Goal: Communication & Community: Answer question/provide support

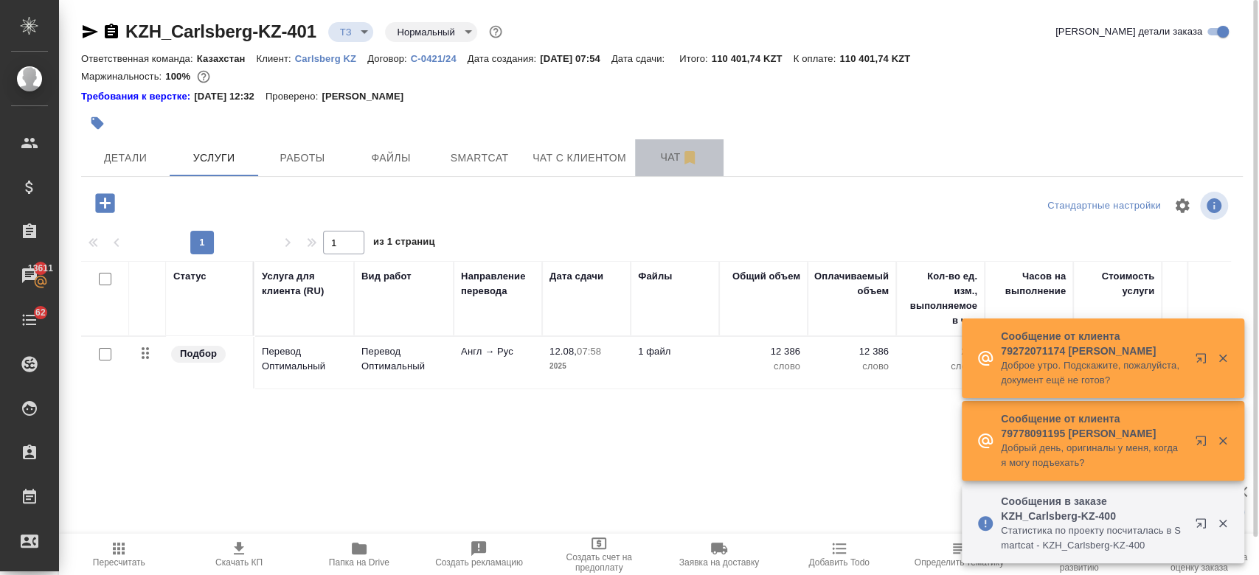
click at [668, 163] on span "Чат" at bounding box center [679, 157] width 71 height 18
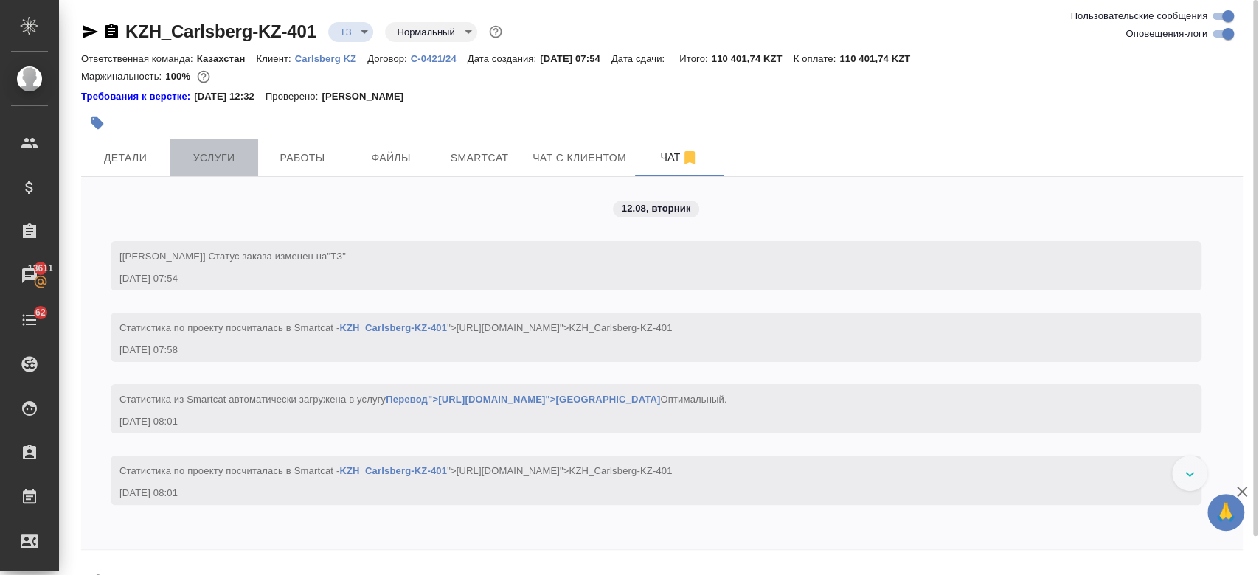
click at [218, 171] on button "Услуги" at bounding box center [214, 157] width 88 height 37
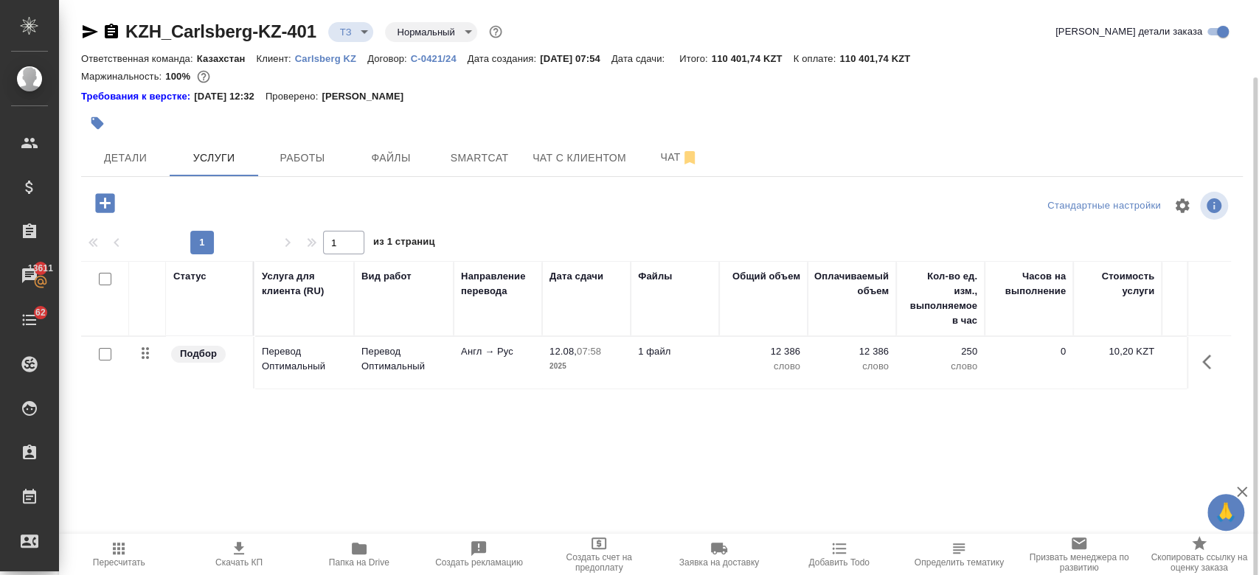
scroll to position [40, 0]
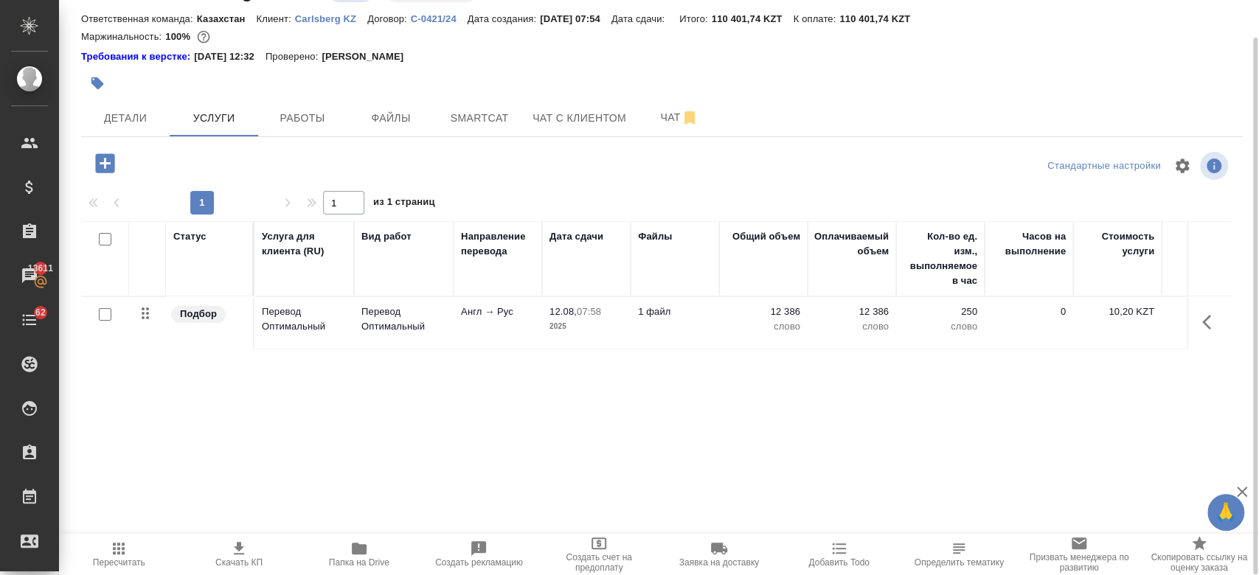
click at [800, 77] on div at bounding box center [468, 83] width 774 height 32
click at [665, 110] on span "Чат" at bounding box center [679, 117] width 71 height 18
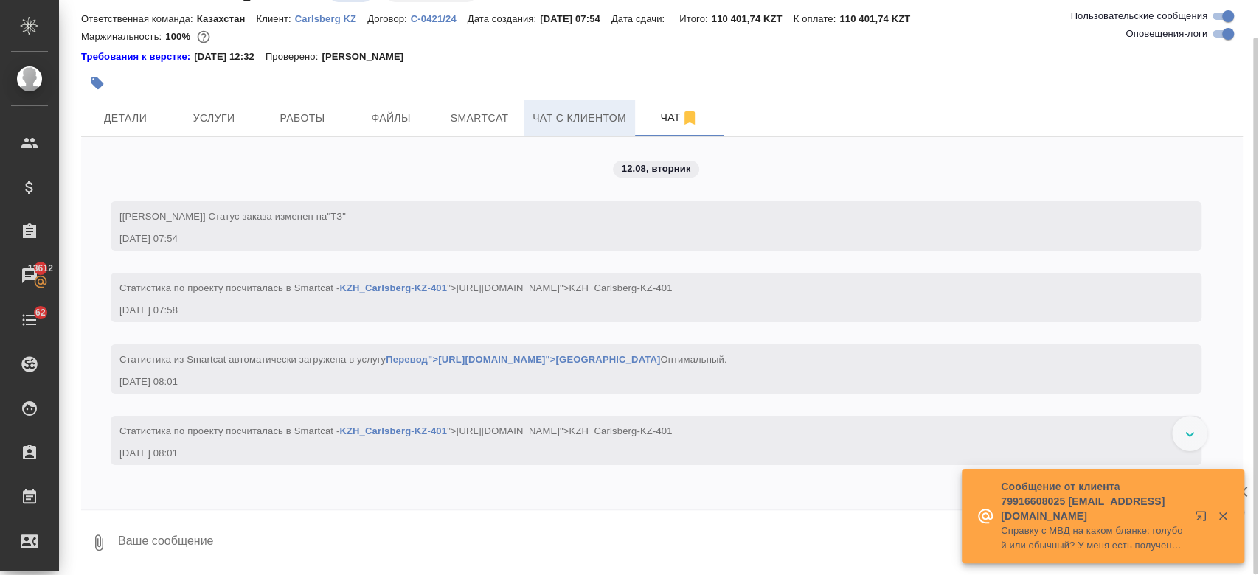
click at [612, 116] on span "Чат с клиентом" at bounding box center [579, 118] width 94 height 18
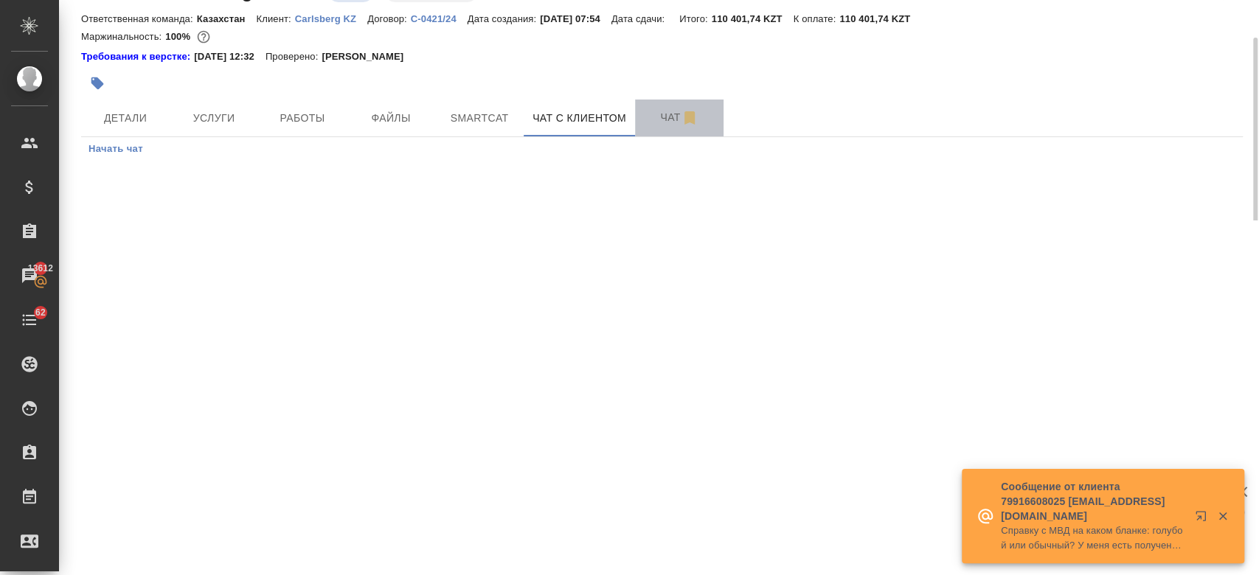
click at [675, 116] on span "Чат" at bounding box center [679, 117] width 71 height 18
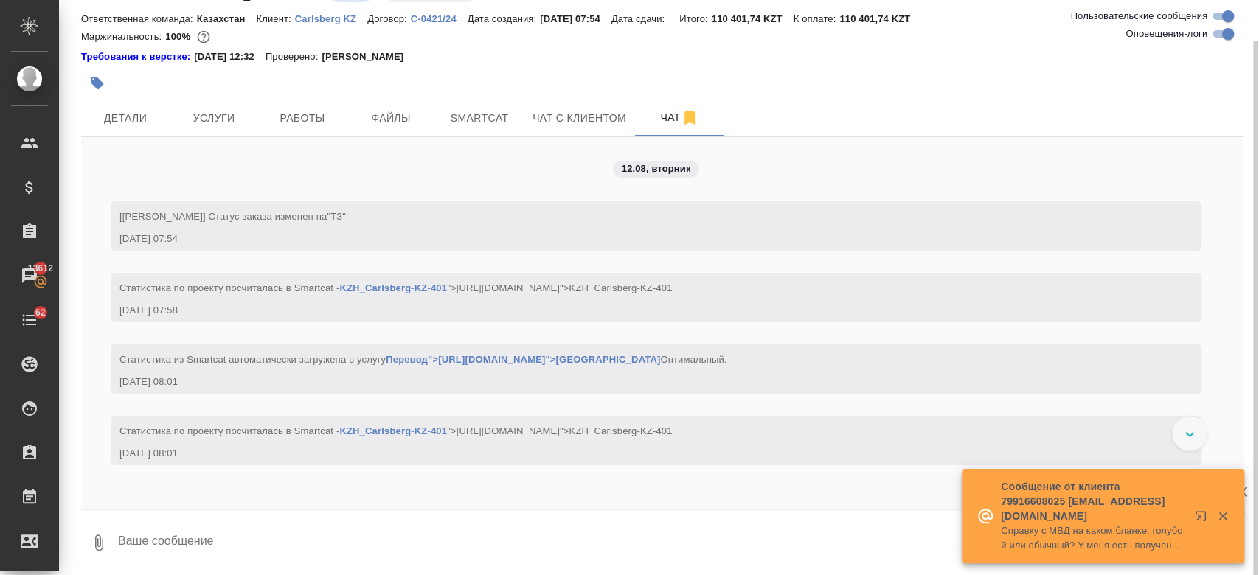
scroll to position [41, 0]
click at [510, 60] on div "Требования к верстке: 01.04.2025 12:32 Проверено: Петрова Валерия" at bounding box center [661, 55] width 1161 height 15
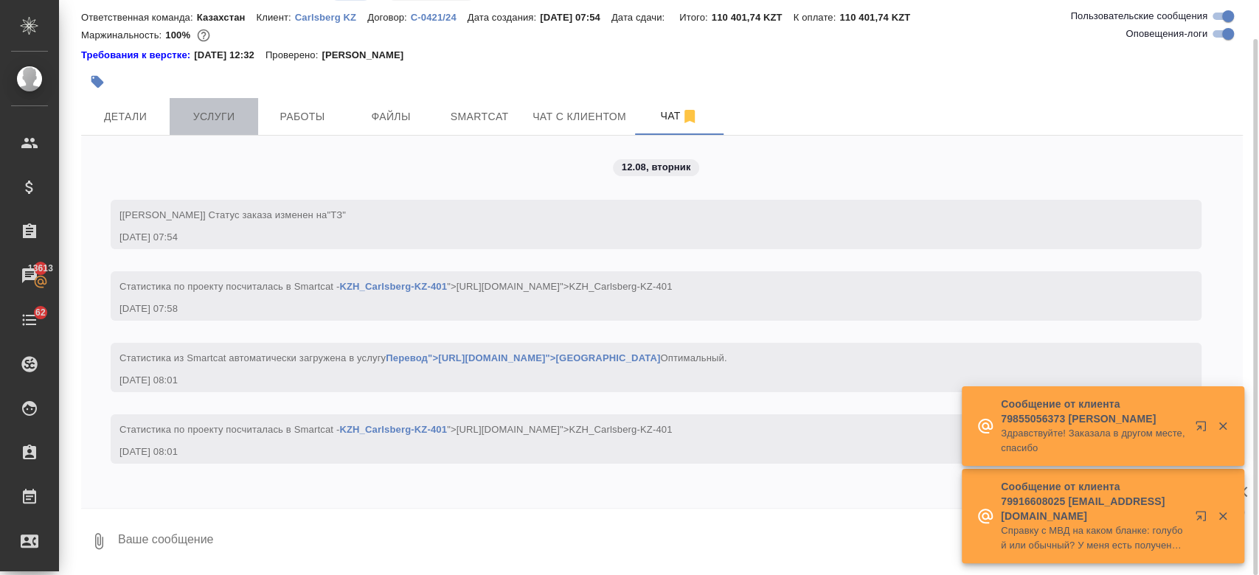
click at [209, 105] on button "Услуги" at bounding box center [214, 116] width 88 height 37
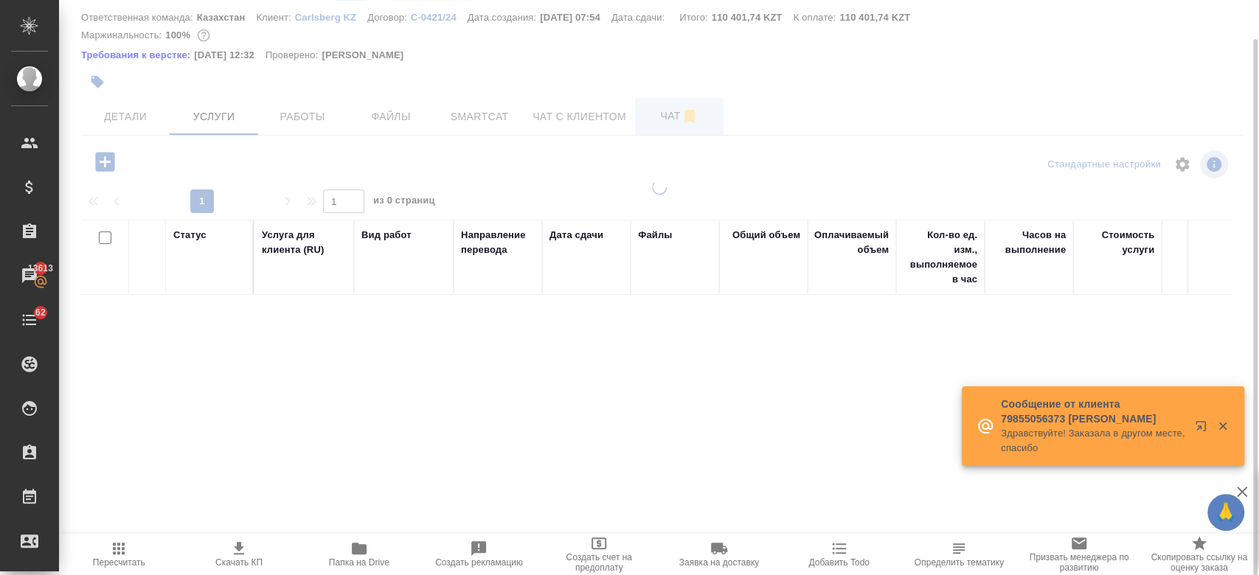
click at [669, 116] on span "Чат" at bounding box center [679, 116] width 71 height 18
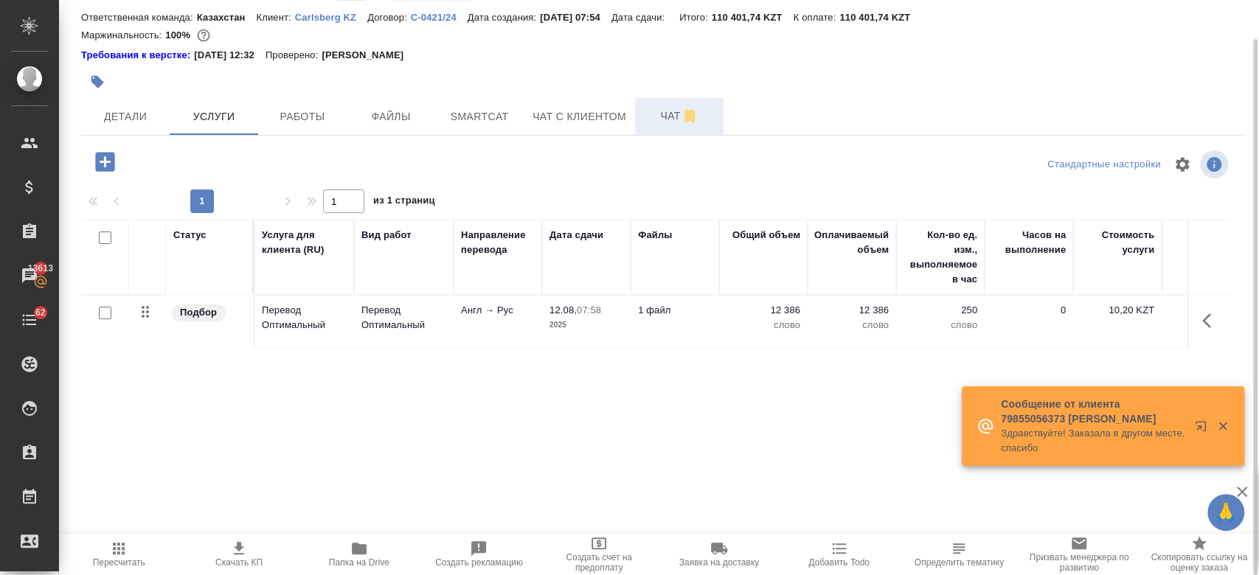
click at [669, 116] on span "Чат" at bounding box center [679, 116] width 71 height 18
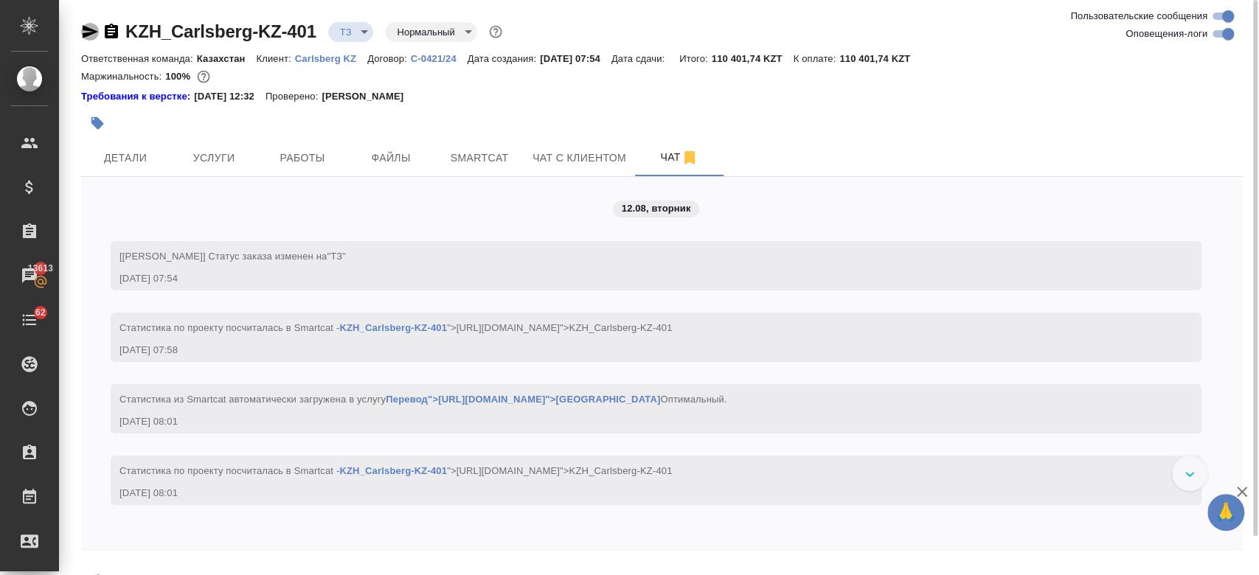
click at [88, 28] on icon "button" at bounding box center [90, 31] width 15 height 13
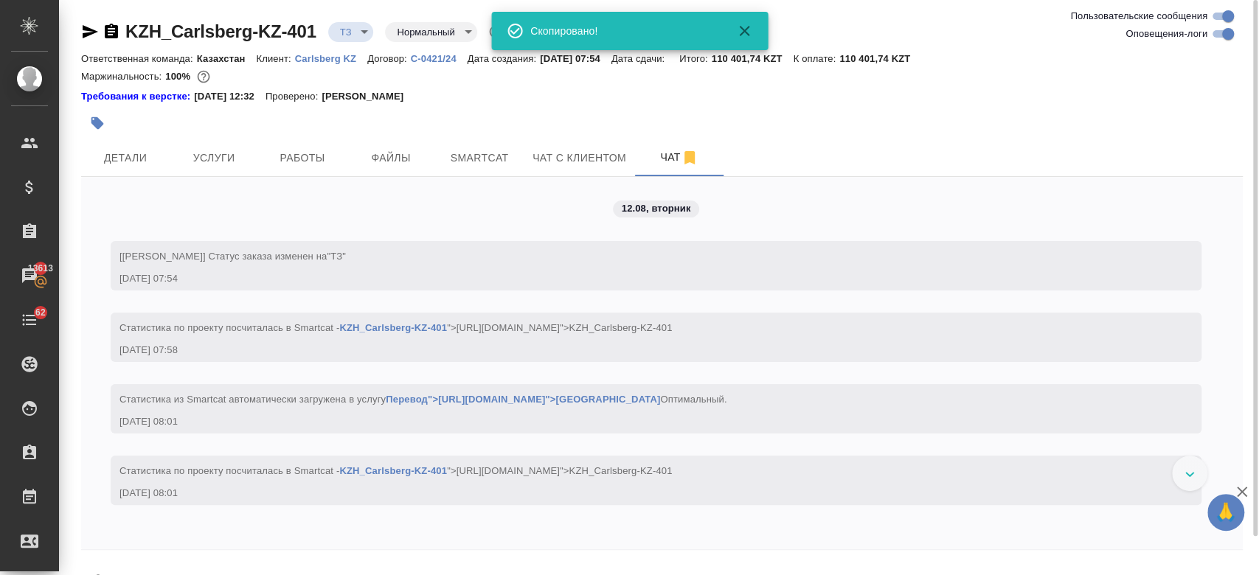
click at [450, 117] on div at bounding box center [468, 123] width 774 height 32
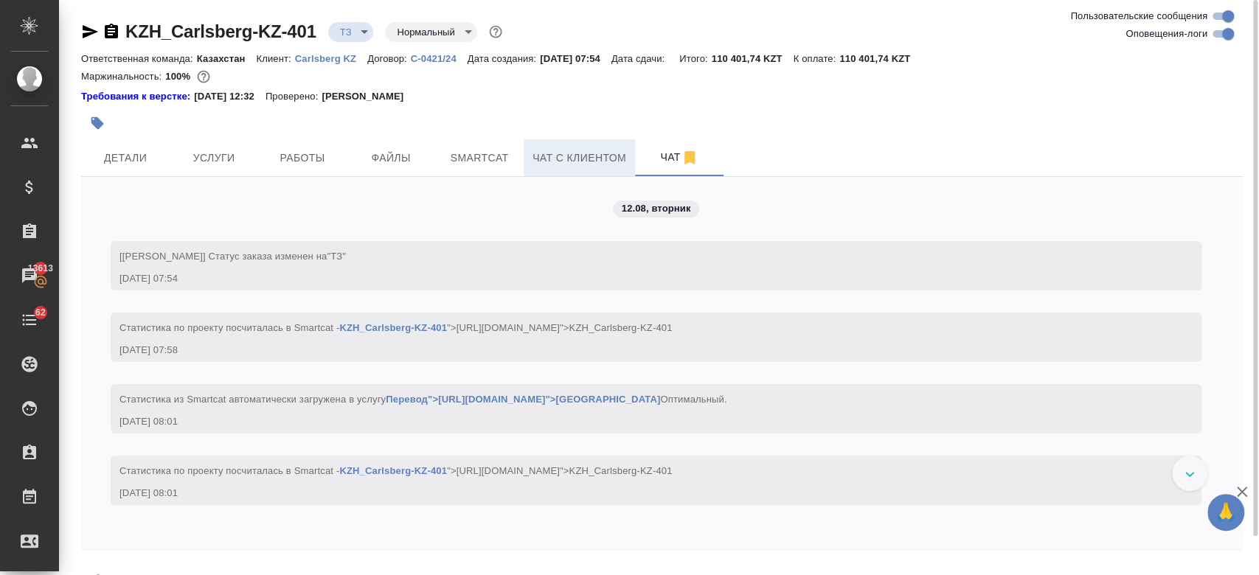
click at [570, 162] on span "Чат с клиентом" at bounding box center [579, 158] width 94 height 18
drag, startPoint x: 571, startPoint y: 162, endPoint x: 663, endPoint y: 159, distance: 92.2
click at [663, 159] on div "Детали Услуги Работы Файлы Smartcat Чат с клиентом Чат" at bounding box center [661, 157] width 1161 height 37
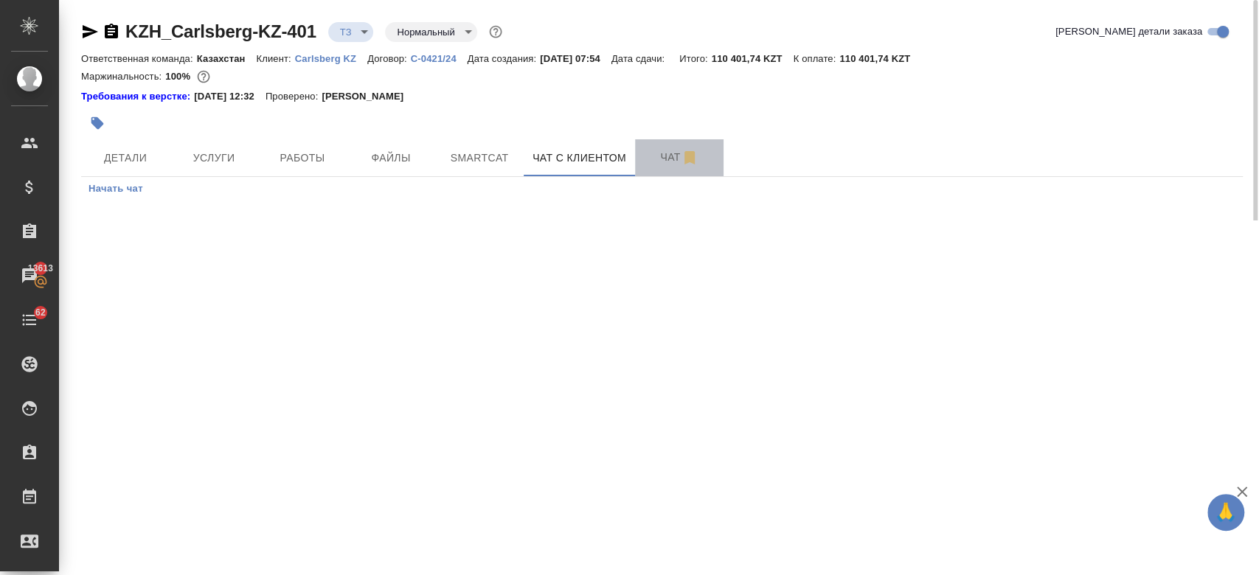
click at [663, 159] on span "Чат" at bounding box center [679, 157] width 71 height 18
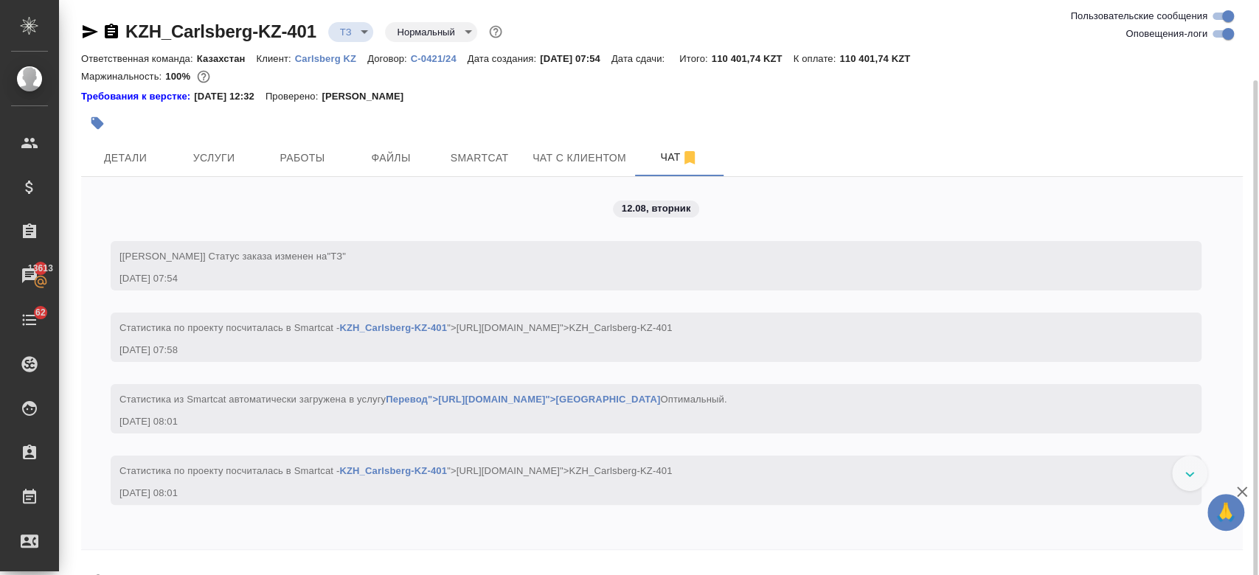
scroll to position [41, 0]
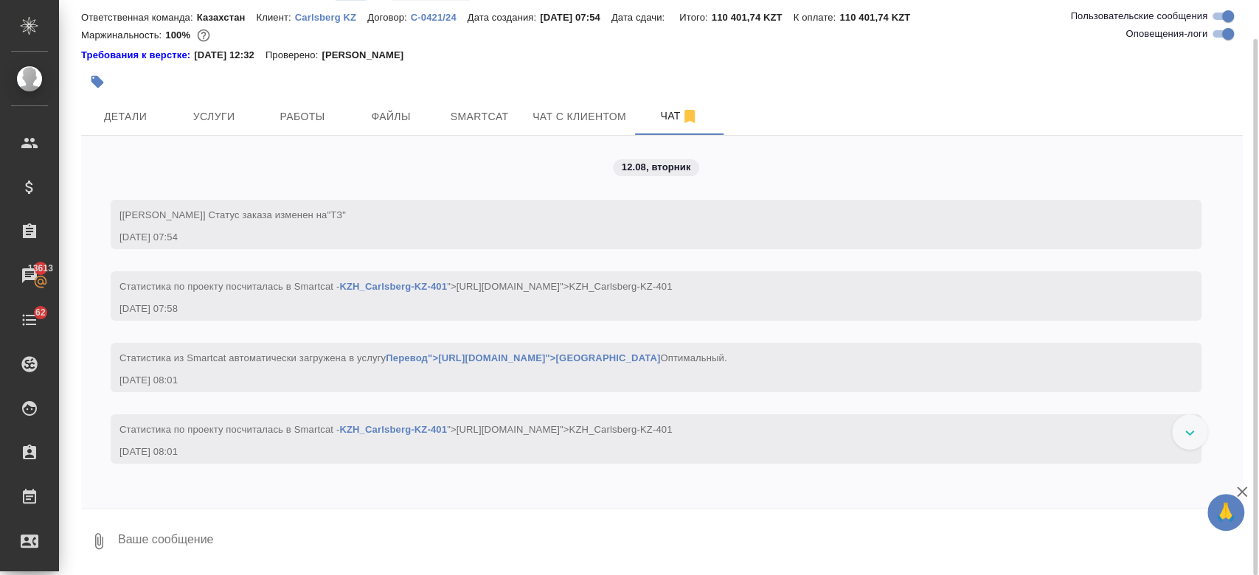
click at [507, 55] on div "Требования к верстке: 01.04.2025 12:32 Проверено: Петрова Валерия" at bounding box center [661, 55] width 1161 height 15
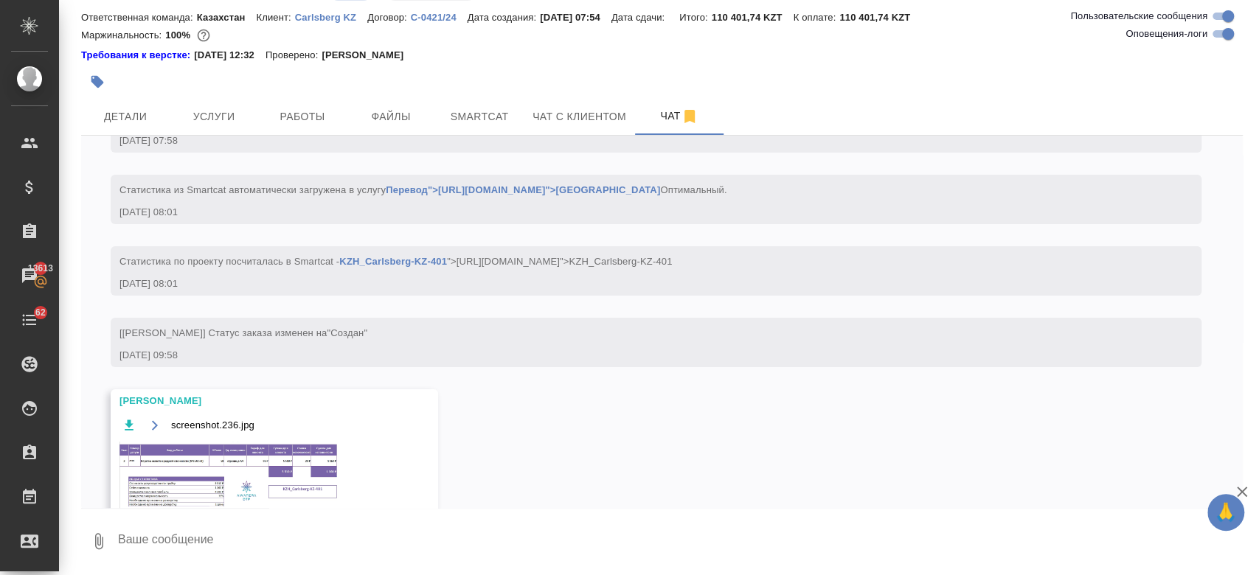
scroll to position [236, 0]
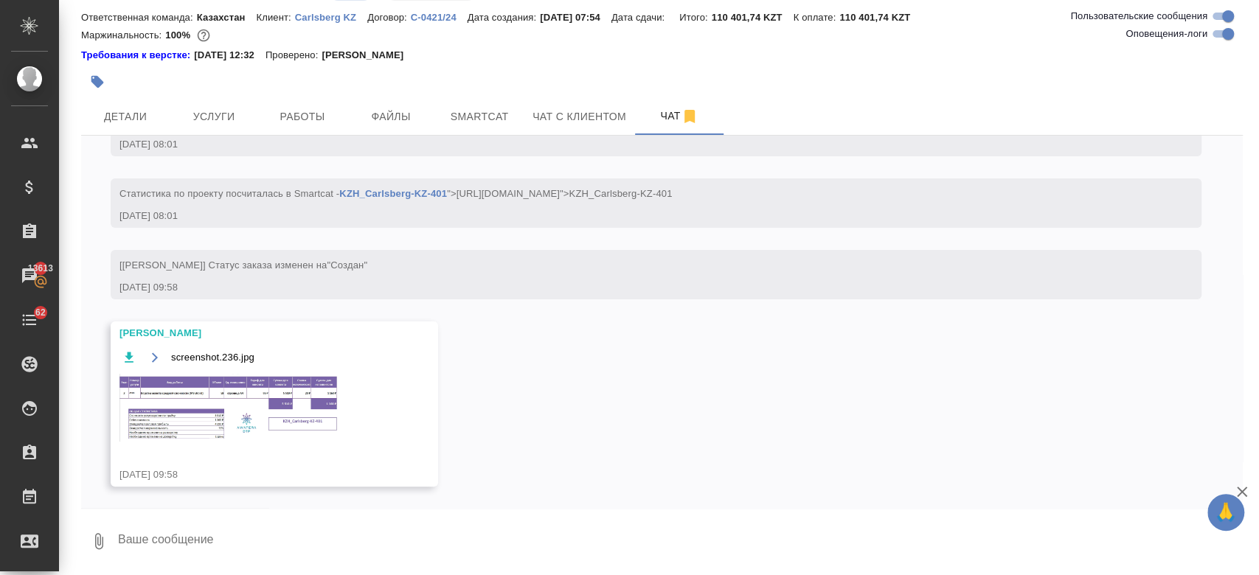
click at [250, 394] on img at bounding box center [229, 408] width 221 height 68
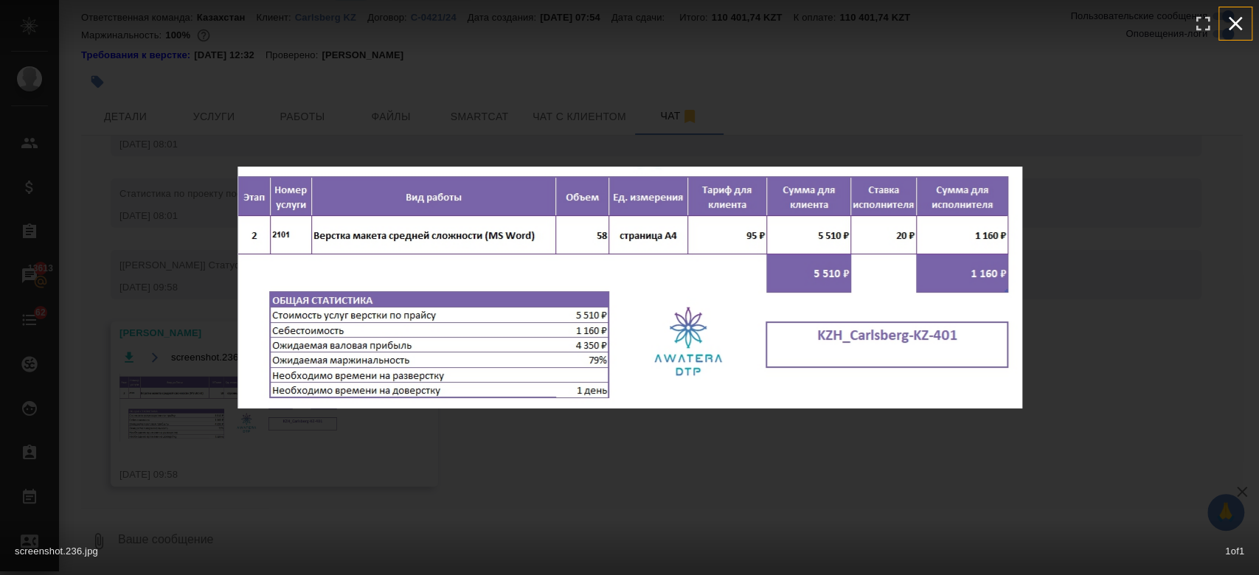
click at [1236, 23] on icon "button" at bounding box center [1235, 24] width 24 height 24
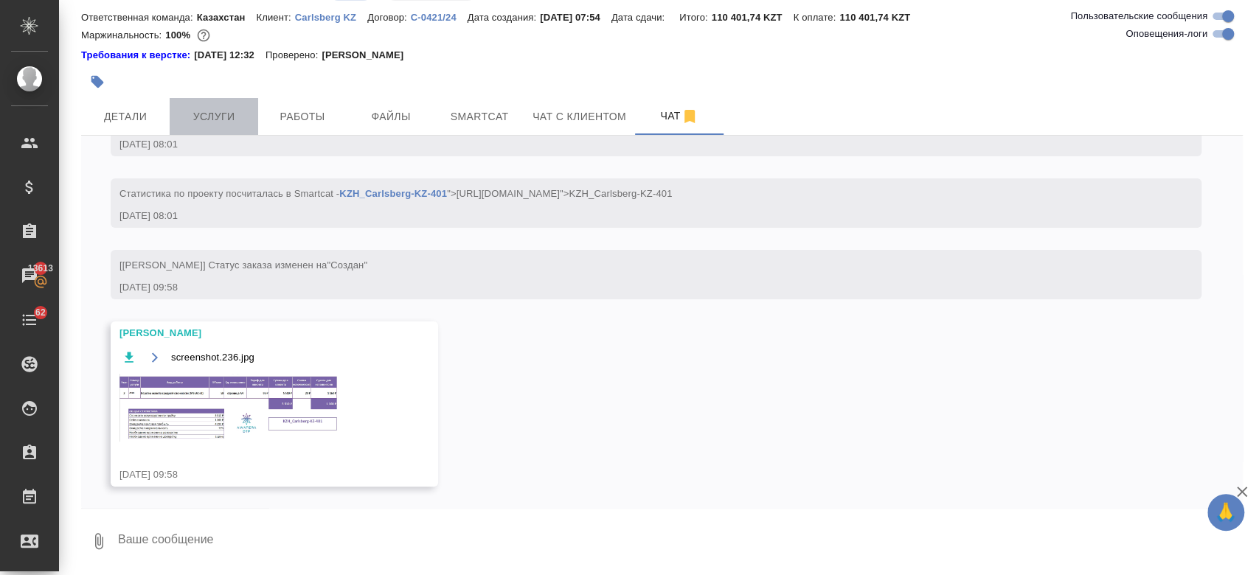
click at [229, 130] on button "Услуги" at bounding box center [214, 116] width 88 height 37
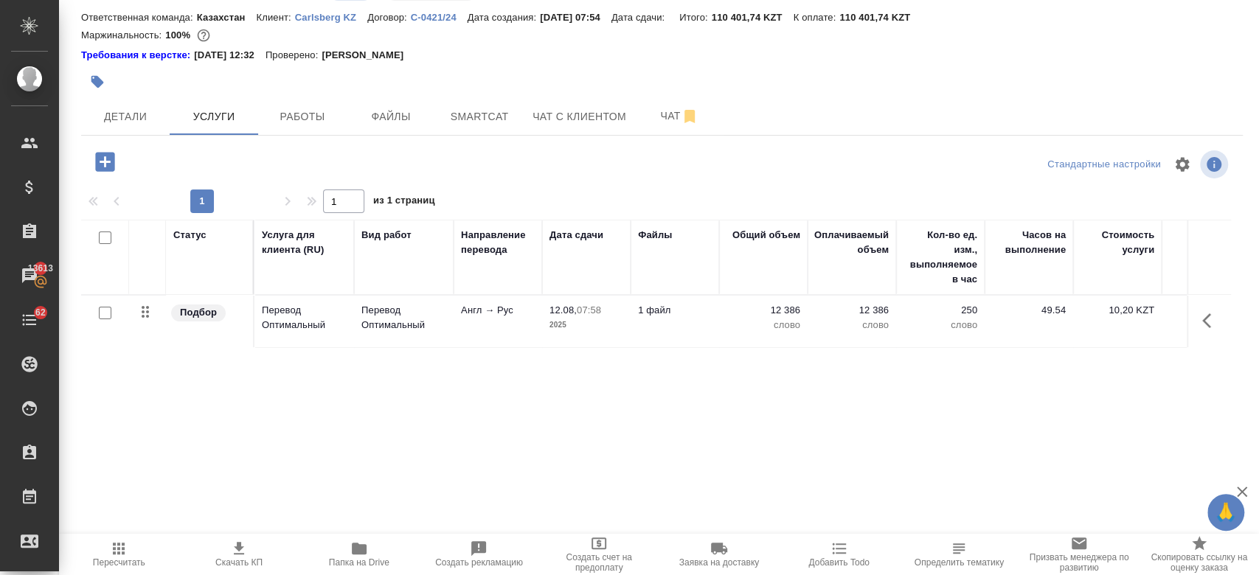
click at [102, 169] on icon "button" at bounding box center [104, 161] width 19 height 19
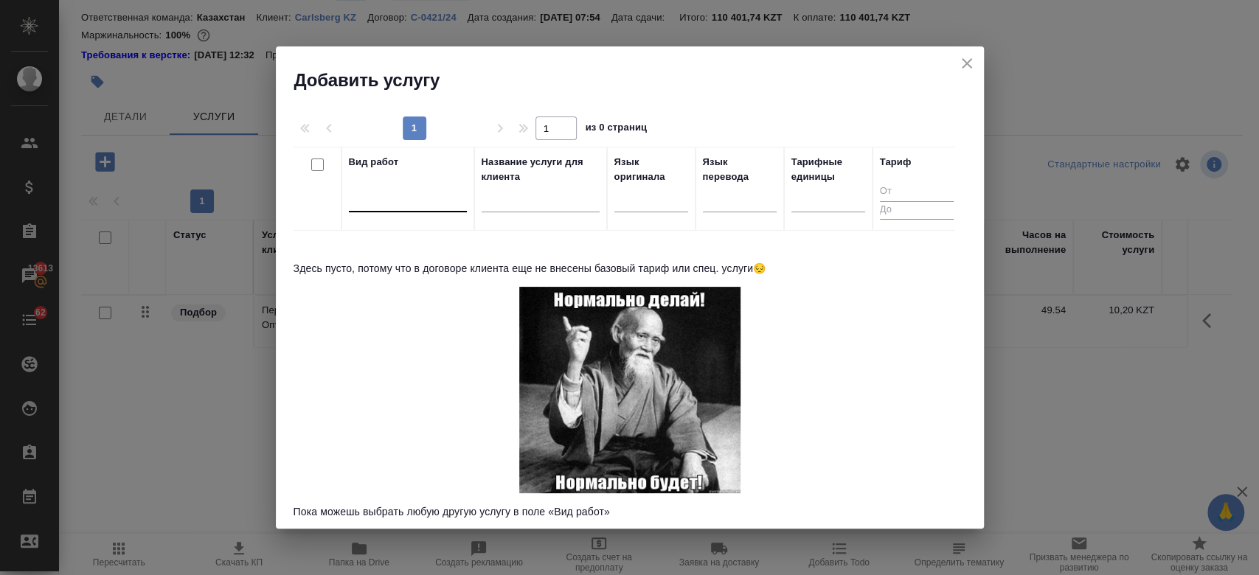
click at [417, 189] on div at bounding box center [408, 197] width 118 height 21
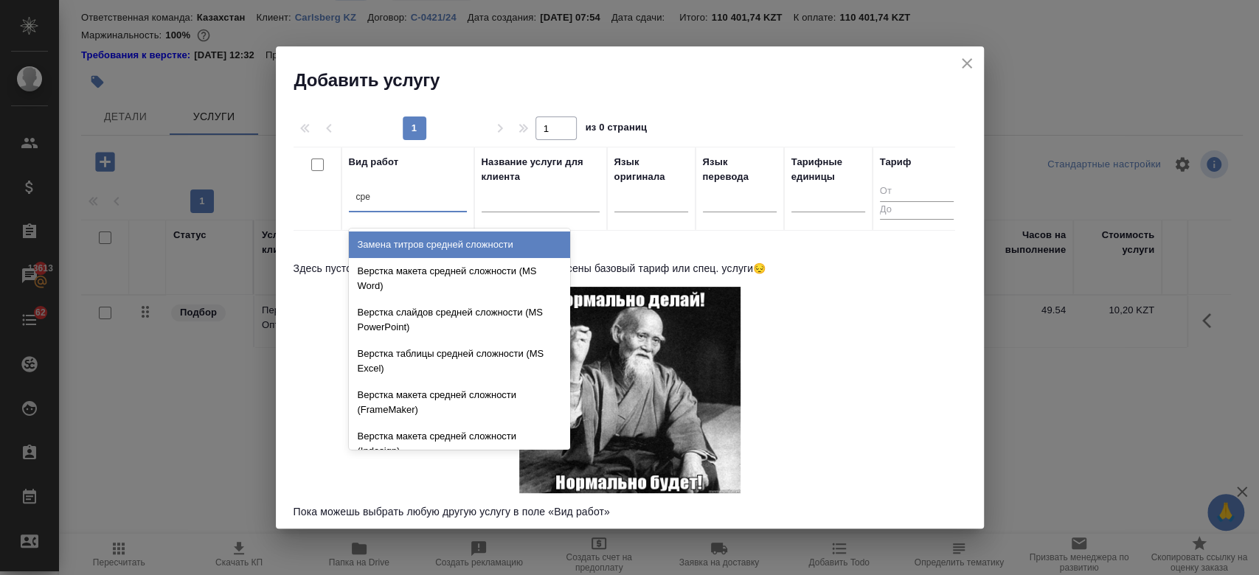
type input "сред"
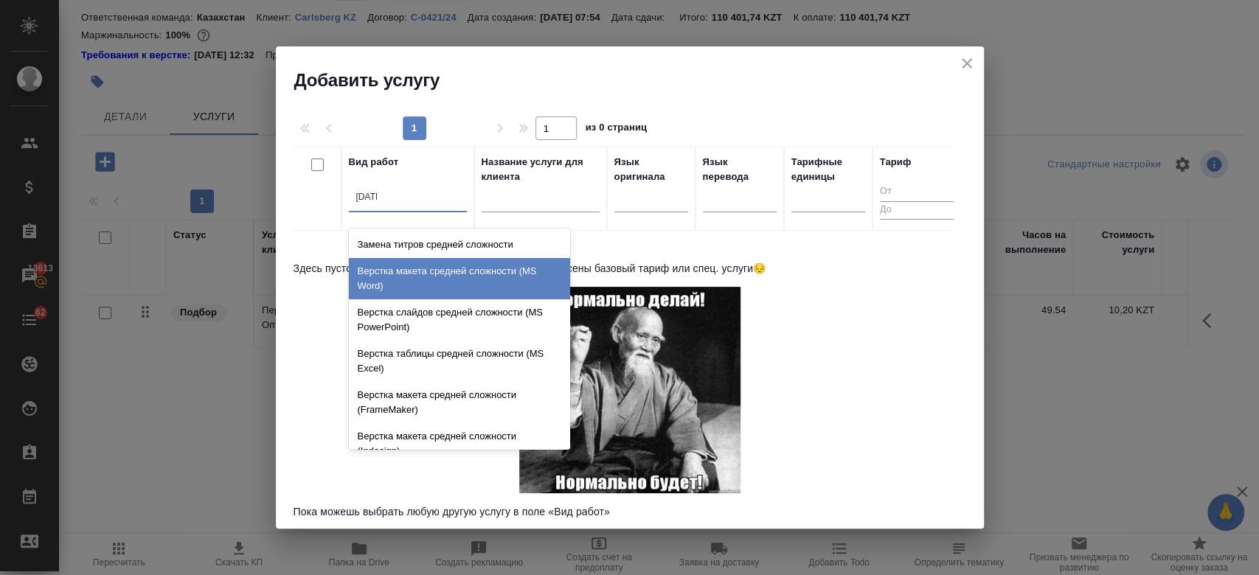
click at [415, 272] on div "Верстка макета средней сложности (MS Word)" at bounding box center [459, 278] width 221 height 41
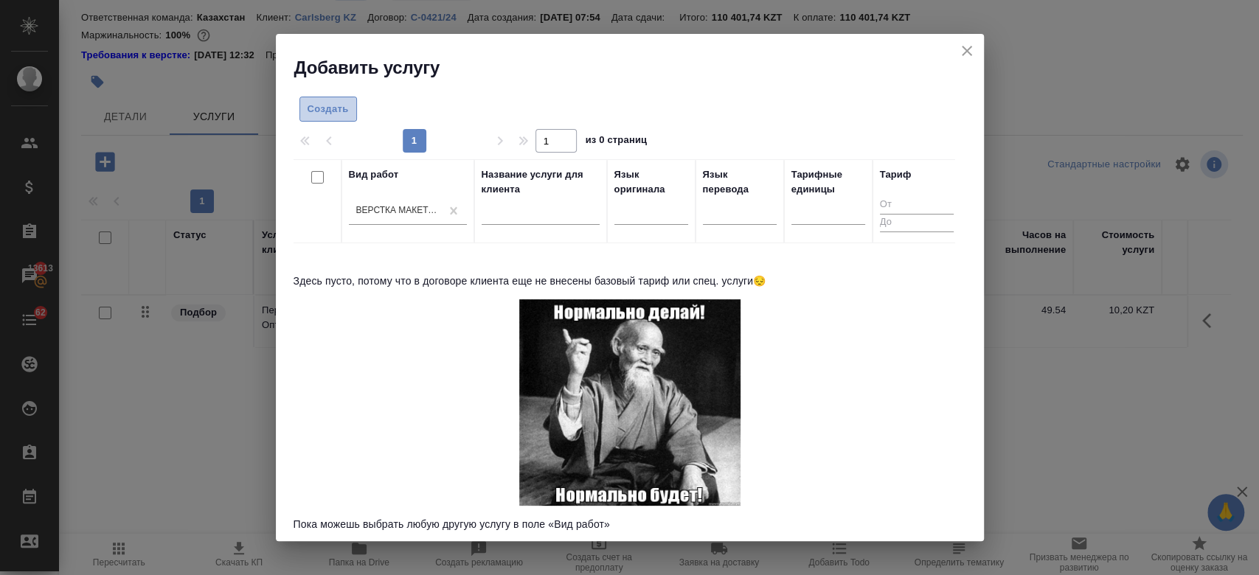
click at [324, 116] on span "Создать" at bounding box center [327, 109] width 41 height 17
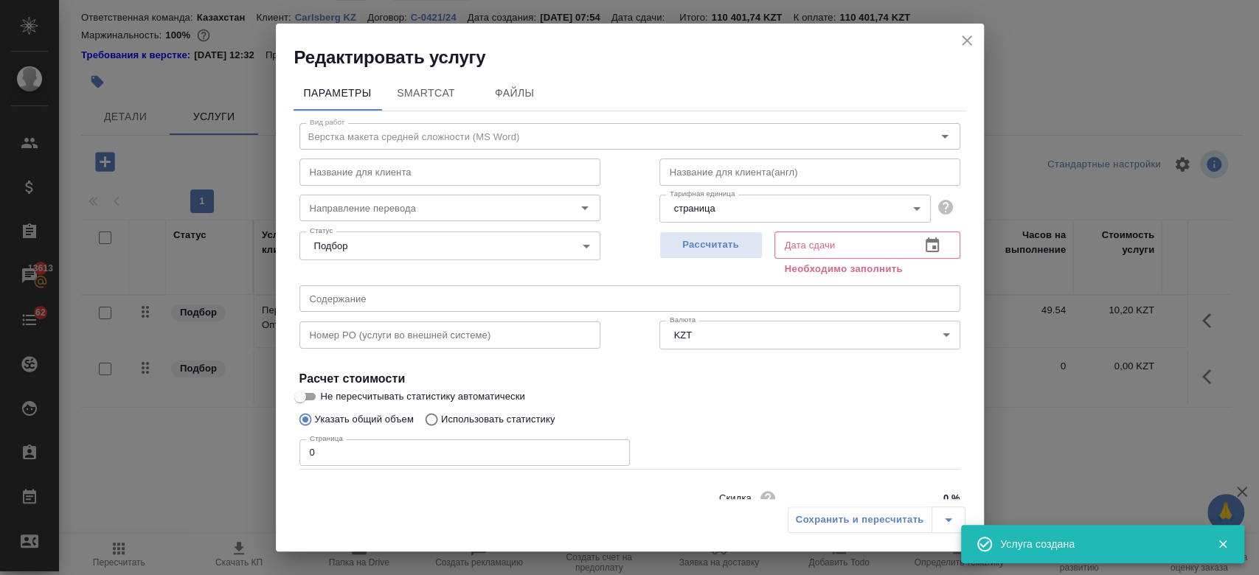
scroll to position [63, 0]
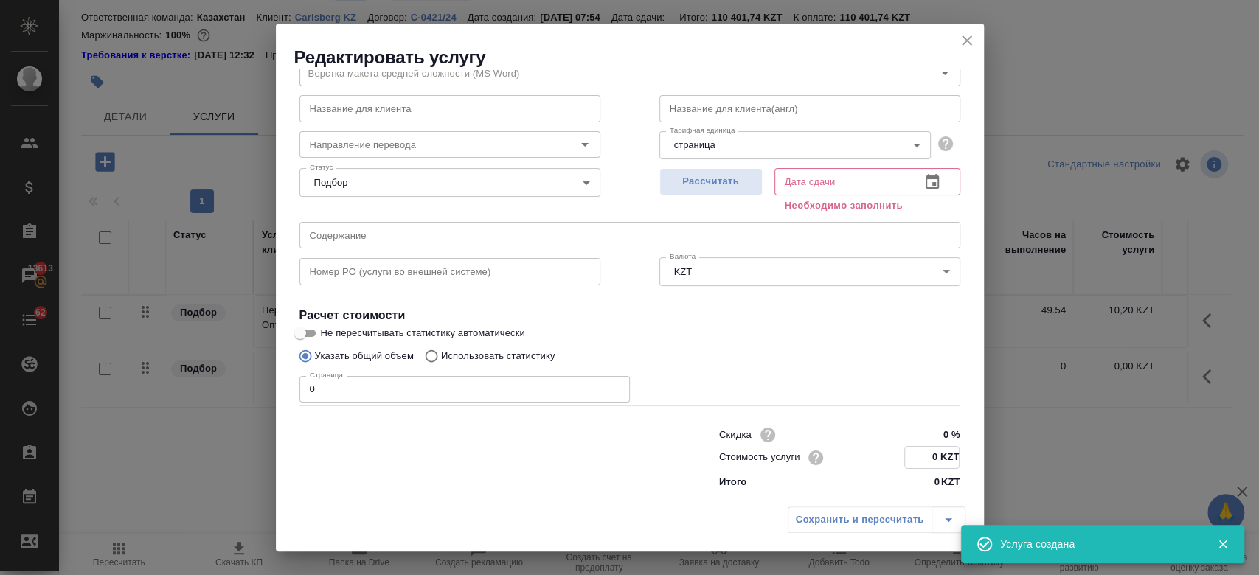
click at [930, 458] on input "0 KZT" at bounding box center [932, 457] width 54 height 21
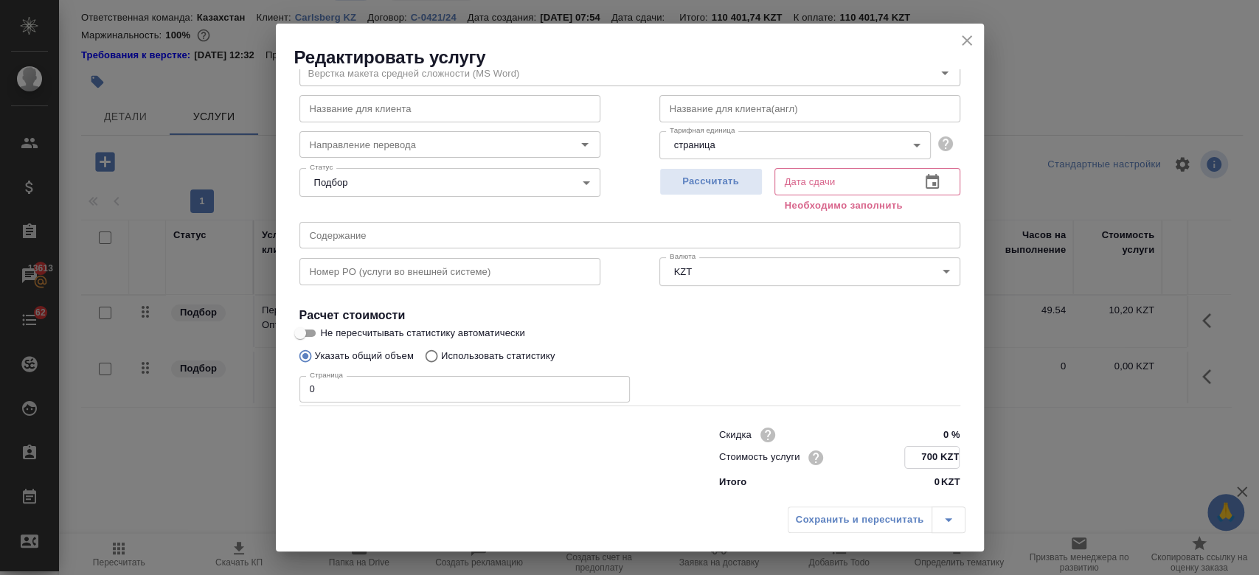
type input "700 KZT"
click at [770, 370] on div "Страница 0 Страница" at bounding box center [629, 387] width 661 height 35
click at [372, 386] on input "0" at bounding box center [464, 389] width 330 height 27
type input "58"
click at [698, 190] on button "Рассчитать" at bounding box center [710, 181] width 103 height 27
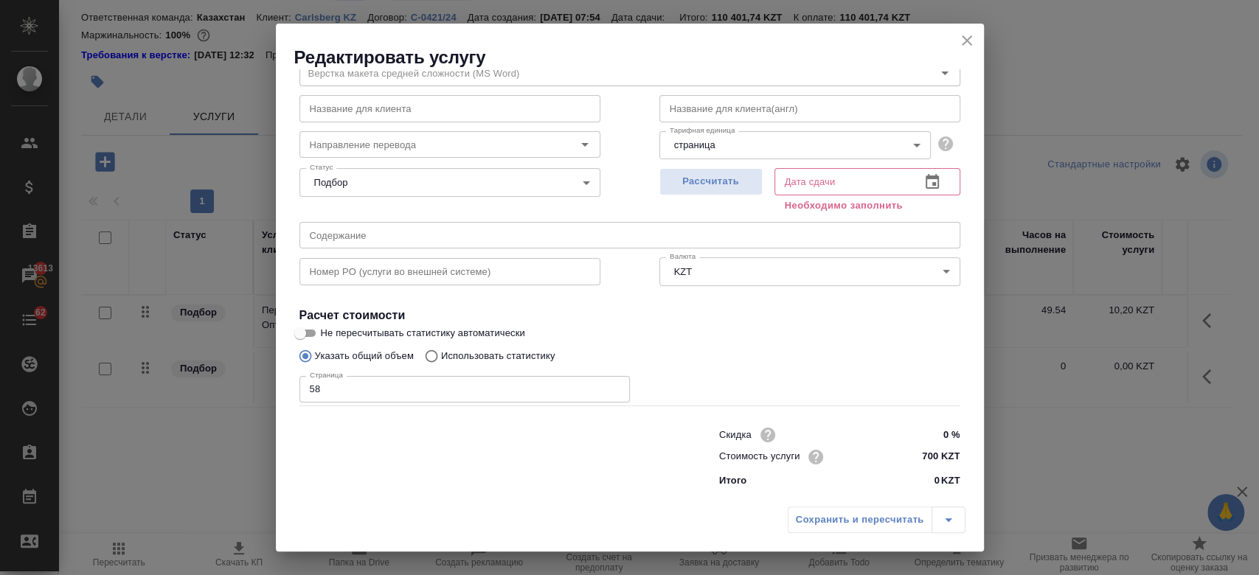
type input "12.08.2025 14:55"
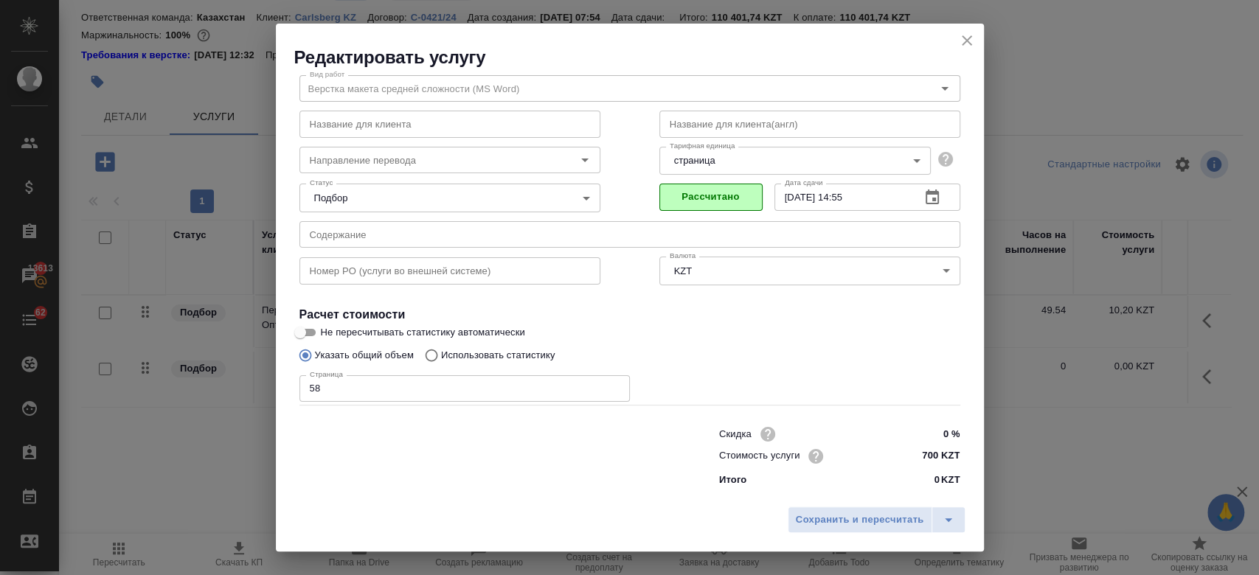
scroll to position [47, 0]
click at [823, 519] on span "Сохранить и пересчитать" at bounding box center [860, 520] width 128 height 17
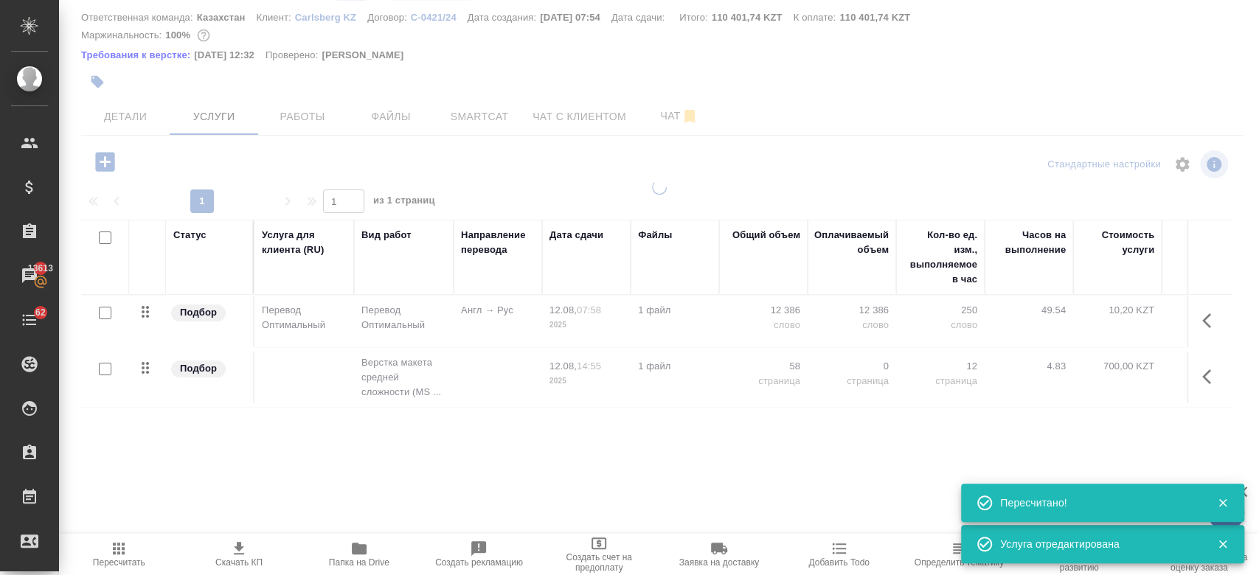
type input "new"
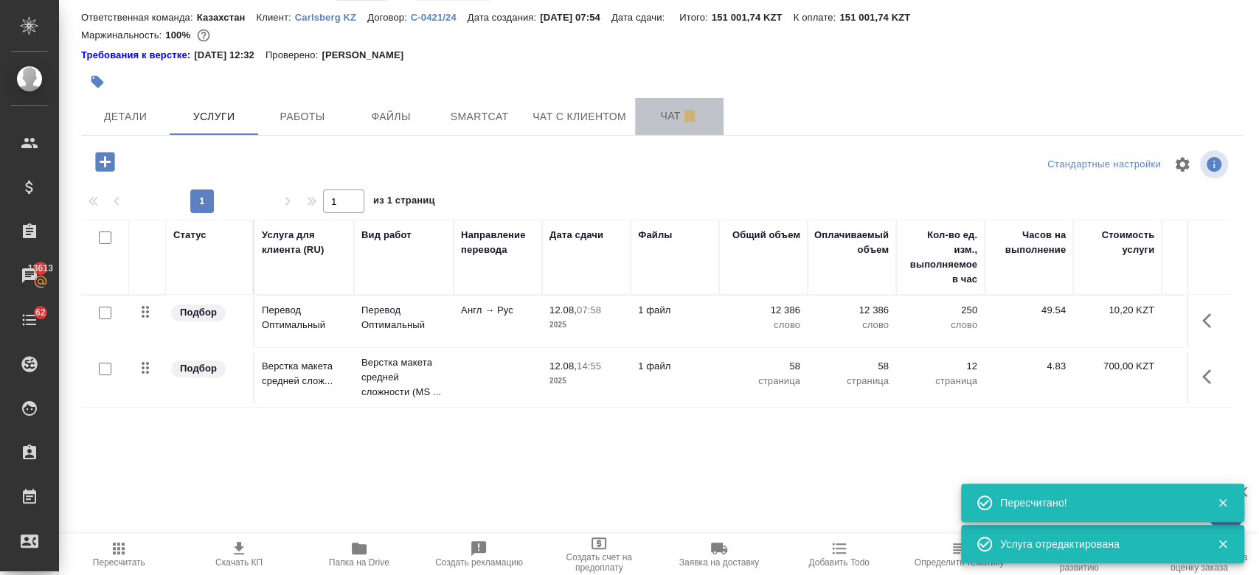
click at [664, 111] on span "Чат" at bounding box center [679, 116] width 71 height 18
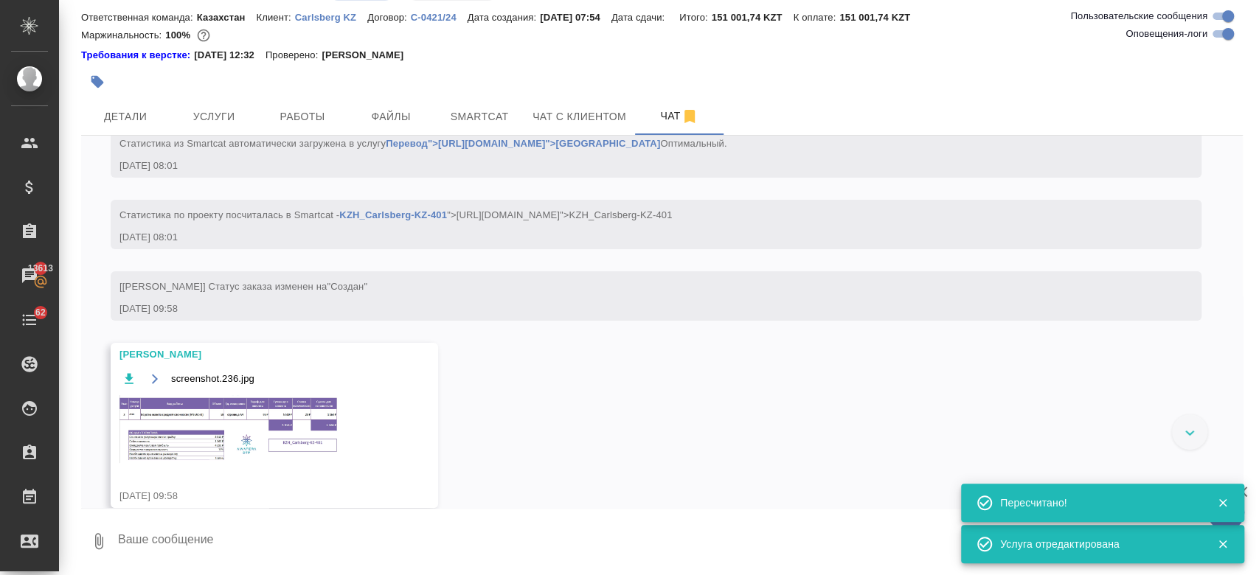
scroll to position [236, 0]
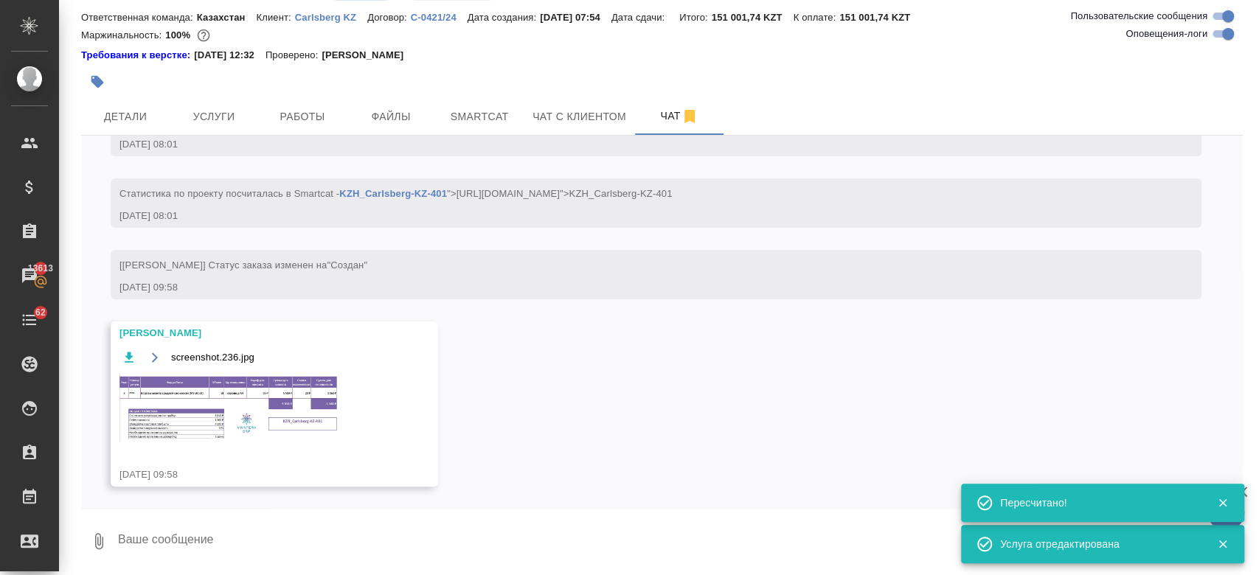
click at [291, 412] on img at bounding box center [229, 408] width 221 height 68
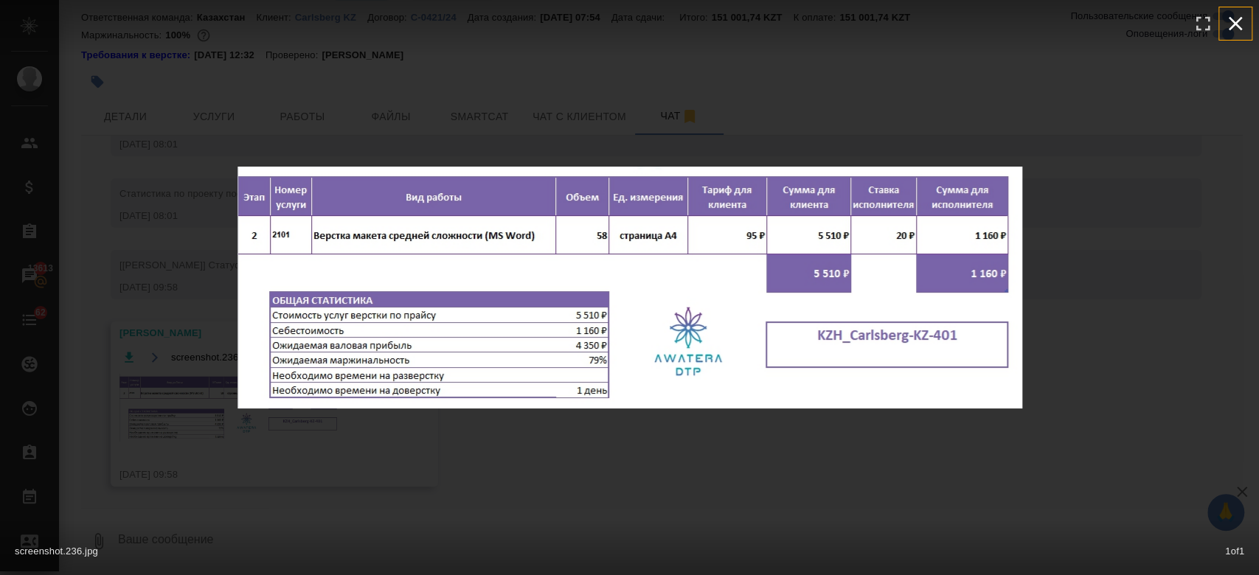
click at [1233, 18] on icon "button" at bounding box center [1235, 24] width 24 height 24
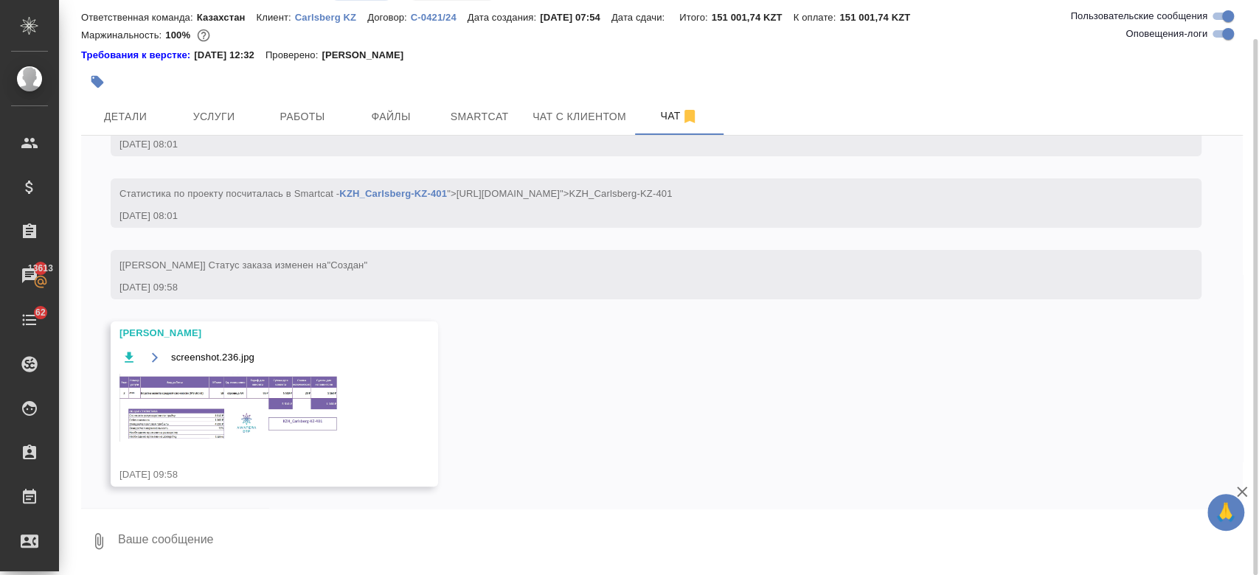
scroll to position [0, 0]
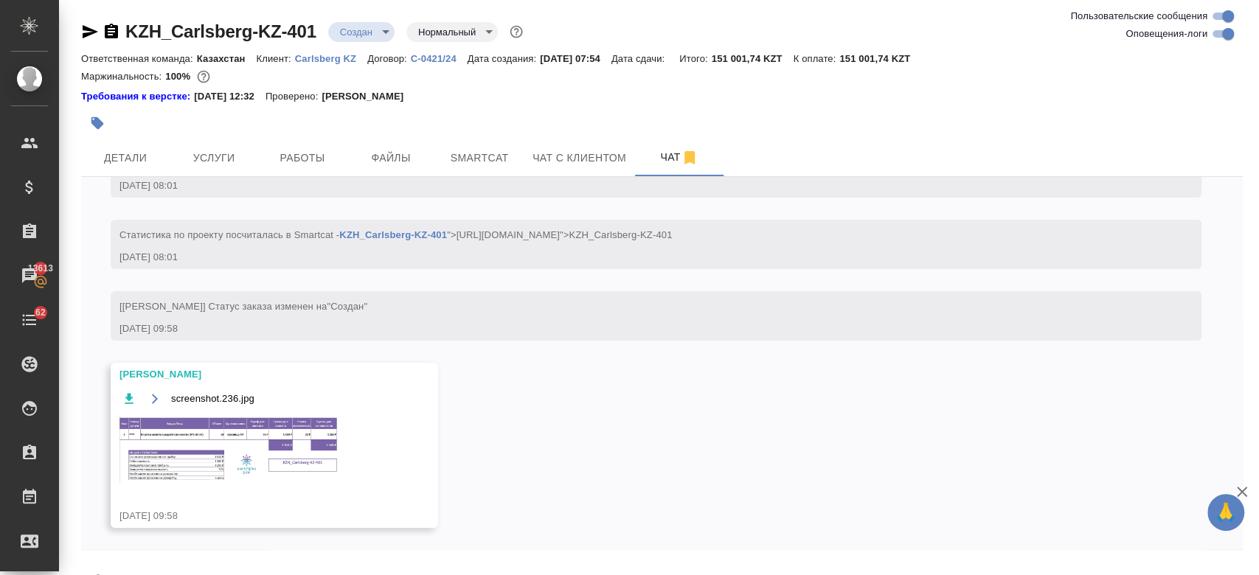
click at [596, 50] on div "Ответственная команда: Казахстан Клиент: Carlsberg KZ Договор: С-0421/24 Дата с…" at bounding box center [661, 58] width 1161 height 18
click at [136, 143] on button "Детали" at bounding box center [125, 157] width 88 height 37
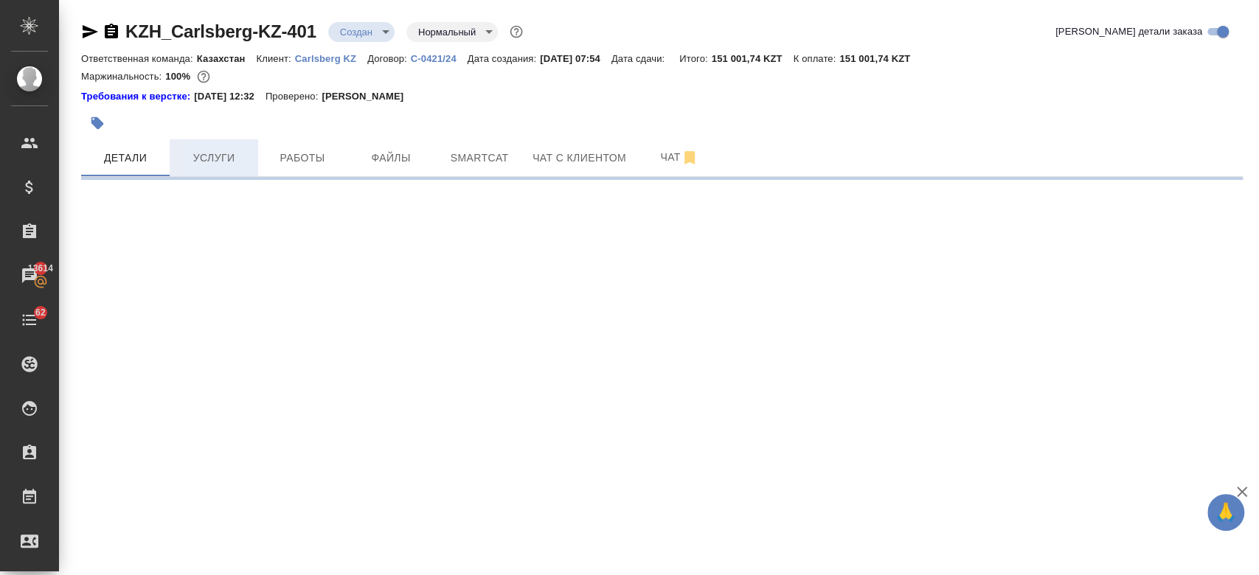
select select "RU"
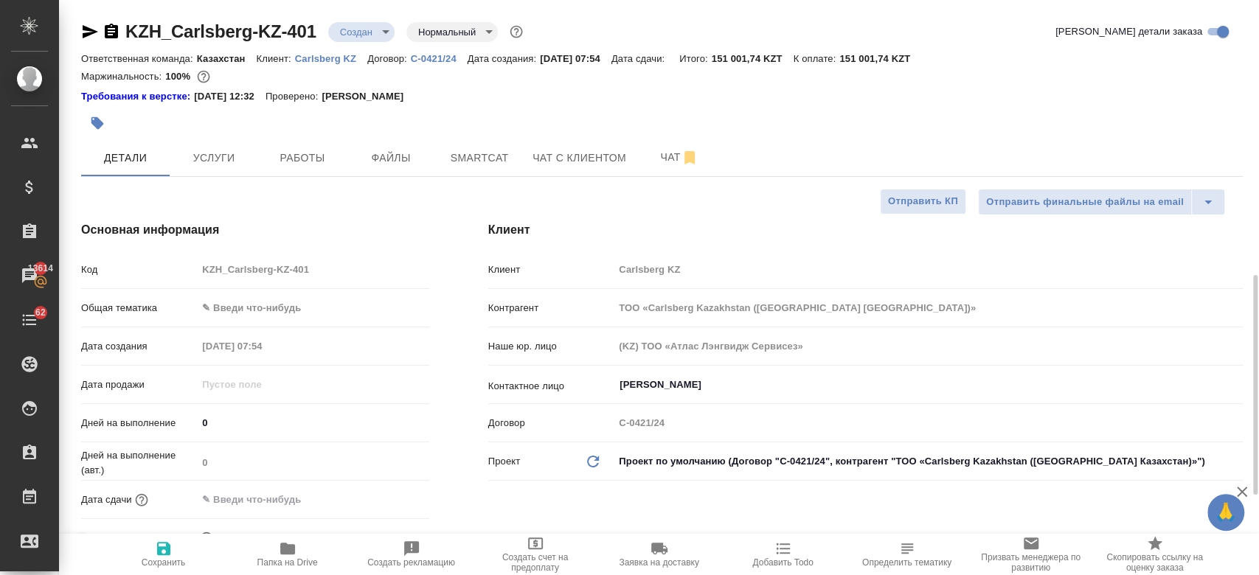
click at [242, 294] on div "Код KZH_Carlsberg-KZ-401 Общая тематика ✎ Введи что-нибудь Дата создания 12.08.…" at bounding box center [255, 429] width 348 height 345
type textarea "x"
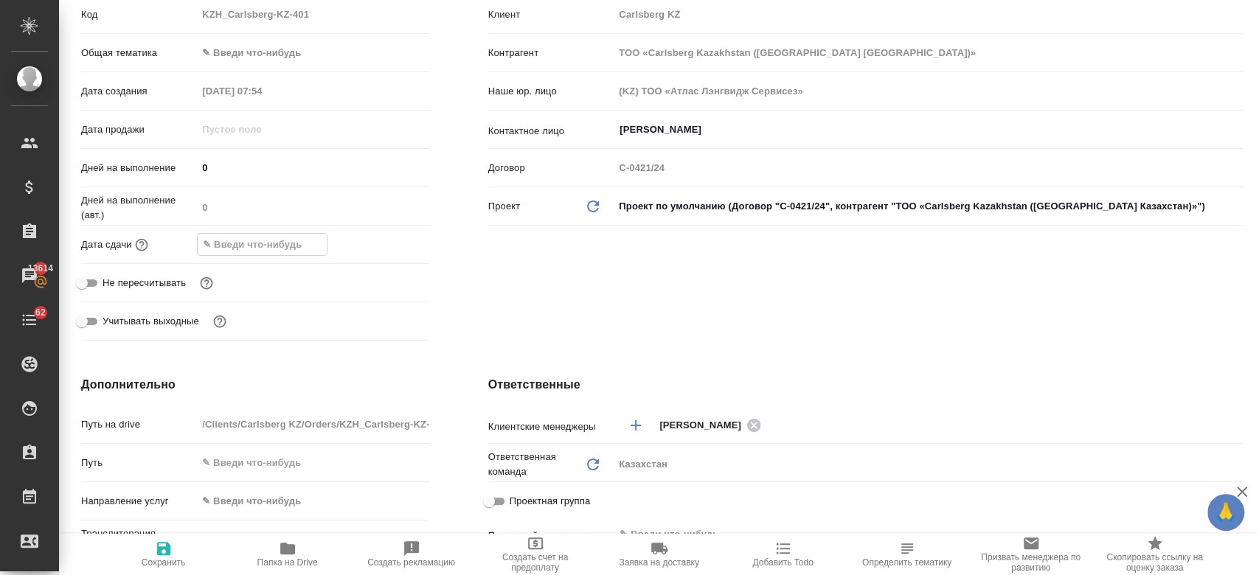
click at [288, 240] on input "text" at bounding box center [262, 244] width 129 height 21
click at [378, 243] on icon "button" at bounding box center [387, 244] width 18 height 18
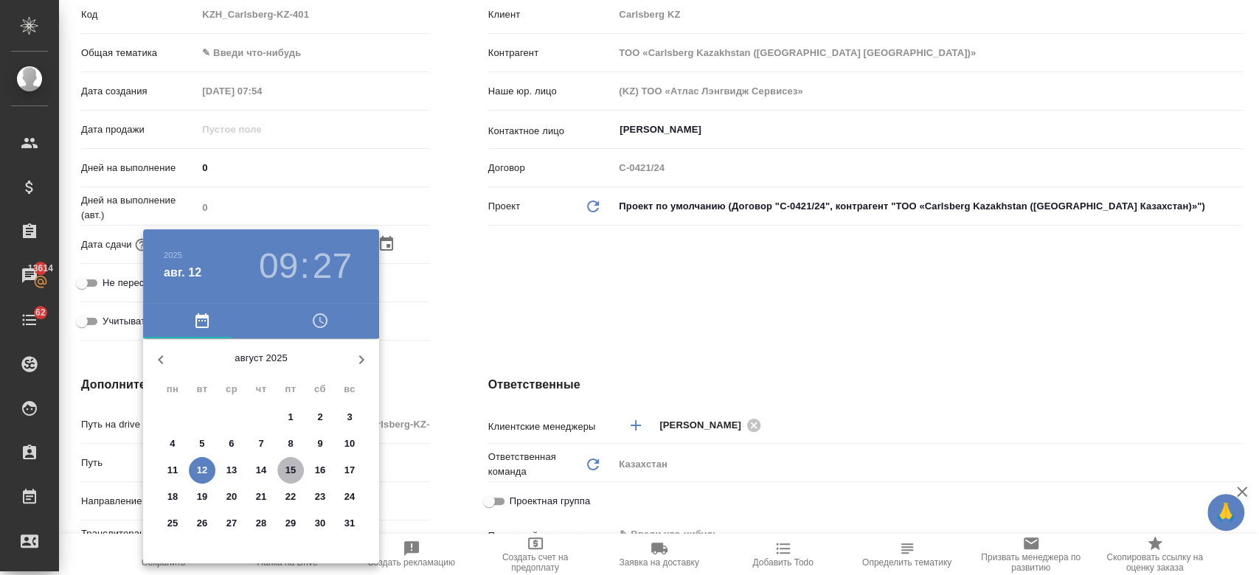
click at [297, 468] on span "15" at bounding box center [290, 470] width 27 height 15
type input "15.08.2025 09:27"
type textarea "x"
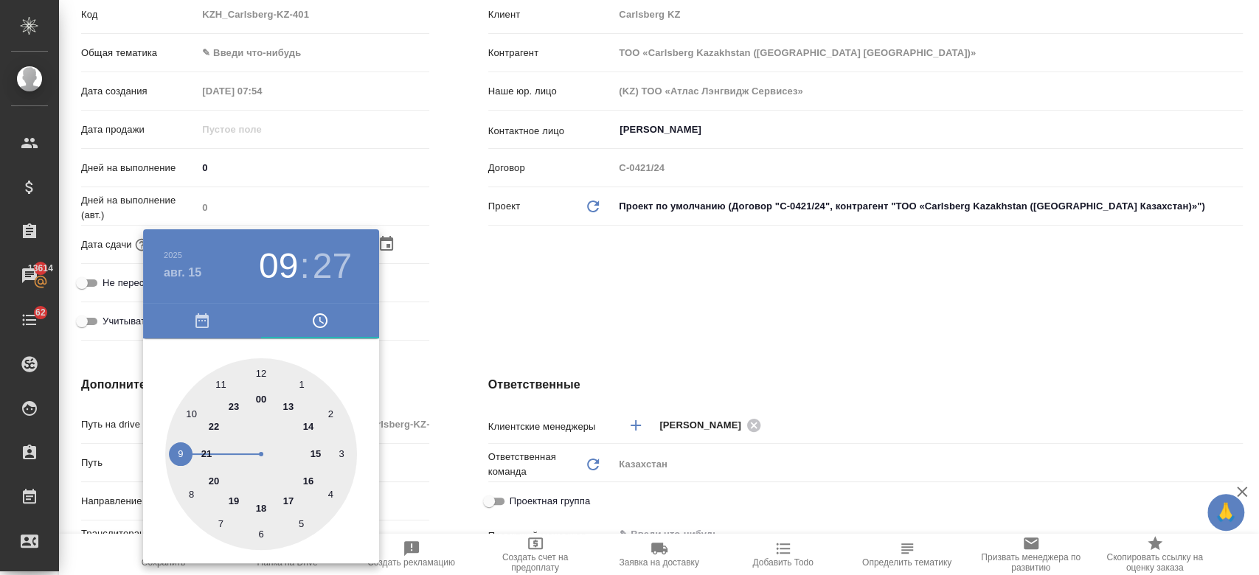
click at [310, 422] on div at bounding box center [261, 454] width 192 height 192
type input "15.08.2025 14:27"
type textarea "x"
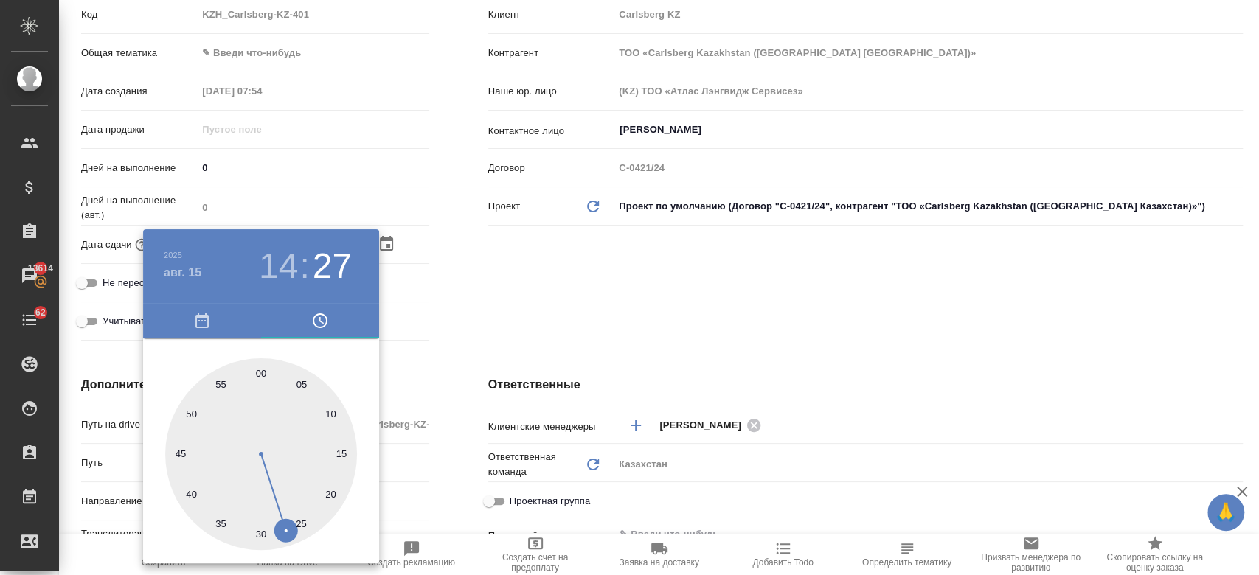
click at [259, 376] on div at bounding box center [261, 454] width 192 height 192
type input "15.08.2025 14:00"
type textarea "x"
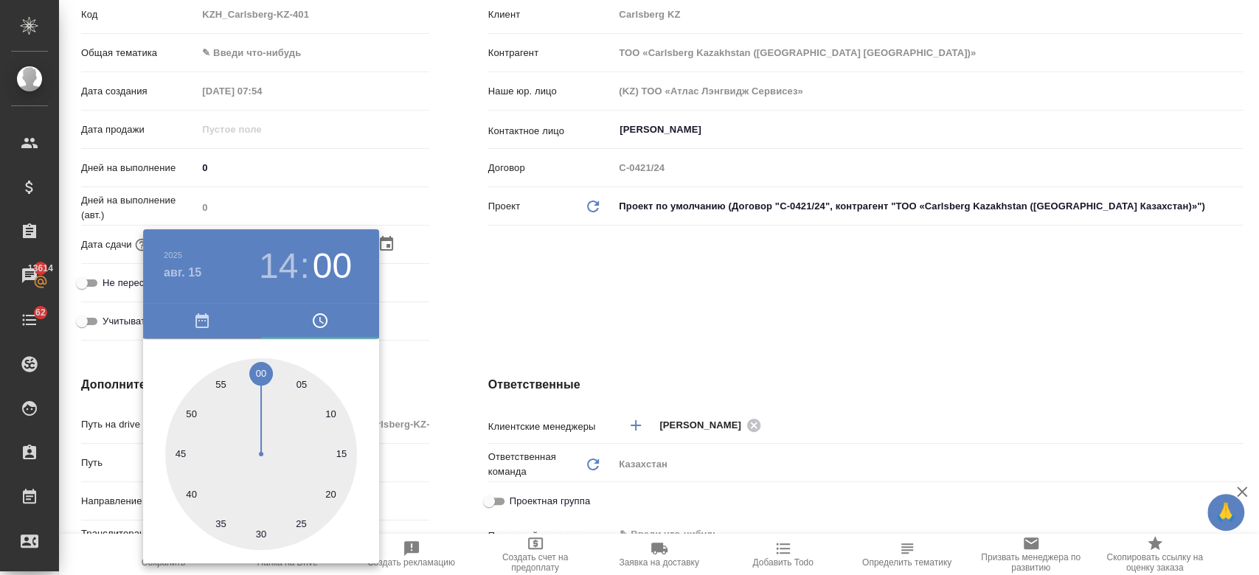
click at [494, 325] on div at bounding box center [629, 287] width 1259 height 575
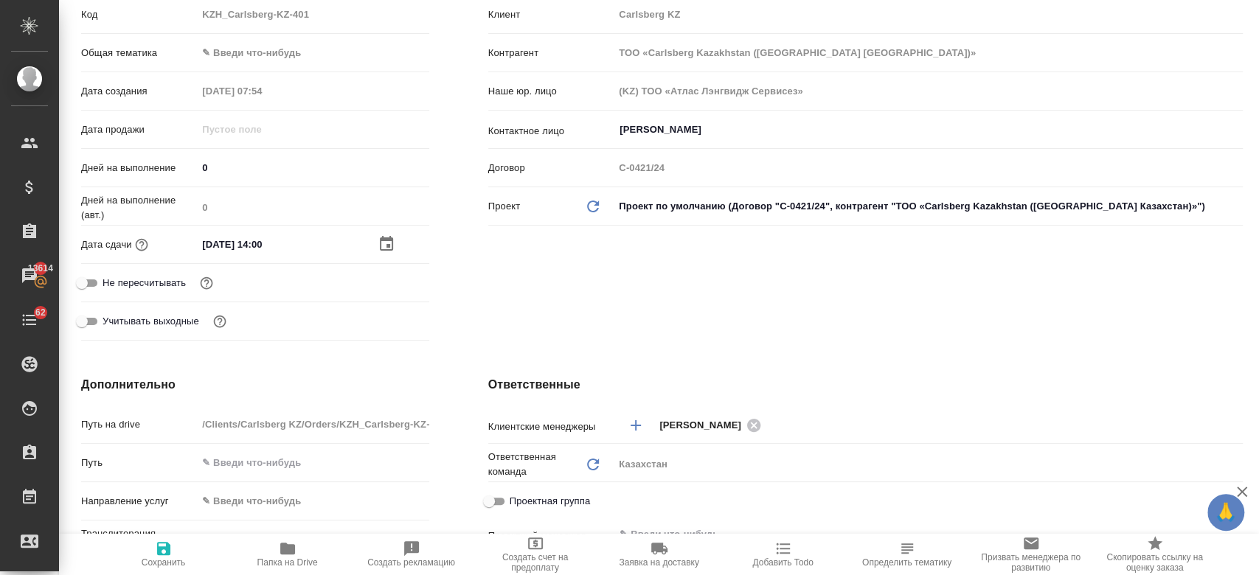
scroll to position [0, 0]
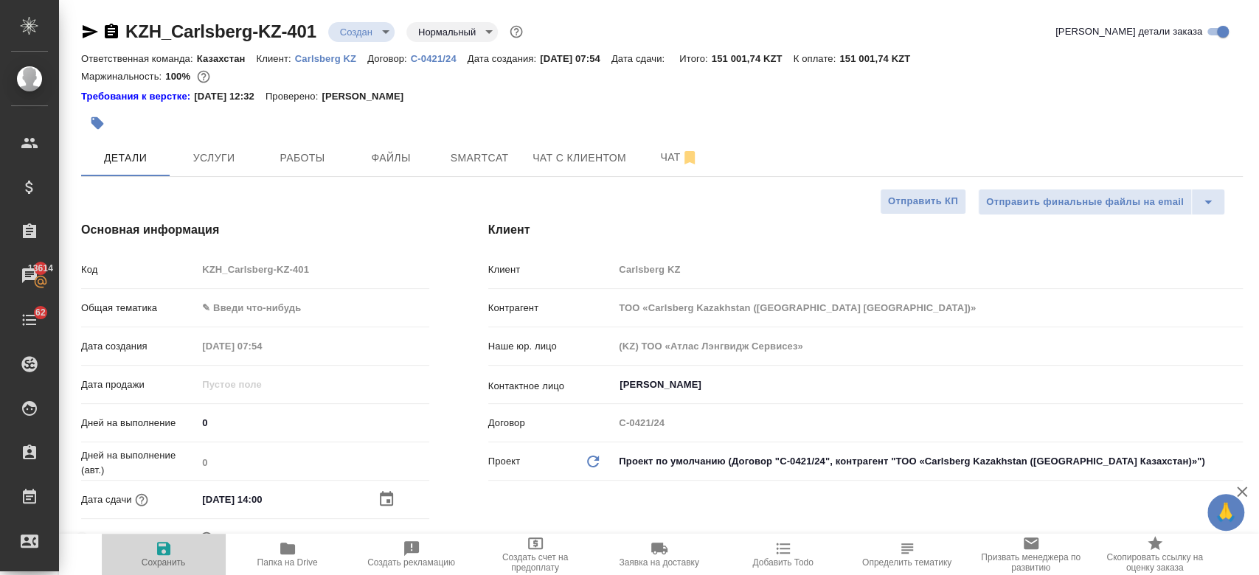
click at [164, 535] on button "Сохранить" at bounding box center [164, 554] width 124 height 41
type textarea "x"
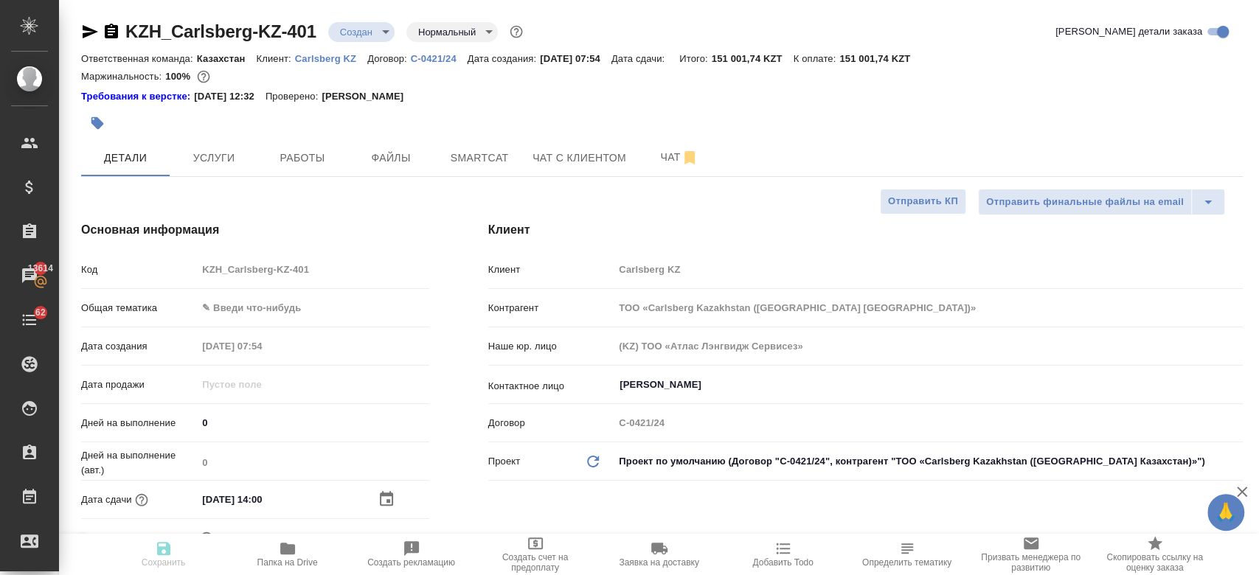
type textarea "x"
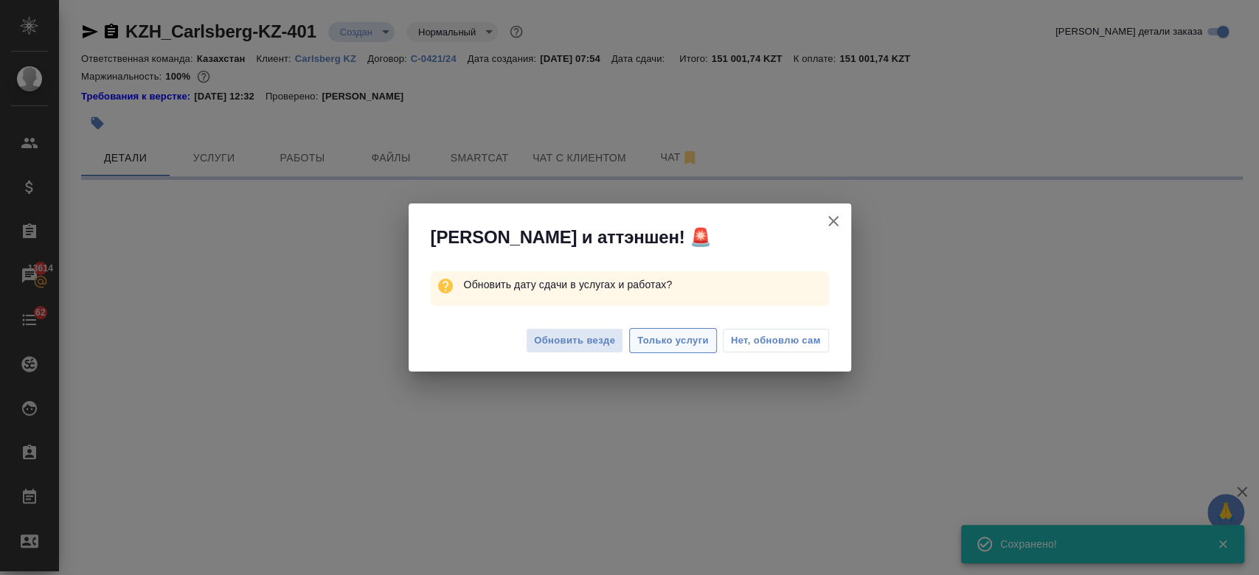
select select "RU"
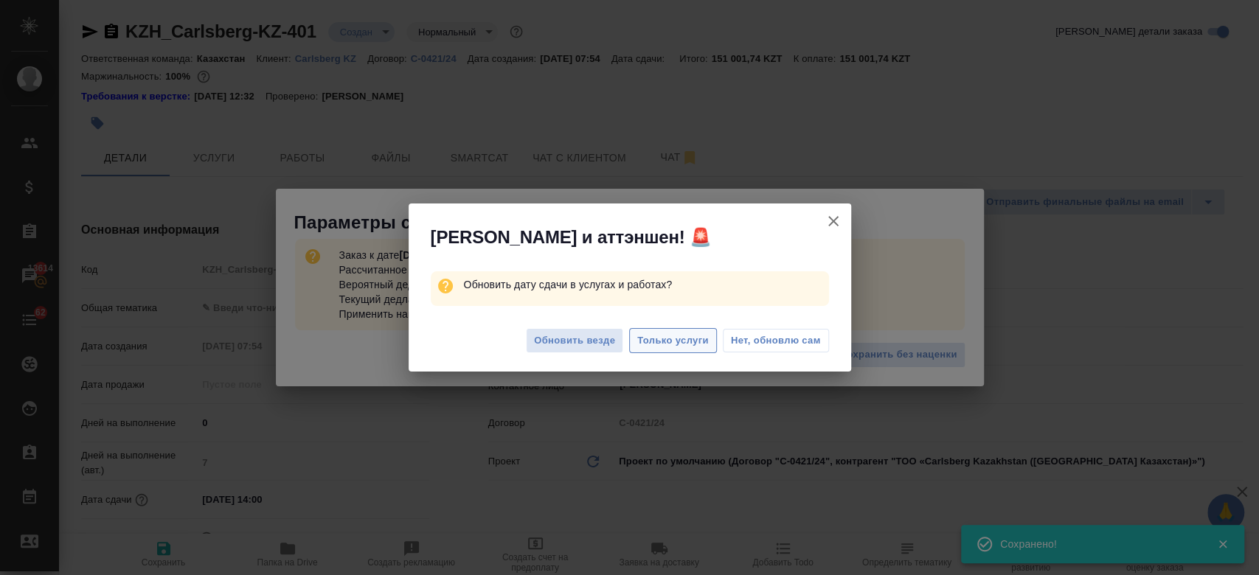
type textarea "x"
click at [676, 343] on span "Только услуги" at bounding box center [673, 341] width 72 height 17
type textarea "x"
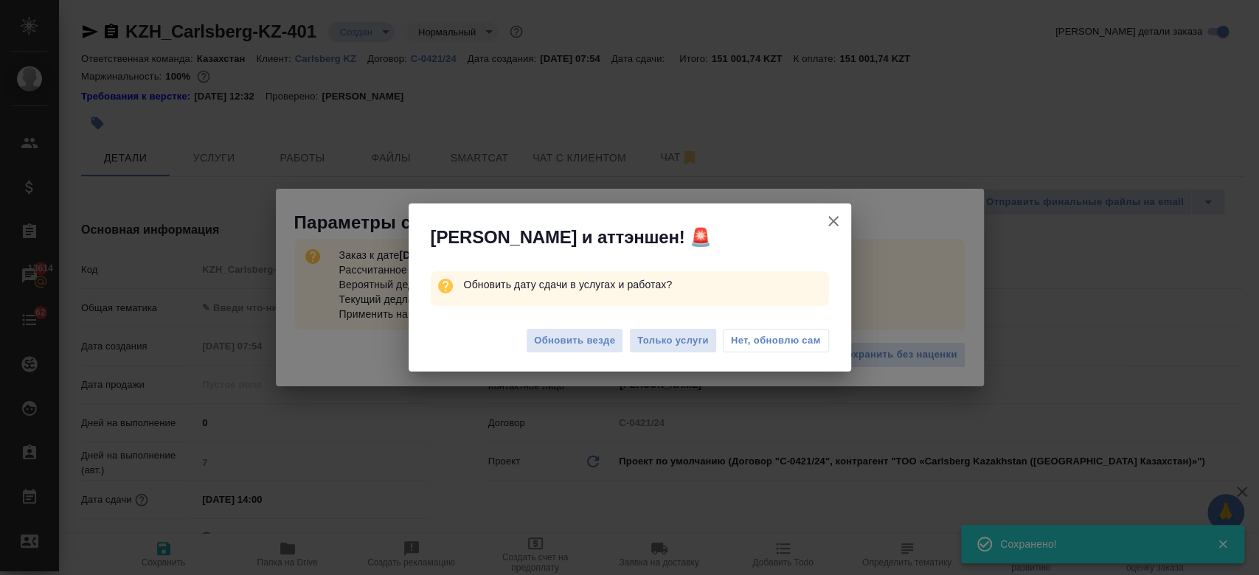
type textarea "x"
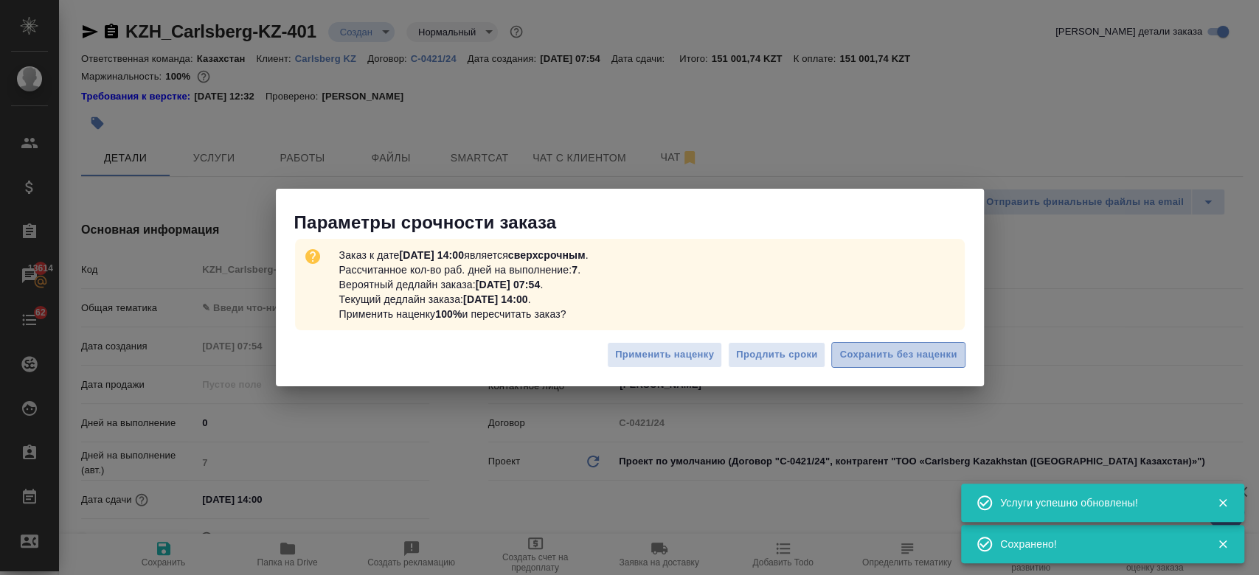
click at [890, 363] on span "Сохранить без наценки" at bounding box center [897, 355] width 117 height 17
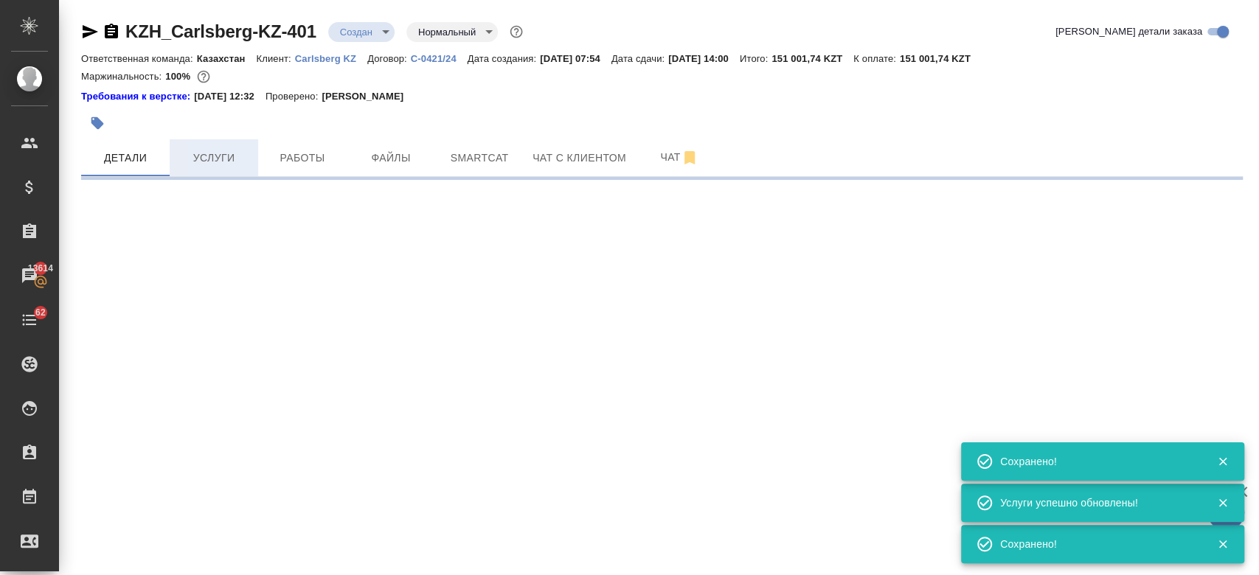
type input "urgent"
select select "RU"
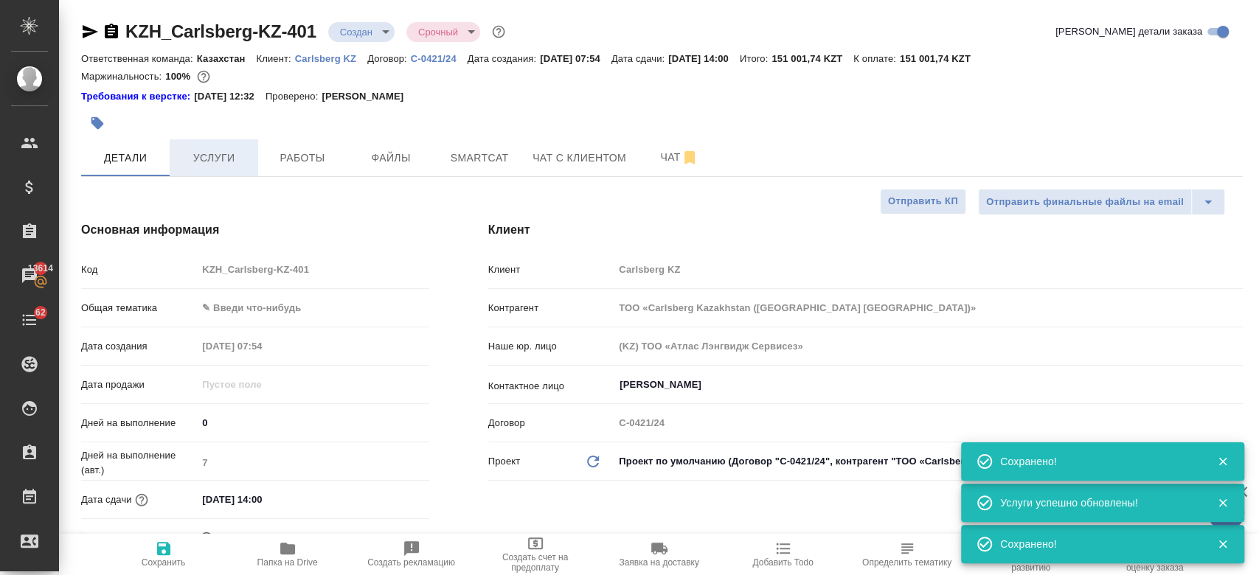
type textarea "x"
click at [207, 146] on button "Услуги" at bounding box center [214, 157] width 88 height 37
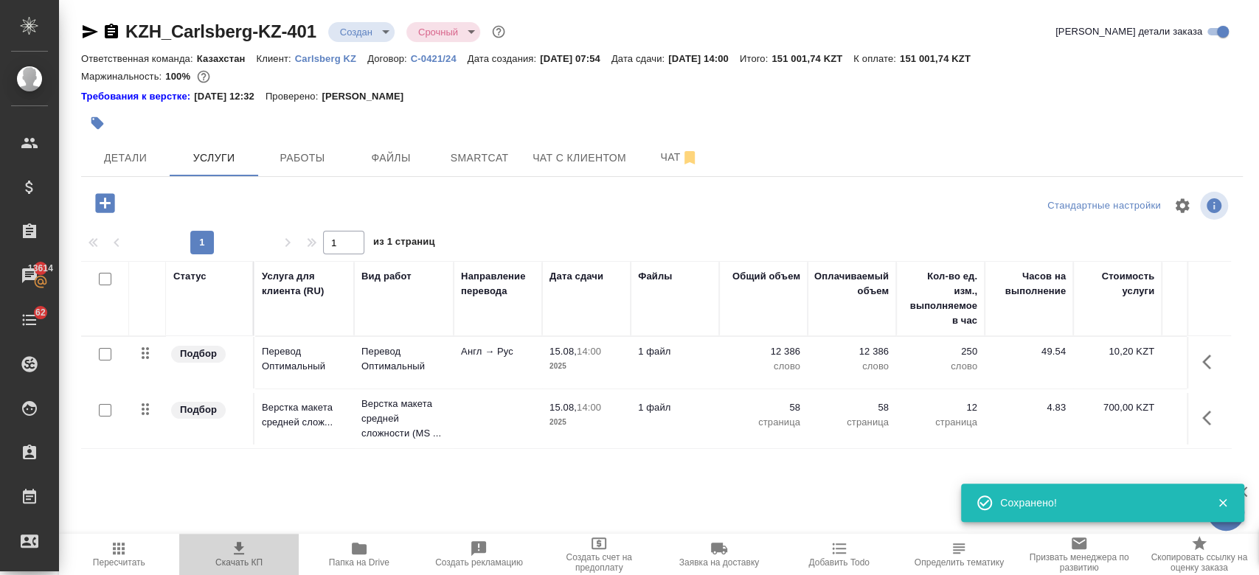
click at [234, 538] on button "Скачать КП" at bounding box center [239, 554] width 120 height 41
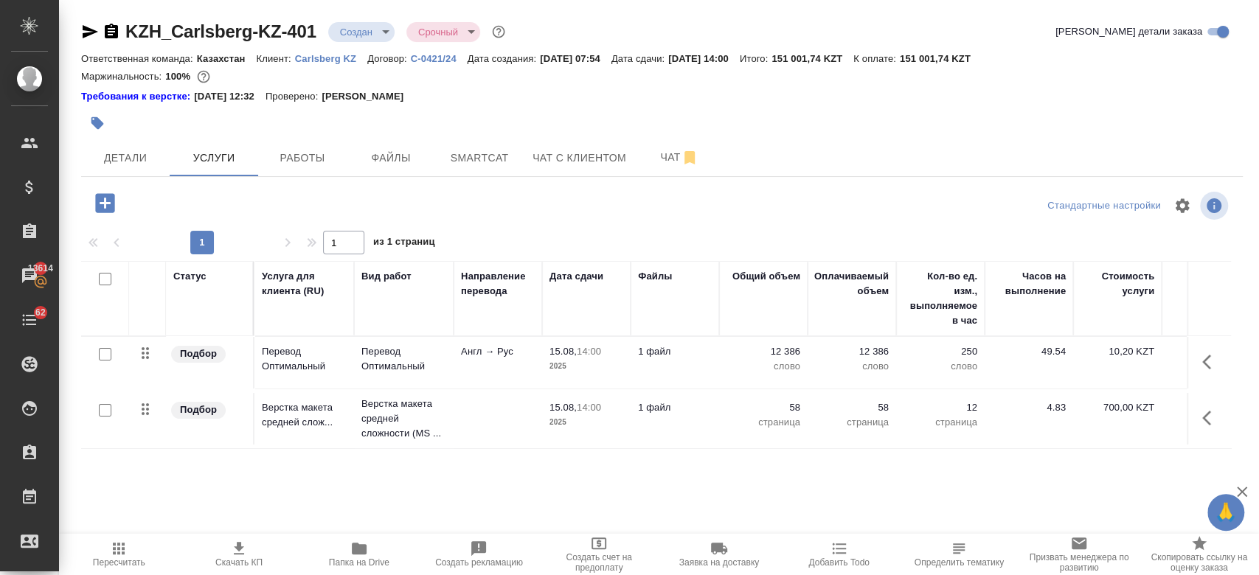
scroll to position [0, 255]
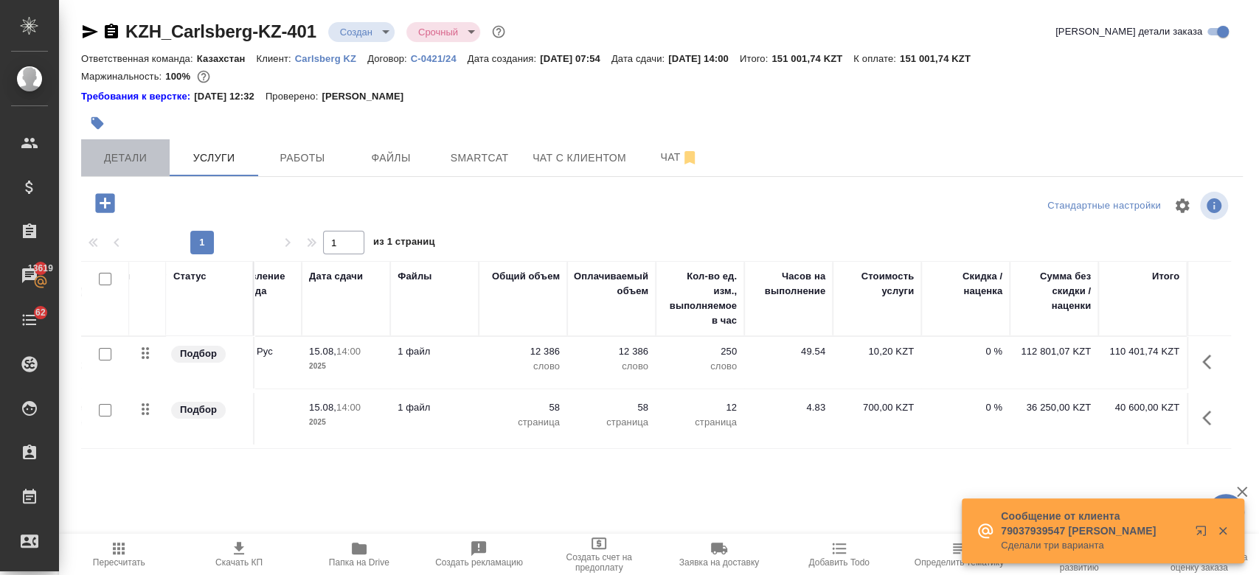
click at [124, 167] on span "Детали" at bounding box center [125, 158] width 71 height 18
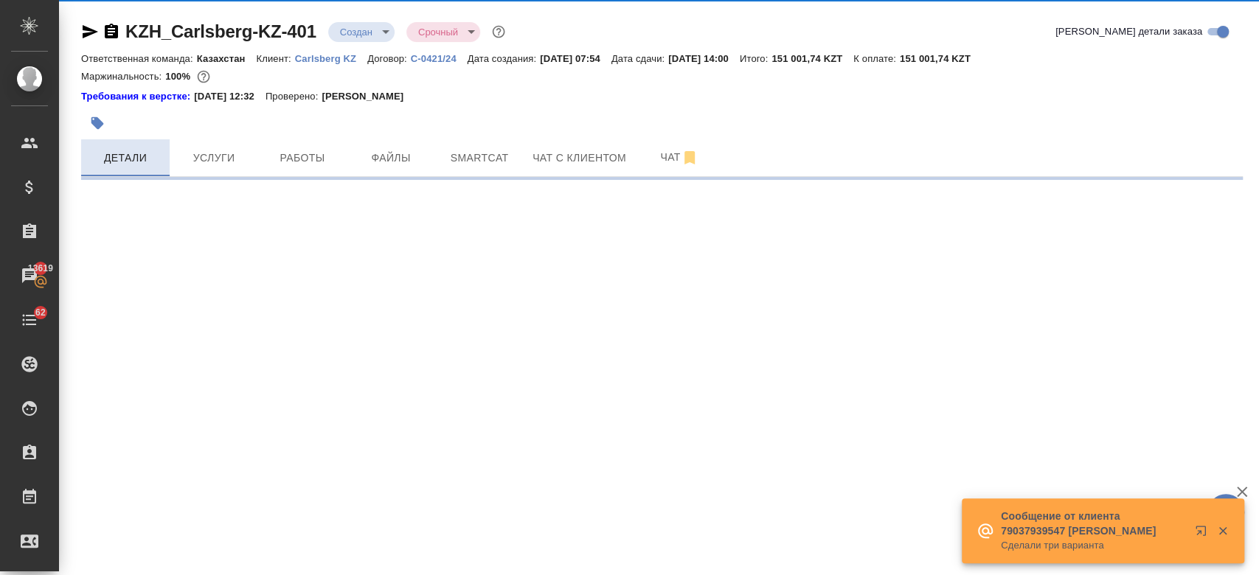
select select "RU"
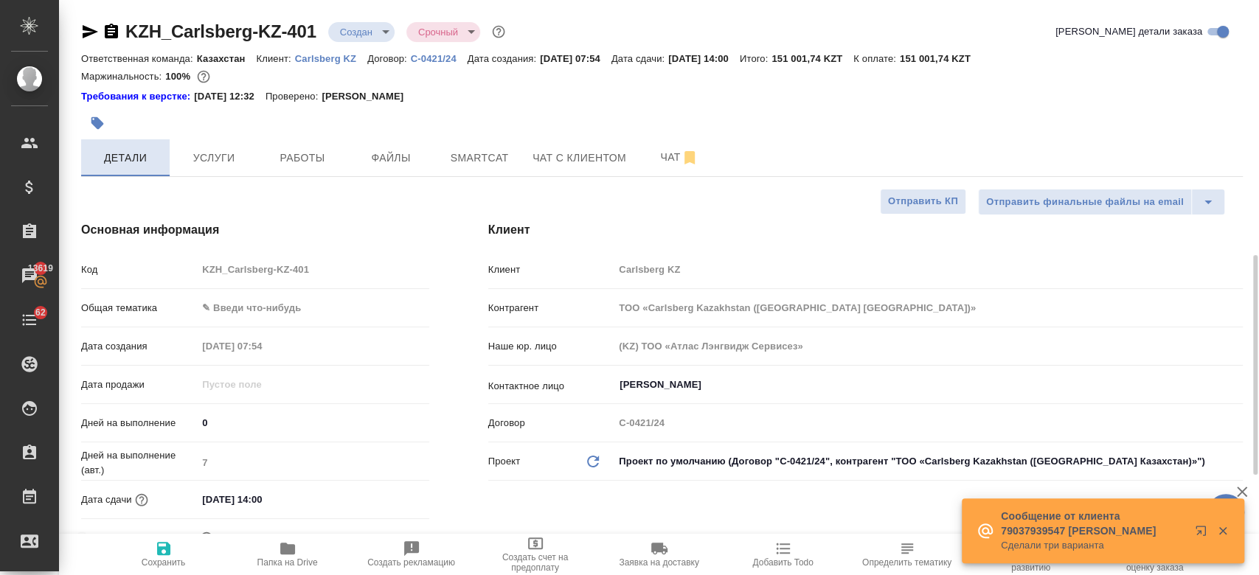
type textarea "x"
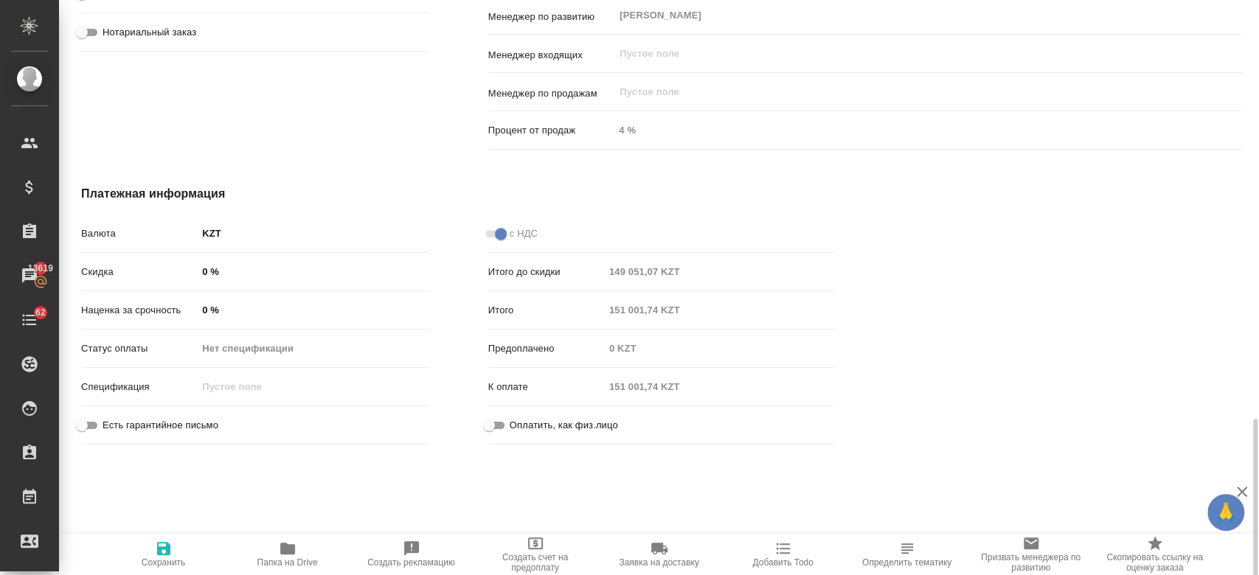
scroll to position [1091, 0]
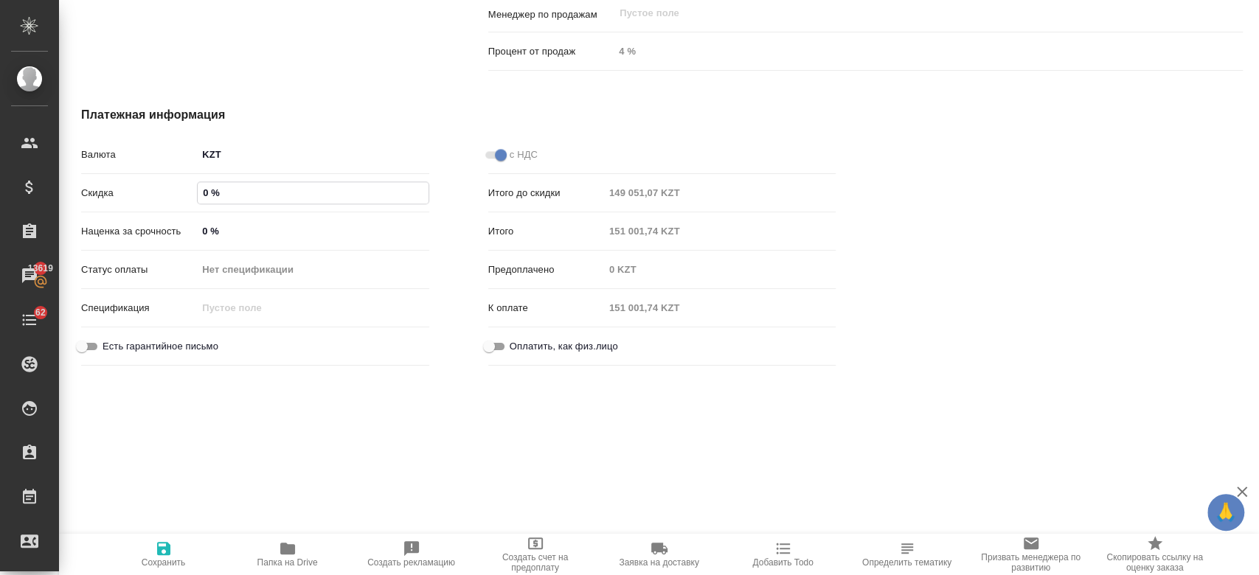
click at [204, 196] on input "0 %" at bounding box center [313, 192] width 230 height 21
type input "-"
type textarea "x"
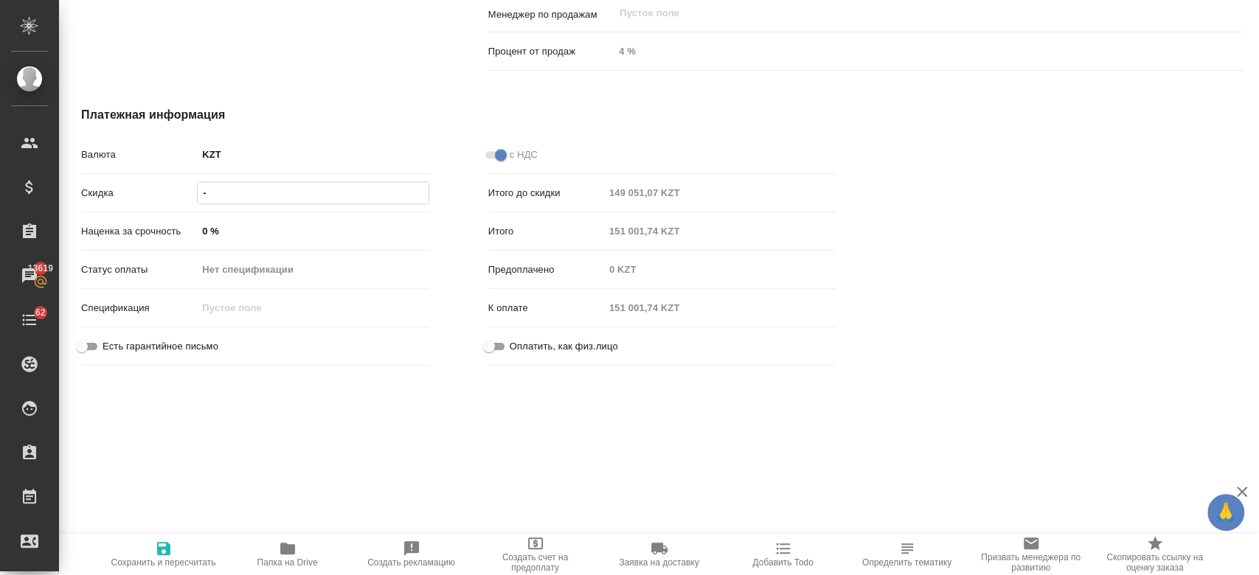
type input "-3 %"
type textarea "x"
type input "-30 %"
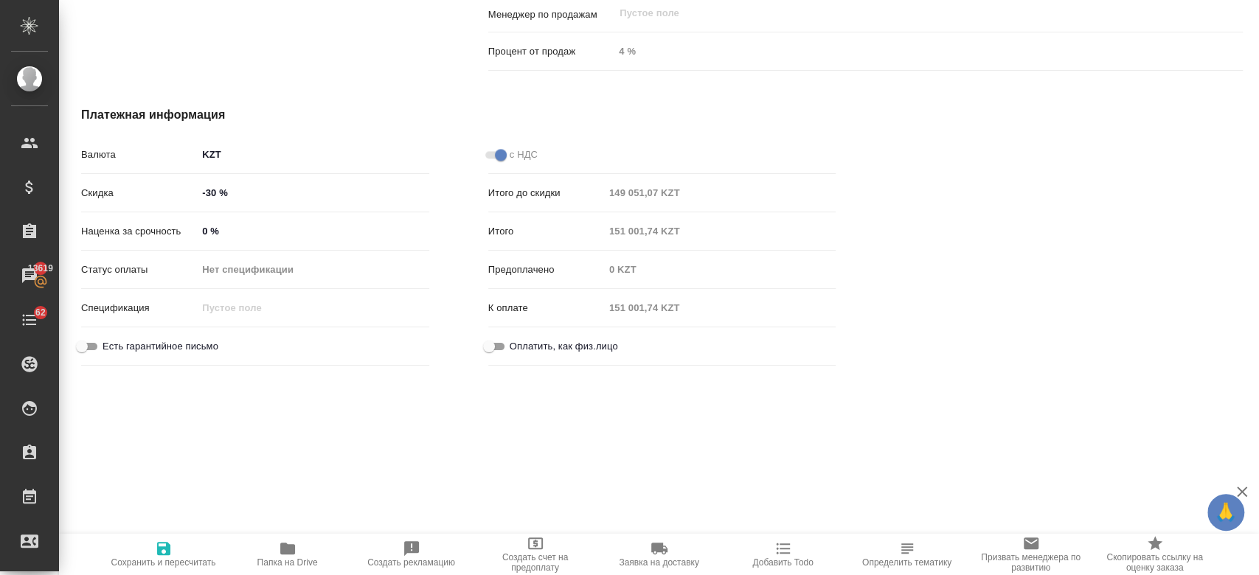
click at [256, 442] on div "KZH_Carlsberg-KZ-401 Создан new Срочный urgent Кратко детали заказа Ответственн…" at bounding box center [659, 287] width 1200 height 575
click at [161, 558] on span "Сохранить и пересчитать" at bounding box center [163, 562] width 105 height 10
type textarea "x"
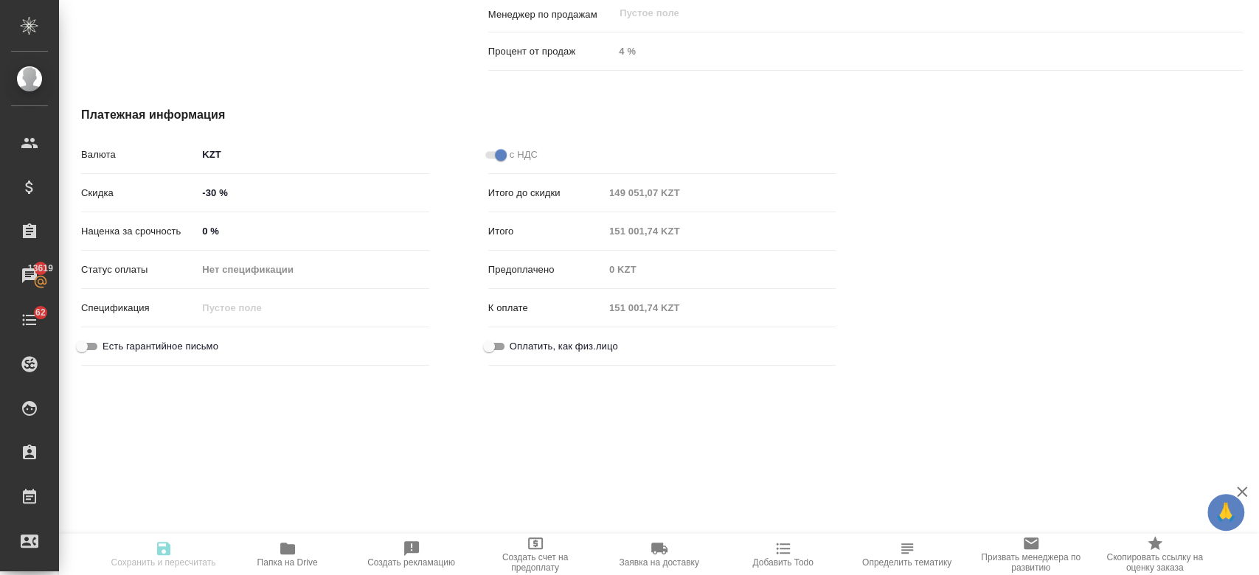
type textarea "x"
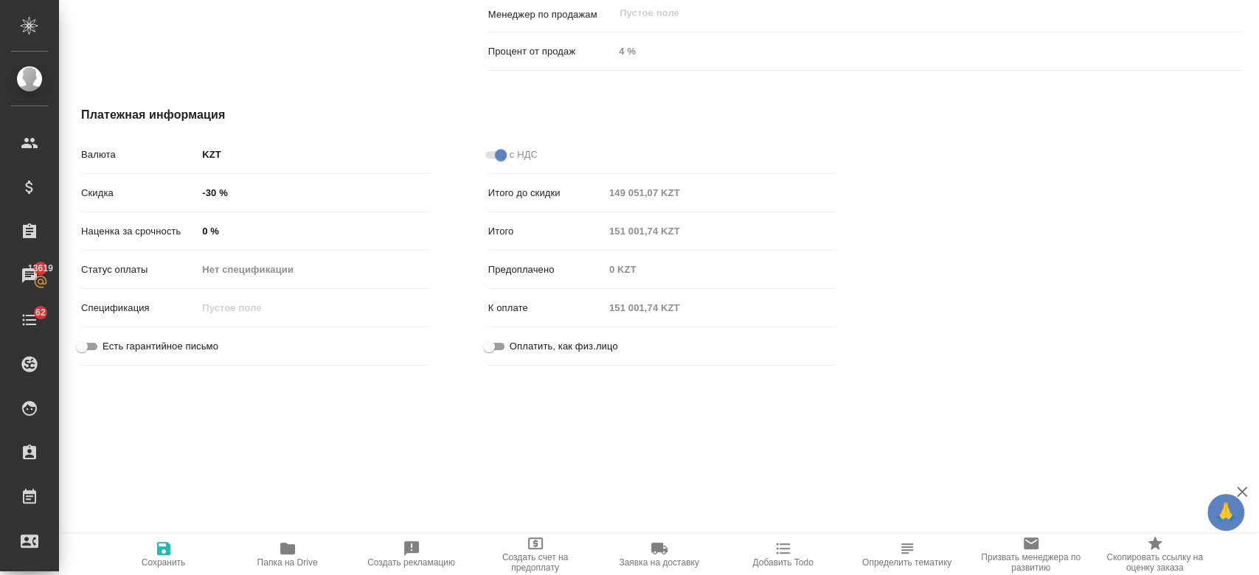
type textarea "x"
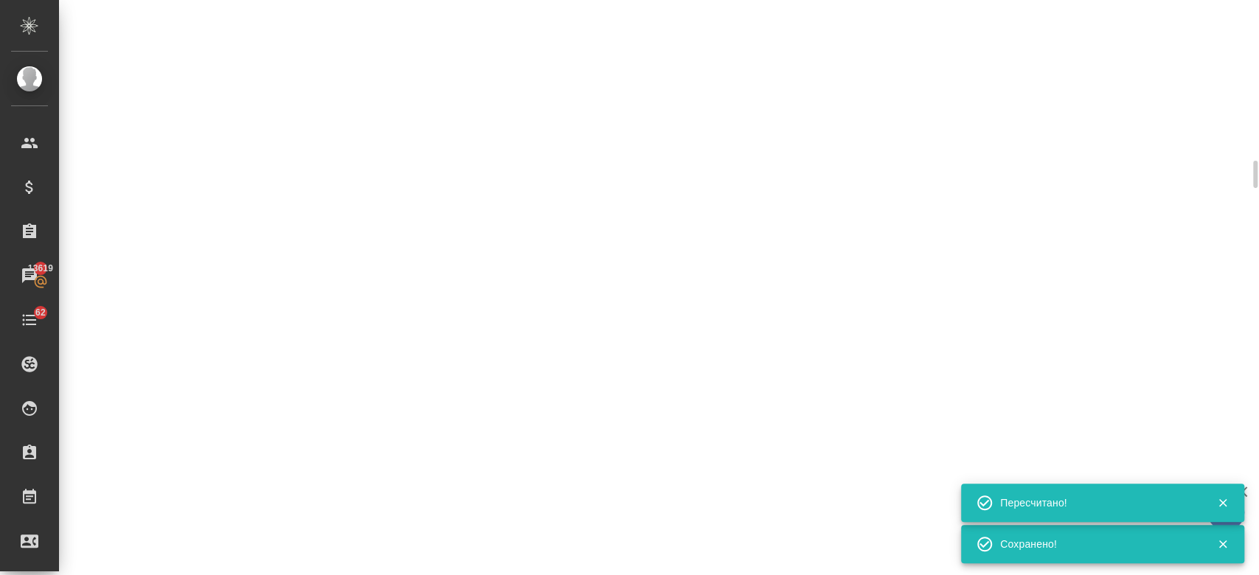
select select "RU"
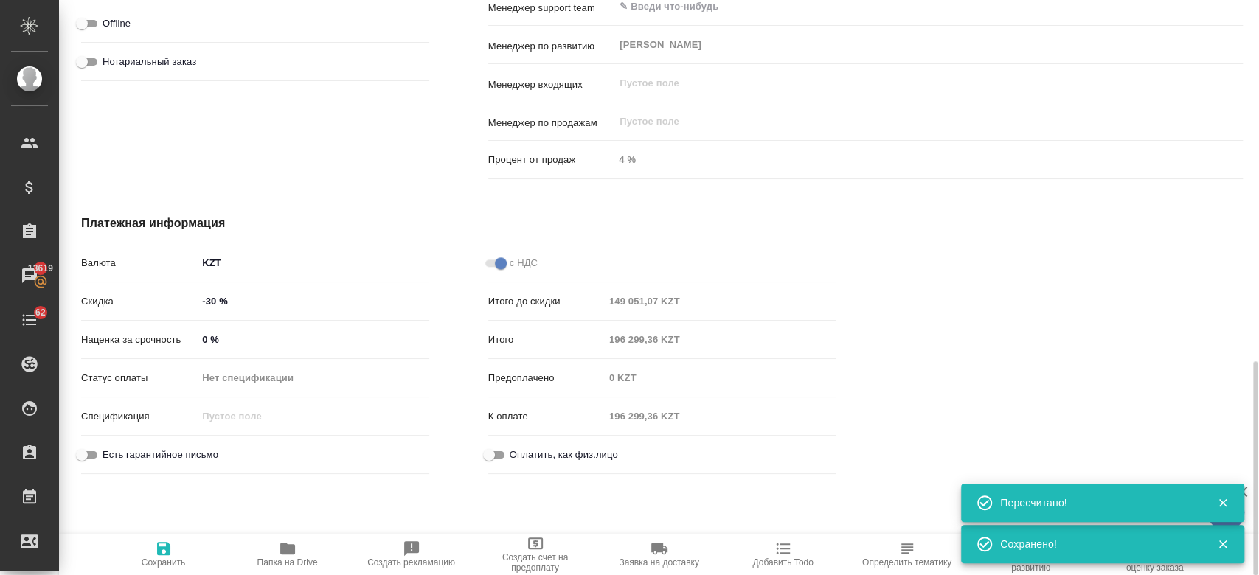
type textarea "x"
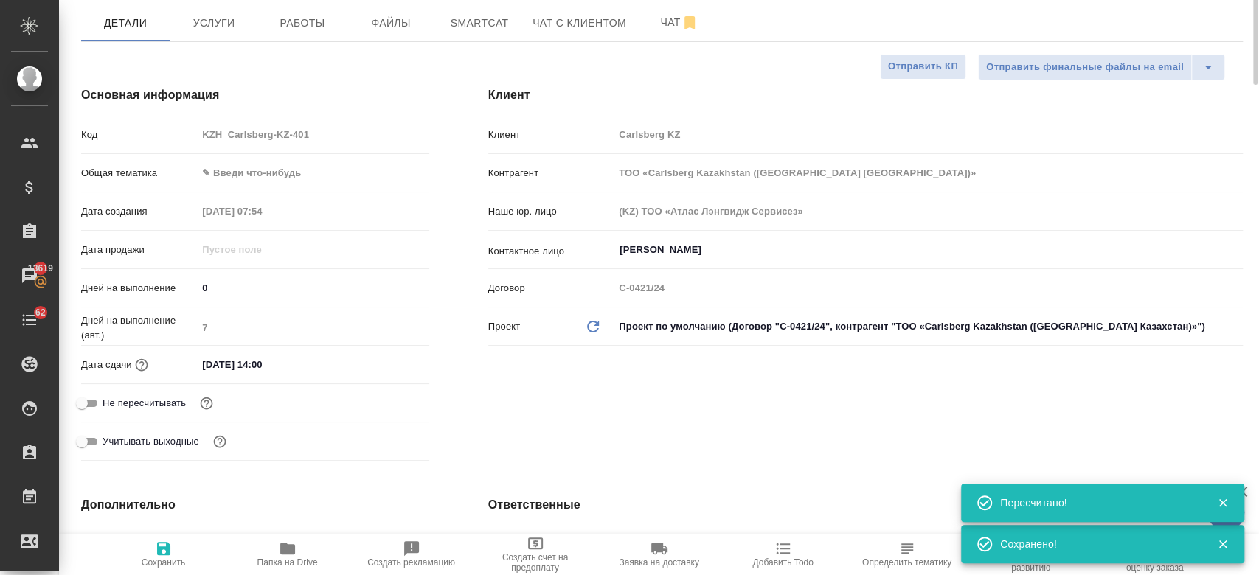
scroll to position [0, 0]
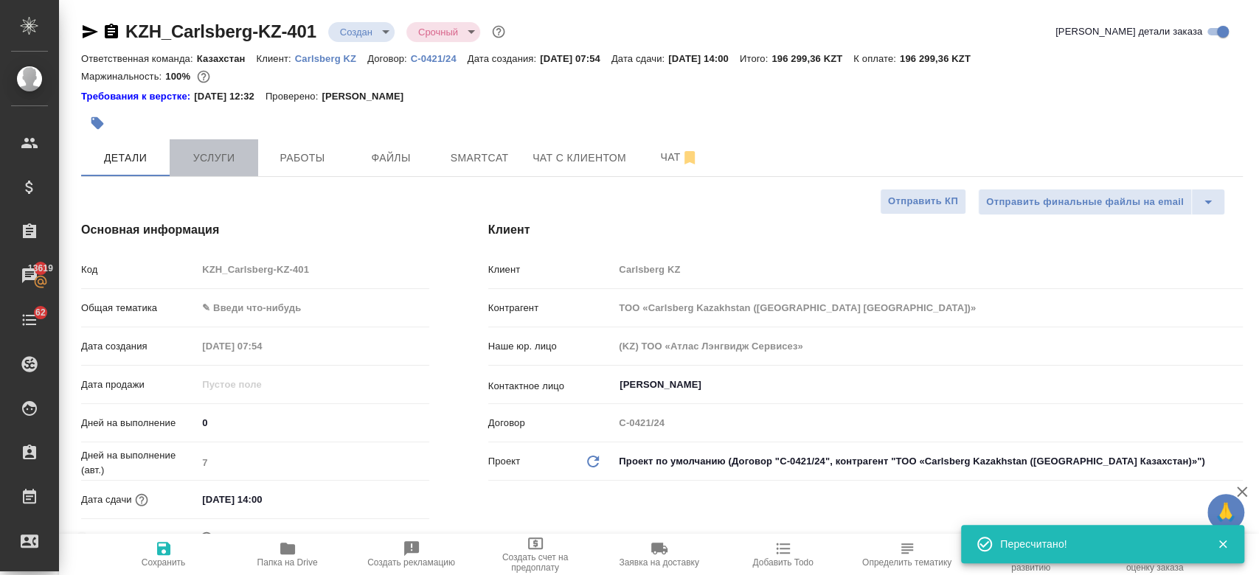
click at [231, 142] on button "Услуги" at bounding box center [214, 157] width 88 height 37
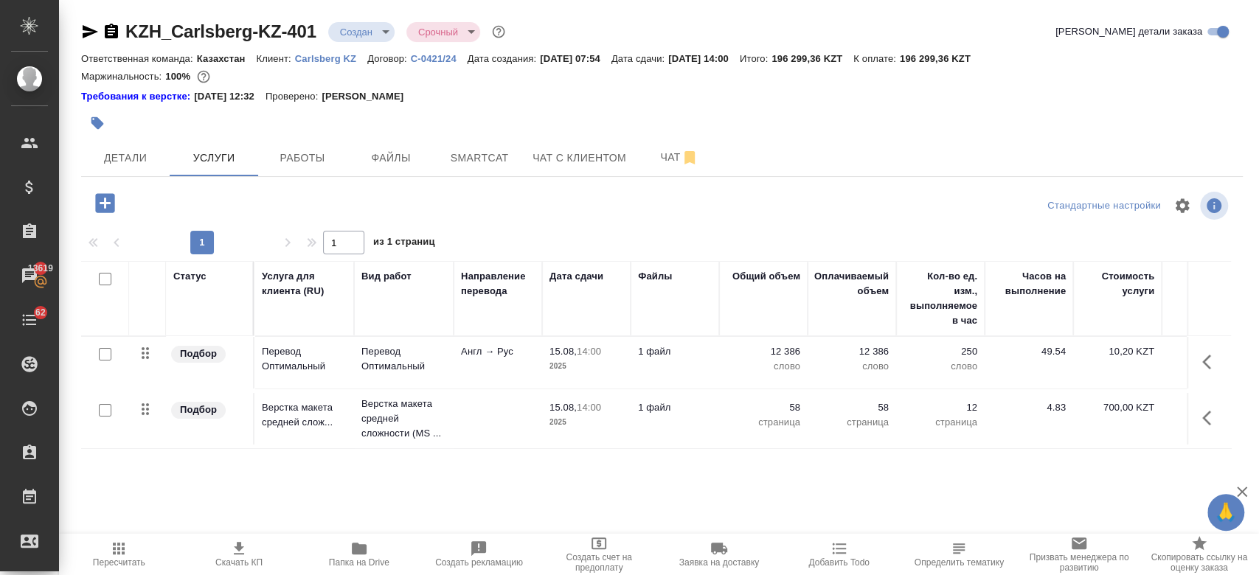
click at [229, 562] on span "Скачать КП" at bounding box center [238, 562] width 47 height 10
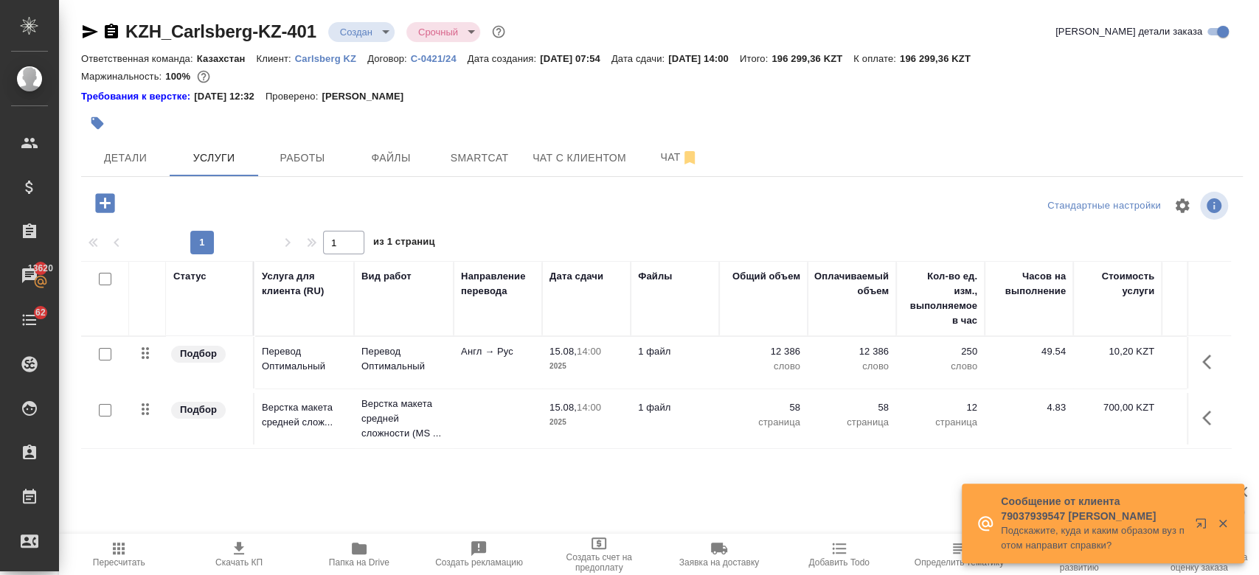
click at [322, 60] on p "Carlsberg KZ" at bounding box center [331, 58] width 72 height 11
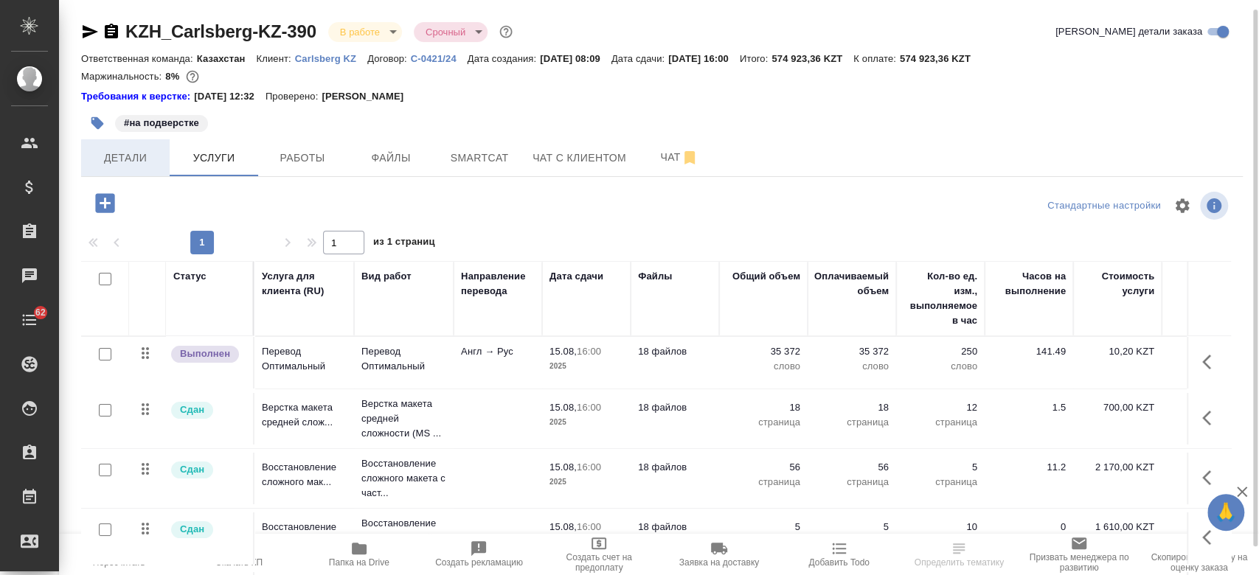
scroll to position [5, 0]
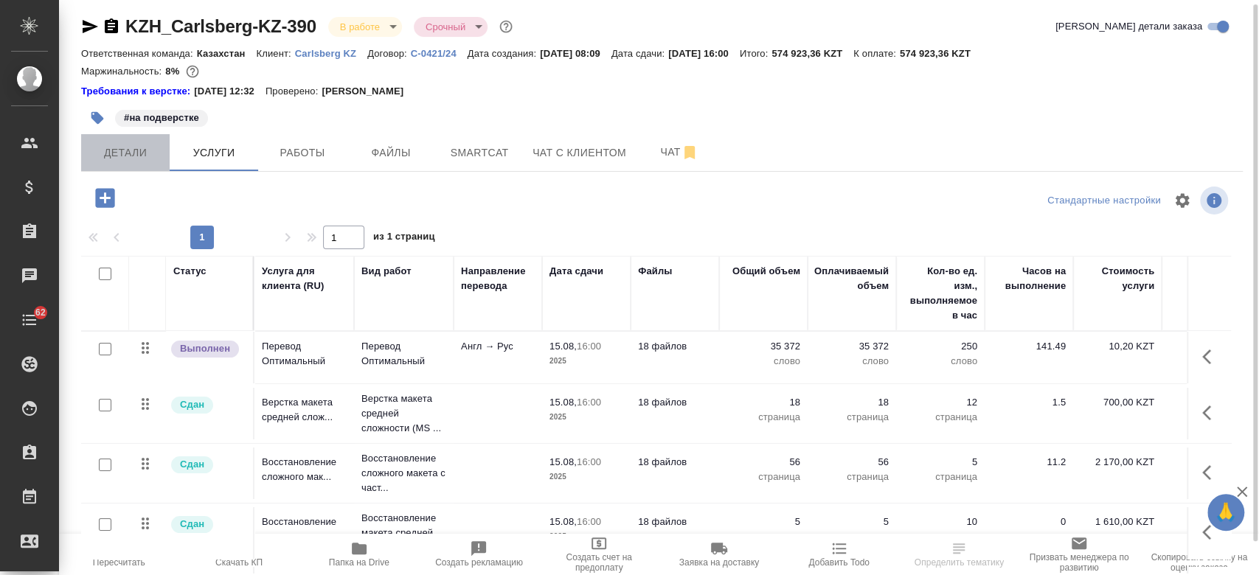
click at [121, 145] on span "Детали" at bounding box center [125, 153] width 71 height 18
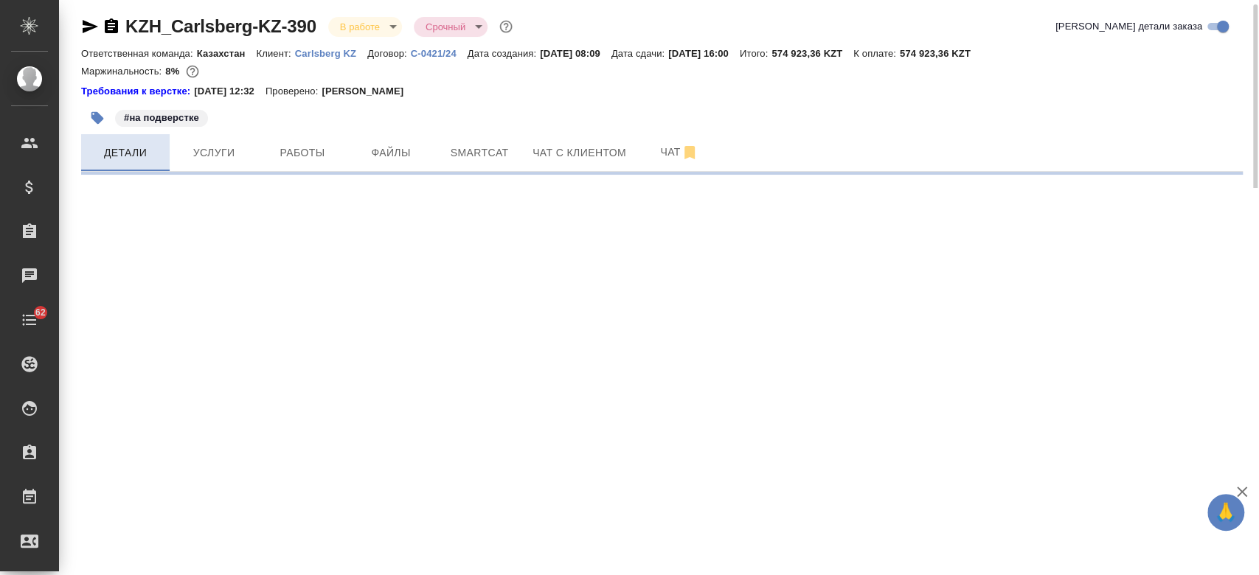
select select "RU"
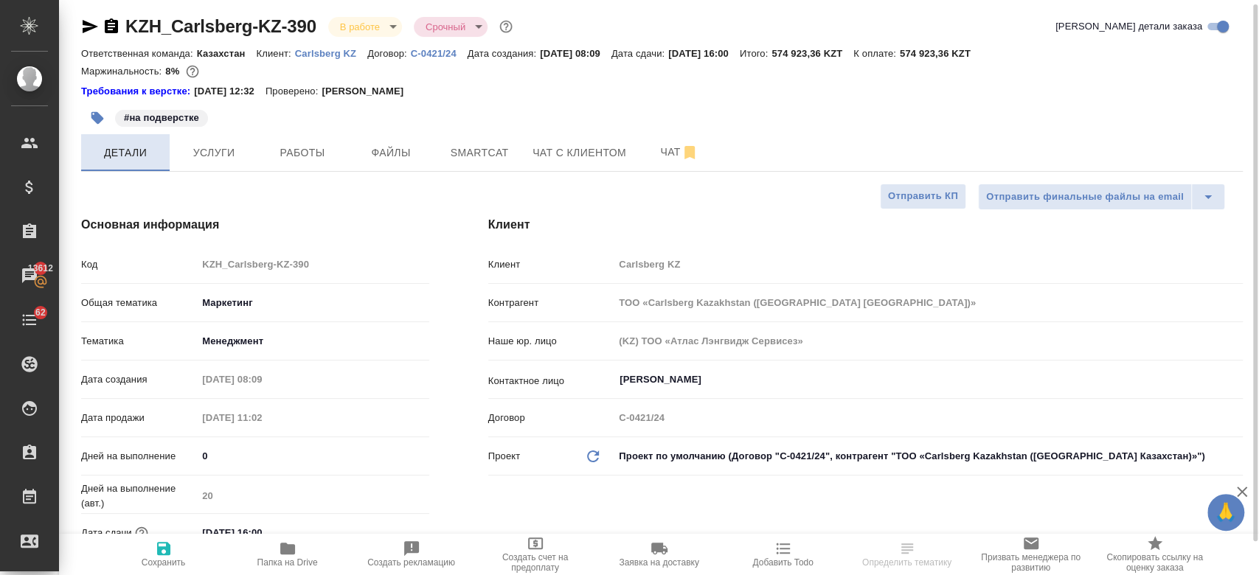
type textarea "x"
type input "Авдеенко Кирилл"
type input "Matveeva Anastasia"
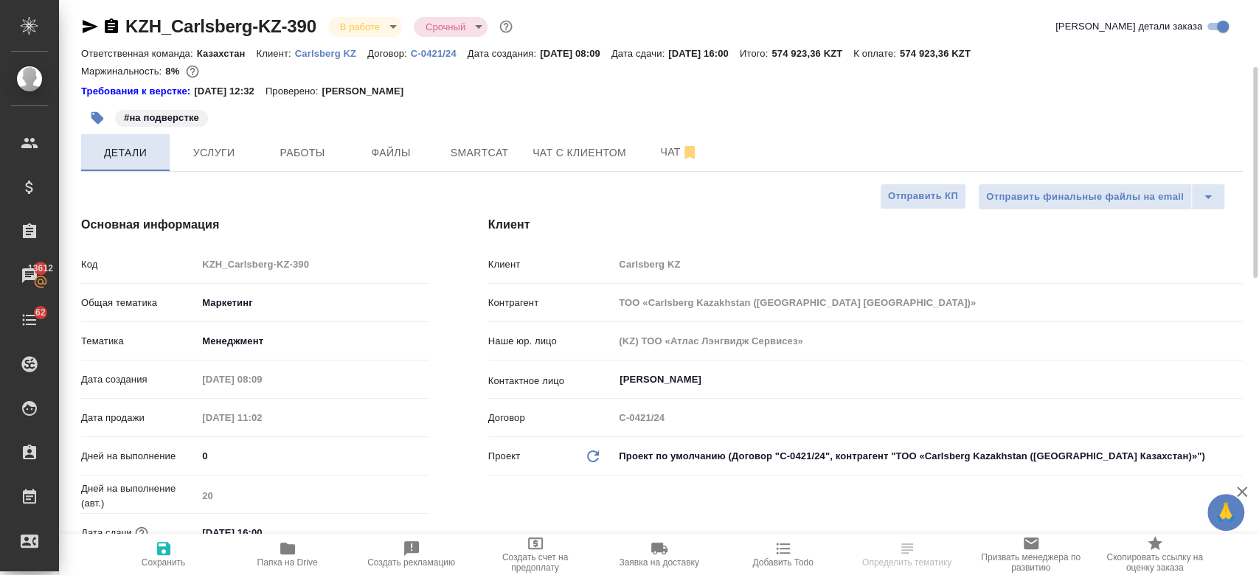
scroll to position [122, 0]
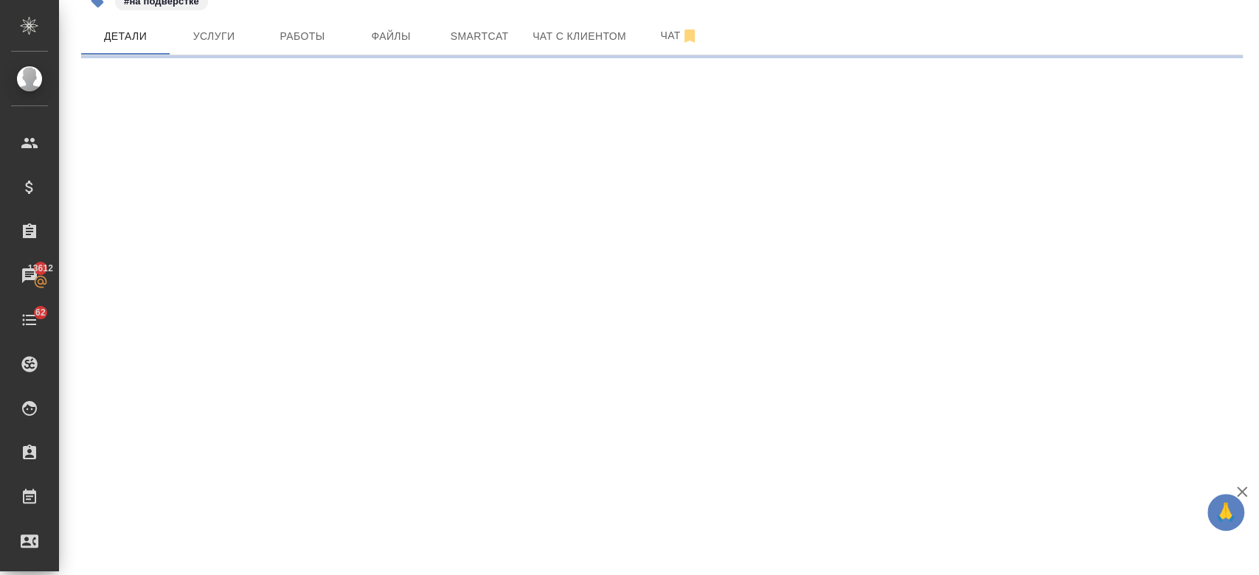
select select "RU"
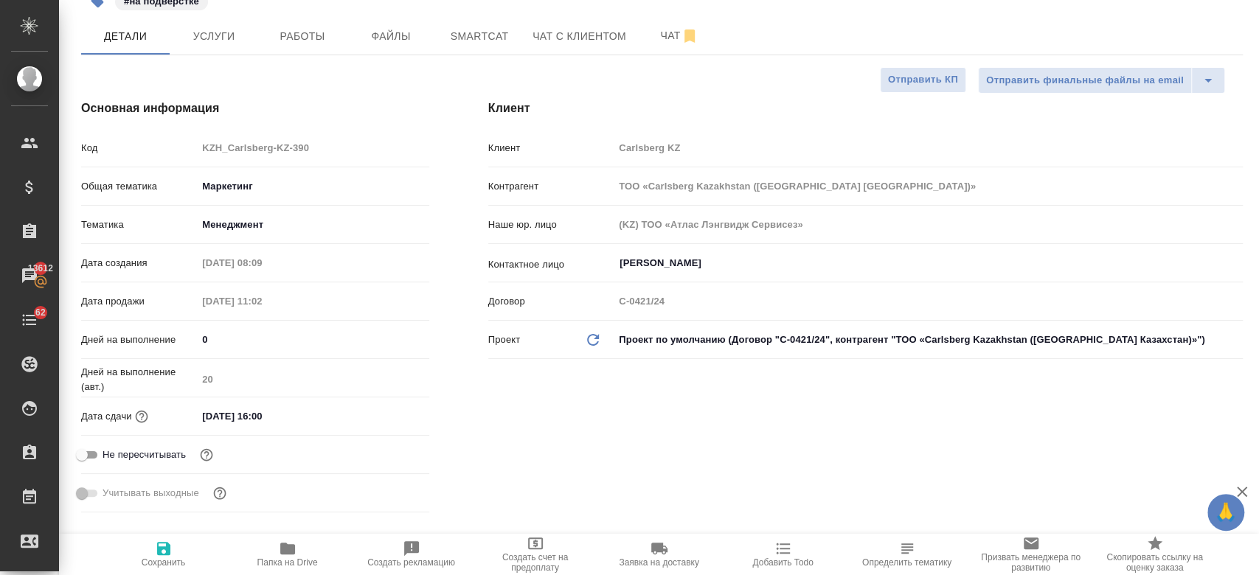
type textarea "x"
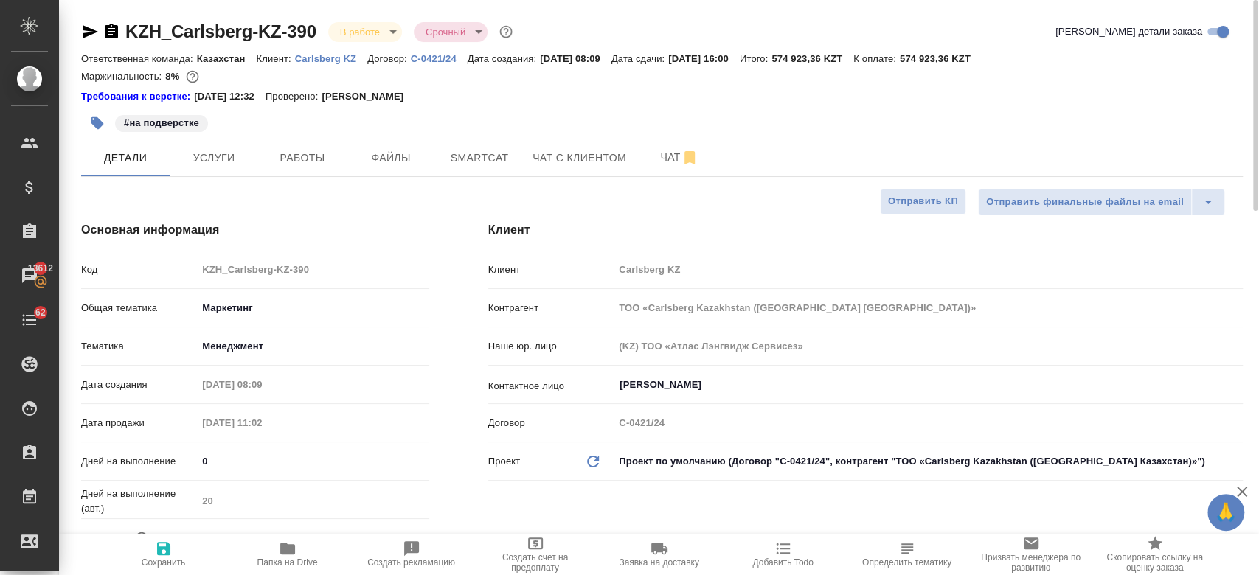
type textarea "x"
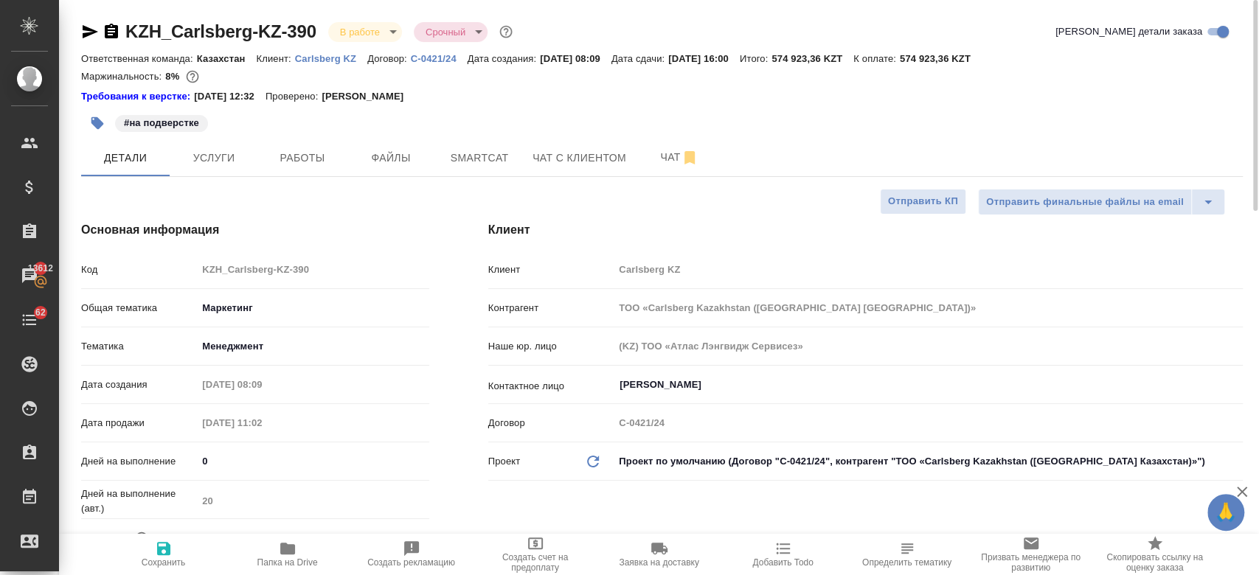
type textarea "x"
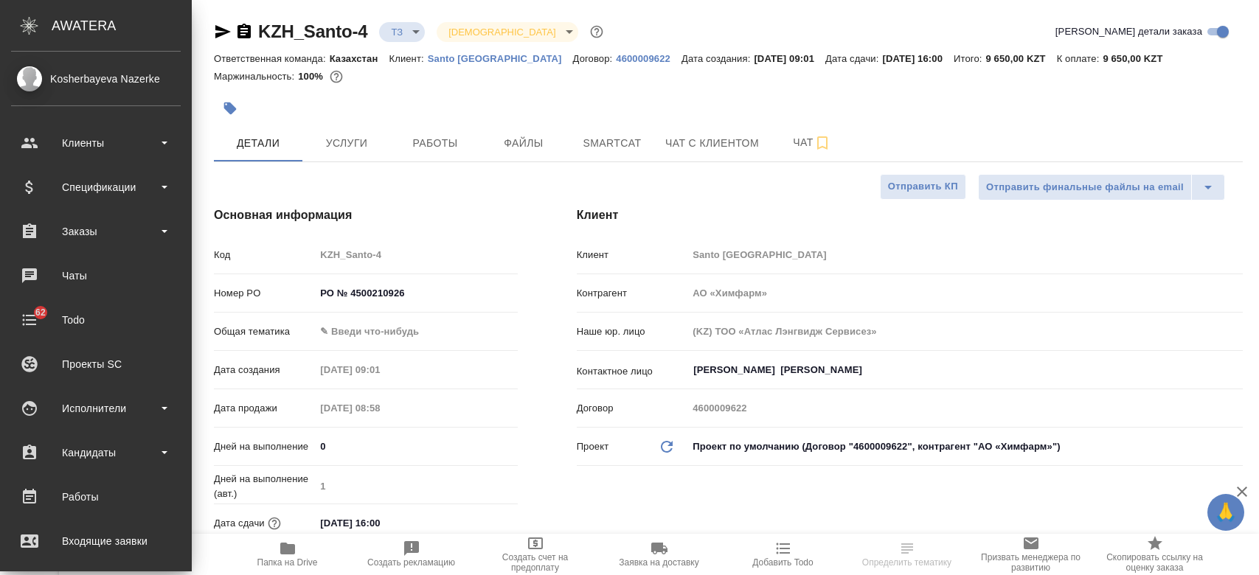
select select "RU"
click at [65, 144] on div "Клиенты" at bounding box center [96, 143] width 170 height 22
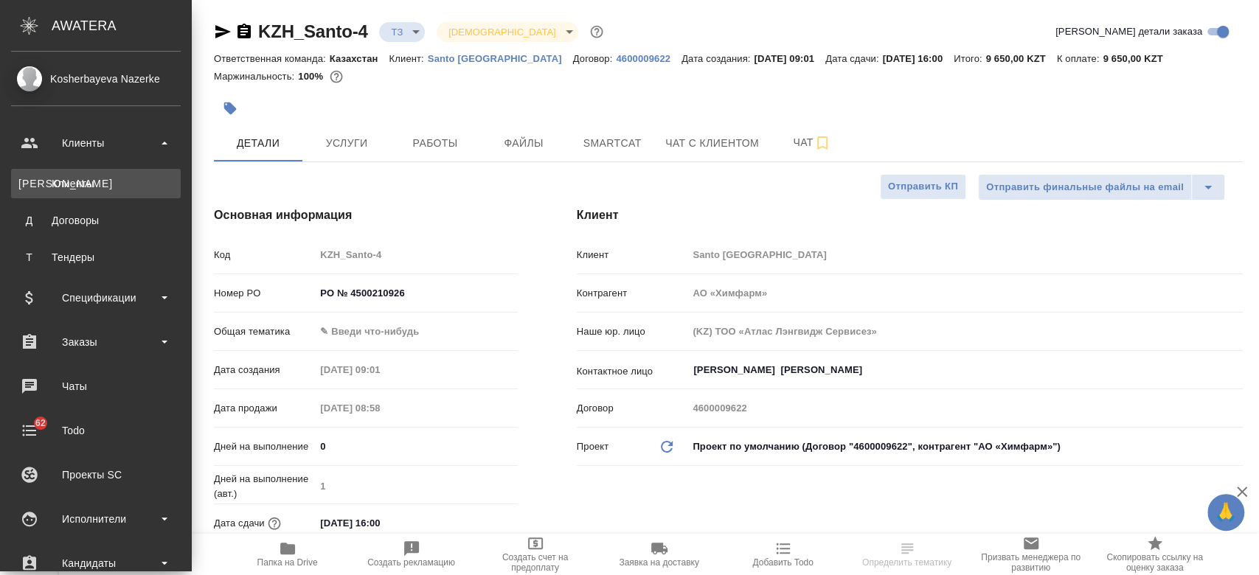
click at [74, 191] on link "К Клиенты" at bounding box center [96, 183] width 170 height 29
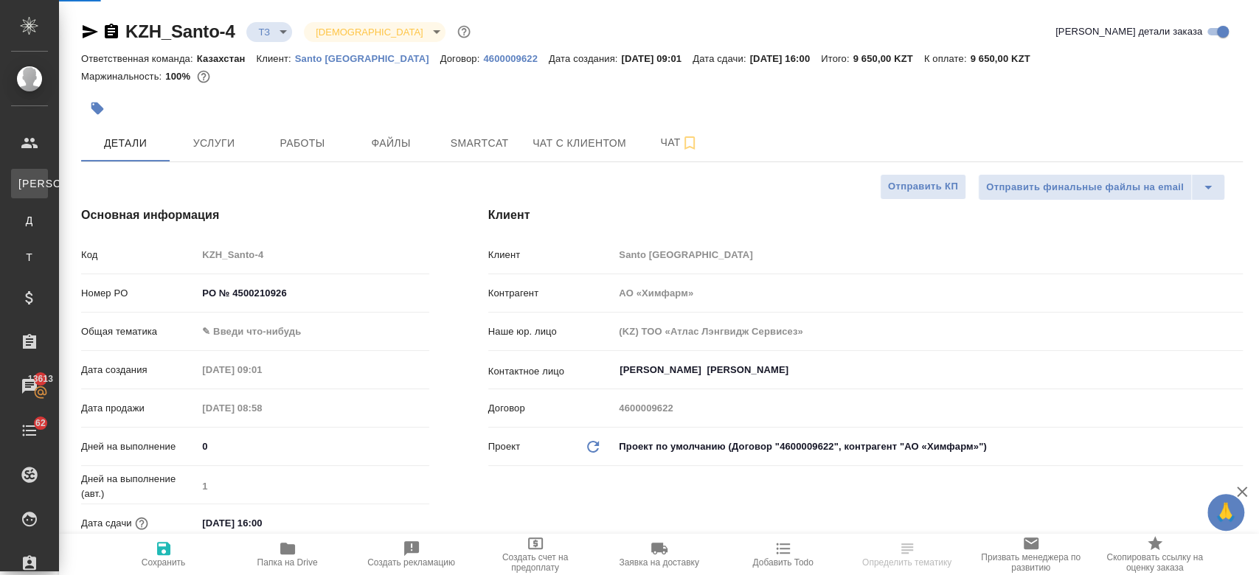
select select "RU"
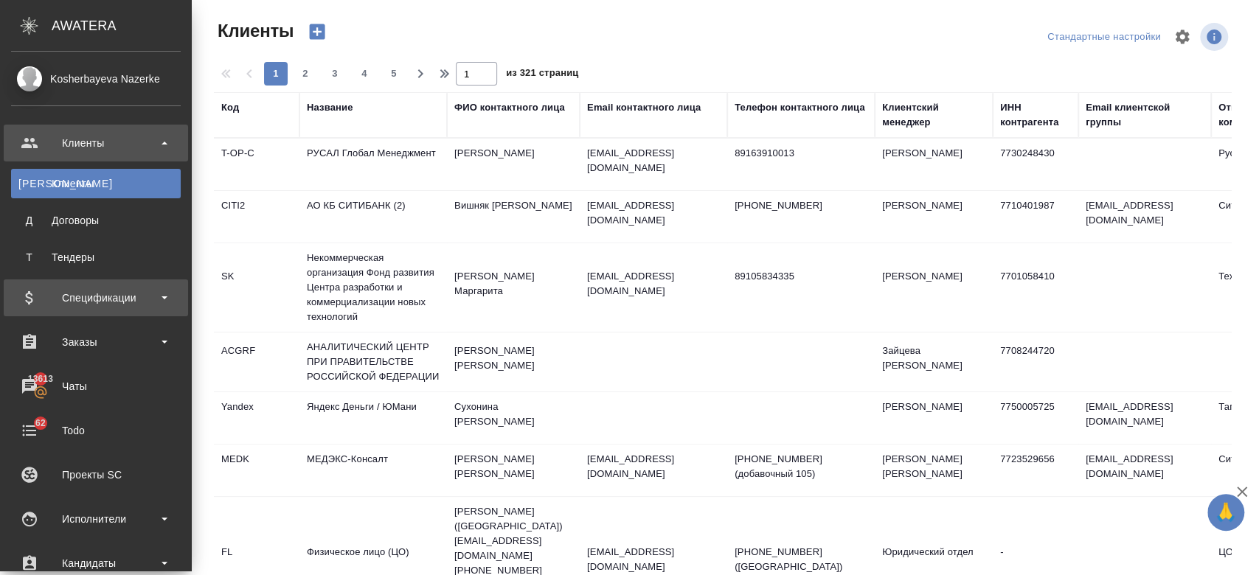
click at [106, 297] on div "Спецификации" at bounding box center [96, 298] width 170 height 22
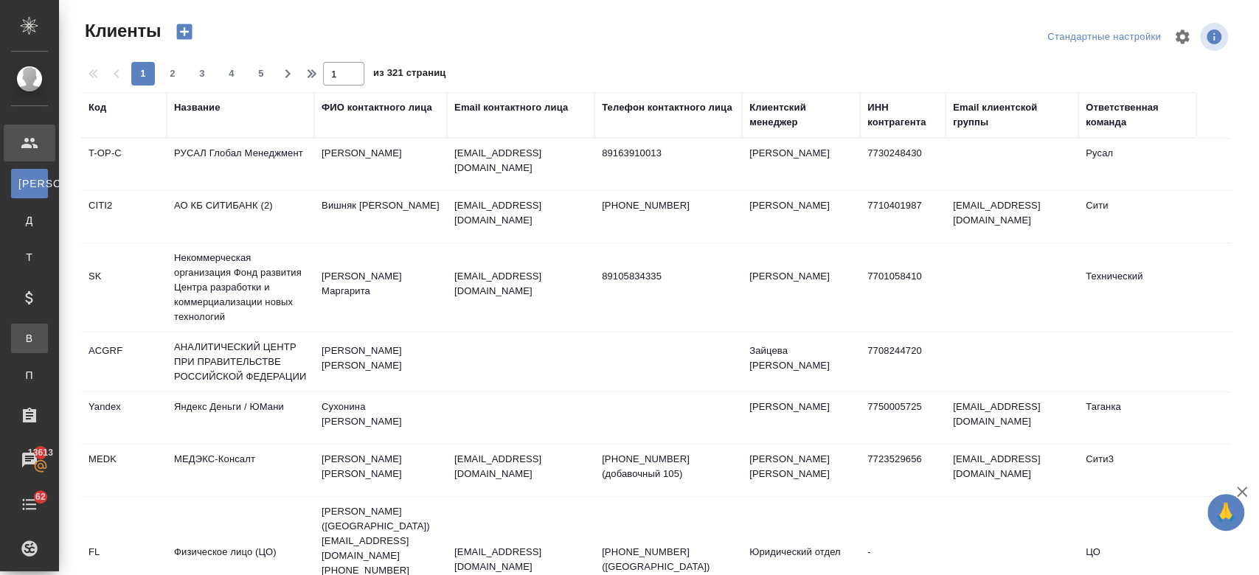
click at [22, 331] on div "Все спецификации" at bounding box center [11, 338] width 22 height 15
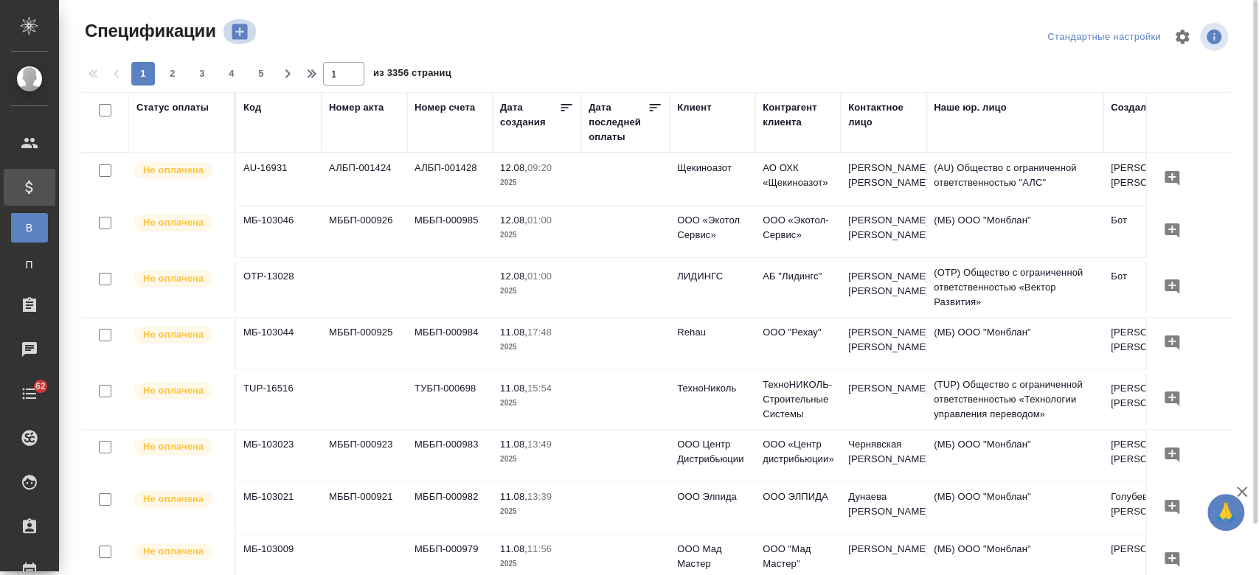
click at [239, 35] on icon "button" at bounding box center [239, 31] width 21 height 21
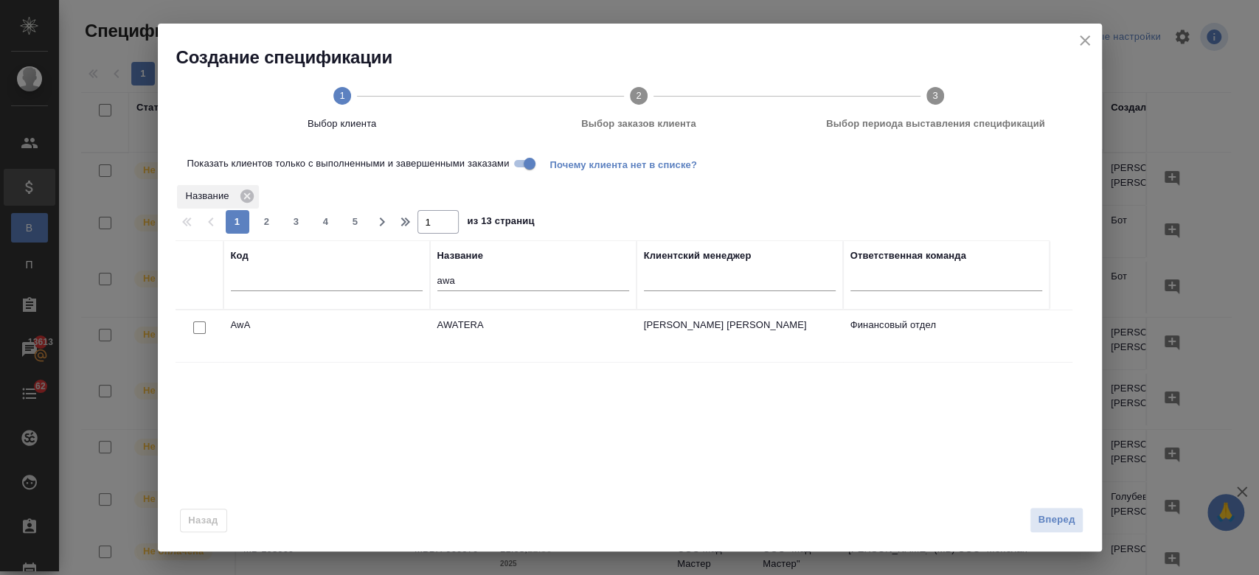
drag, startPoint x: 484, startPoint y: 268, endPoint x: 480, endPoint y: 293, distance: 24.6
click at [480, 293] on div "awa" at bounding box center [533, 283] width 192 height 36
click at [471, 284] on input "awa" at bounding box center [533, 282] width 192 height 18
type input "a"
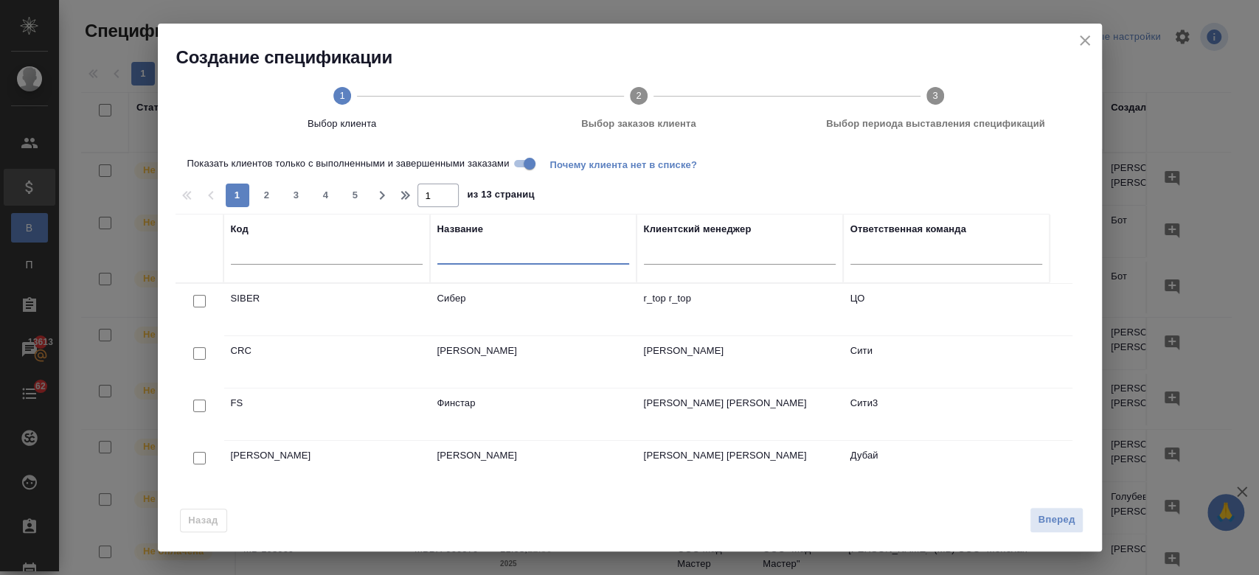
type input "Р"
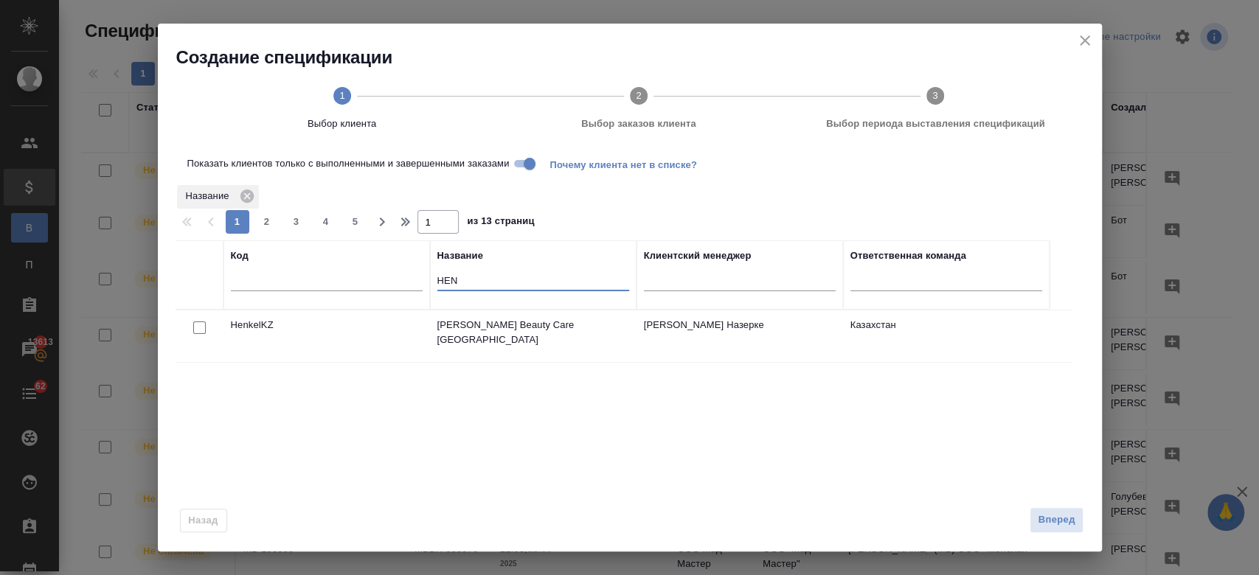
type input "HEN"
click at [195, 326] on input "checkbox" at bounding box center [199, 327] width 13 height 13
checkbox input "true"
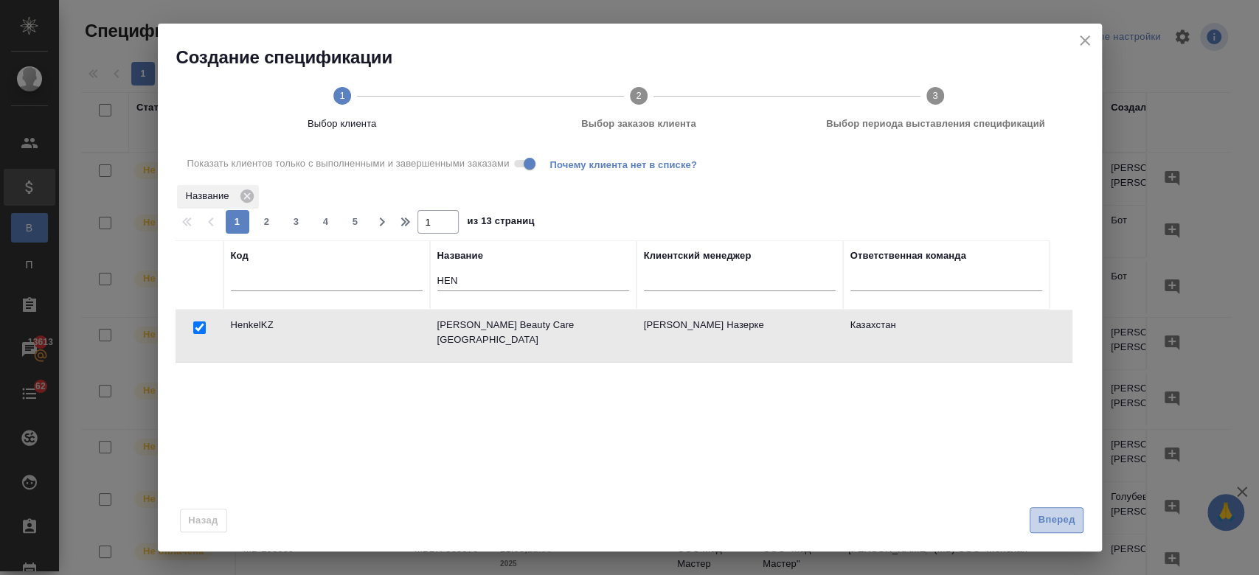
click at [1062, 516] on span "Вперед" at bounding box center [1055, 520] width 37 height 17
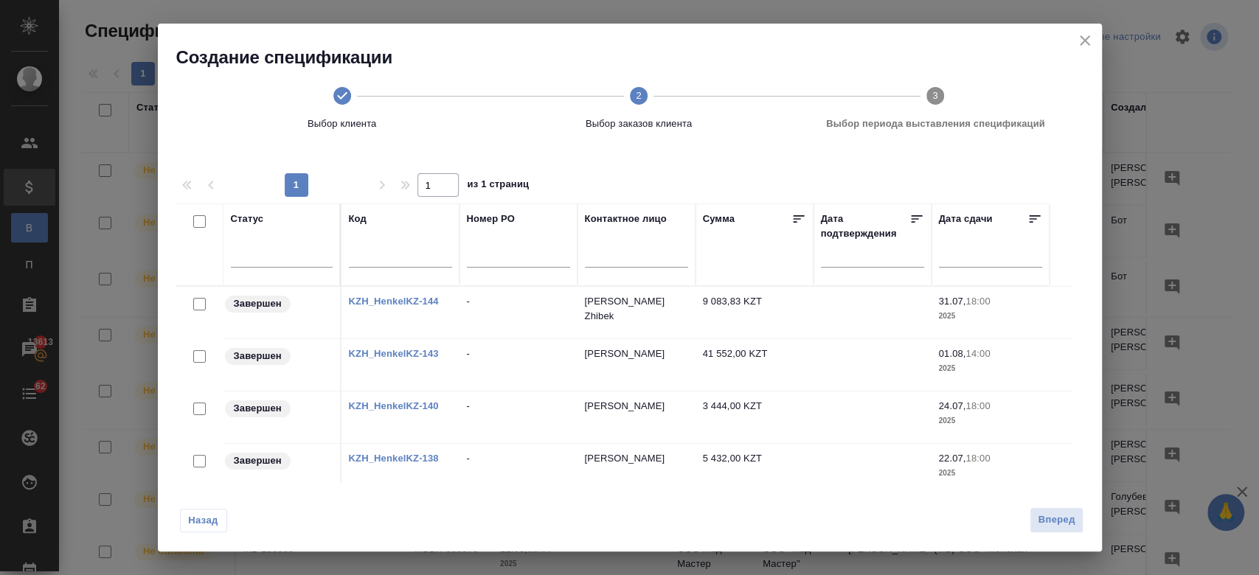
click at [198, 304] on input "checkbox" at bounding box center [199, 304] width 13 height 13
checkbox input "true"
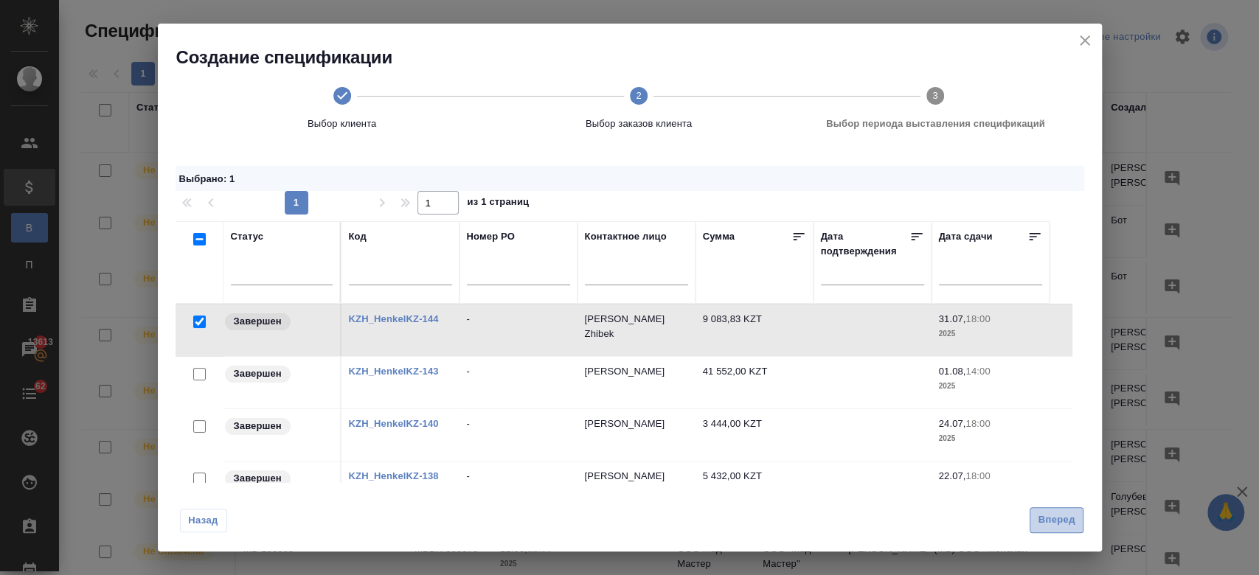
click at [1058, 521] on span "Вперед" at bounding box center [1055, 520] width 37 height 17
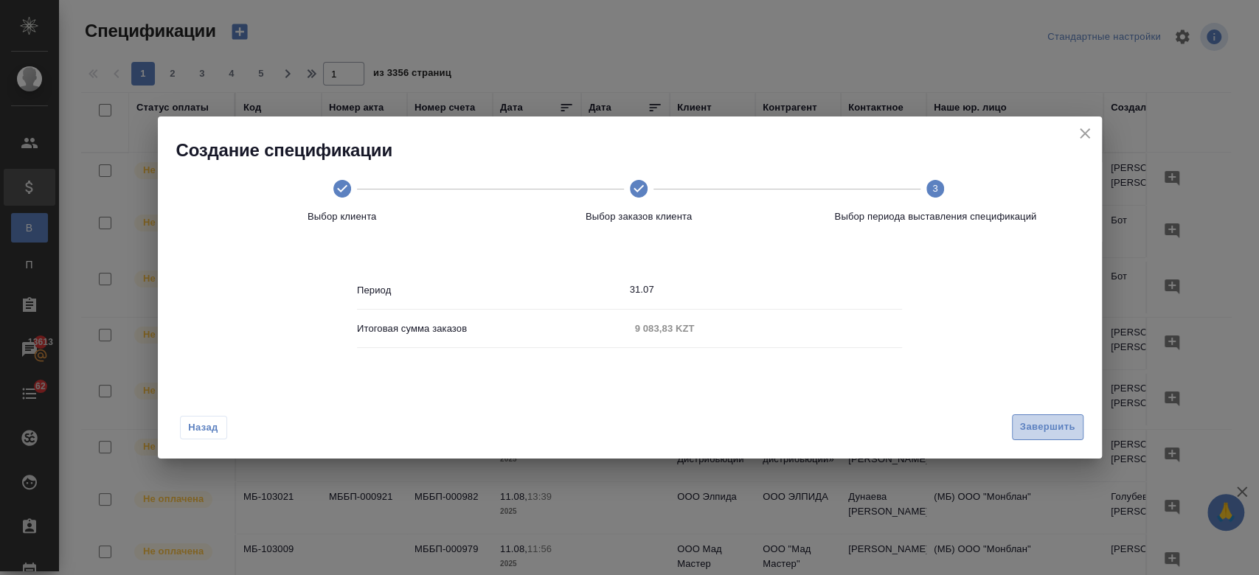
click at [1059, 423] on span "Завершить" at bounding box center [1047, 427] width 55 height 17
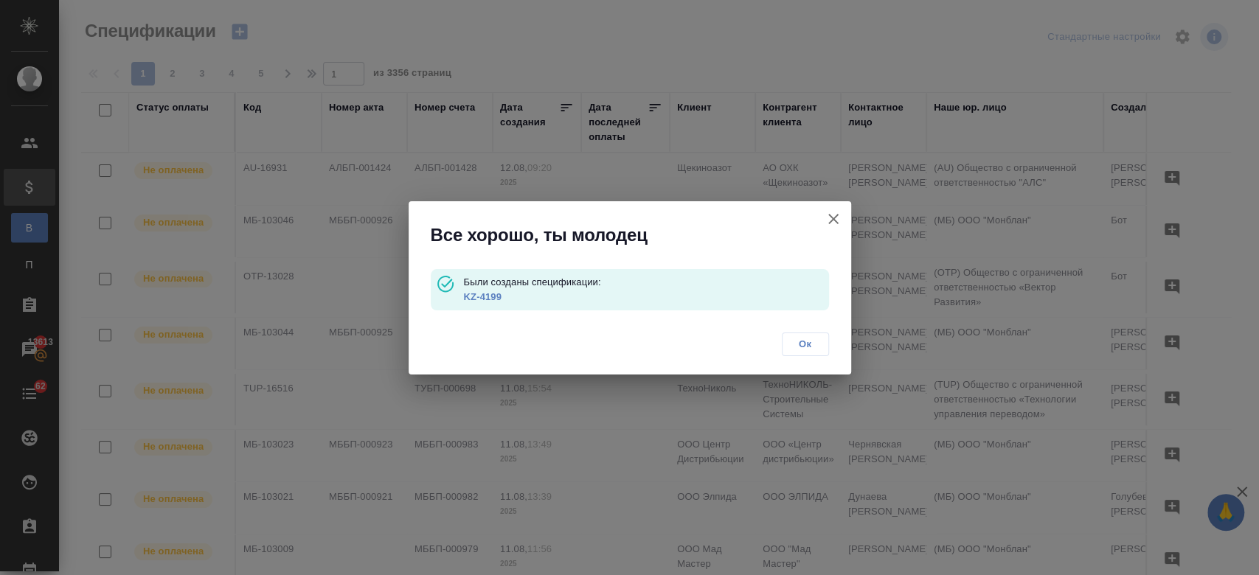
click at [483, 297] on link "KZ-4199" at bounding box center [482, 296] width 38 height 11
click at [487, 298] on link "KZ-4199" at bounding box center [482, 296] width 38 height 11
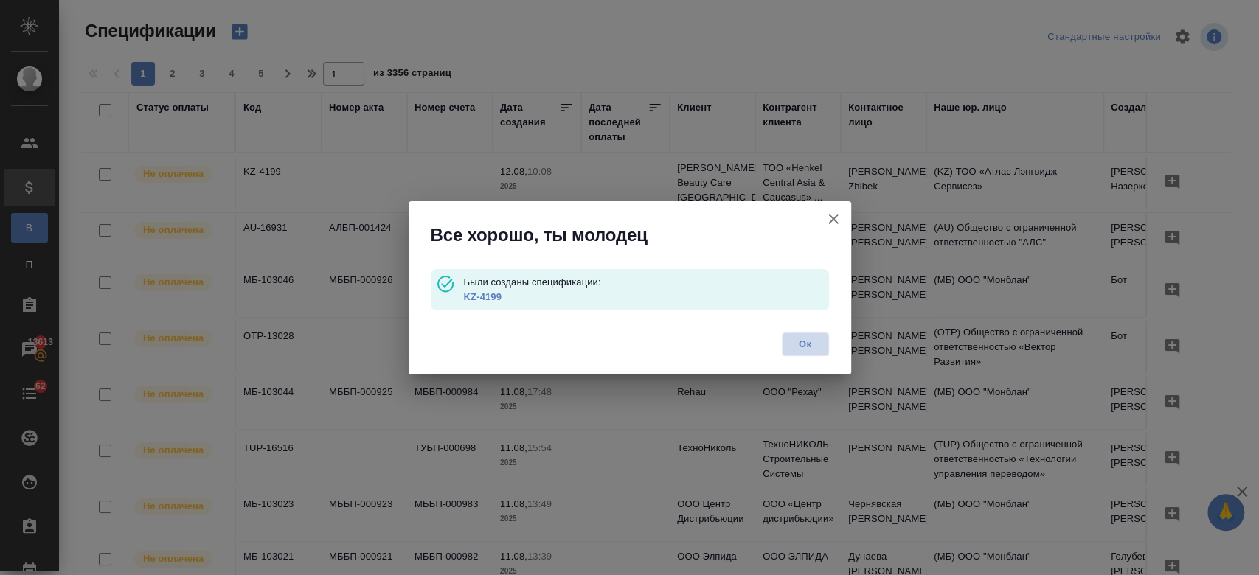
click at [813, 352] on button "Ок" at bounding box center [805, 345] width 47 height 24
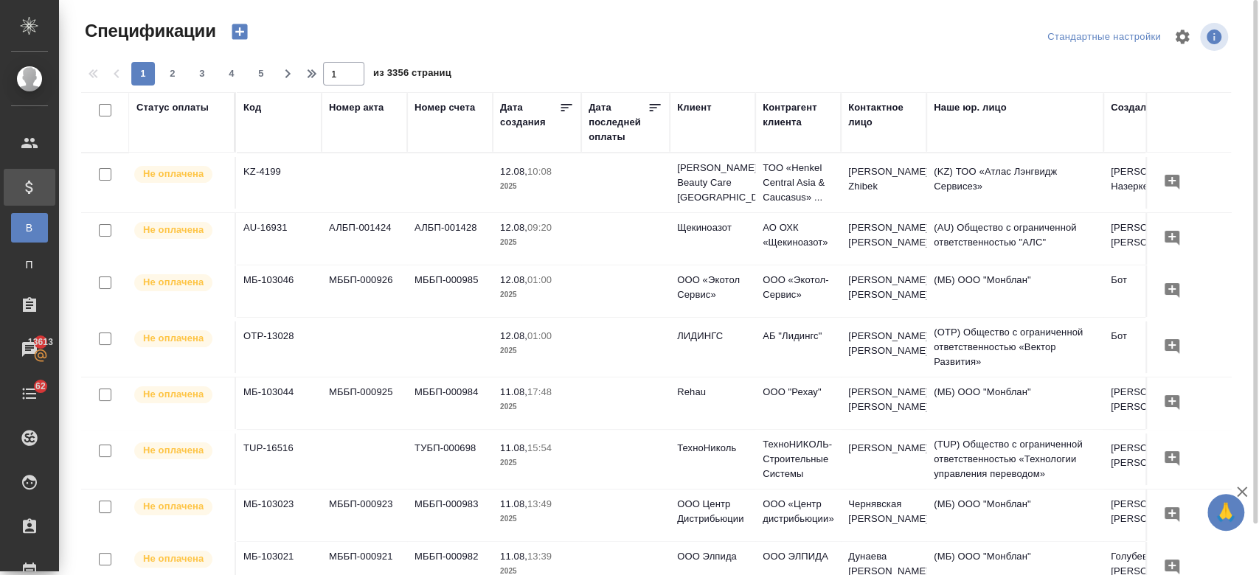
click at [250, 107] on div "Код" at bounding box center [252, 107] width 18 height 15
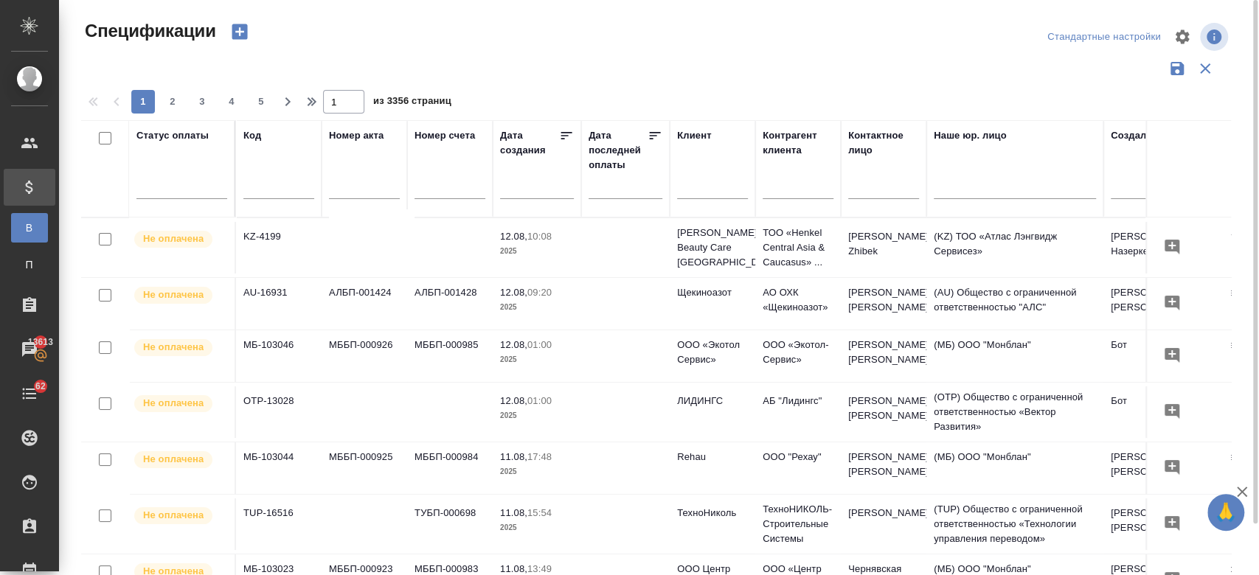
click at [257, 139] on div "Код" at bounding box center [252, 135] width 18 height 15
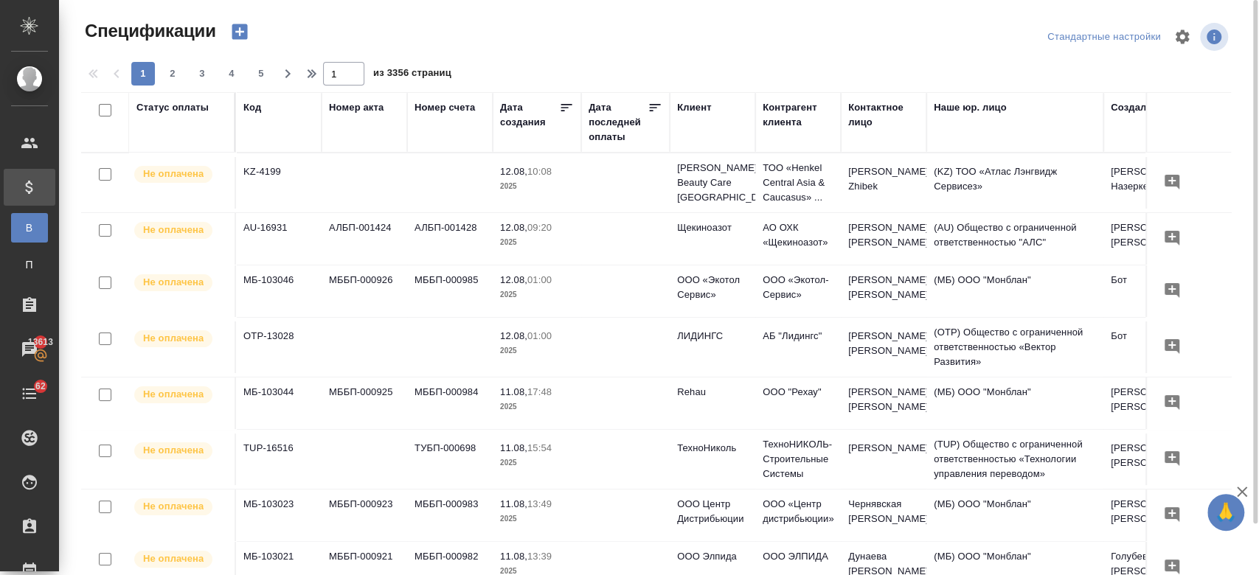
click at [266, 188] on td "KZ-4199" at bounding box center [279, 183] width 86 height 52
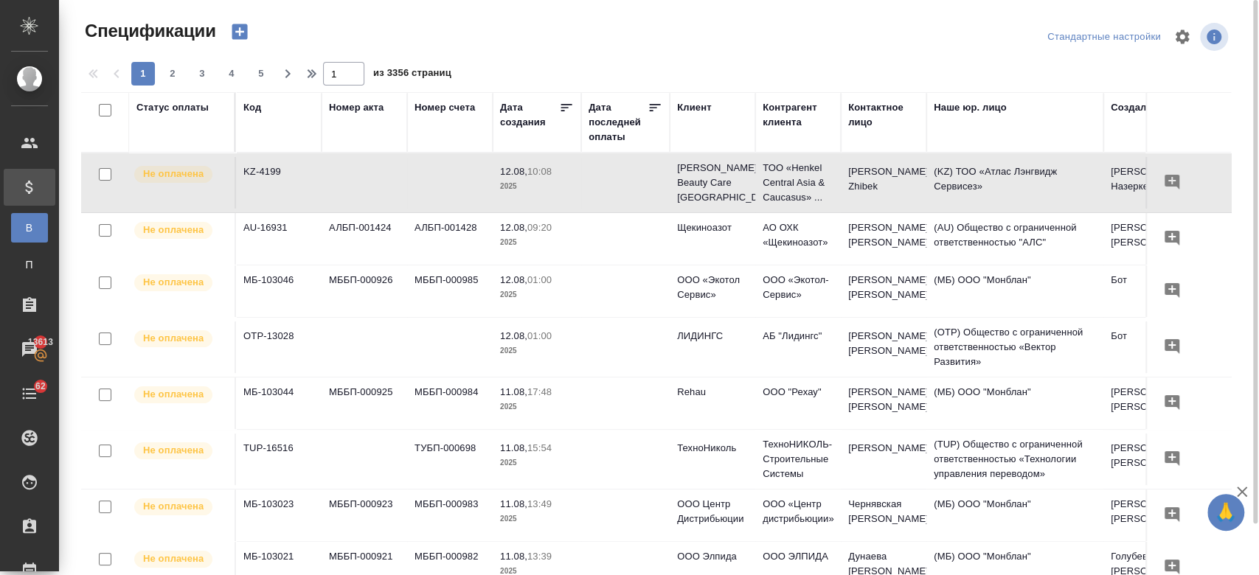
click at [254, 105] on div "Код" at bounding box center [252, 107] width 18 height 15
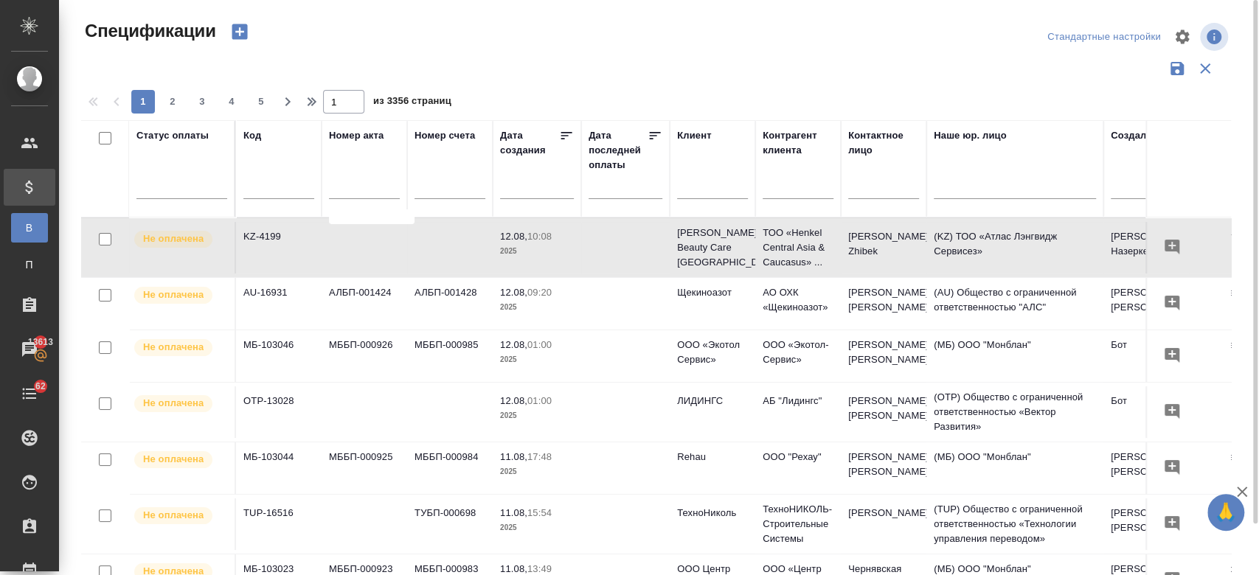
click at [268, 194] on input "text" at bounding box center [278, 189] width 71 height 18
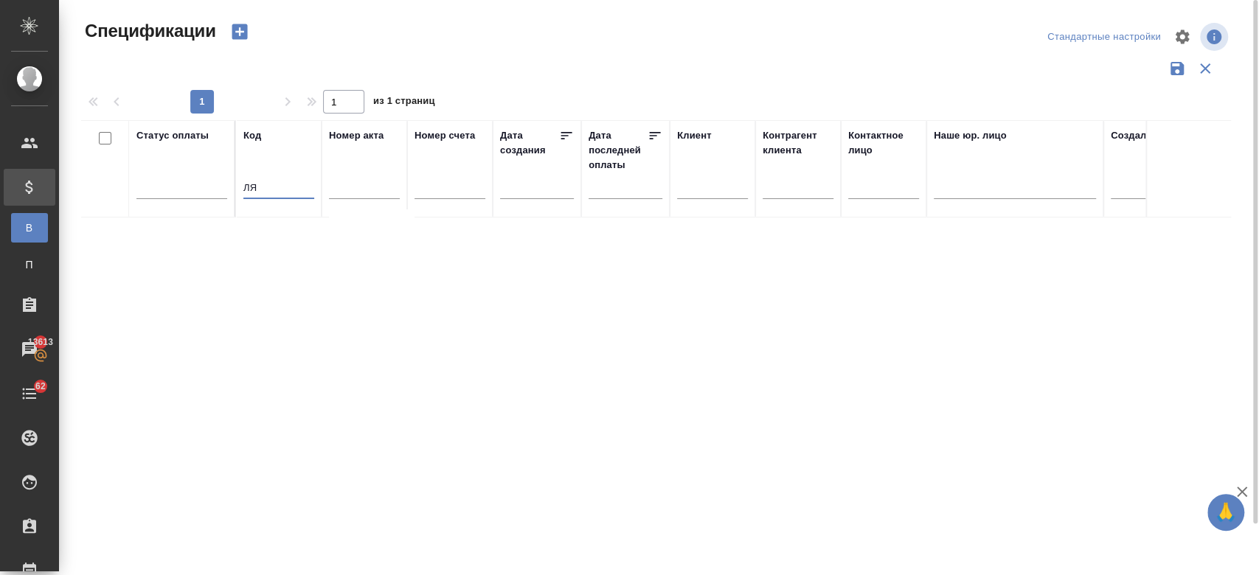
type input "Л"
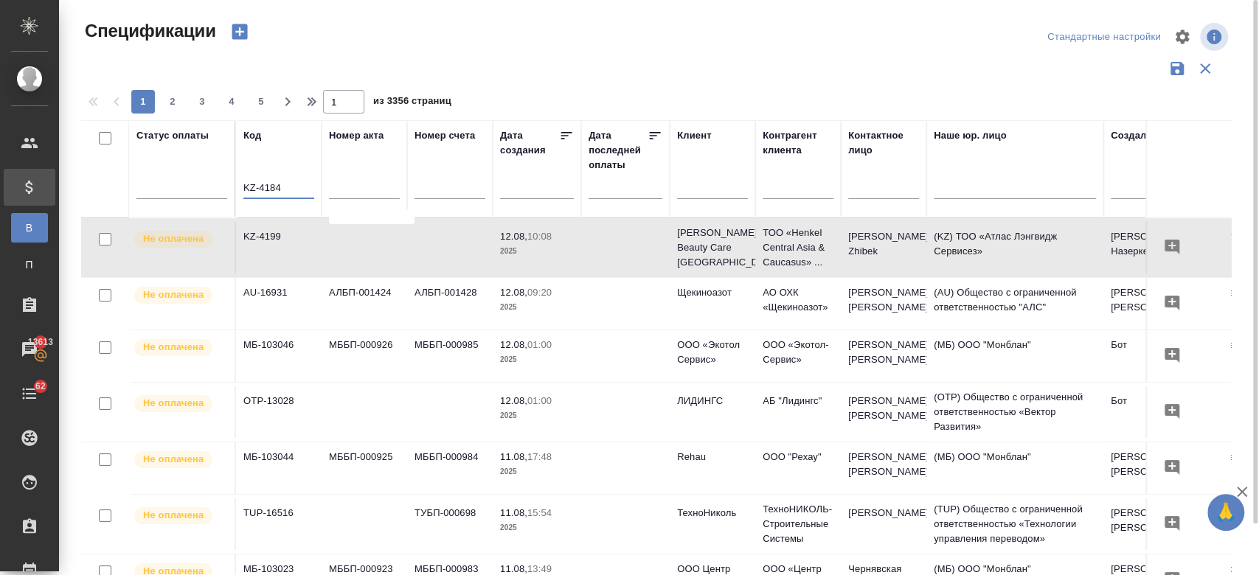
type input "KZ-4184"
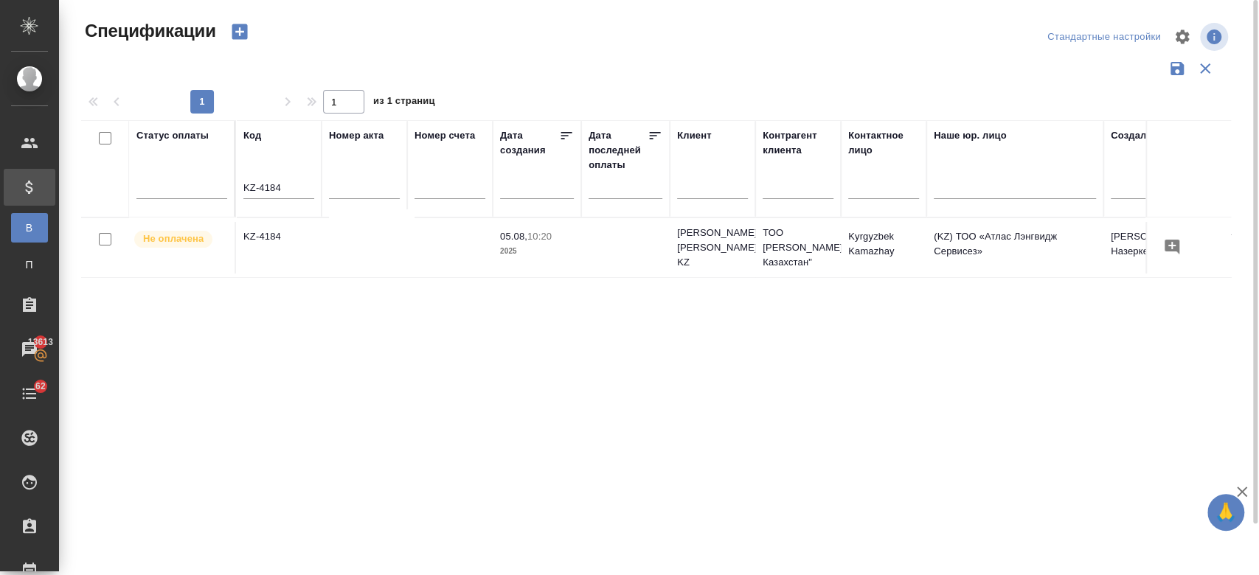
click at [290, 231] on td "KZ-4184" at bounding box center [279, 248] width 86 height 52
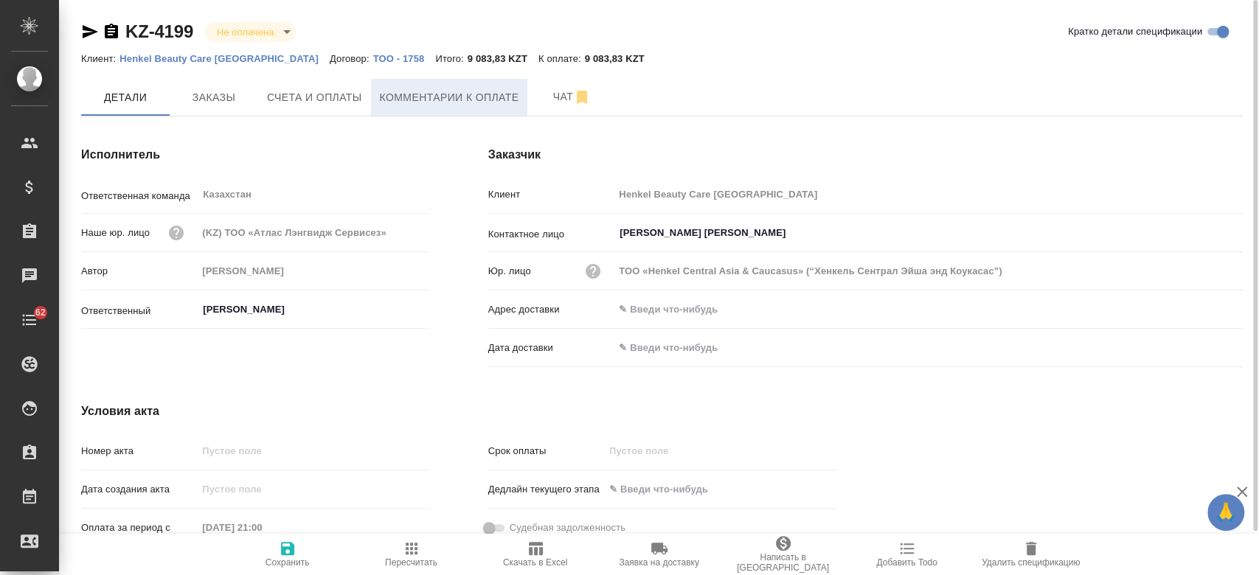
click at [399, 87] on button "Комментарии к оплате" at bounding box center [449, 97] width 157 height 37
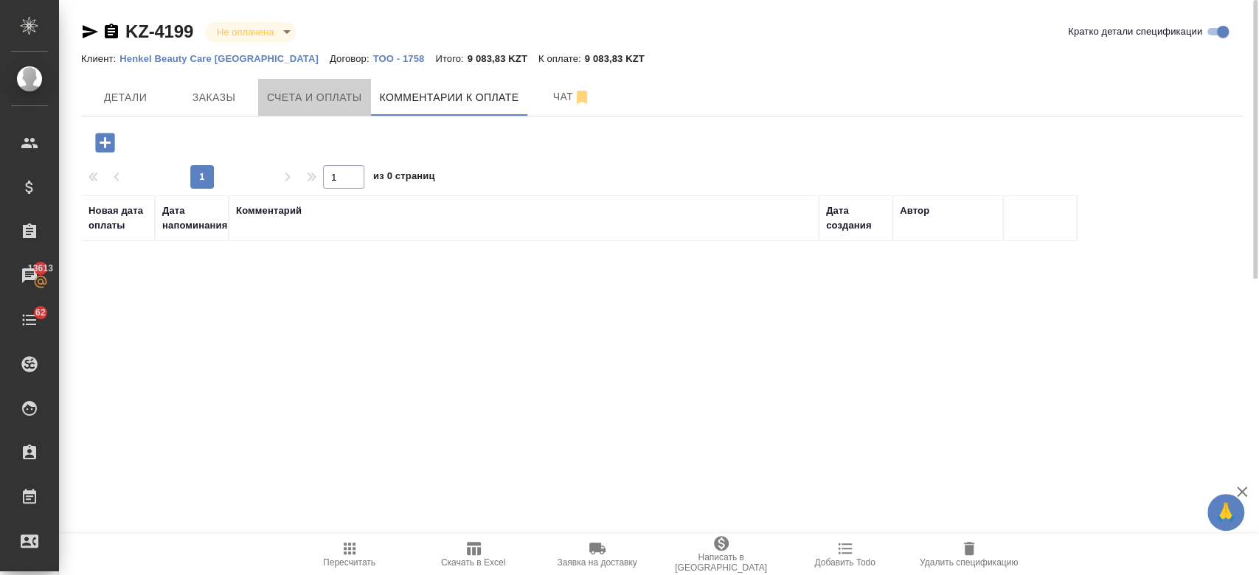
click at [291, 95] on span "Счета и оплаты" at bounding box center [314, 97] width 95 height 18
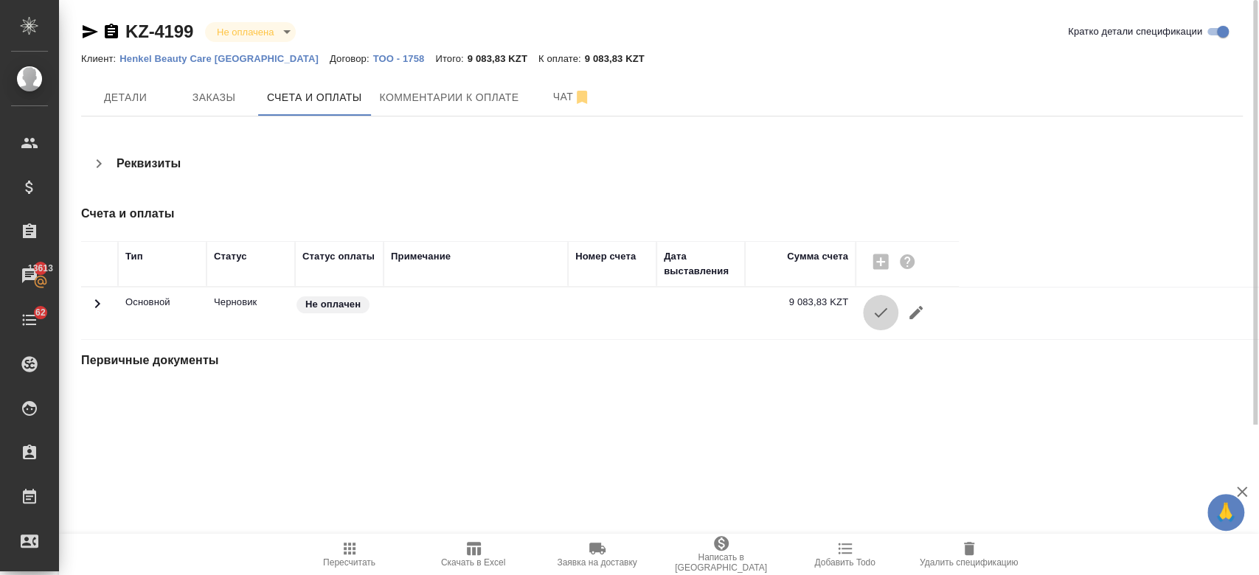
click at [876, 310] on icon "button" at bounding box center [881, 313] width 18 height 18
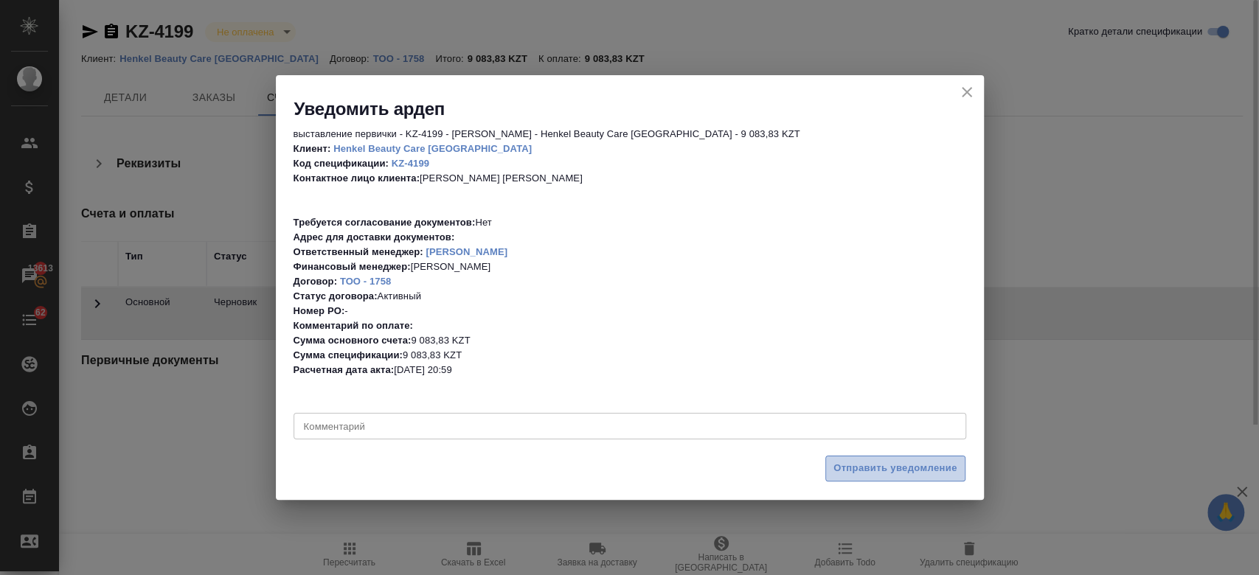
click at [863, 474] on span "Отправить уведомление" at bounding box center [895, 468] width 124 height 17
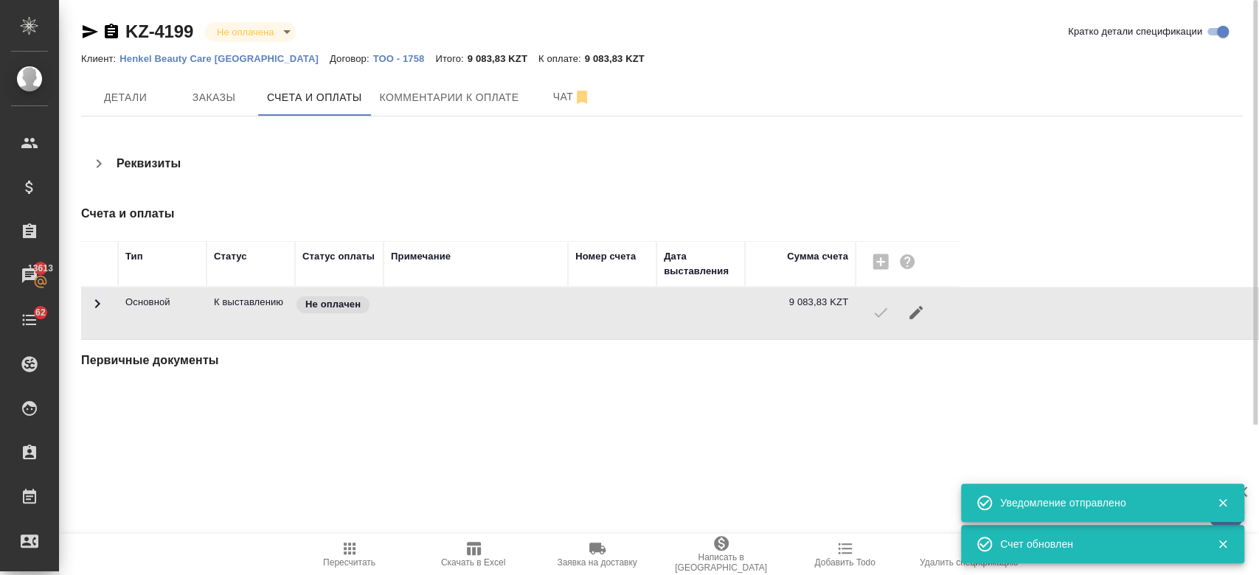
click at [359, 428] on div ".cls-1 fill:#fff; AWATERA Kosherbayeva Nazerke Клиенты Спецификации Заказы 1361…" at bounding box center [629, 287] width 1259 height 575
click at [88, 33] on icon "button" at bounding box center [90, 31] width 15 height 13
click at [525, 29] on div "KZ-4199 Не оплачена notPayed Кратко детали спецификации" at bounding box center [661, 32] width 1161 height 24
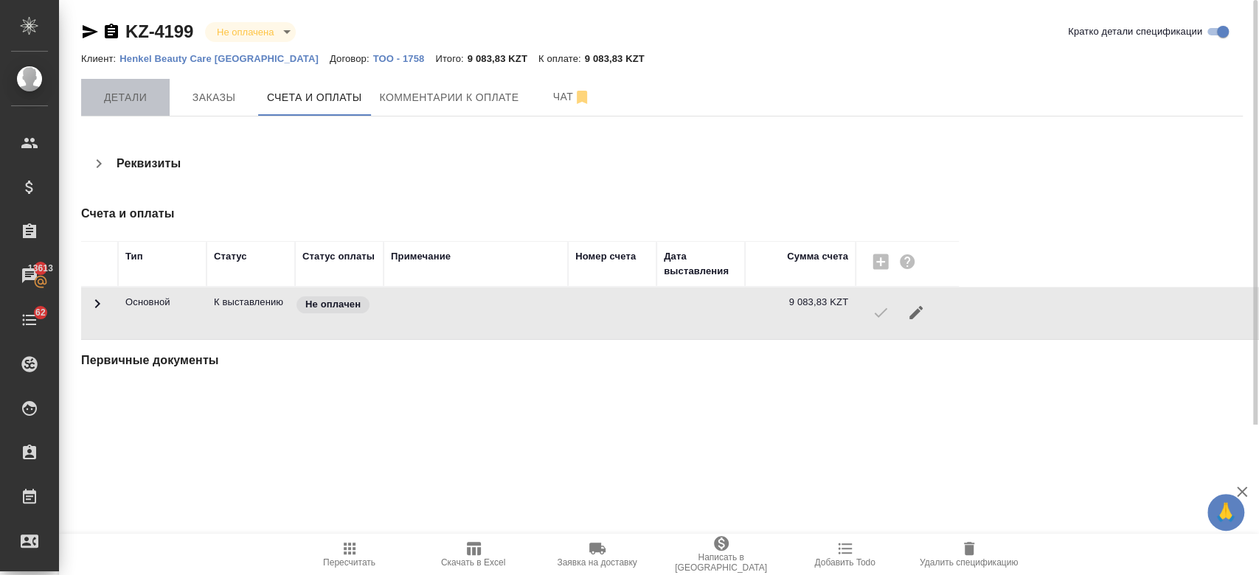
click at [139, 98] on span "Детали" at bounding box center [125, 97] width 71 height 18
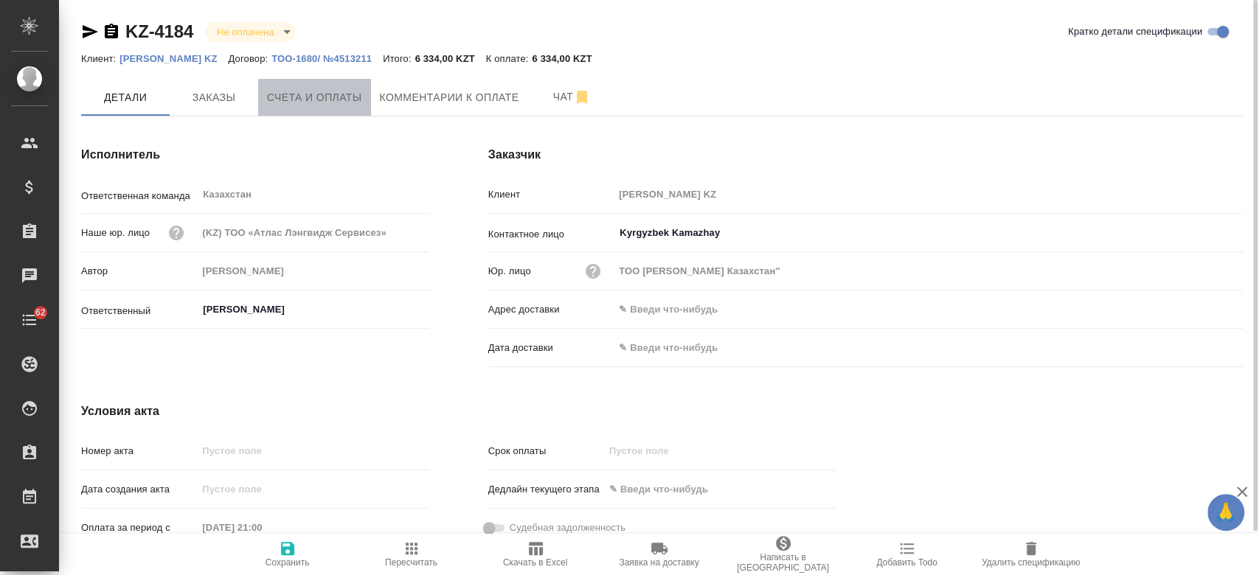
click at [352, 94] on span "Счета и оплаты" at bounding box center [314, 97] width 95 height 18
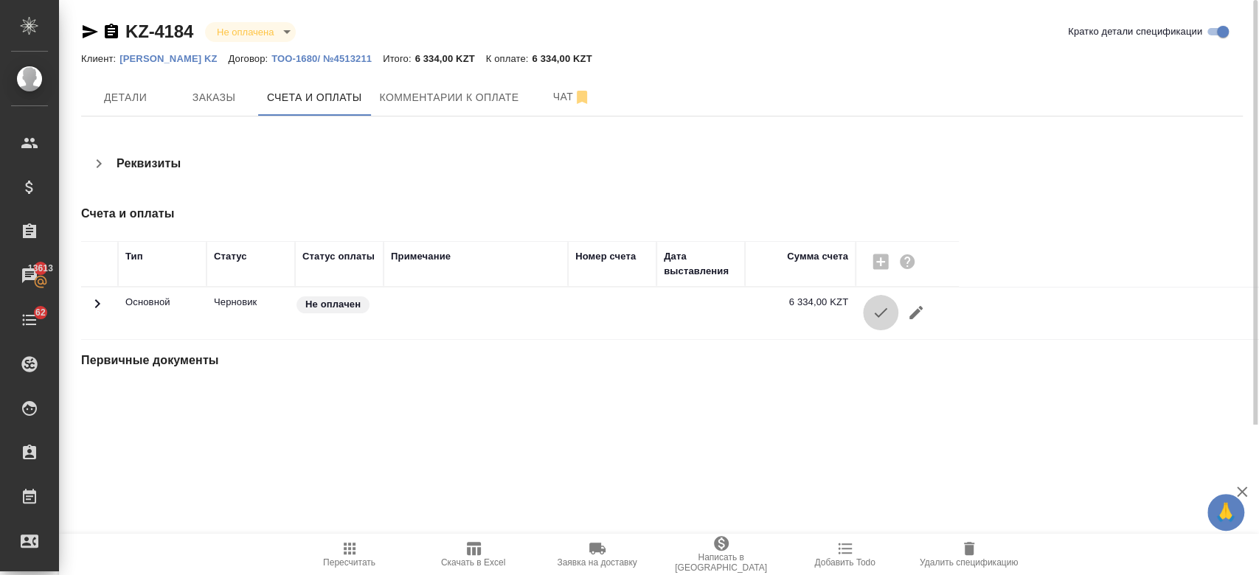
click at [883, 316] on icon "button" at bounding box center [881, 313] width 18 height 18
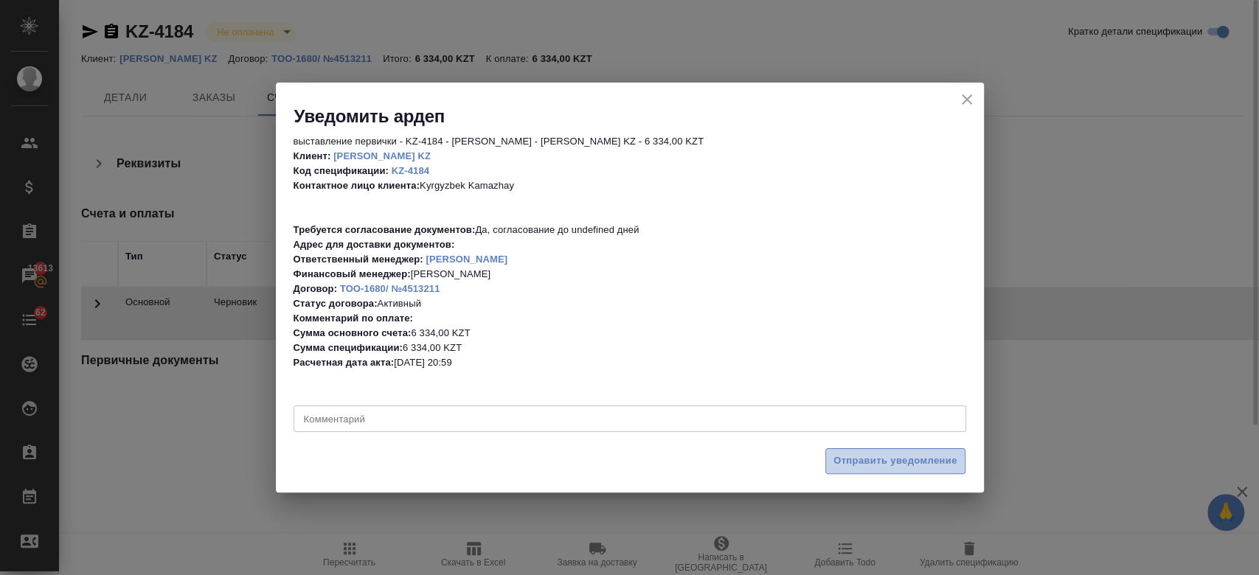
click at [869, 467] on span "Отправить уведомление" at bounding box center [895, 461] width 124 height 17
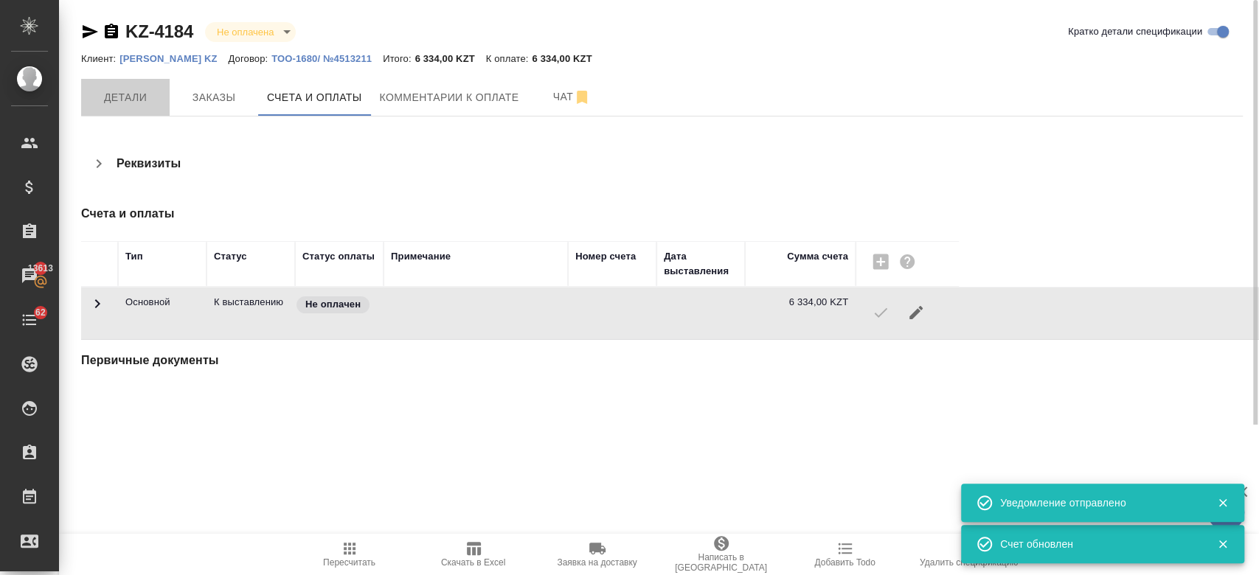
click at [133, 98] on span "Детали" at bounding box center [125, 97] width 71 height 18
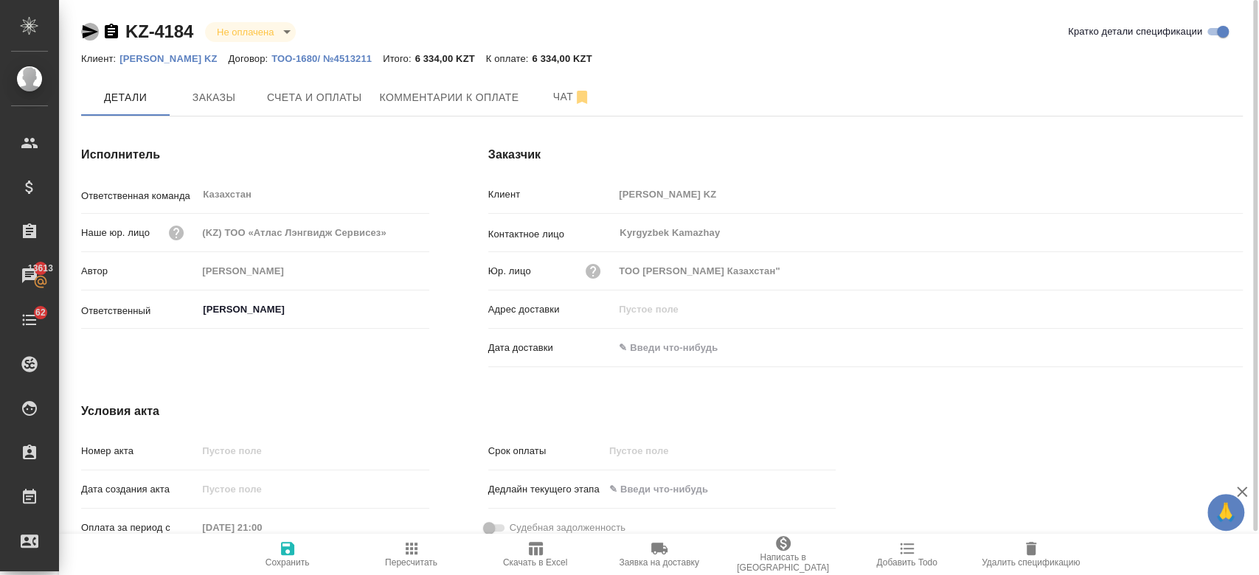
click at [90, 27] on icon "button" at bounding box center [90, 32] width 18 height 18
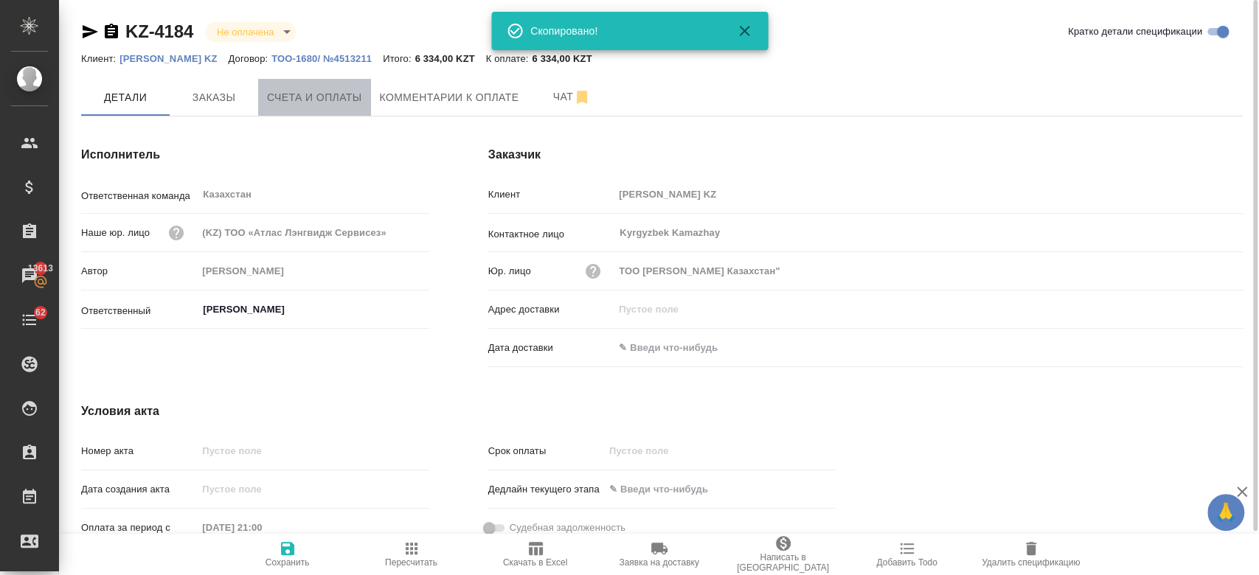
click at [313, 102] on span "Счета и оплаты" at bounding box center [314, 97] width 95 height 18
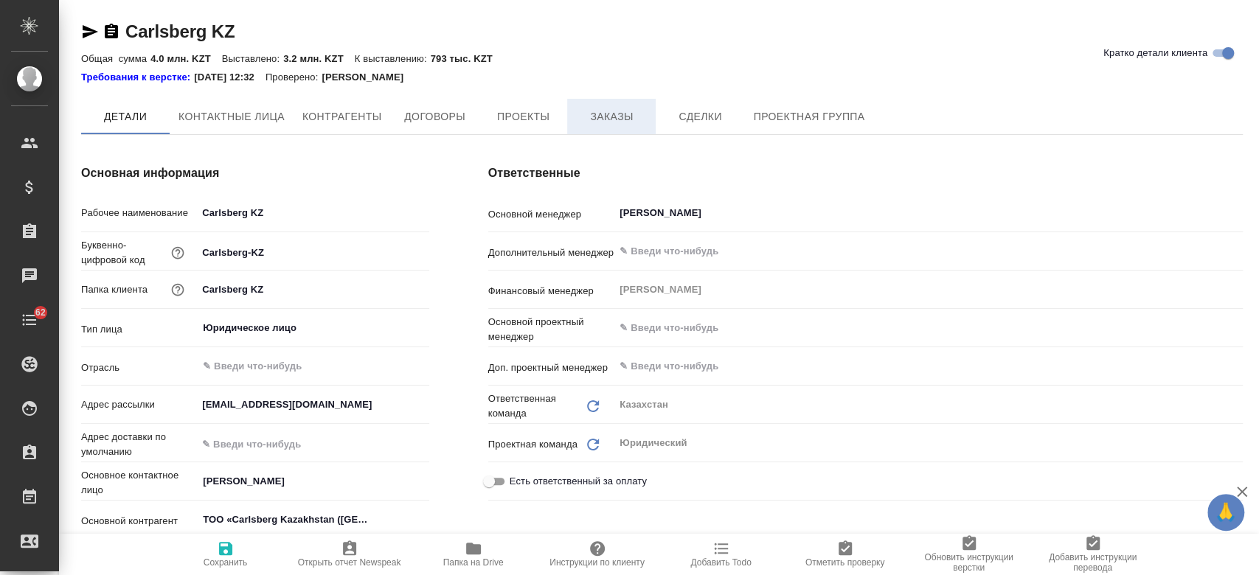
type textarea "x"
click at [608, 117] on span "Заказы" at bounding box center [611, 117] width 71 height 18
type textarea "x"
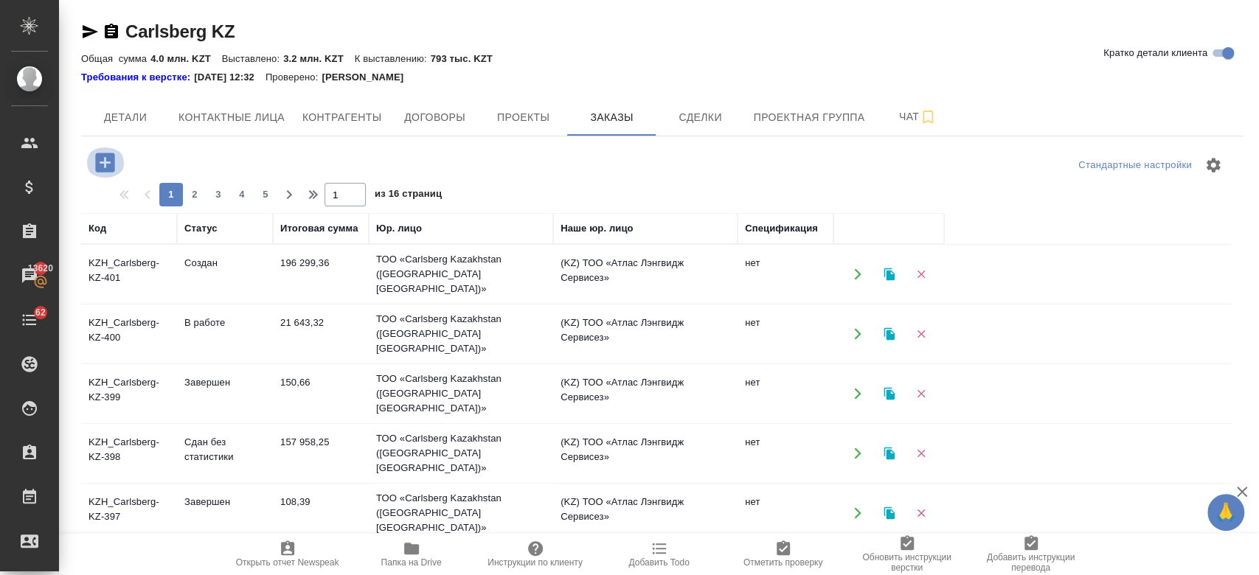
click at [111, 164] on icon "button" at bounding box center [104, 162] width 19 height 19
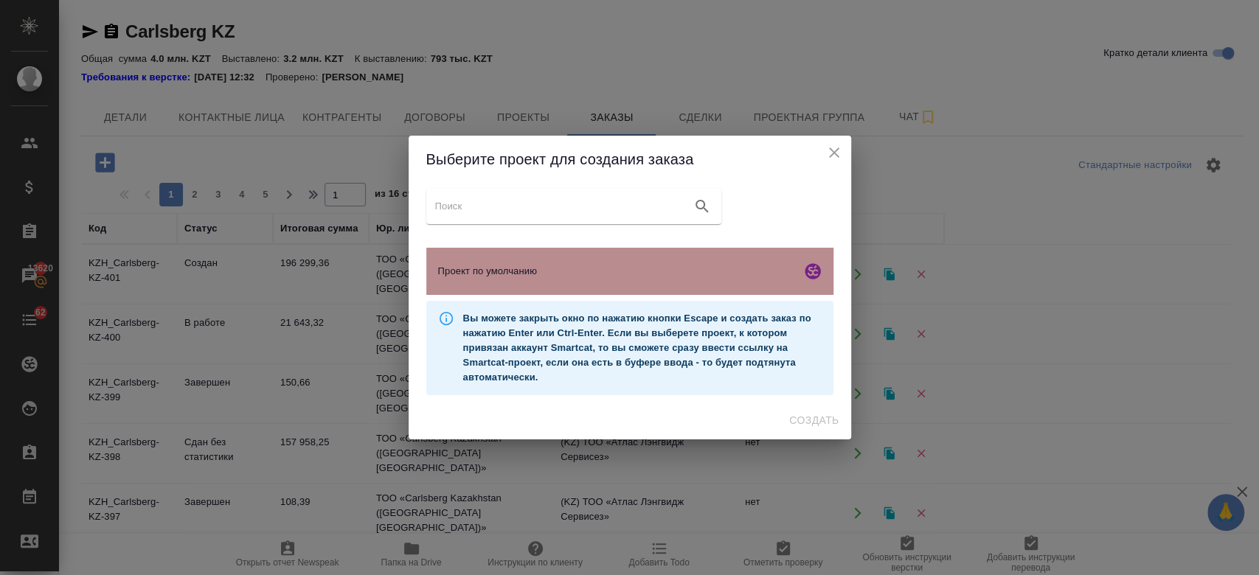
click at [501, 266] on span "Проект по умолчанию" at bounding box center [616, 271] width 357 height 15
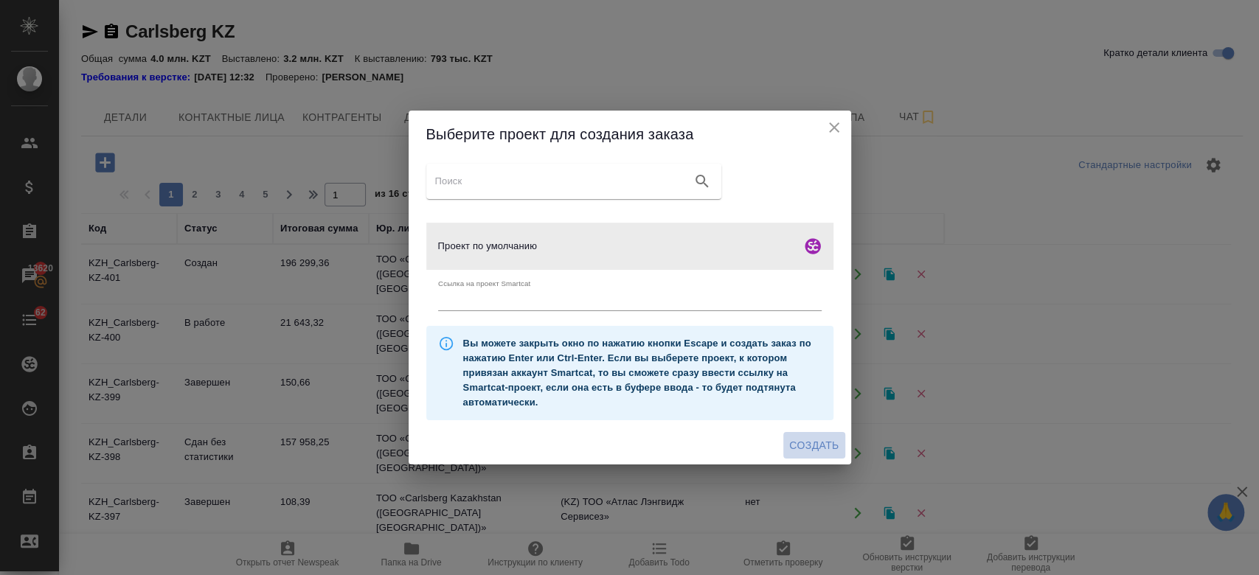
click at [819, 451] on span "Создать" at bounding box center [813, 445] width 49 height 18
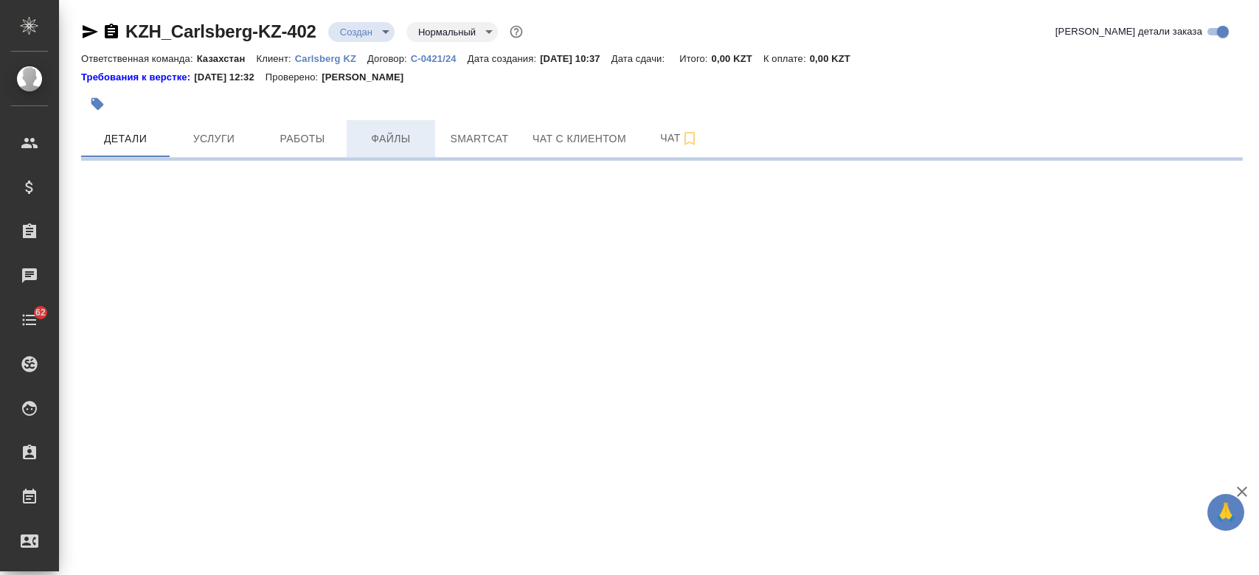
select select "RU"
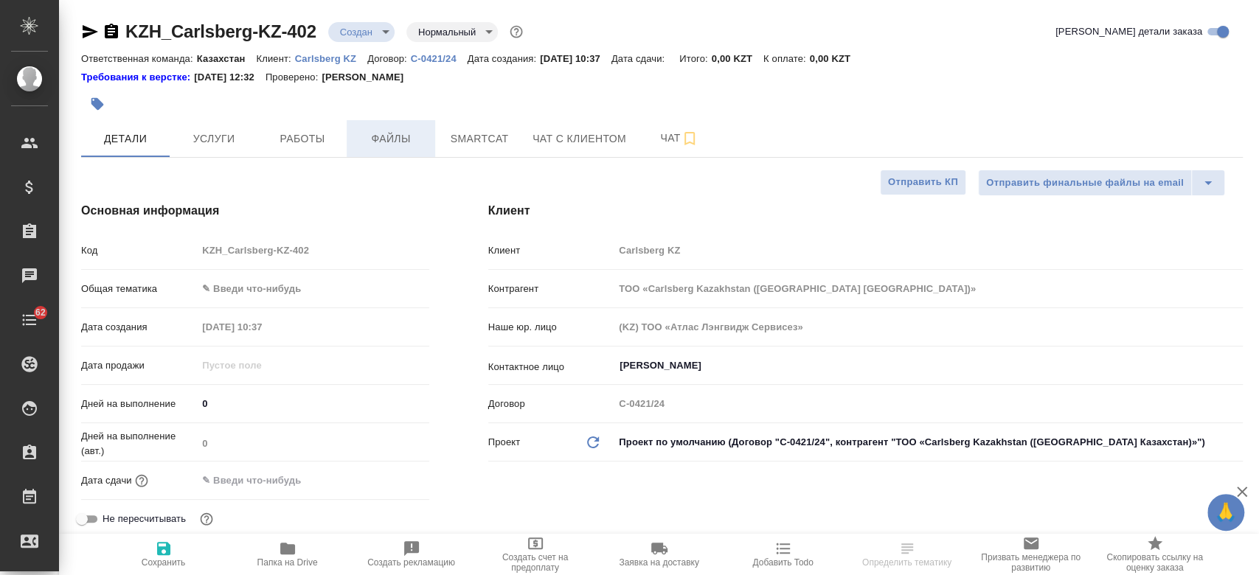
type textarea "x"
click at [399, 137] on span "Файлы" at bounding box center [390, 139] width 71 height 18
type textarea "x"
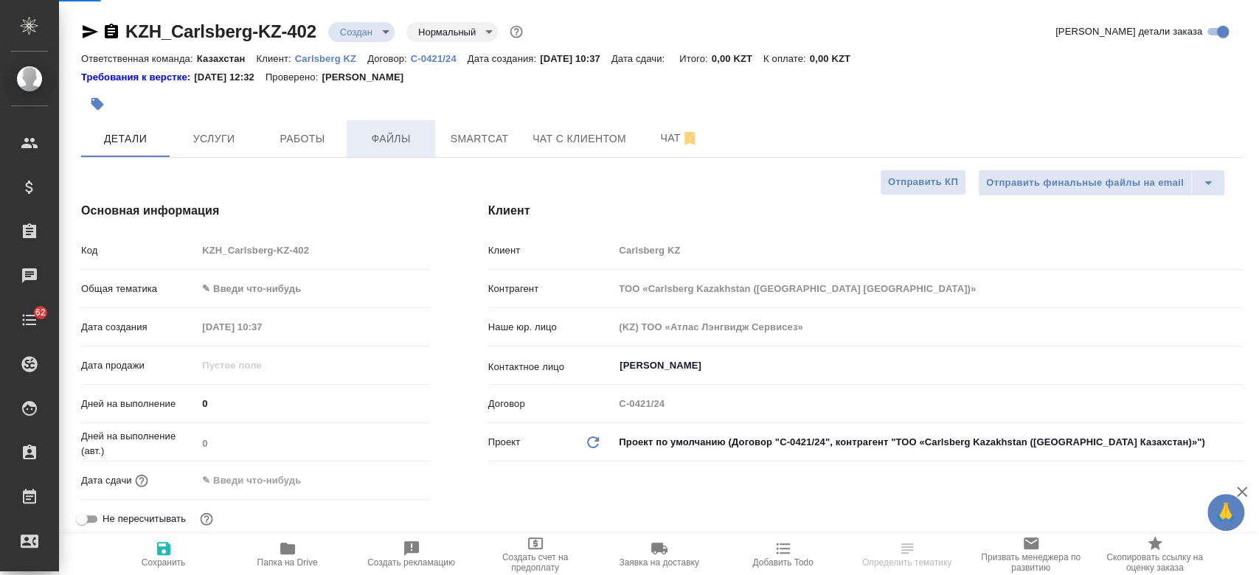
type textarea "x"
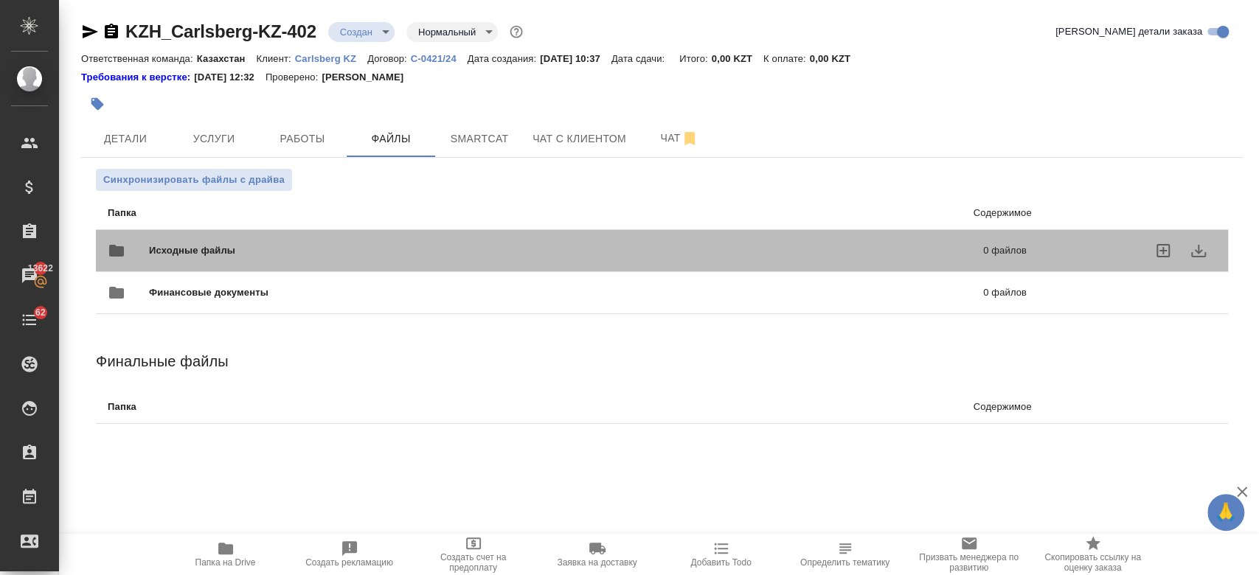
click at [241, 258] on div "Исходные файлы 0 файлов" at bounding box center [567, 250] width 919 height 35
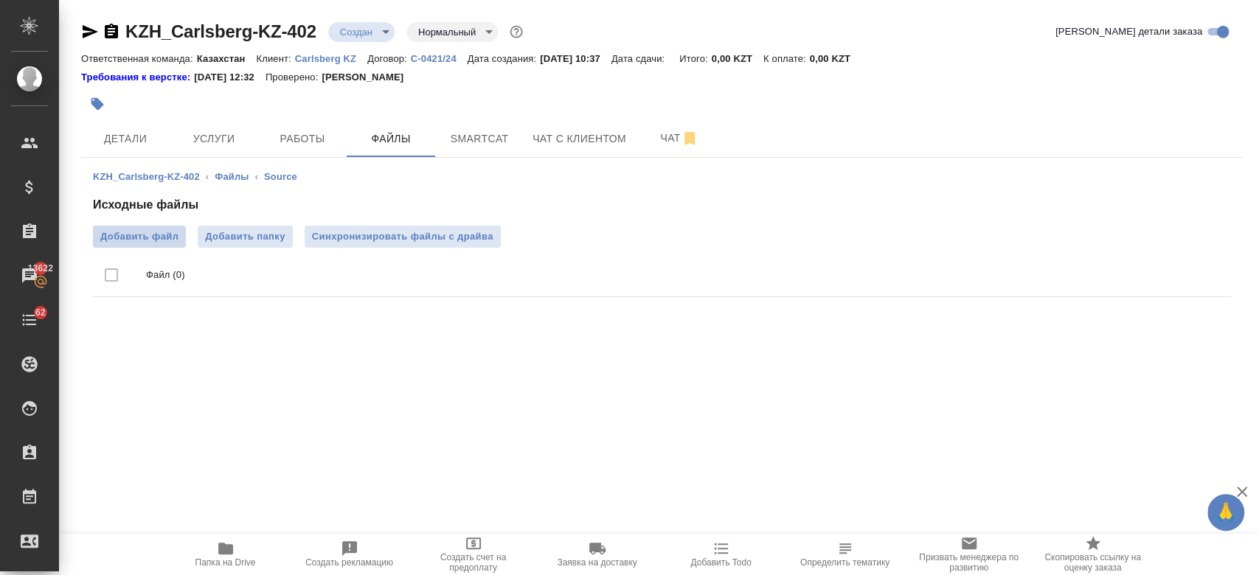
click at [150, 226] on label "Добавить файл" at bounding box center [139, 237] width 93 height 22
click at [0, 0] on input "Добавить файл" at bounding box center [0, 0] width 0 height 0
click at [224, 136] on span "Услуги" at bounding box center [213, 139] width 71 height 18
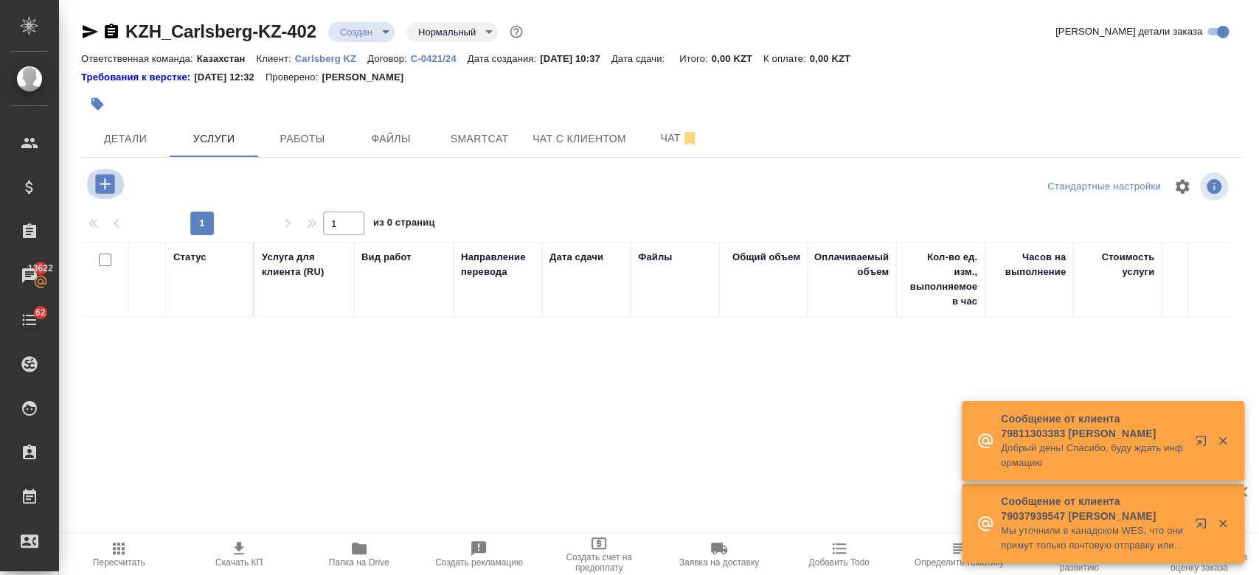
click at [102, 194] on icon "button" at bounding box center [105, 184] width 26 height 26
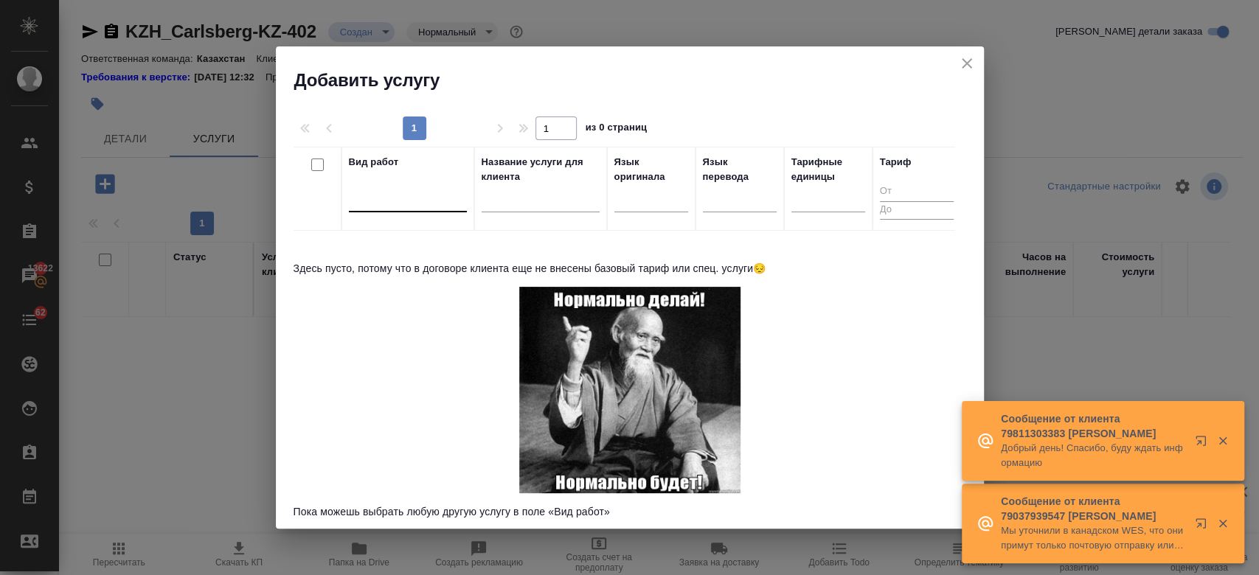
click at [394, 193] on div at bounding box center [408, 197] width 118 height 21
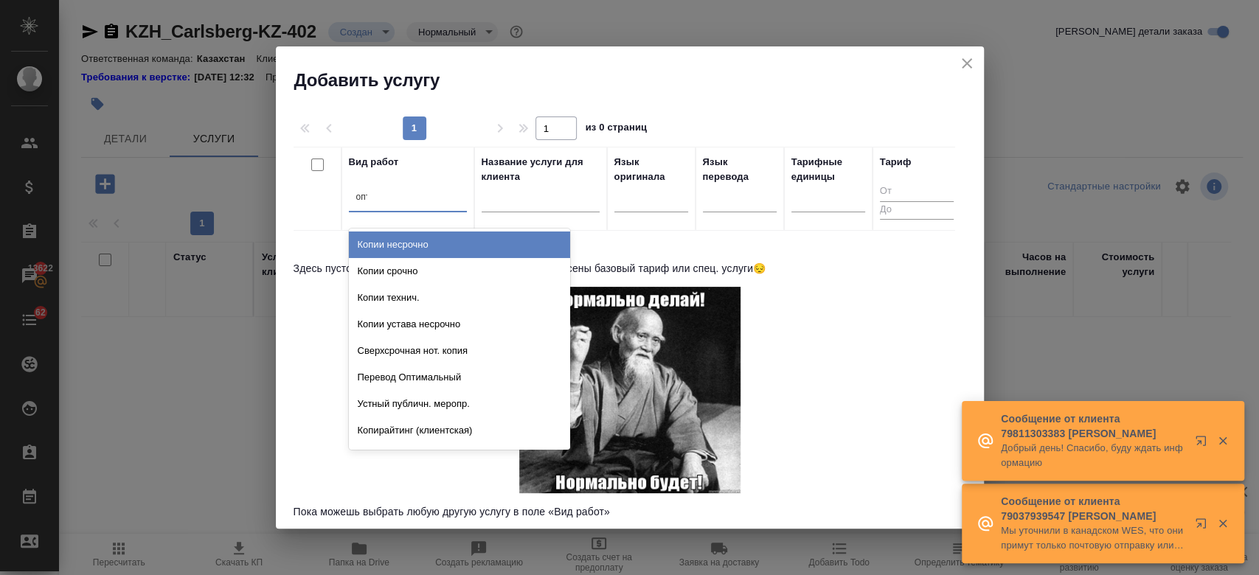
type input "опти"
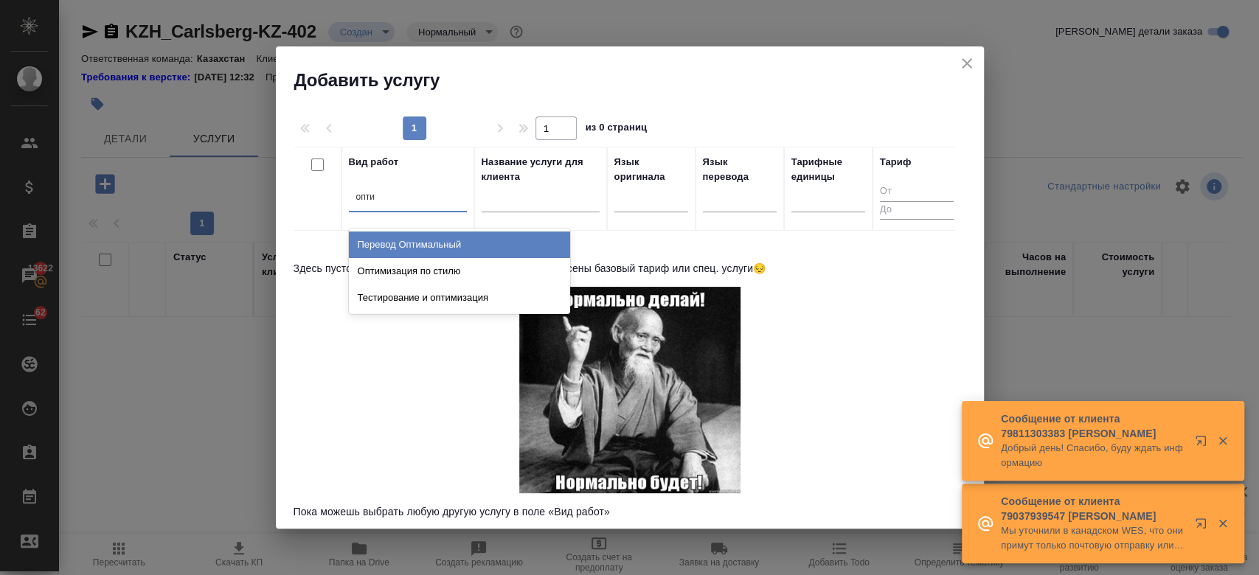
click at [417, 244] on div "Перевод Оптимальный" at bounding box center [459, 245] width 221 height 27
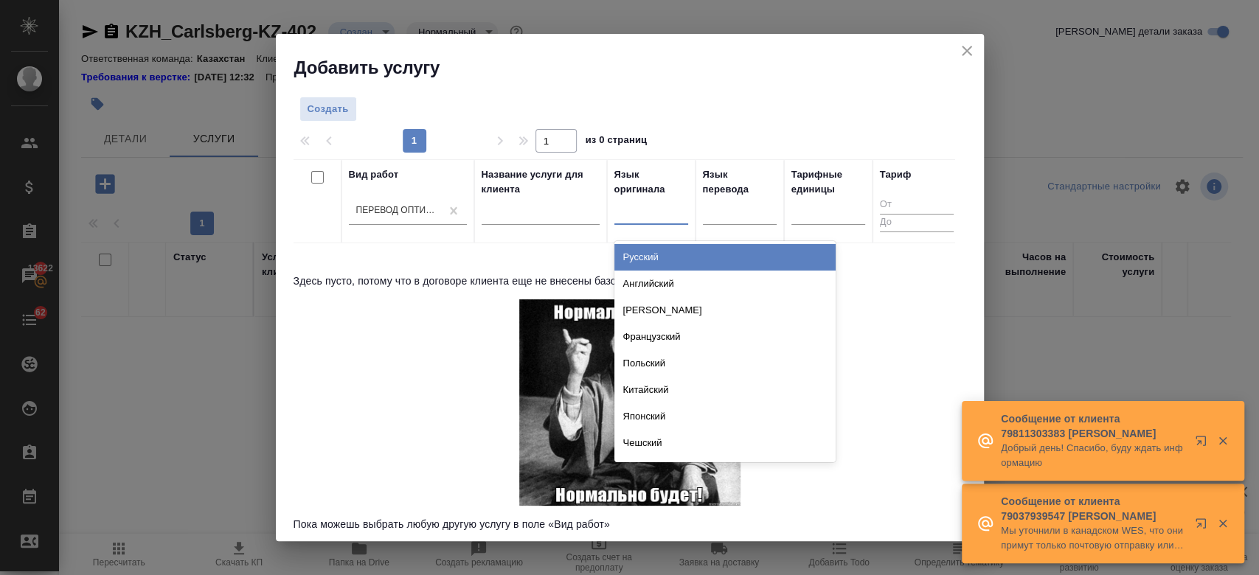
click at [630, 214] on div at bounding box center [651, 210] width 74 height 21
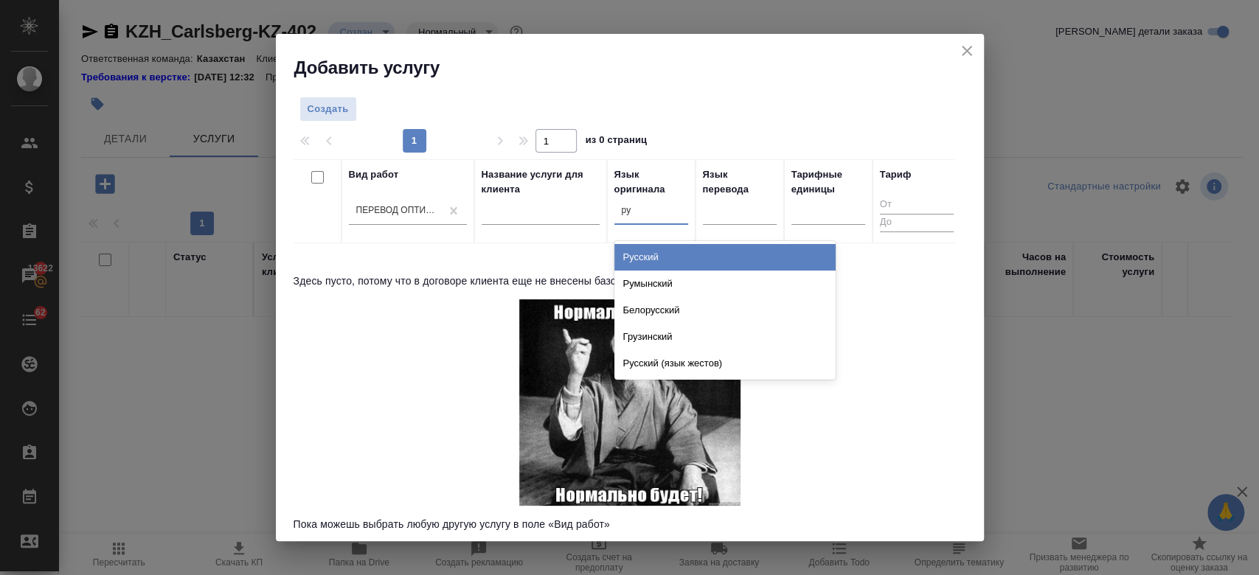
type input "рус"
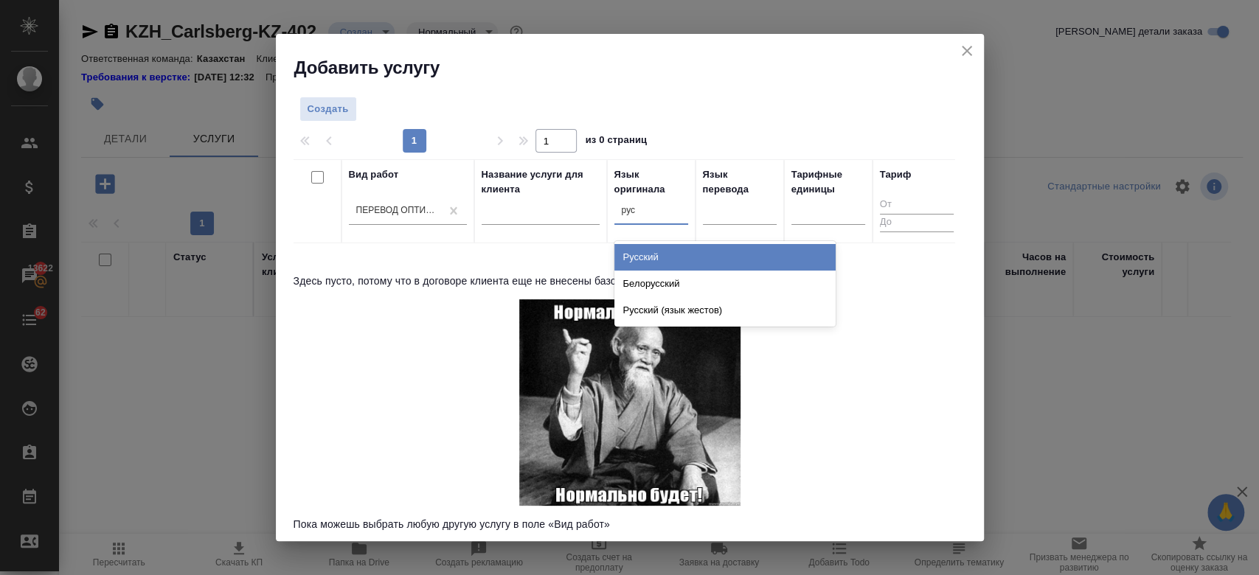
click at [661, 256] on div "Русский" at bounding box center [724, 257] width 221 height 27
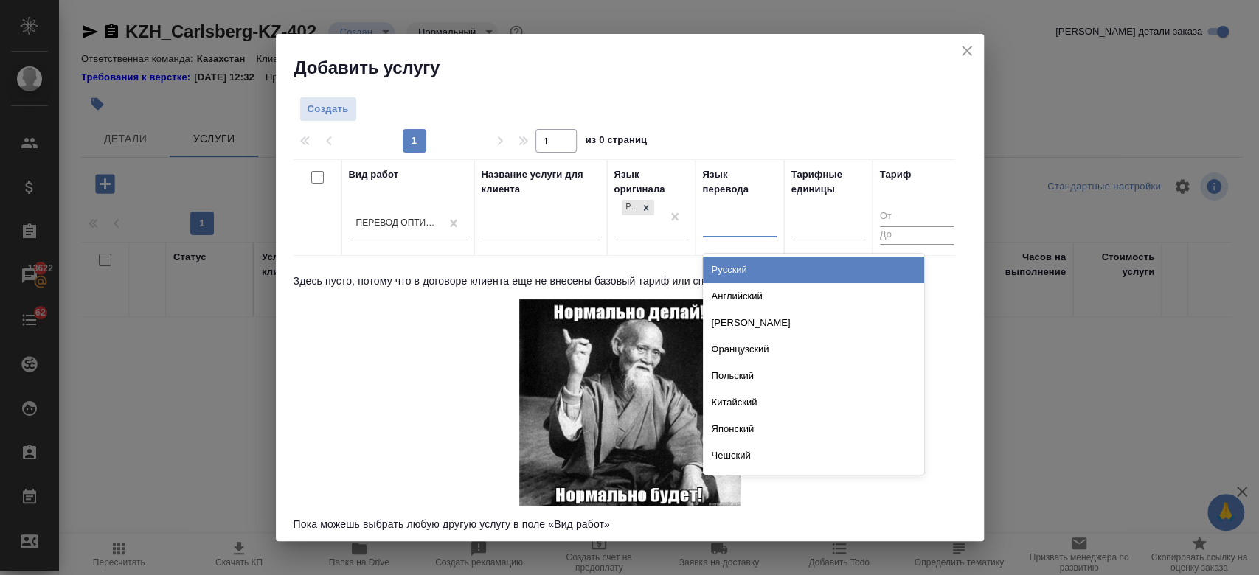
click at [729, 224] on div at bounding box center [740, 222] width 74 height 21
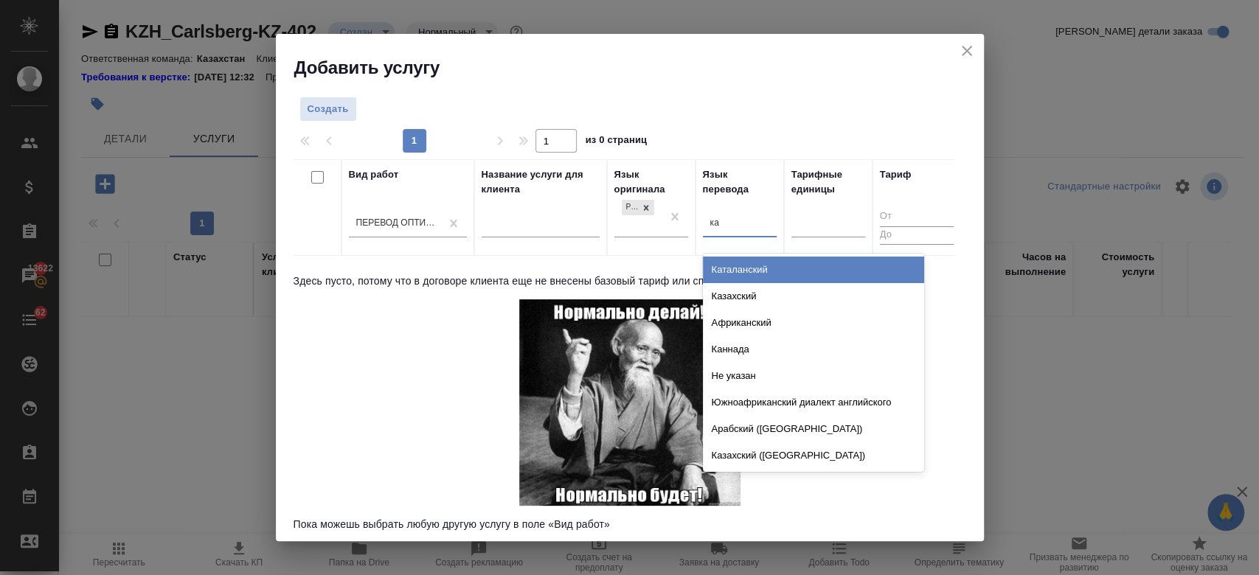
type input "каз"
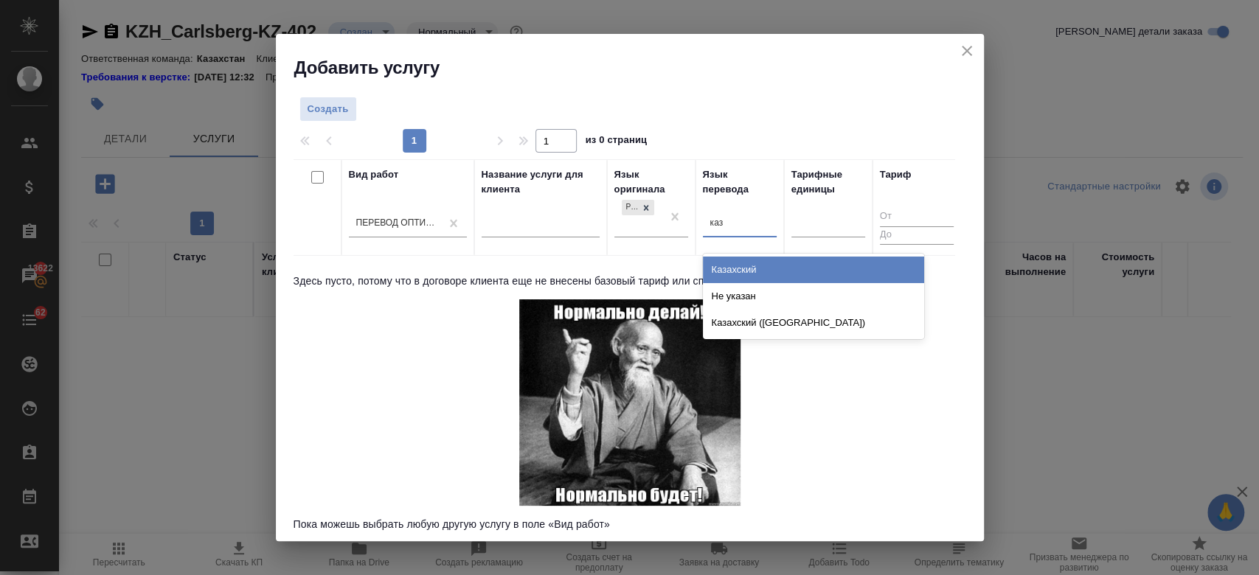
click at [726, 275] on div "Казахский" at bounding box center [813, 270] width 221 height 27
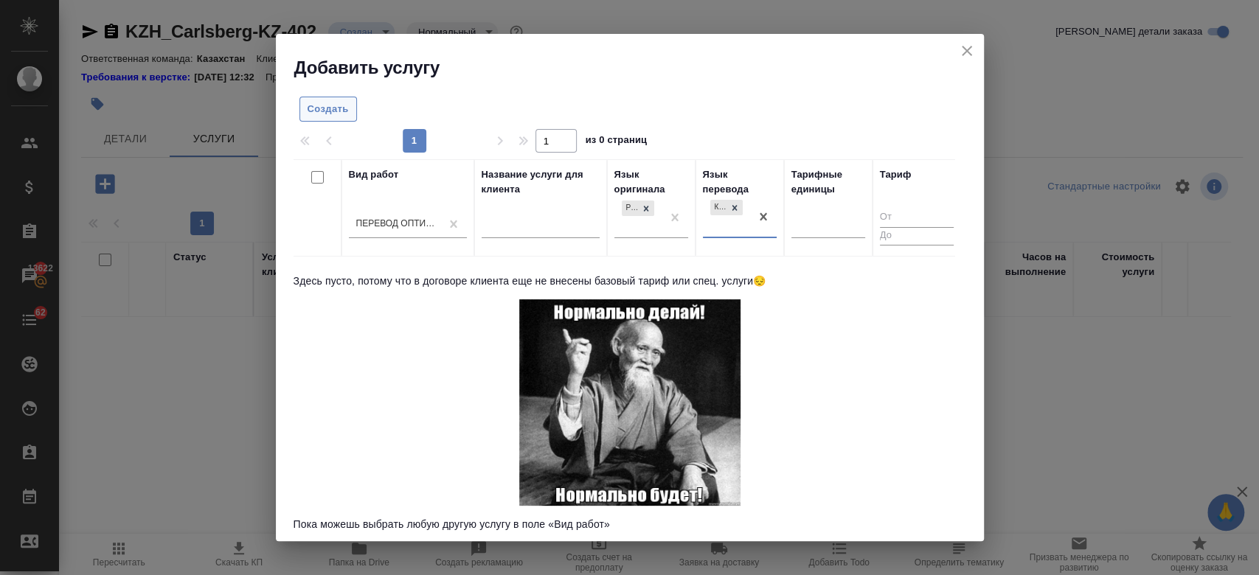
click at [302, 106] on button "Создать" at bounding box center [328, 110] width 58 height 26
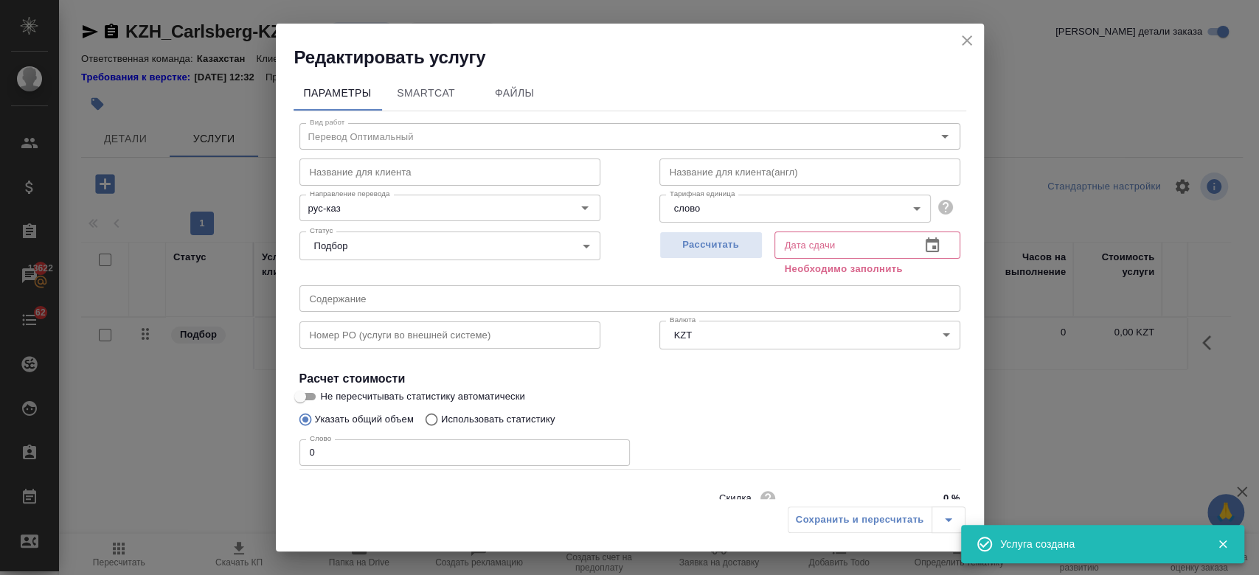
scroll to position [63, 0]
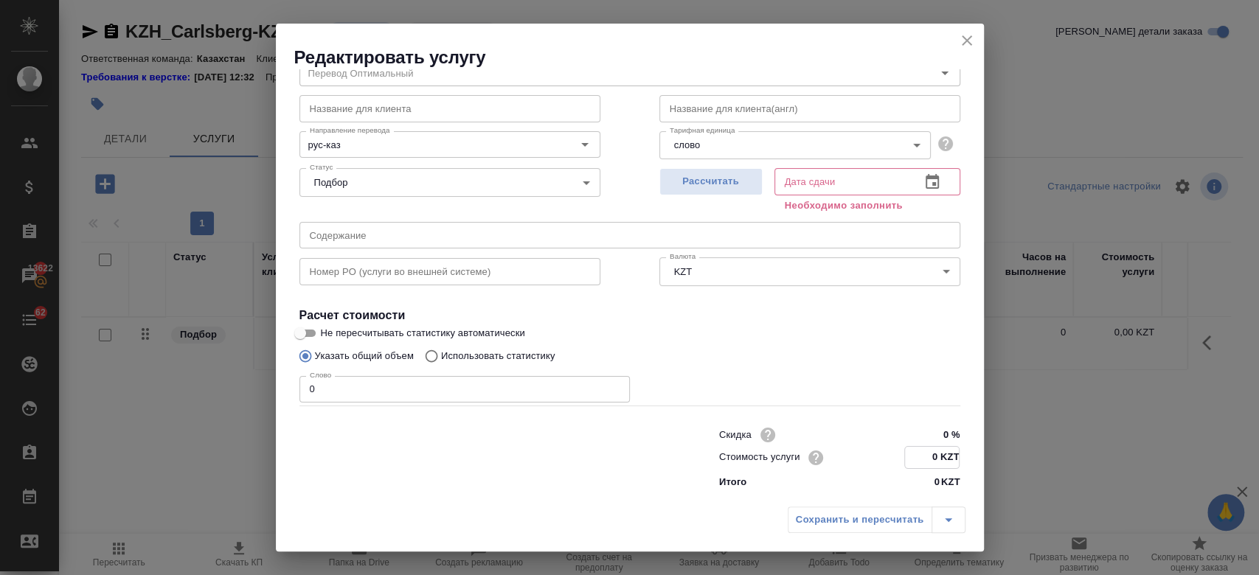
click at [922, 465] on input "0 KZT" at bounding box center [932, 457] width 54 height 21
type input "11.91 KZT"
click at [814, 370] on div "Слово 0 Слово" at bounding box center [629, 387] width 661 height 35
click at [731, 178] on span "Рассчитать" at bounding box center [710, 181] width 87 height 17
click at [961, 38] on icon "close" at bounding box center [967, 41] width 18 height 18
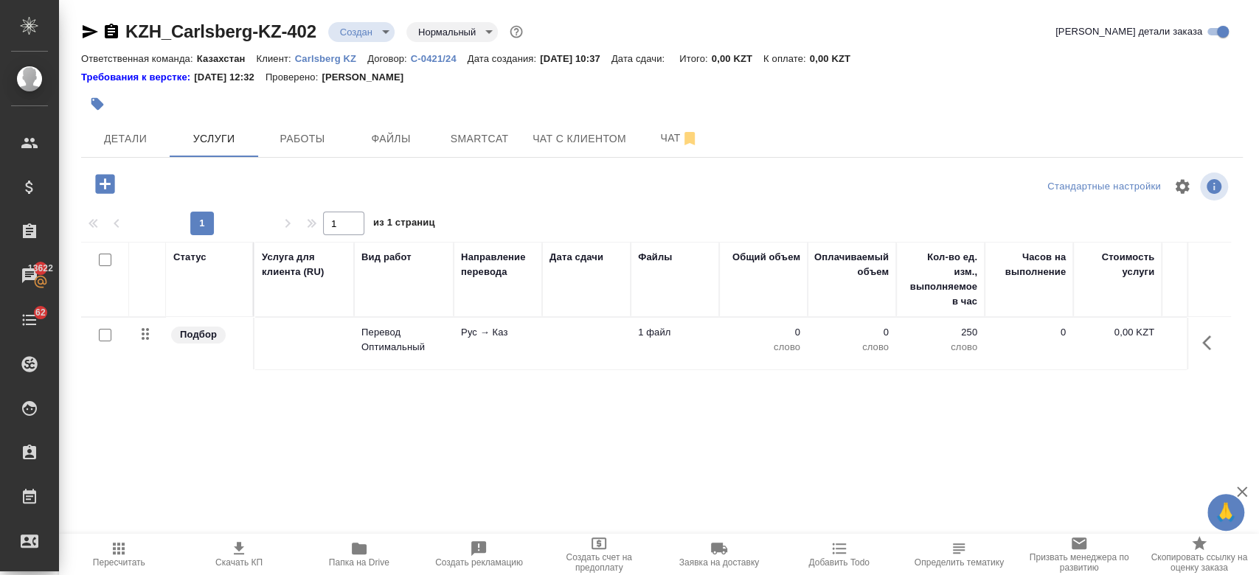
click at [102, 338] on input "checkbox" at bounding box center [105, 335] width 13 height 13
checkbox input "true"
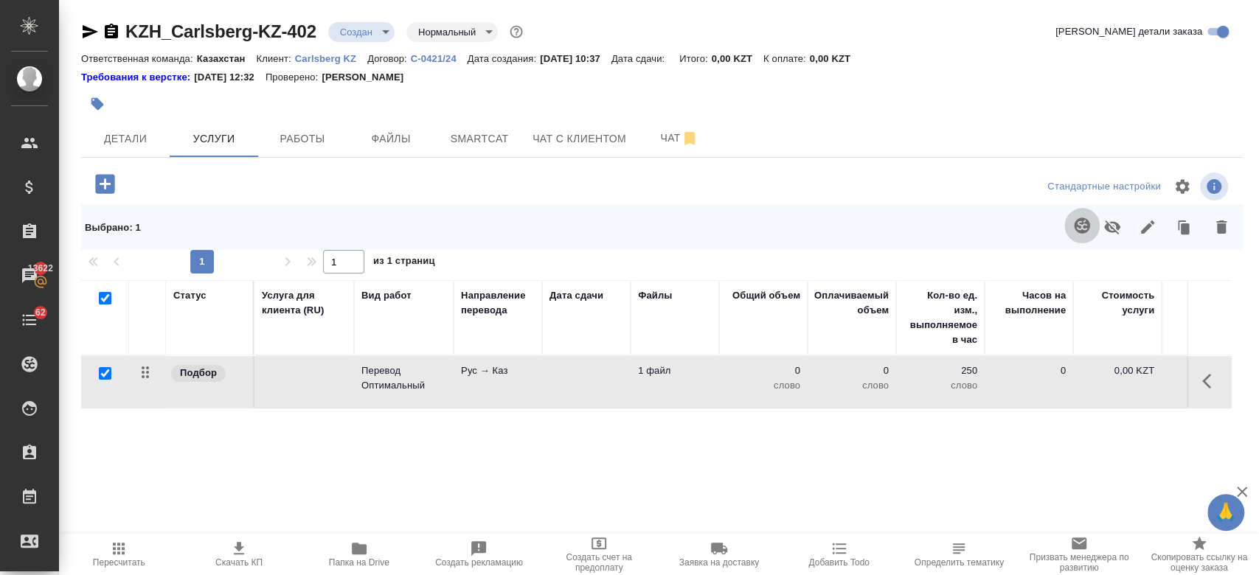
click at [1081, 223] on icon "button" at bounding box center [1081, 225] width 15 height 15
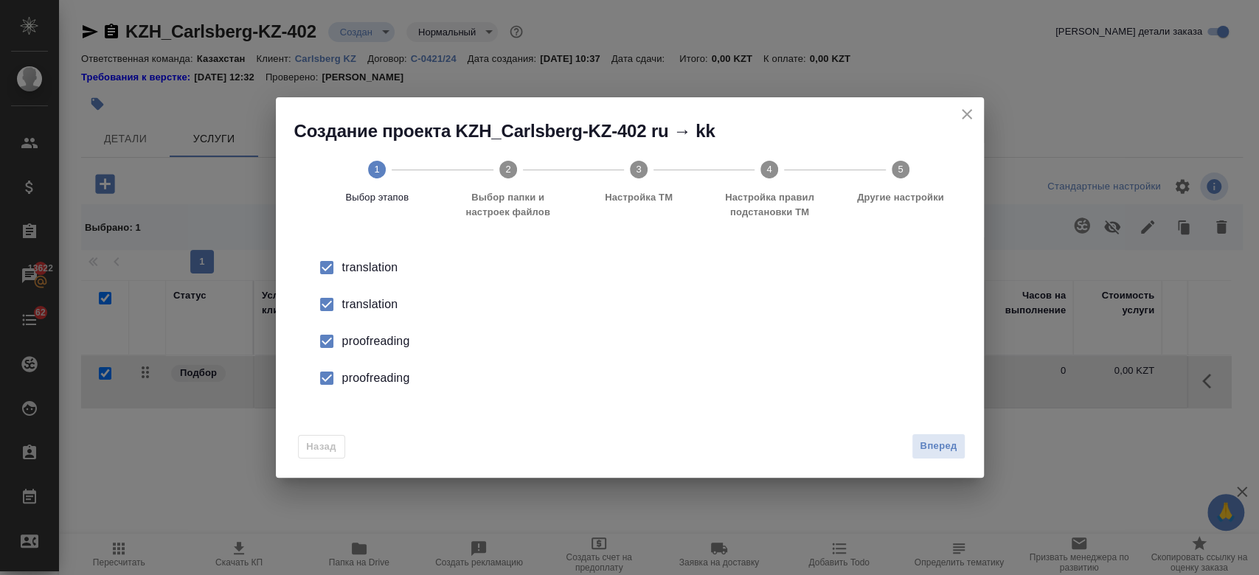
click at [351, 276] on div "translation" at bounding box center [645, 268] width 606 height 18
click at [359, 334] on div "proofreading" at bounding box center [645, 342] width 606 height 18
click at [372, 350] on div "proofreading" at bounding box center [645, 342] width 606 height 18
click at [958, 442] on button "Вперед" at bounding box center [937, 447] width 53 height 26
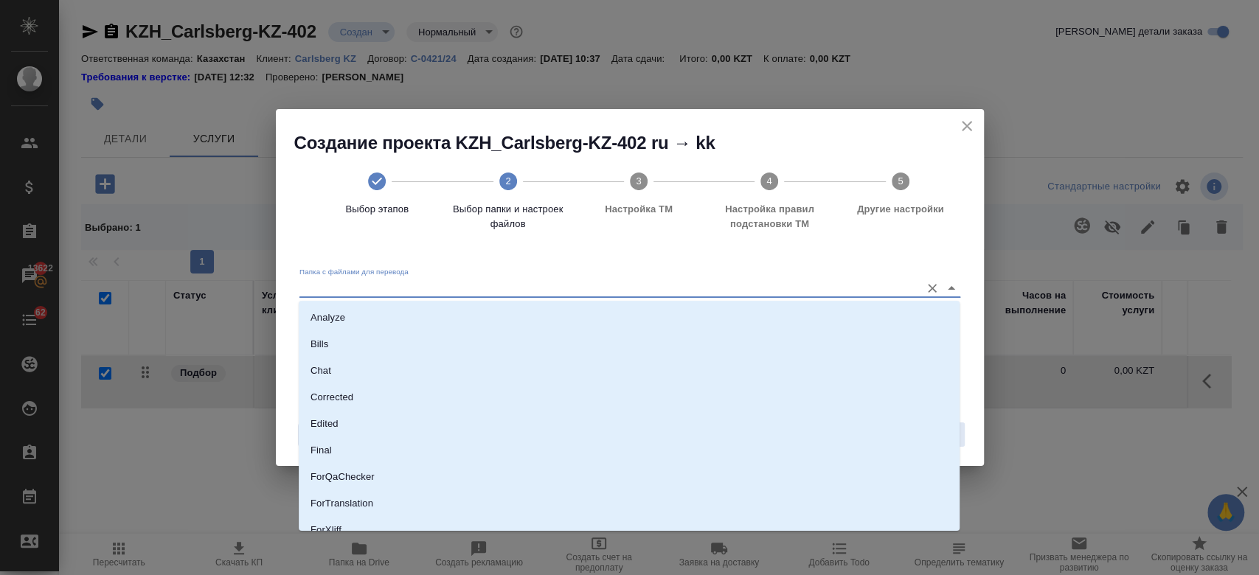
click at [653, 288] on input "Папка с файлами для перевода" at bounding box center [605, 288] width 613 height 18
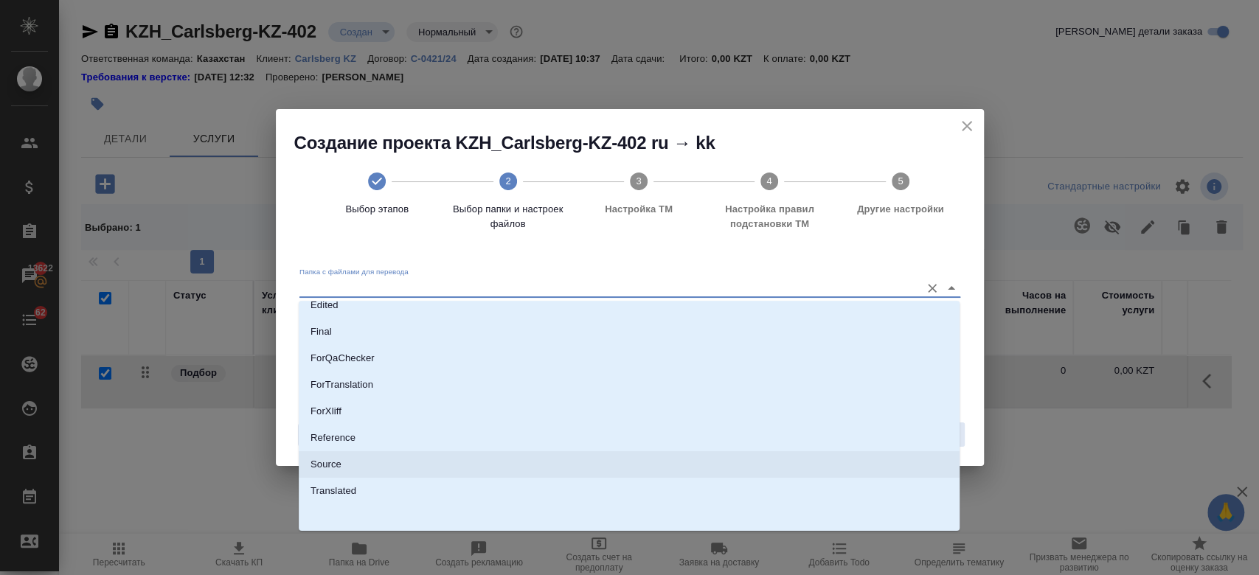
click at [487, 465] on li "Source" at bounding box center [629, 464] width 661 height 27
type input "Source"
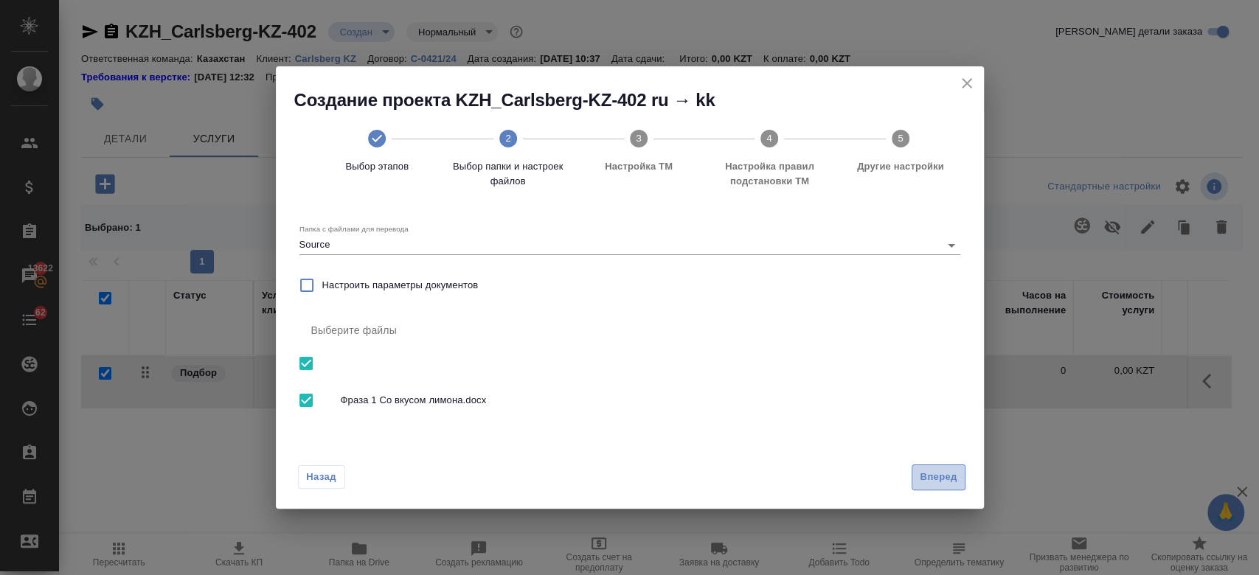
click at [939, 481] on span "Вперед" at bounding box center [937, 477] width 37 height 17
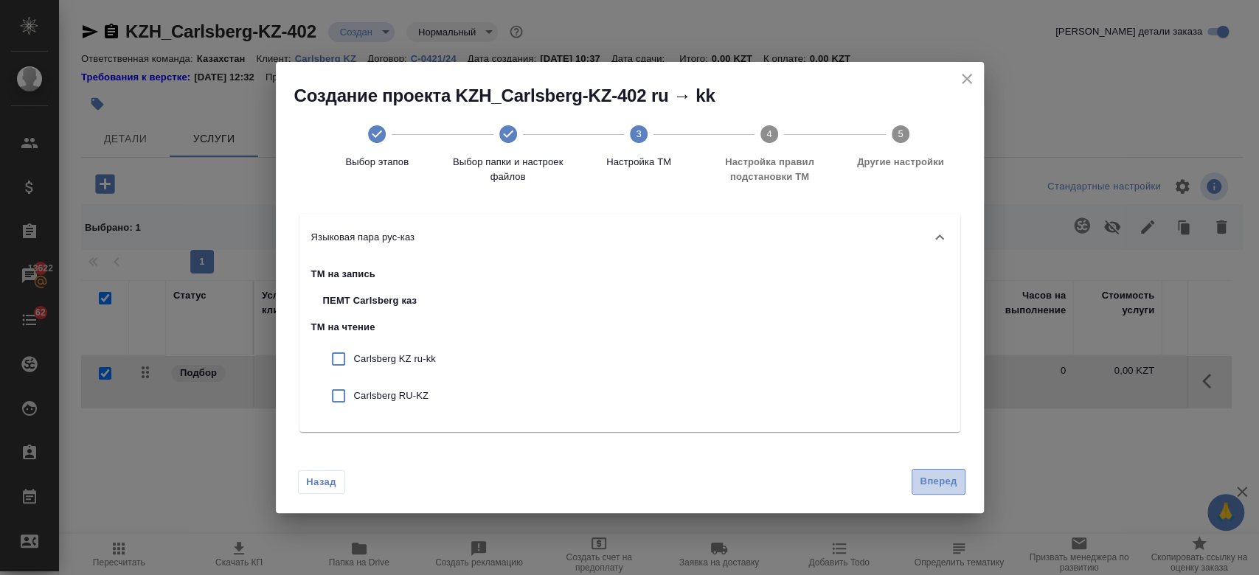
click at [926, 478] on span "Вперед" at bounding box center [937, 481] width 37 height 17
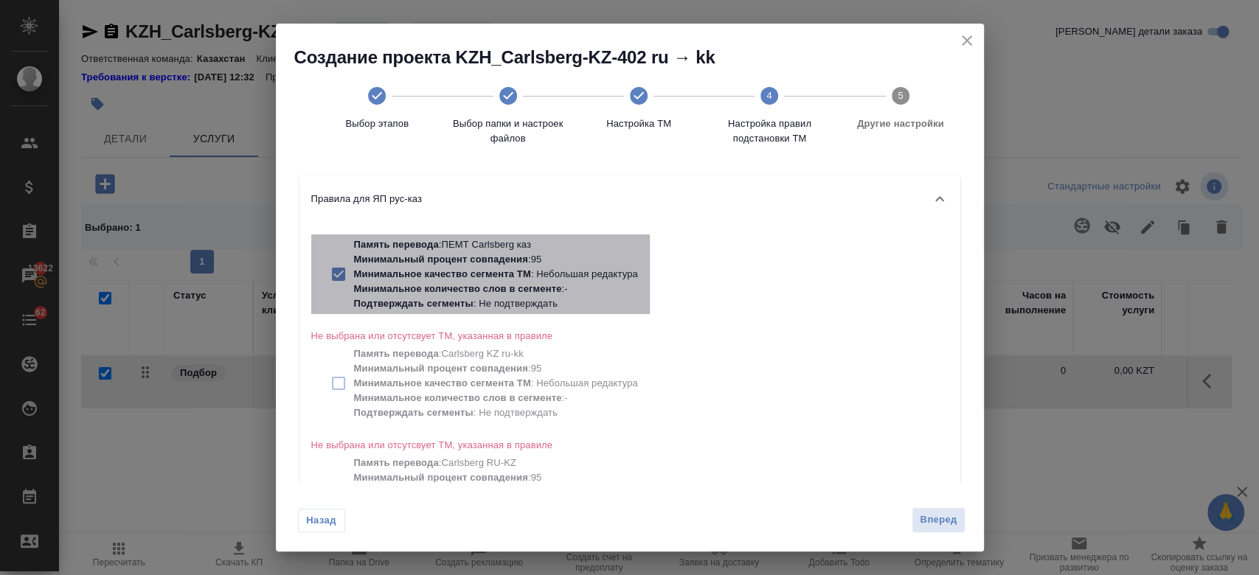
click at [538, 271] on p "Минимальное качество сегмента ТМ : Небольшая редактура" at bounding box center [496, 274] width 284 height 15
checkbox input "false"
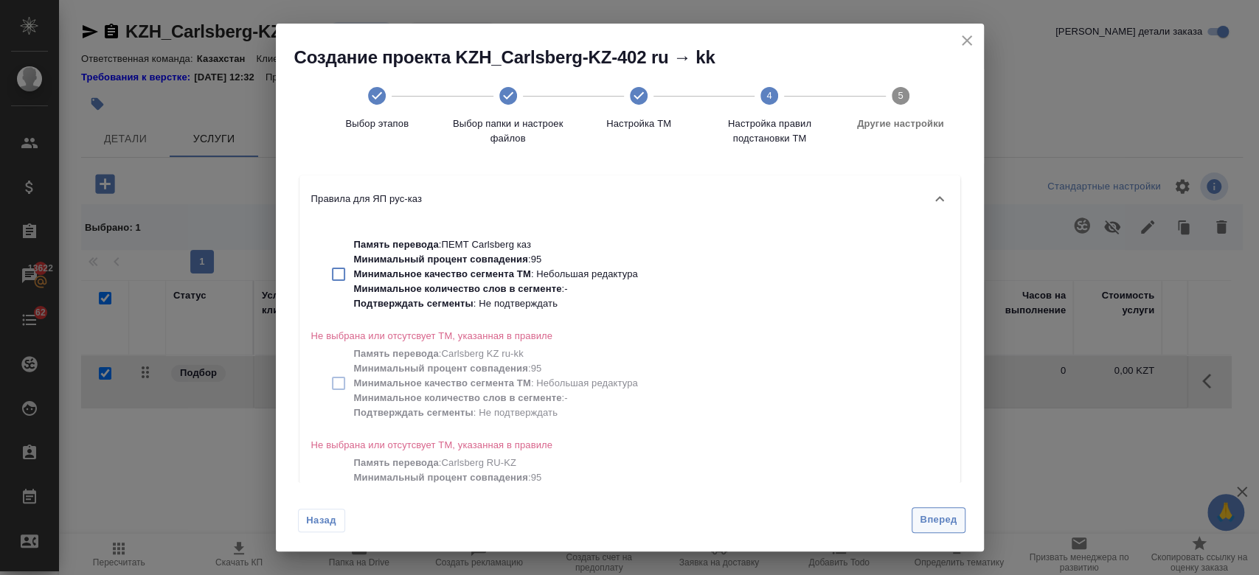
click at [935, 520] on span "Вперед" at bounding box center [937, 520] width 37 height 17
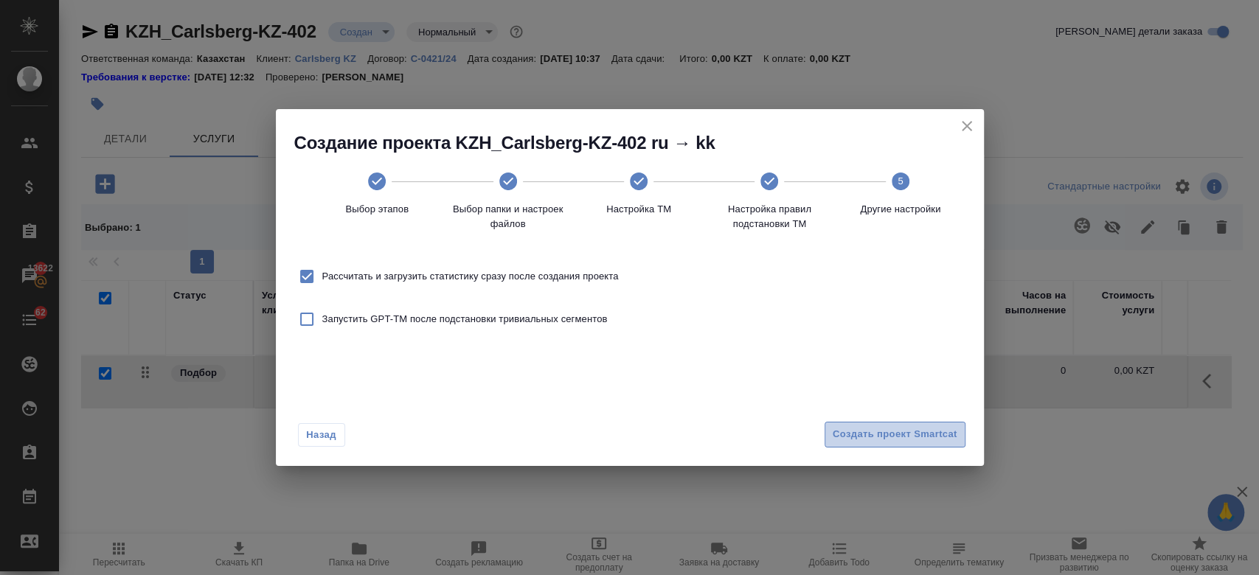
click at [911, 440] on span "Создать проект Smartcat" at bounding box center [894, 434] width 125 height 17
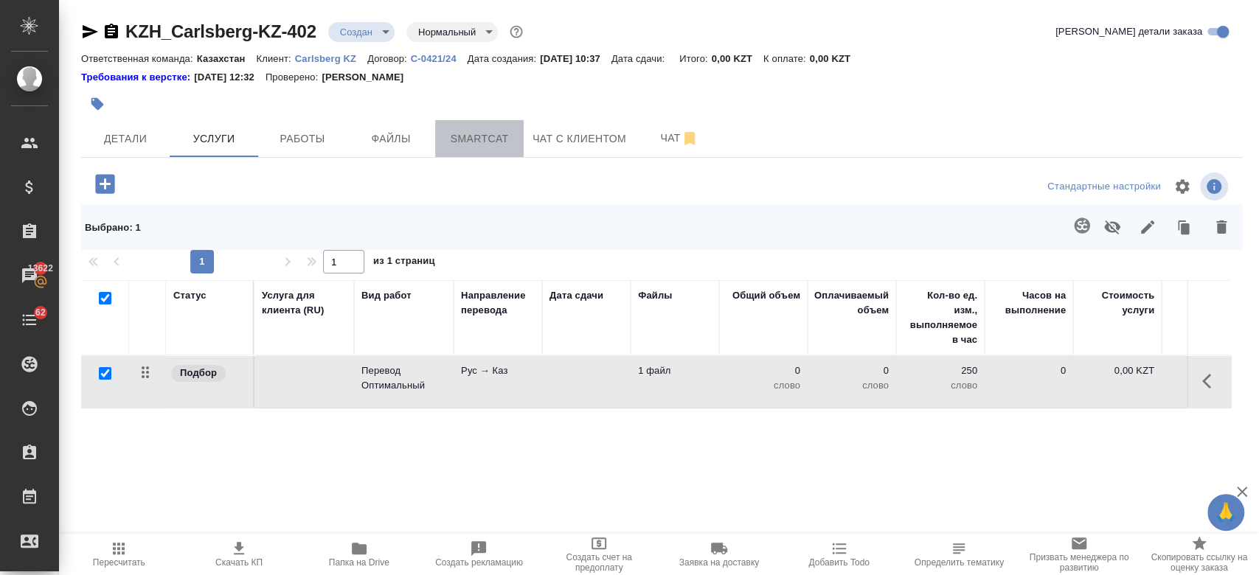
click at [473, 130] on span "Smartcat" at bounding box center [479, 139] width 71 height 18
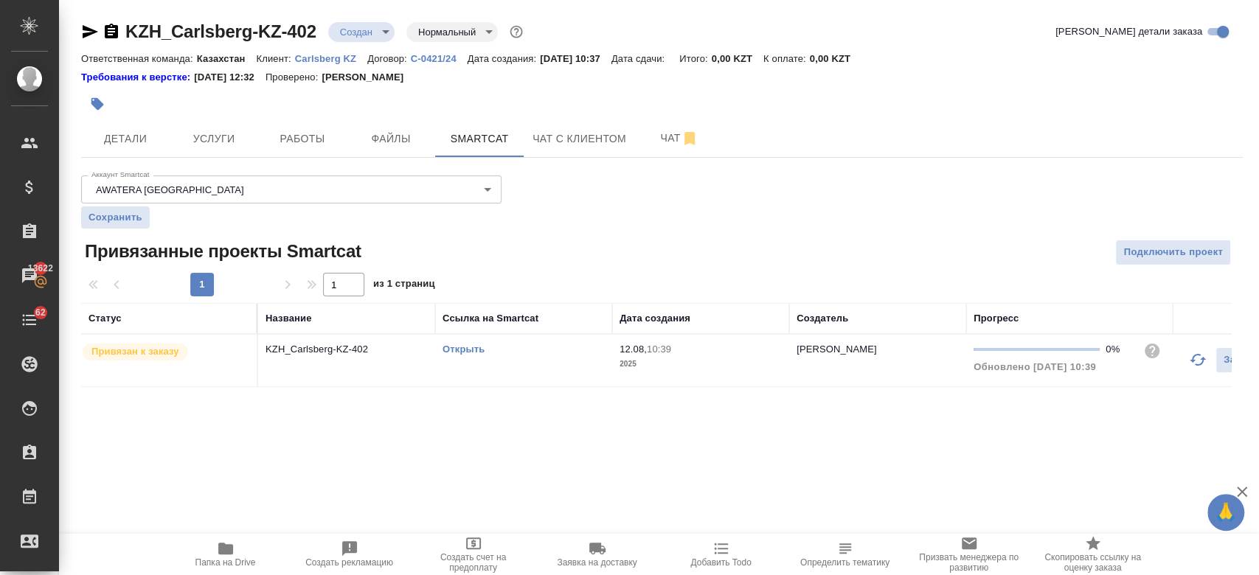
click at [469, 352] on link "Открыть" at bounding box center [463, 349] width 42 height 11
click at [201, 138] on span "Услуги" at bounding box center [213, 139] width 71 height 18
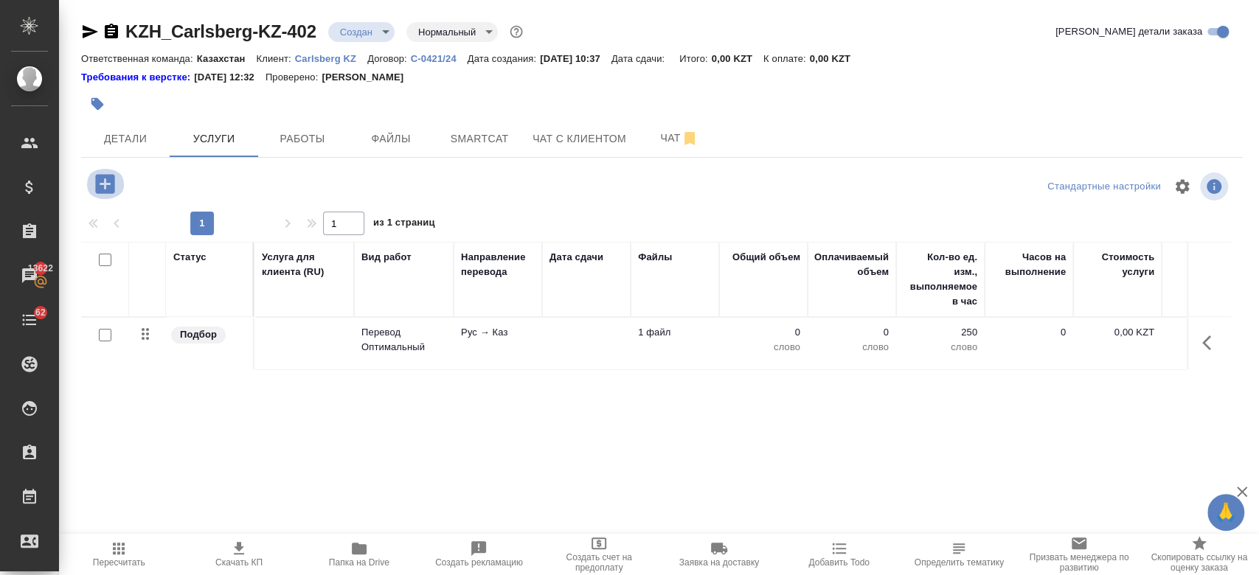
click at [111, 187] on icon "button" at bounding box center [104, 183] width 19 height 19
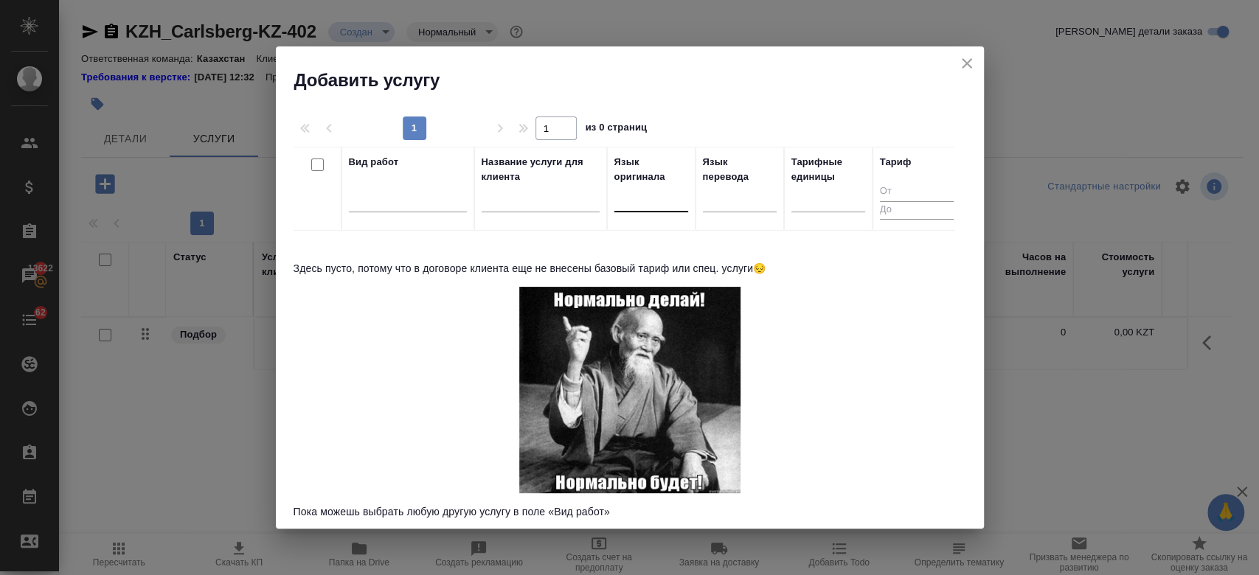
click at [636, 199] on div at bounding box center [651, 197] width 74 height 21
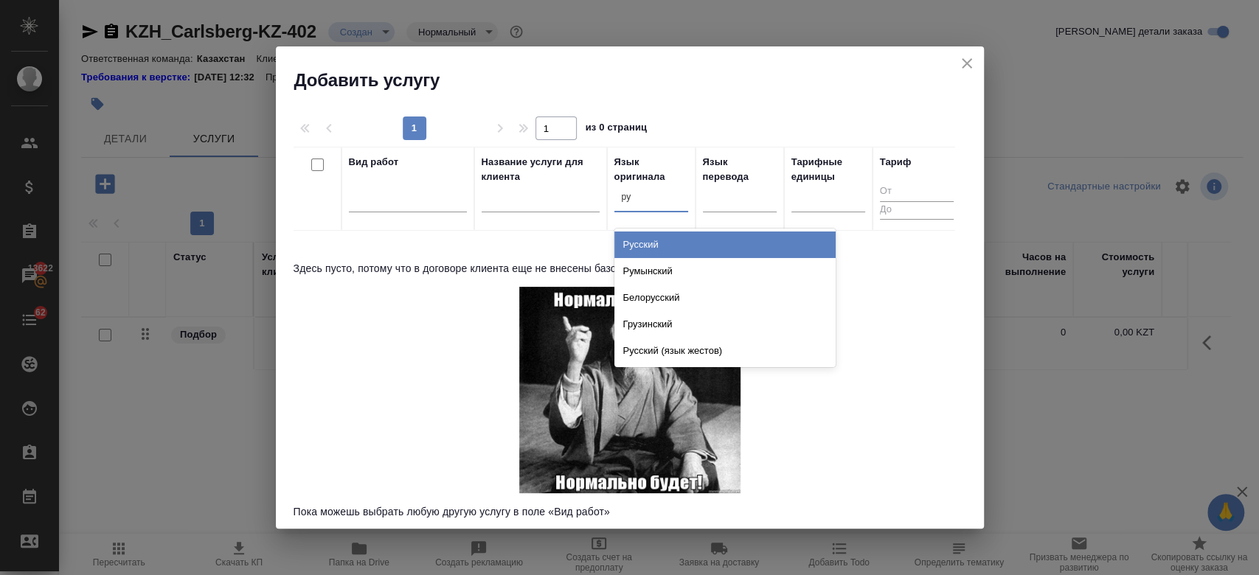
type input "рус"
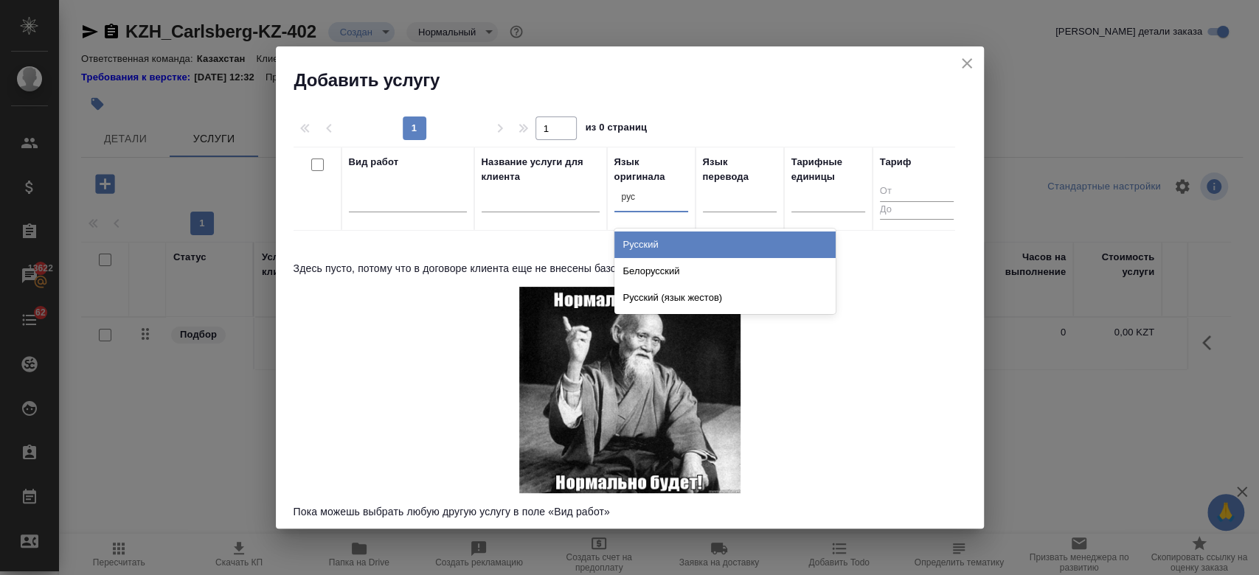
click at [660, 246] on div "Русский" at bounding box center [724, 245] width 221 height 27
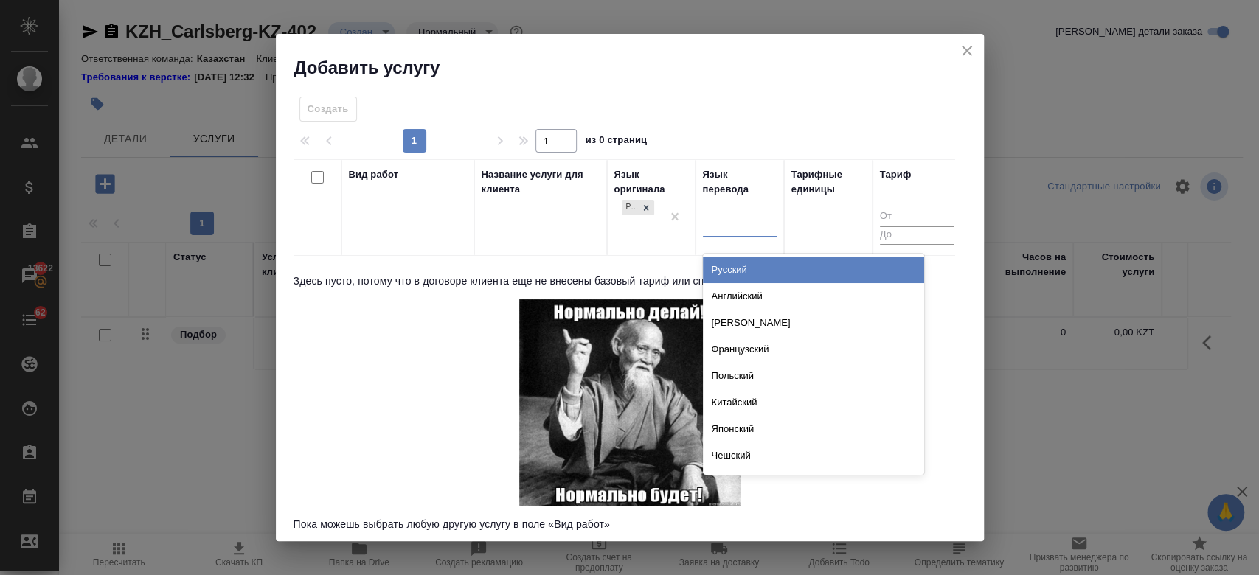
click at [729, 229] on div at bounding box center [740, 222] width 74 height 21
type input "кирг"
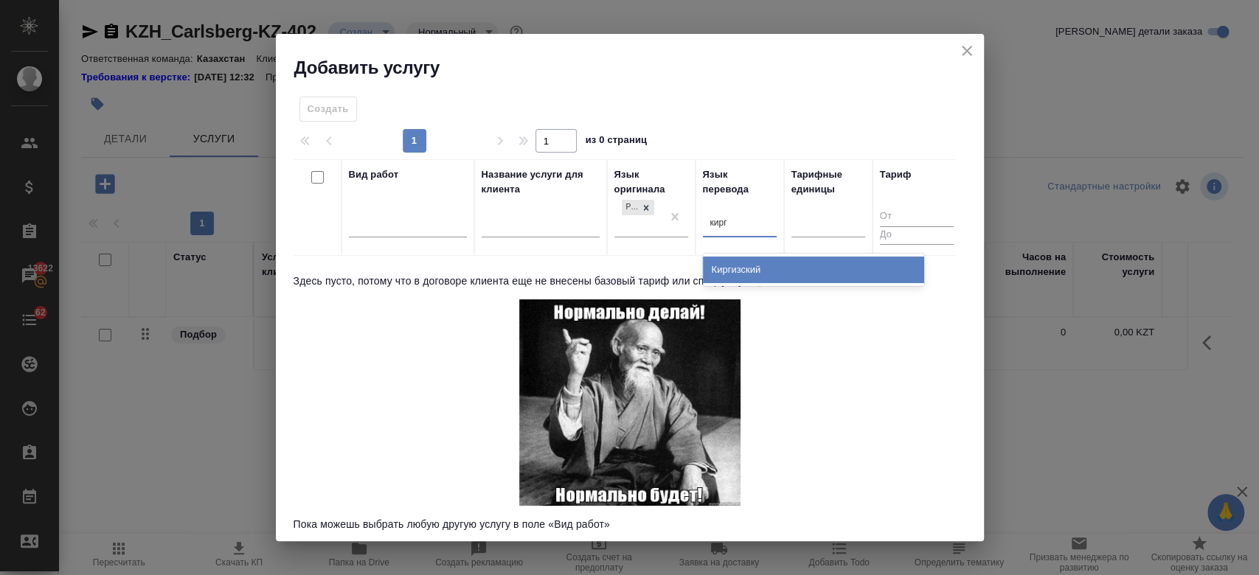
click at [742, 262] on div "Киргизский" at bounding box center [813, 270] width 221 height 27
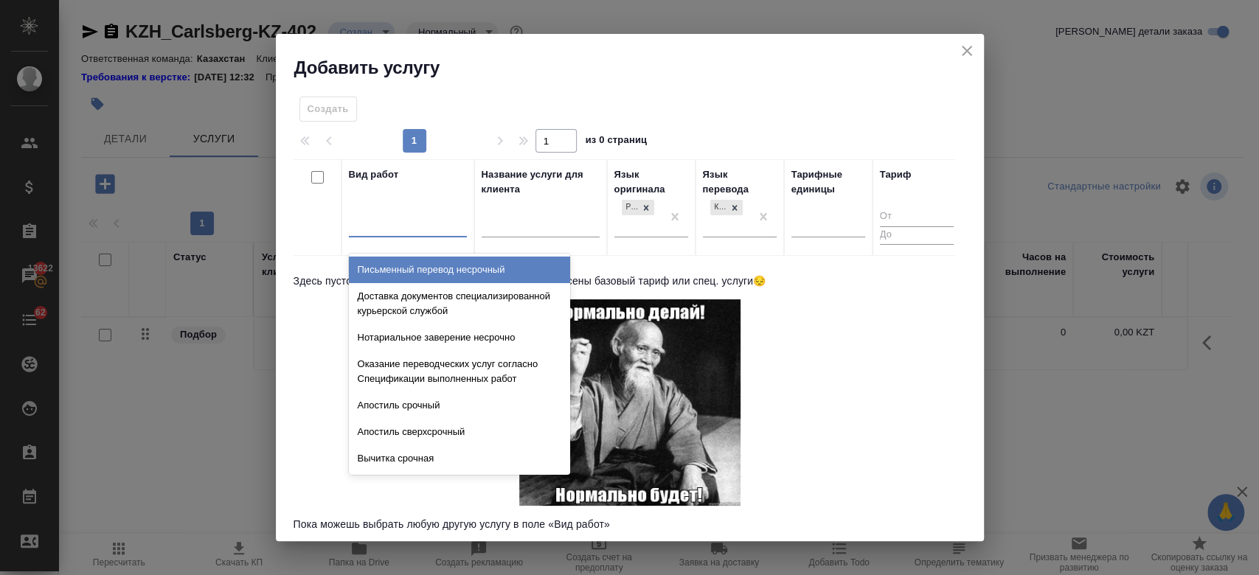
click at [442, 220] on div at bounding box center [408, 222] width 118 height 21
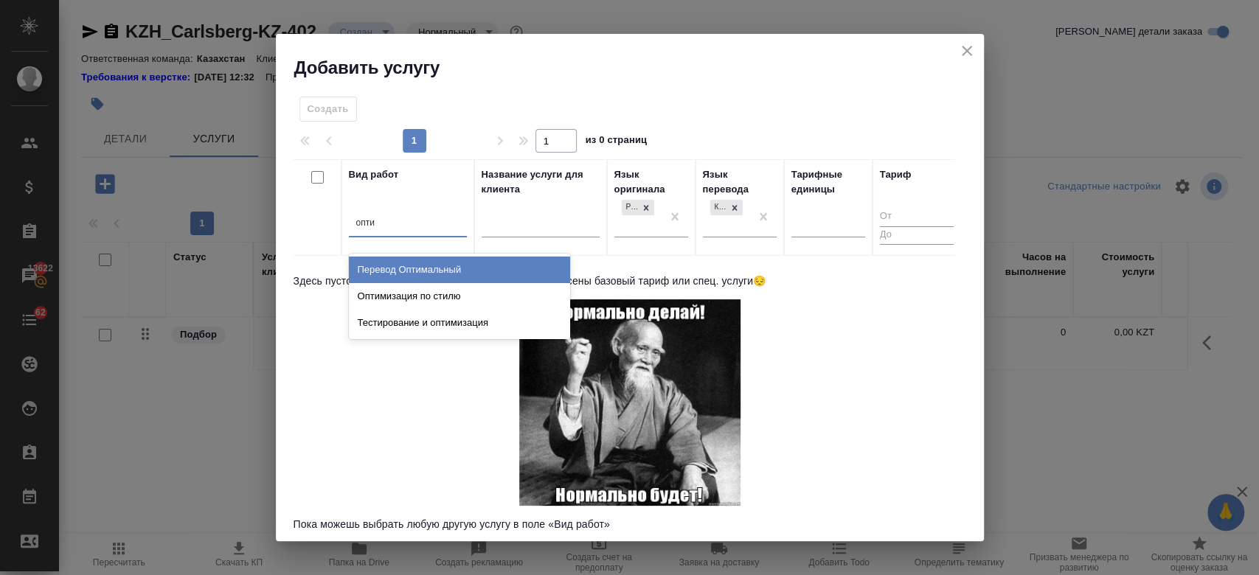
type input "оптим"
click at [433, 274] on div "Перевод Оптимальный" at bounding box center [459, 270] width 221 height 27
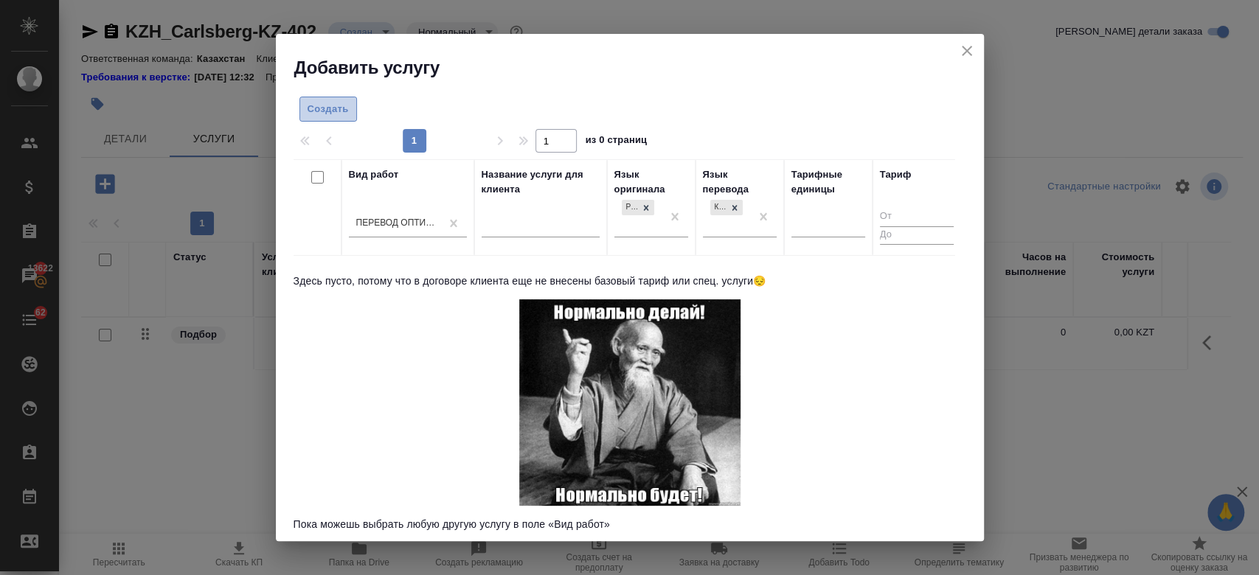
click at [330, 101] on span "Создать" at bounding box center [327, 109] width 41 height 17
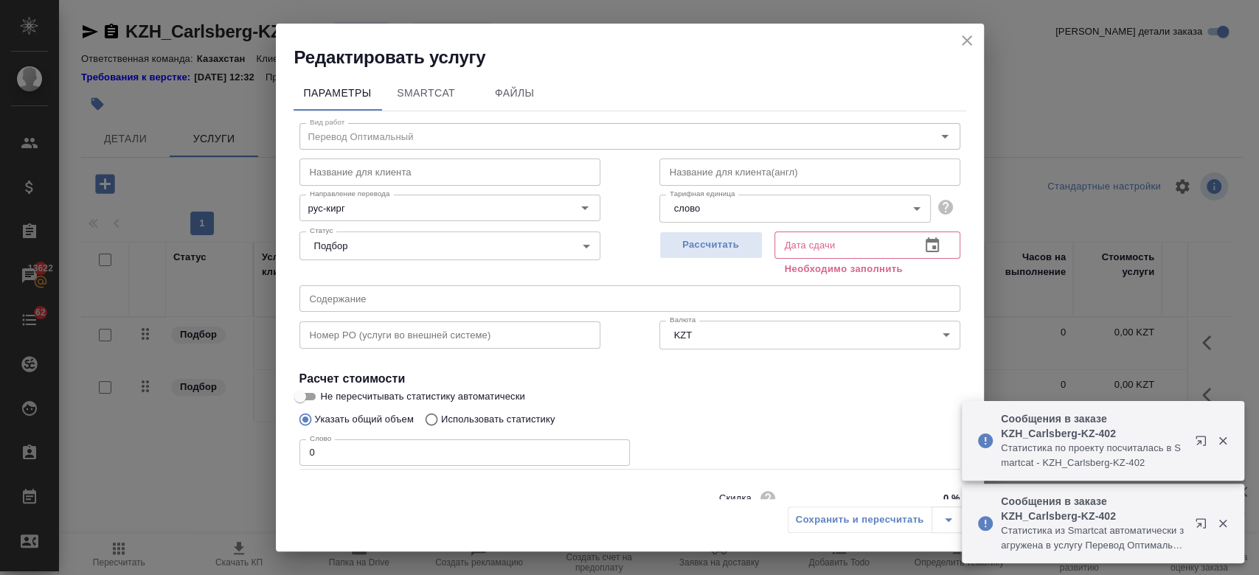
scroll to position [63, 0]
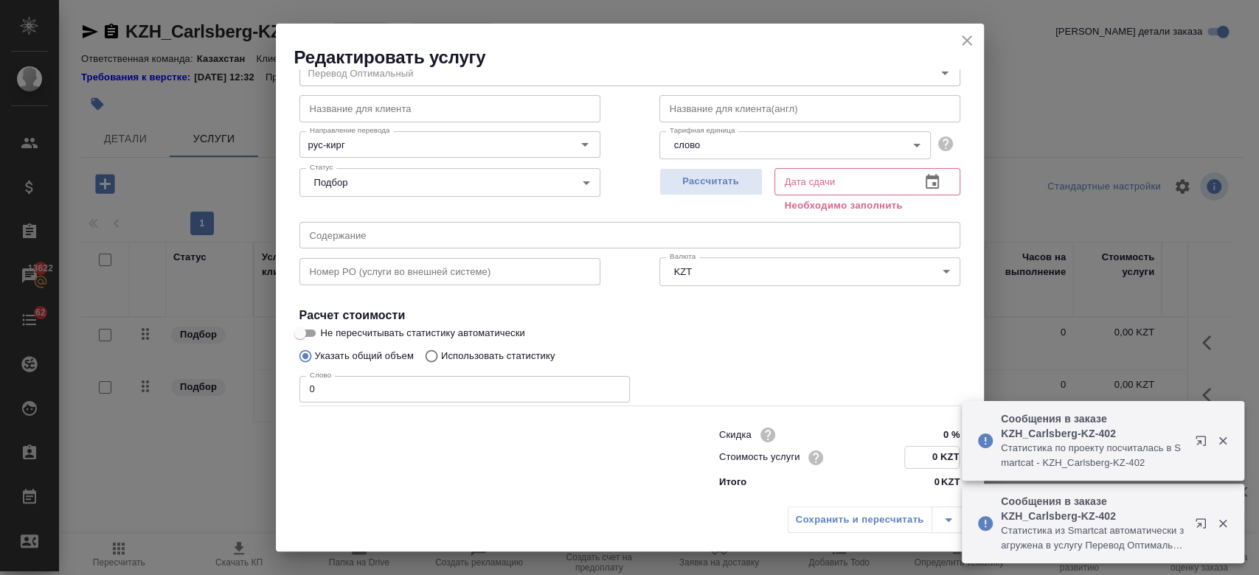
click at [930, 451] on input "0 KZT" at bounding box center [932, 457] width 54 height 21
type input "13.20 KZT"
click at [734, 347] on div "Указать общий объем Использовать статистику" at bounding box center [629, 356] width 661 height 28
click at [679, 189] on span "Рассчитать" at bounding box center [710, 181] width 87 height 17
type input "12.08.2025 10:40"
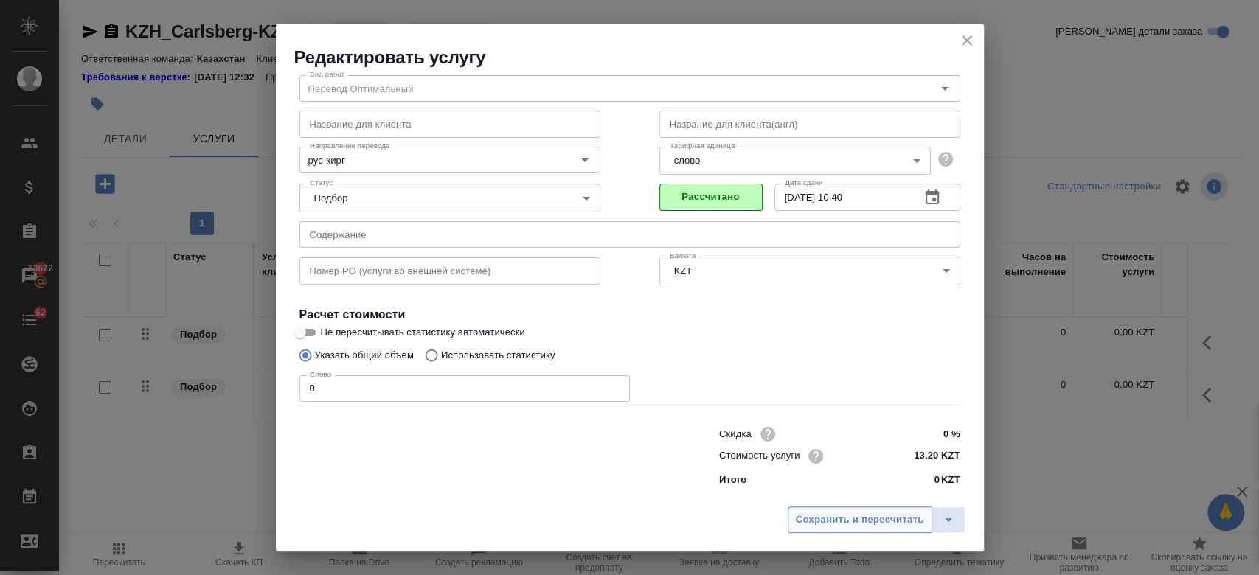
scroll to position [47, 0]
click at [821, 520] on span "Сохранить и пересчитать" at bounding box center [860, 520] width 128 height 17
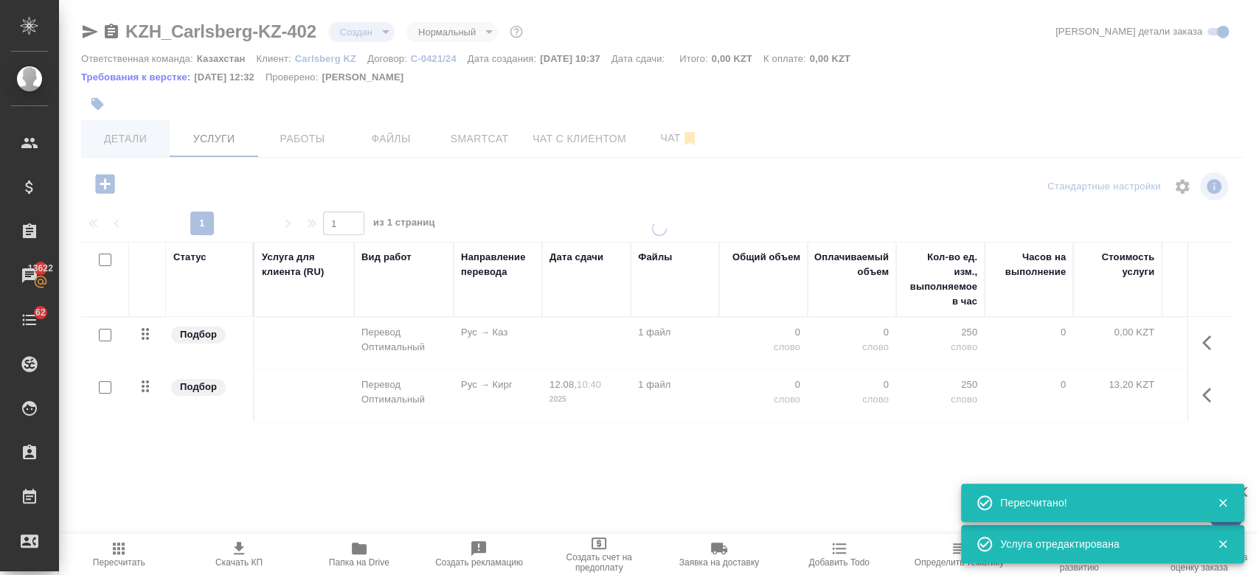
click at [126, 138] on div at bounding box center [659, 287] width 1200 height 575
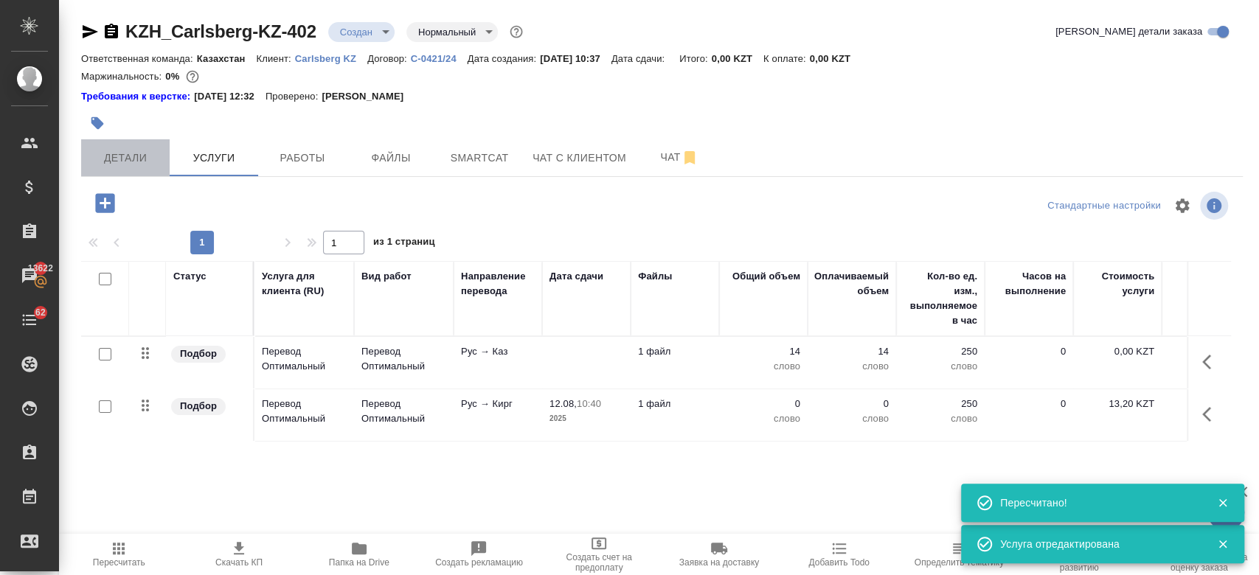
click at [127, 169] on button "Детали" at bounding box center [125, 157] width 88 height 37
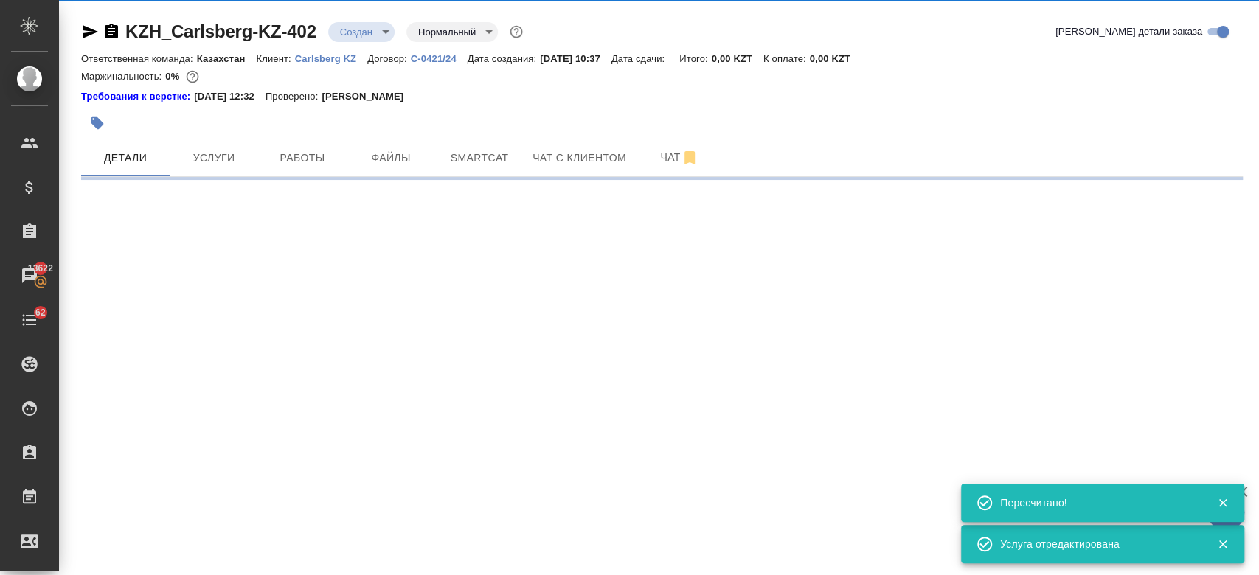
select select "RU"
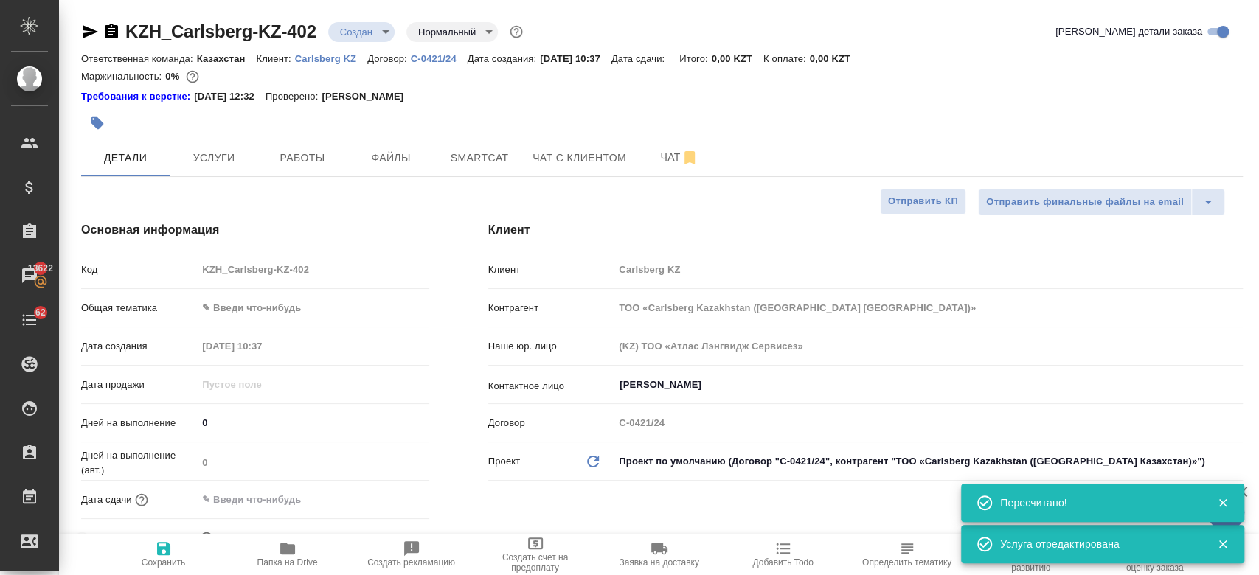
type textarea "x"
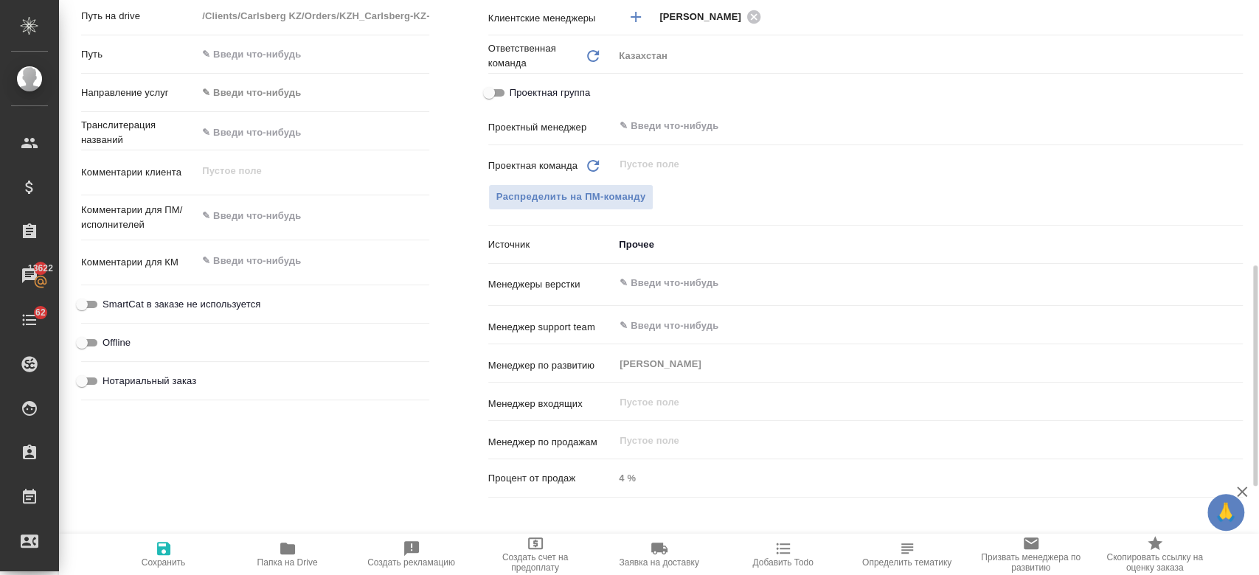
scroll to position [678, 0]
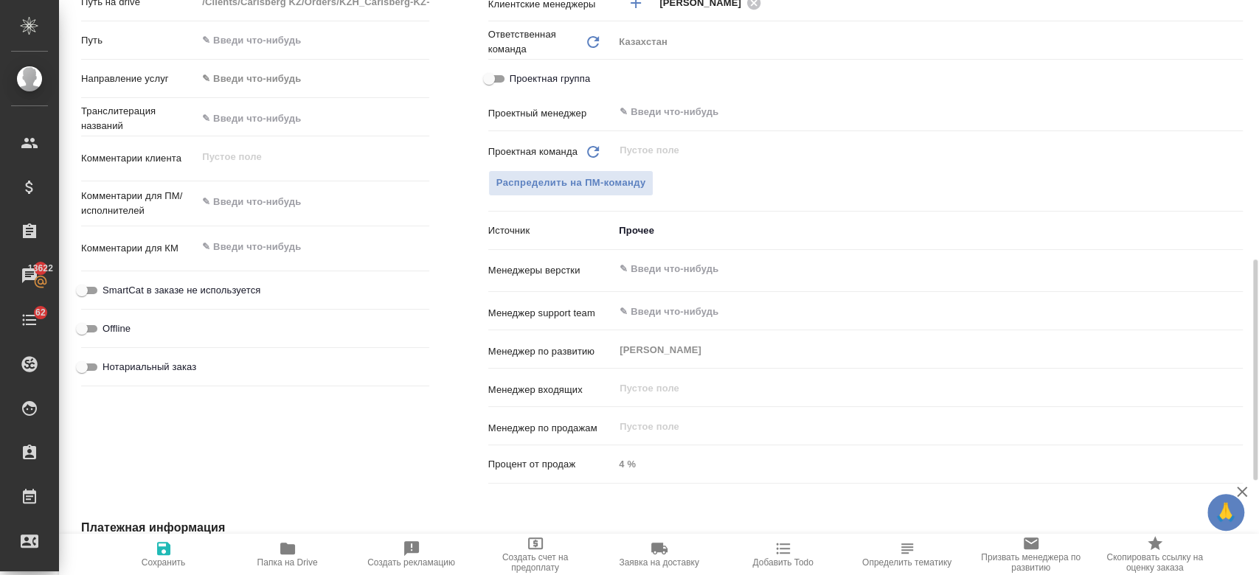
type textarea "x"
click at [276, 207] on textarea at bounding box center [313, 202] width 230 height 25
paste textarea "еревода: казахский и кыргызский"
type textarea "еревода: казахский и кыргызский"
type textarea "x"
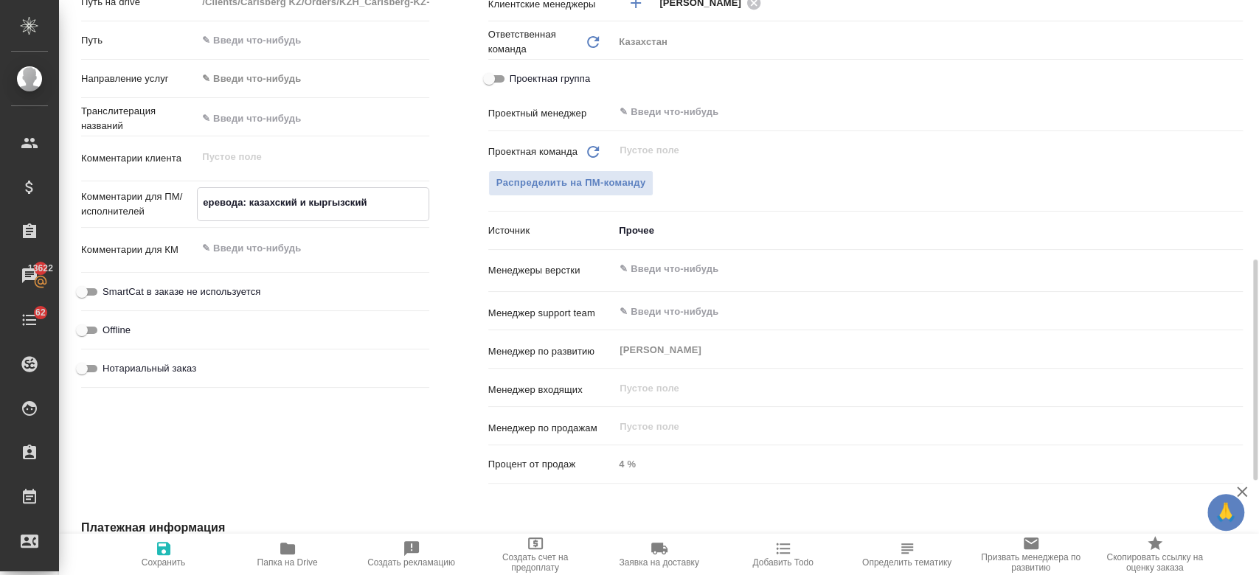
type textarea "x"
click at [202, 206] on textarea "еревода: казахский и кыргызский" at bounding box center [313, 202] width 230 height 25
type textarea "перевода: казахский и кыргызский"
type textarea "x"
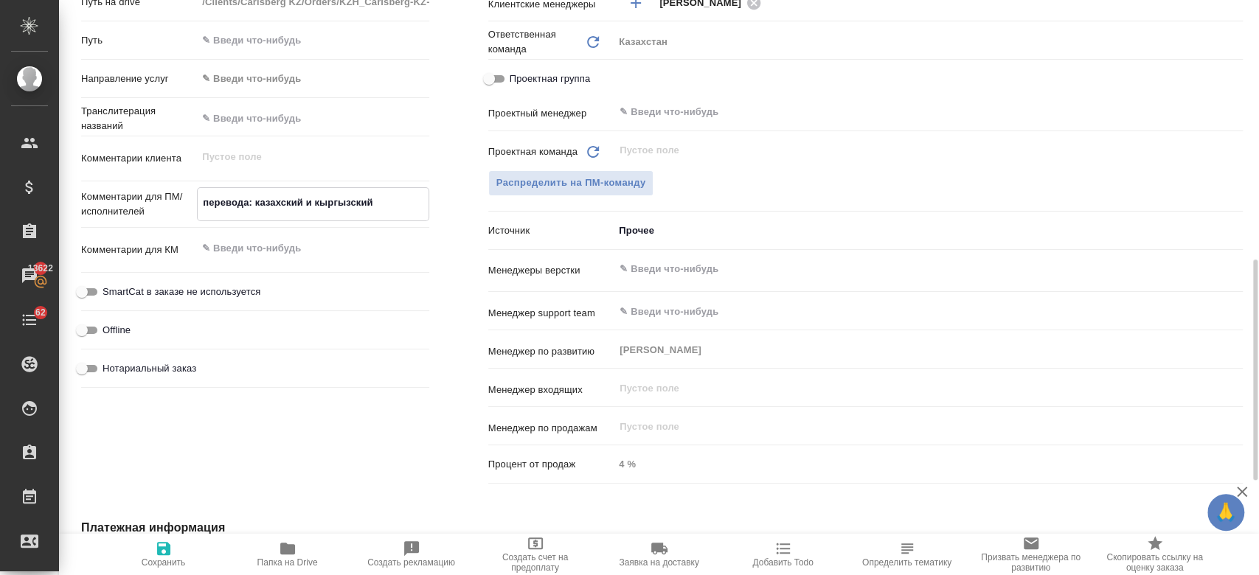
type textarea "x"
click at [249, 204] on textarea "перевода: казахский и кыргызский" at bounding box center [313, 202] width 230 height 25
type textarea "перевод: казахский и кыргызский"
type textarea "x"
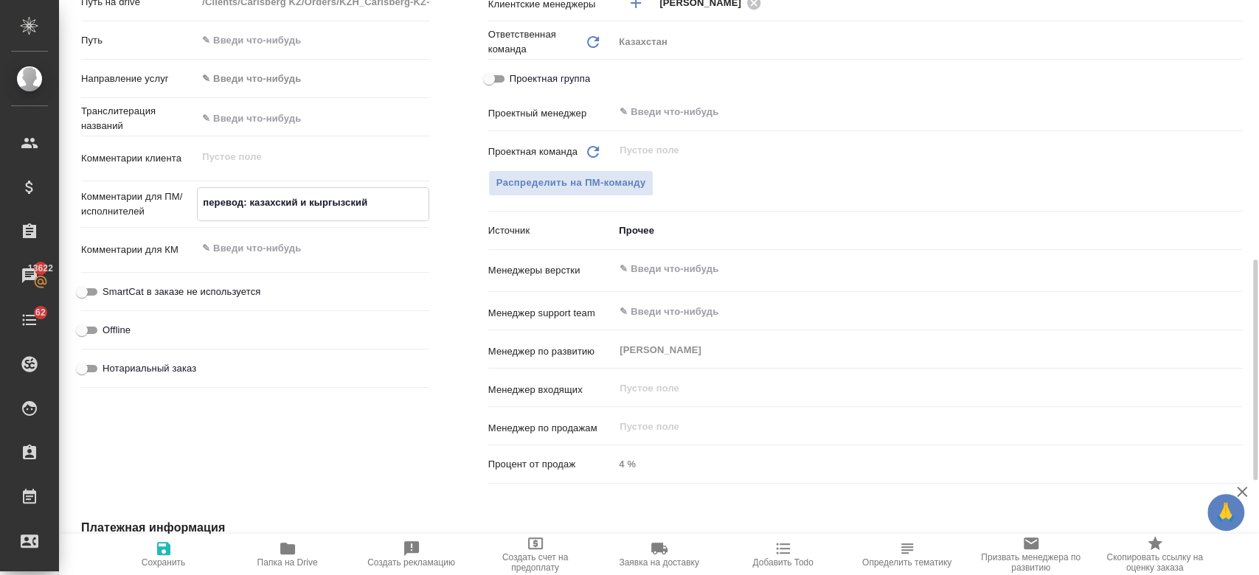
type textarea "x"
type textarea "перевод н: казахский и кыргызский"
type textarea "x"
type textarea "перевод на: казахский и кыргызский"
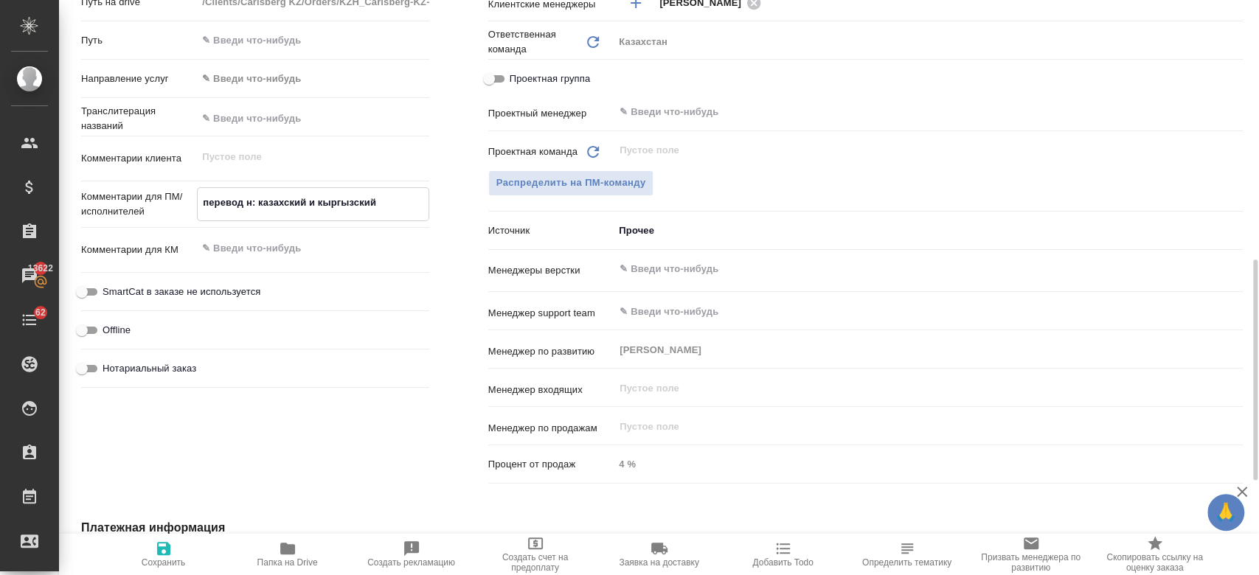
type textarea "x"
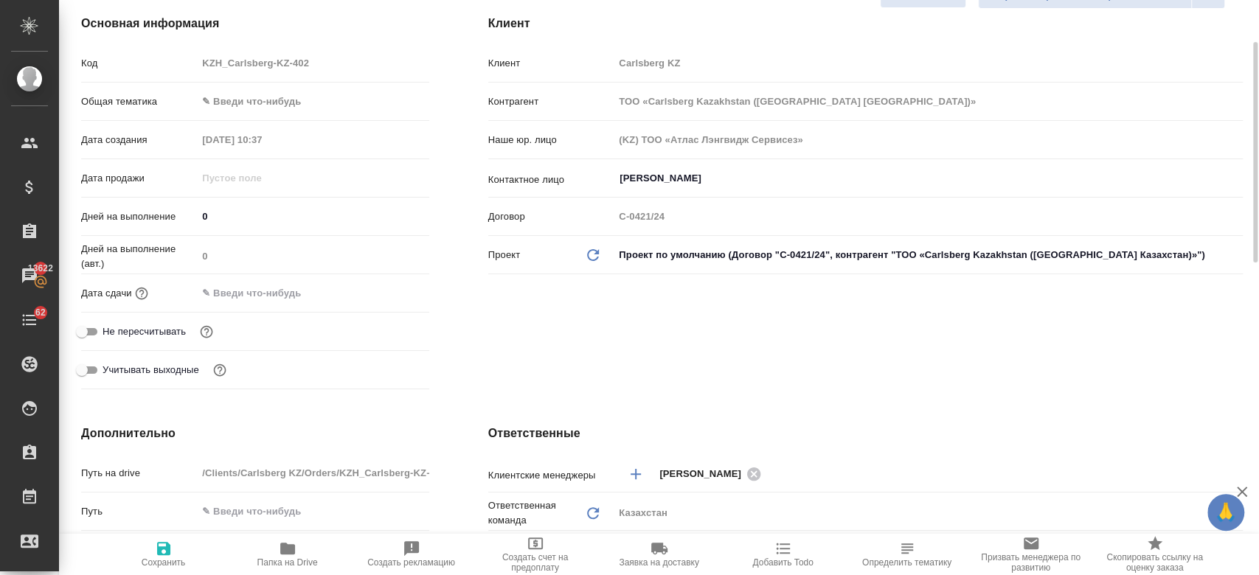
scroll to position [175, 0]
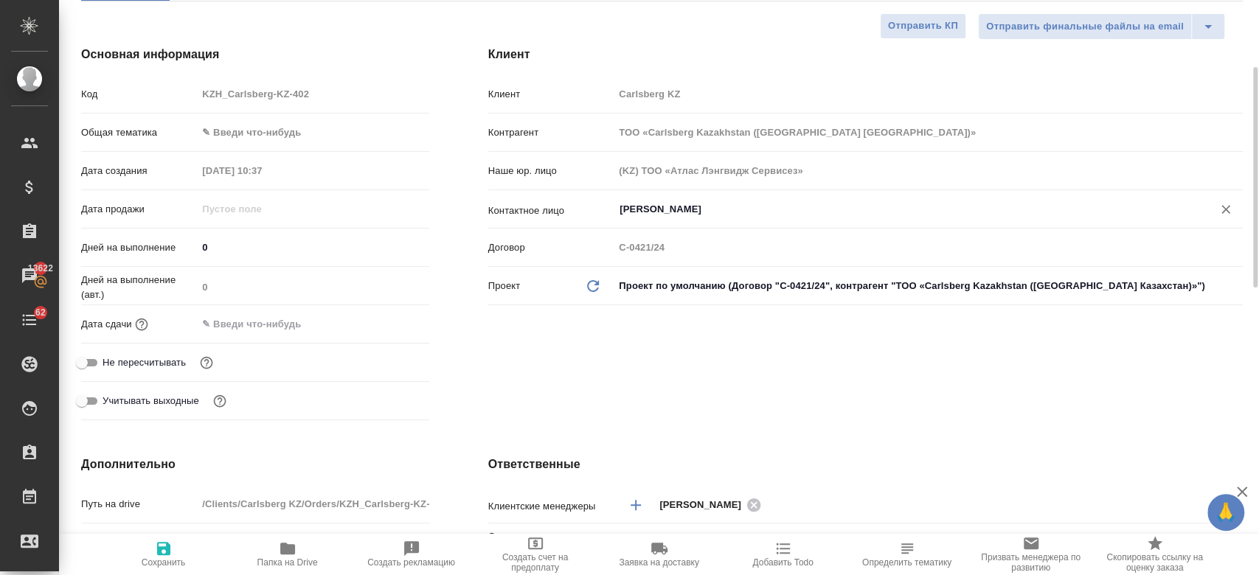
type textarea "перевод на: казахский и кыргызский"
type textarea "x"
click at [653, 216] on input "Berniyaz Nurlybek" at bounding box center [903, 210] width 571 height 18
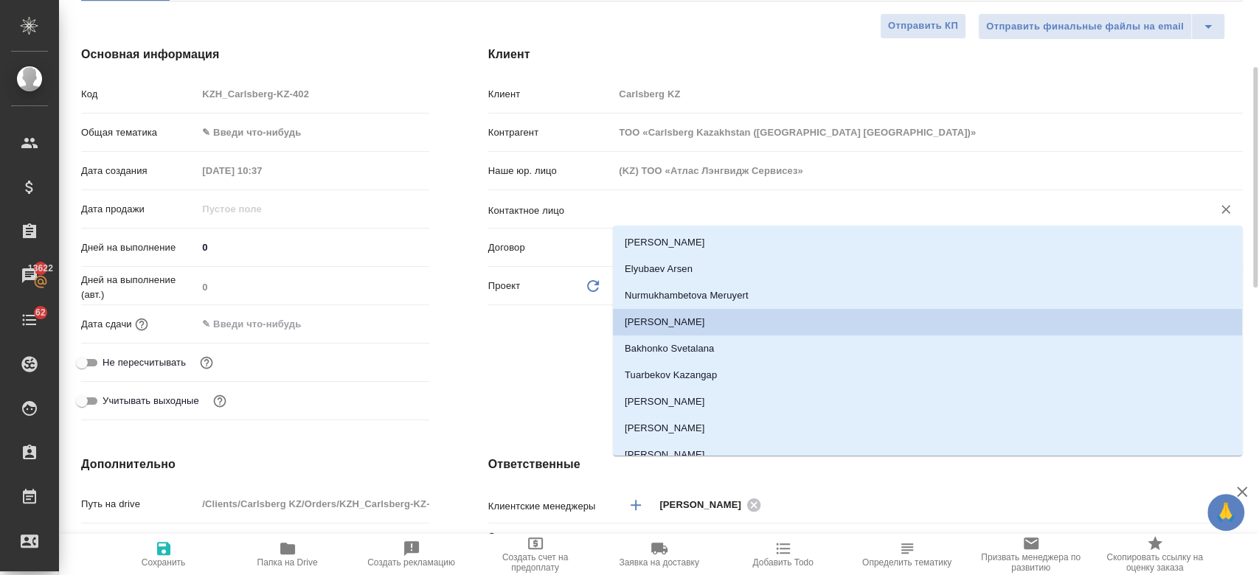
type textarea "x"
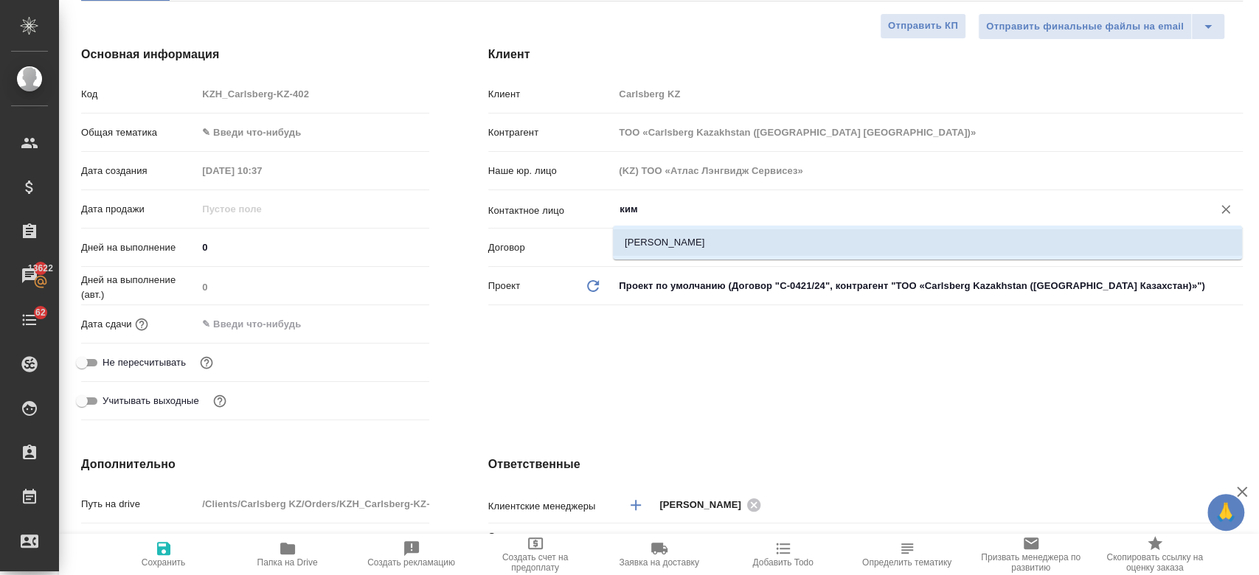
click at [655, 245] on li "Ким Ын Су" at bounding box center [927, 242] width 629 height 27
type input "Ким Ын Су"
type textarea "x"
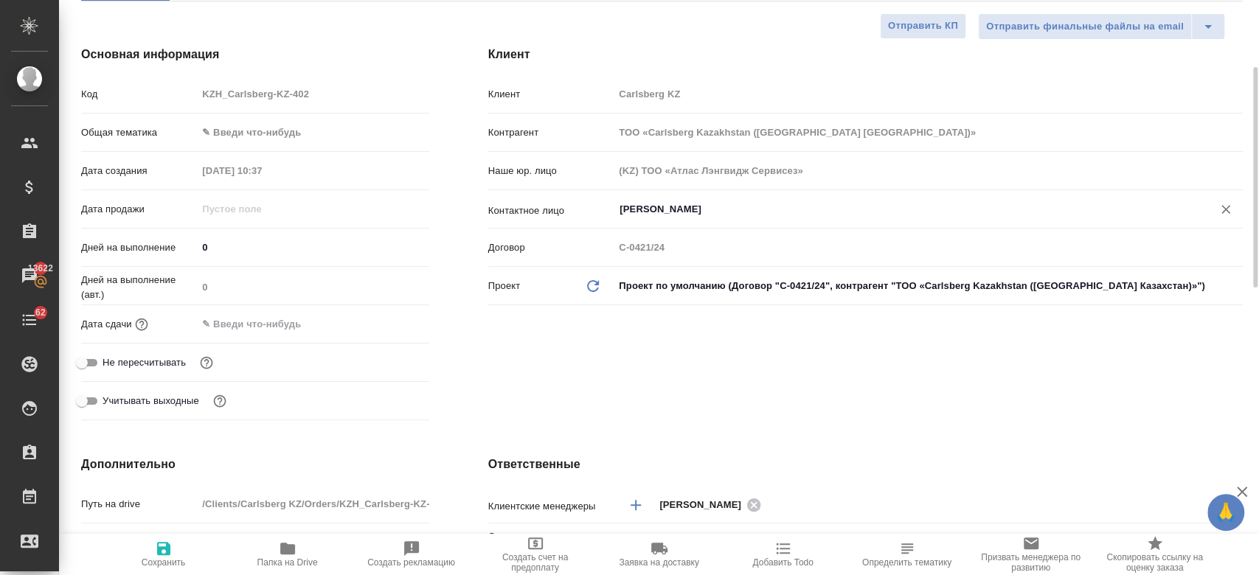
type input "Ким Ын Су"
click at [268, 313] on input "text" at bounding box center [262, 323] width 129 height 21
click at [388, 321] on icon "button" at bounding box center [387, 323] width 18 height 18
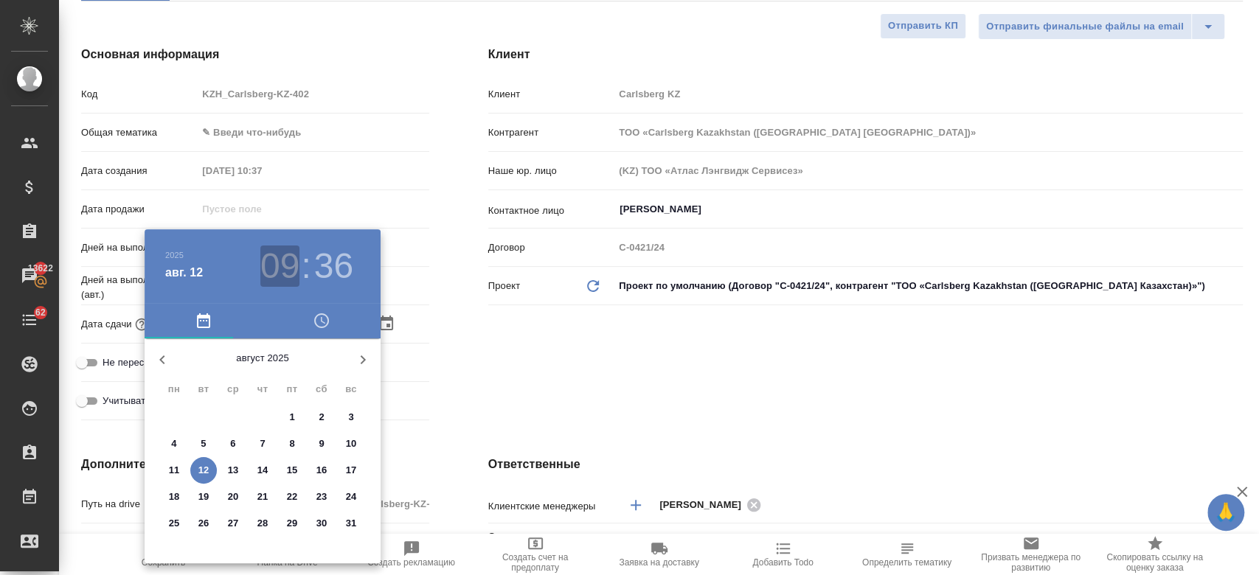
click at [276, 270] on h3 "09" at bounding box center [279, 266] width 39 height 41
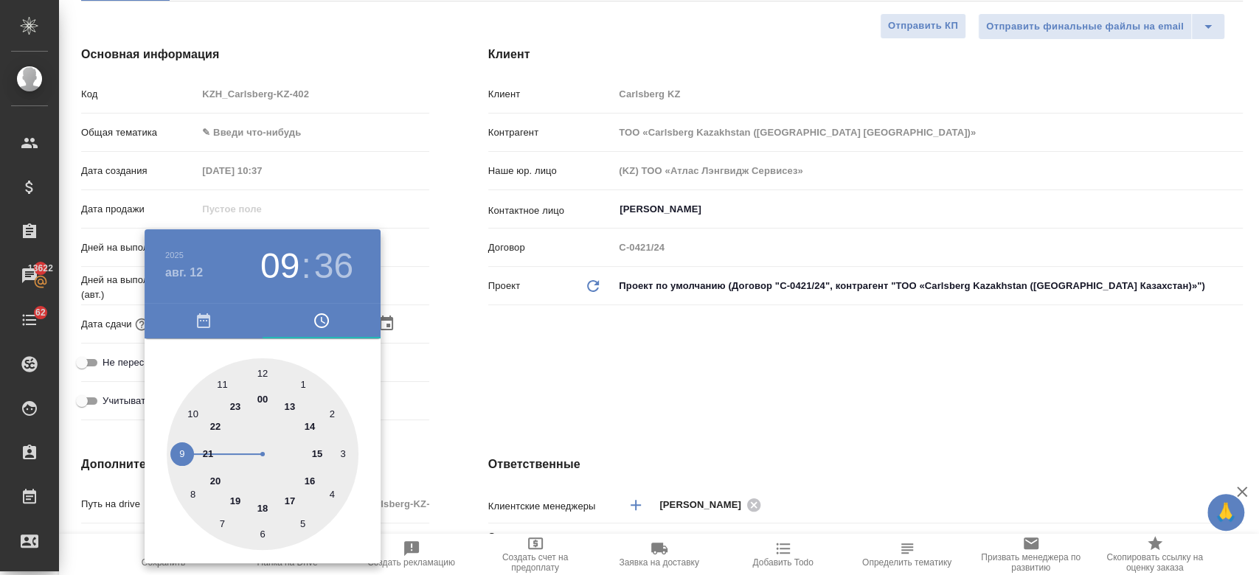
click at [294, 408] on div at bounding box center [263, 454] width 192 height 192
type input "12.08.2025 13:36"
type textarea "x"
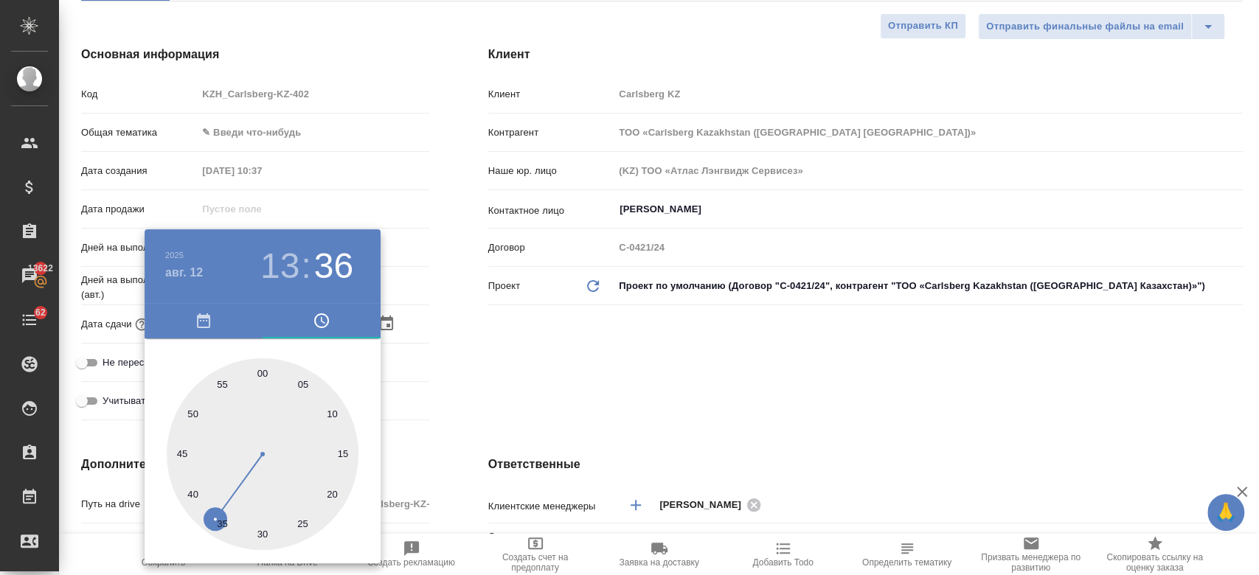
click at [256, 375] on div at bounding box center [263, 454] width 192 height 192
type input "12.08.2025 13:59"
type textarea "x"
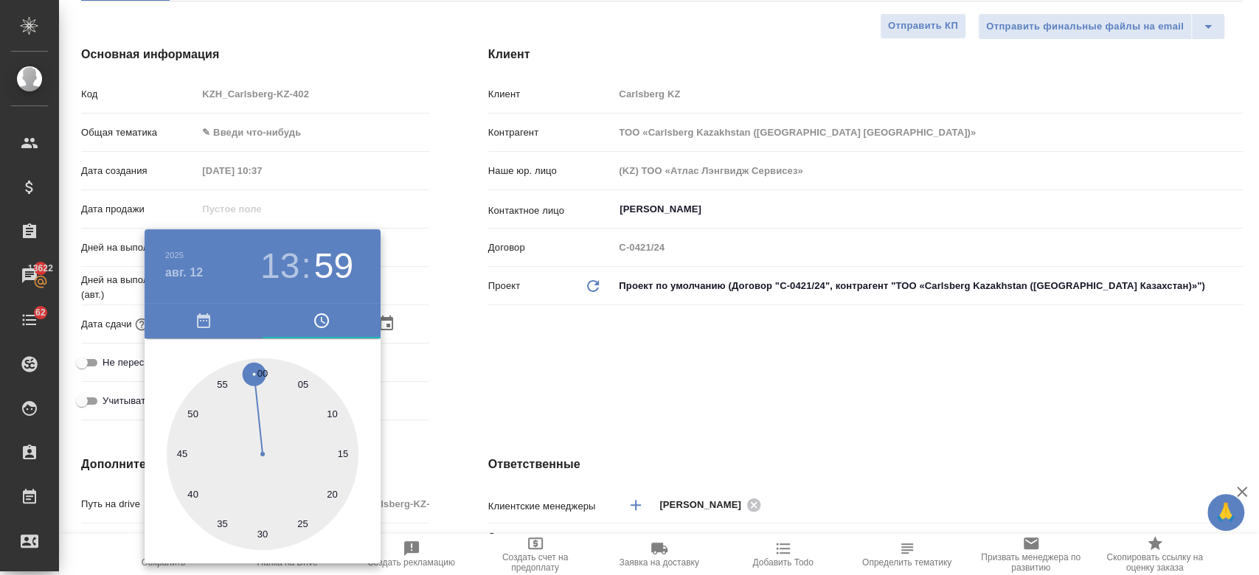
click at [258, 369] on div at bounding box center [263, 454] width 192 height 192
type input "12.08.2025 13:00"
type textarea "x"
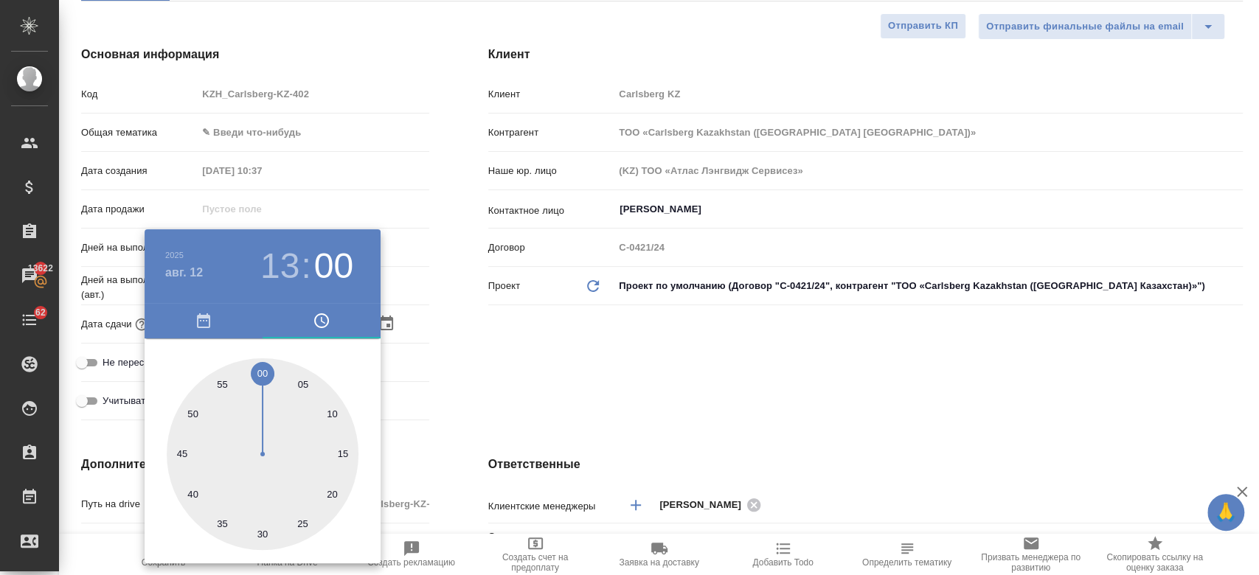
click at [472, 369] on div at bounding box center [629, 287] width 1259 height 575
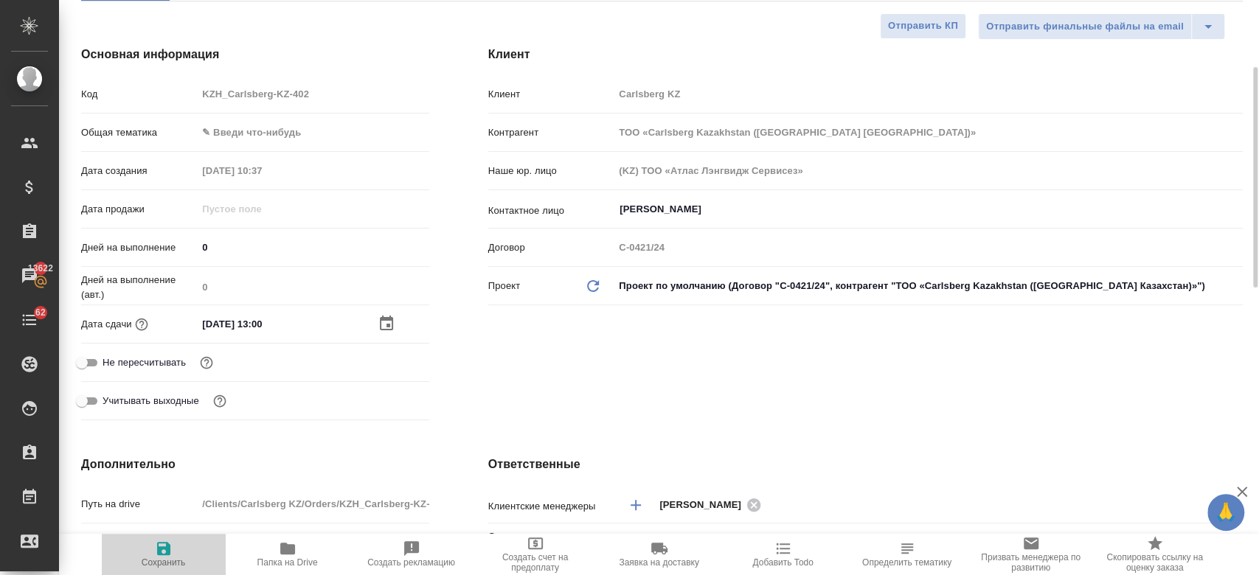
click at [156, 568] on button "Сохранить" at bounding box center [164, 554] width 124 height 41
type textarea "x"
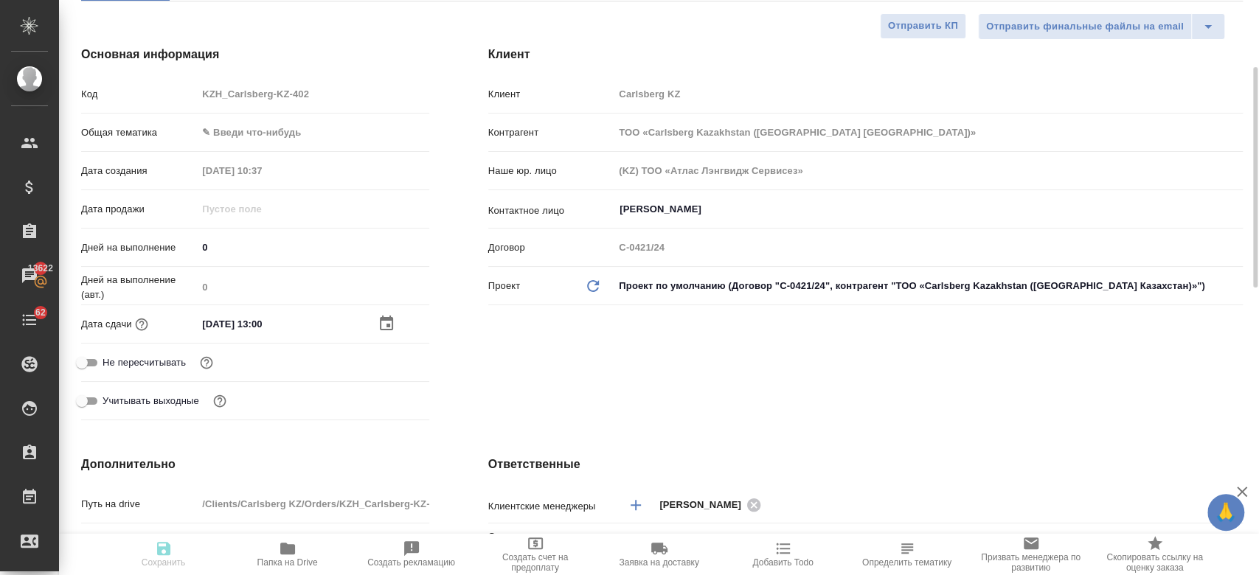
type textarea "x"
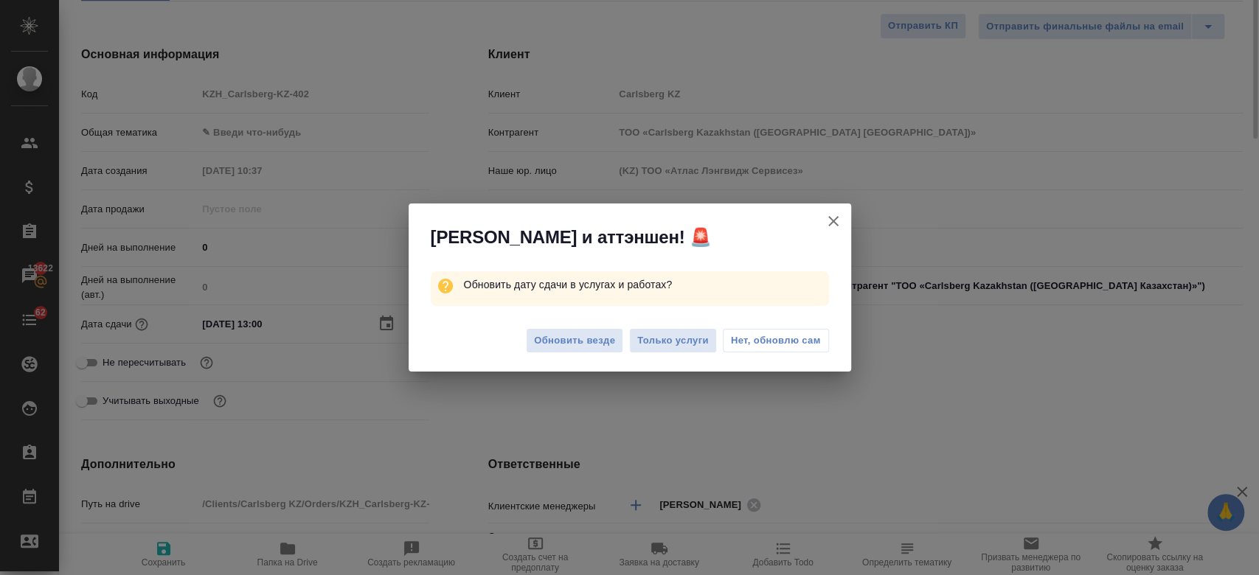
scroll to position [68, 0]
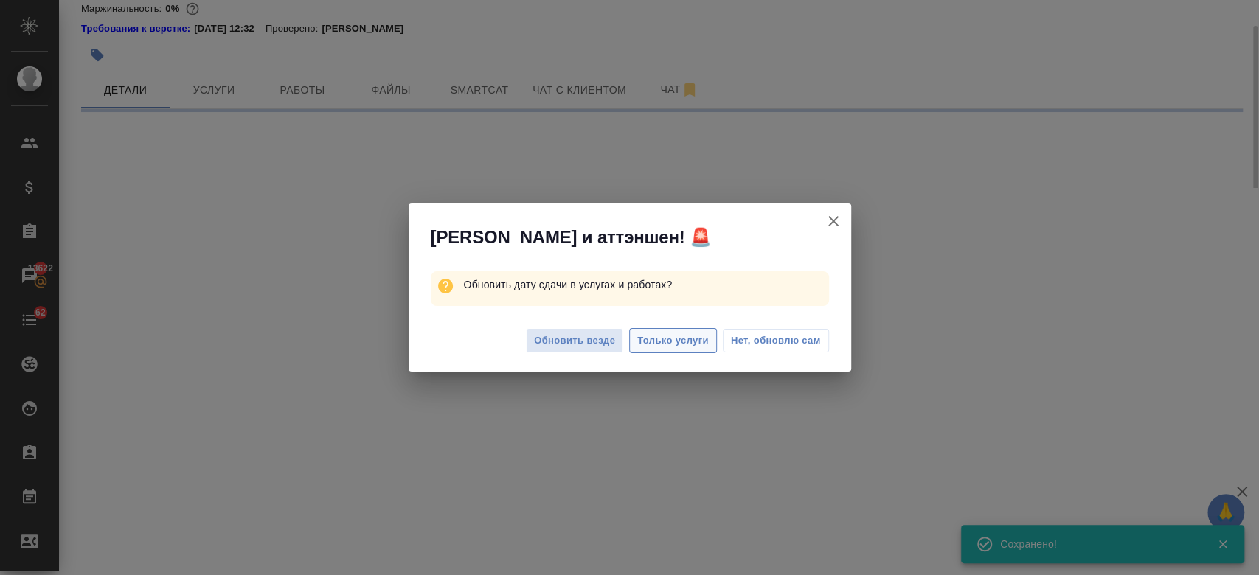
select select "RU"
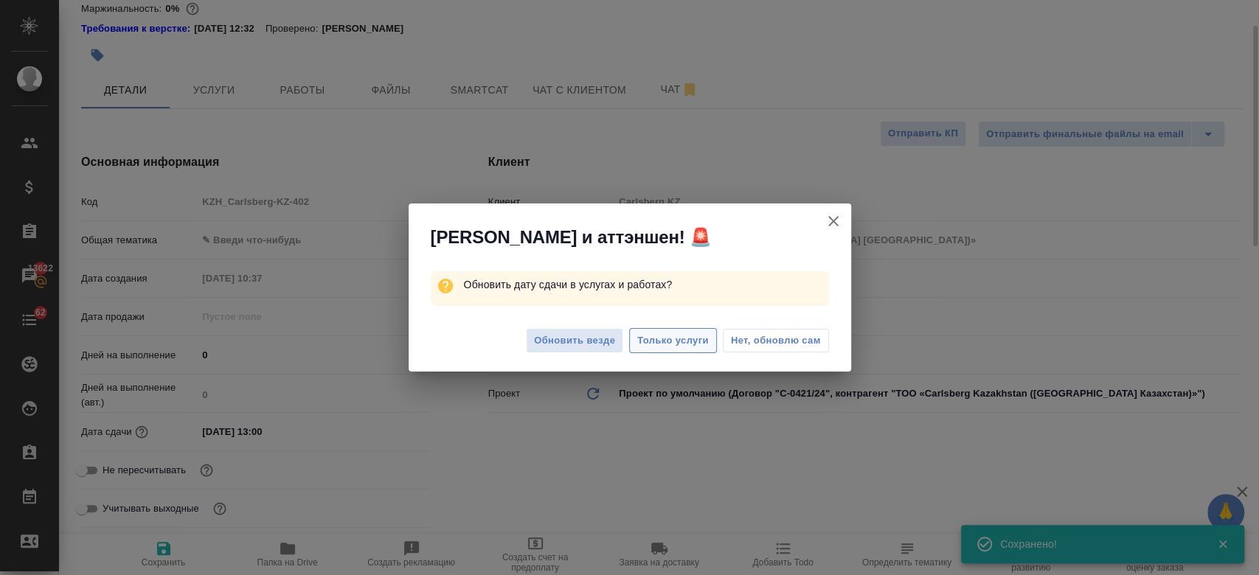
type input "holyTrinity"
click at [674, 338] on span "Только услуги" at bounding box center [673, 341] width 72 height 17
type textarea "x"
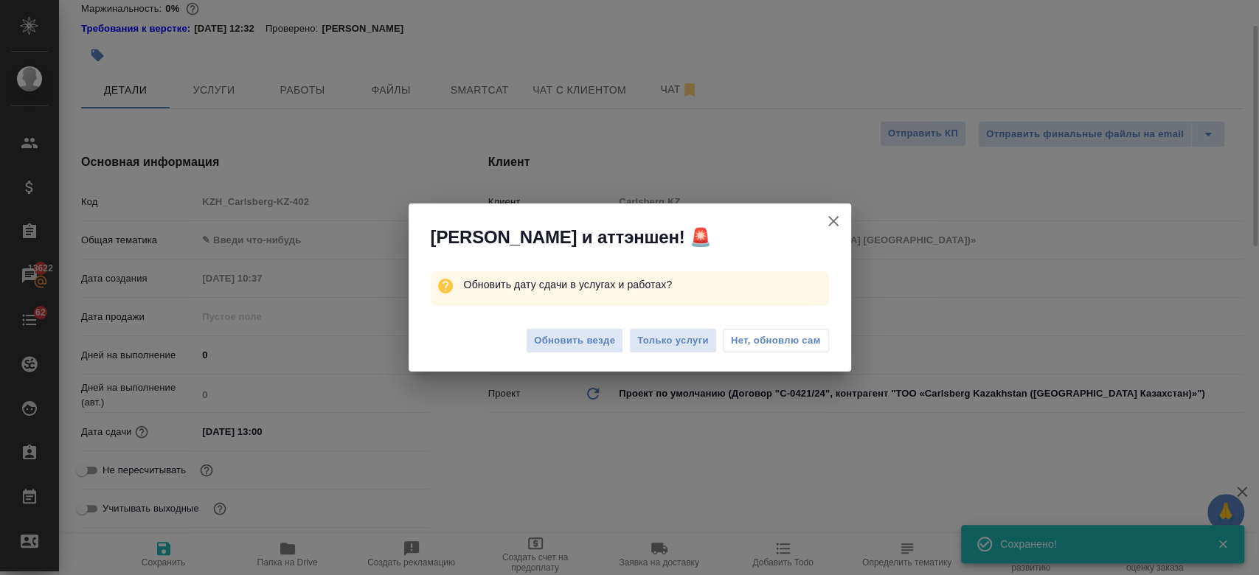
type textarea "x"
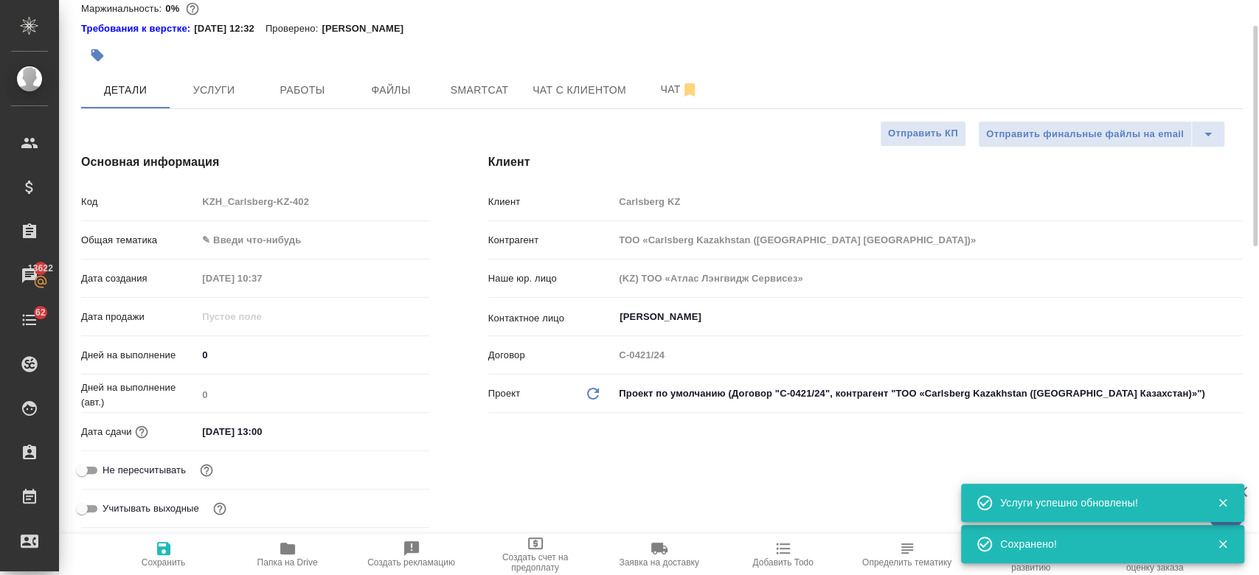
type textarea "x"
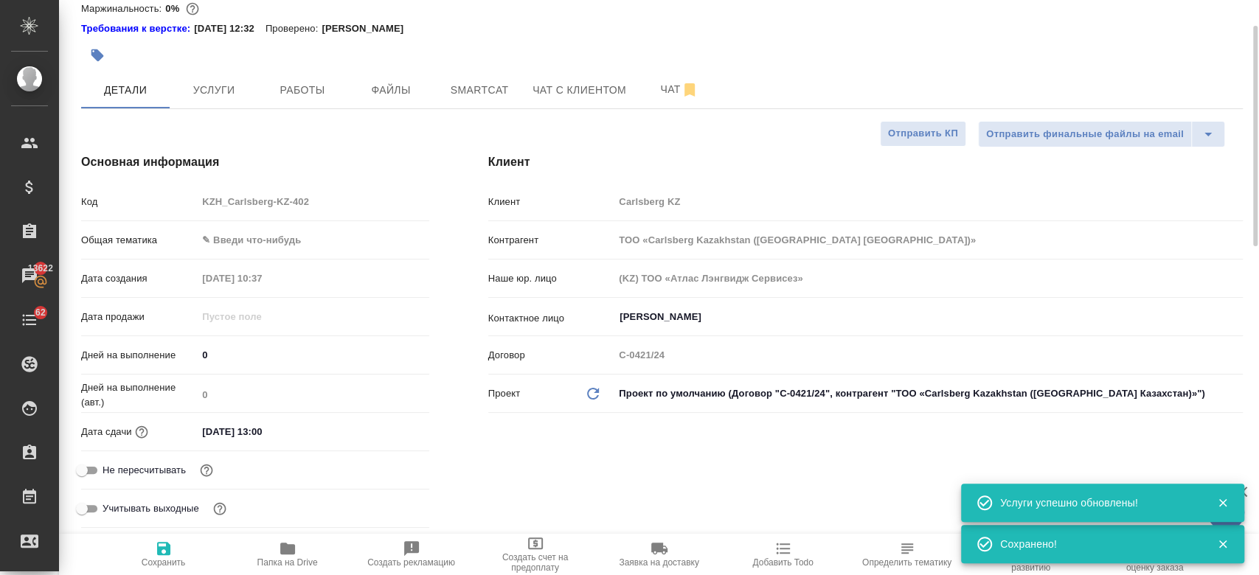
type textarea "x"
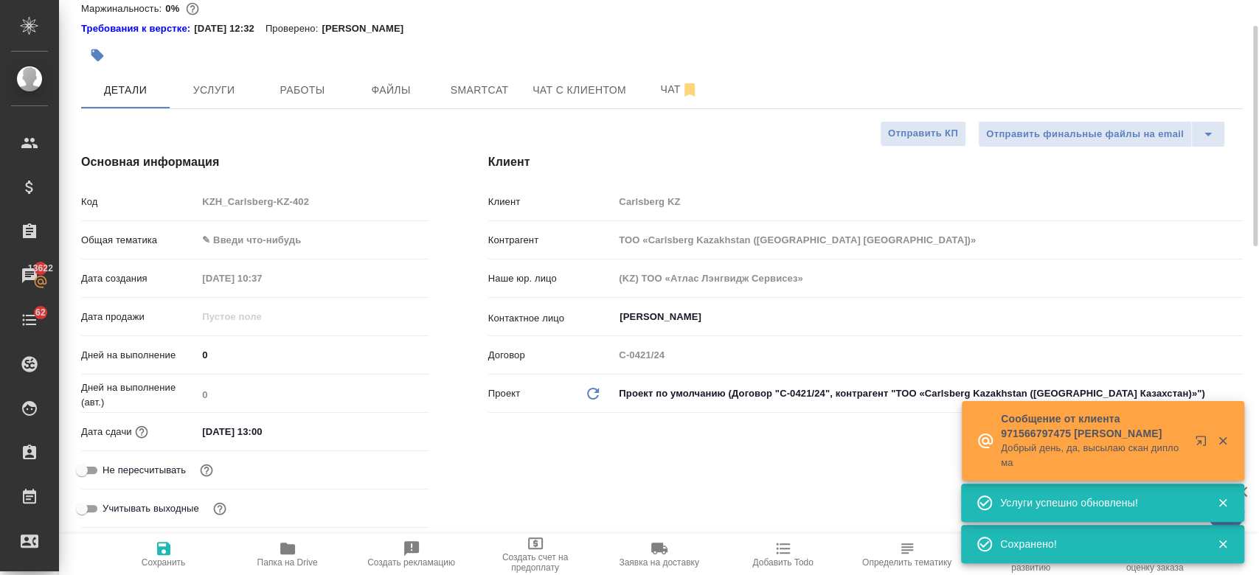
type textarea "x"
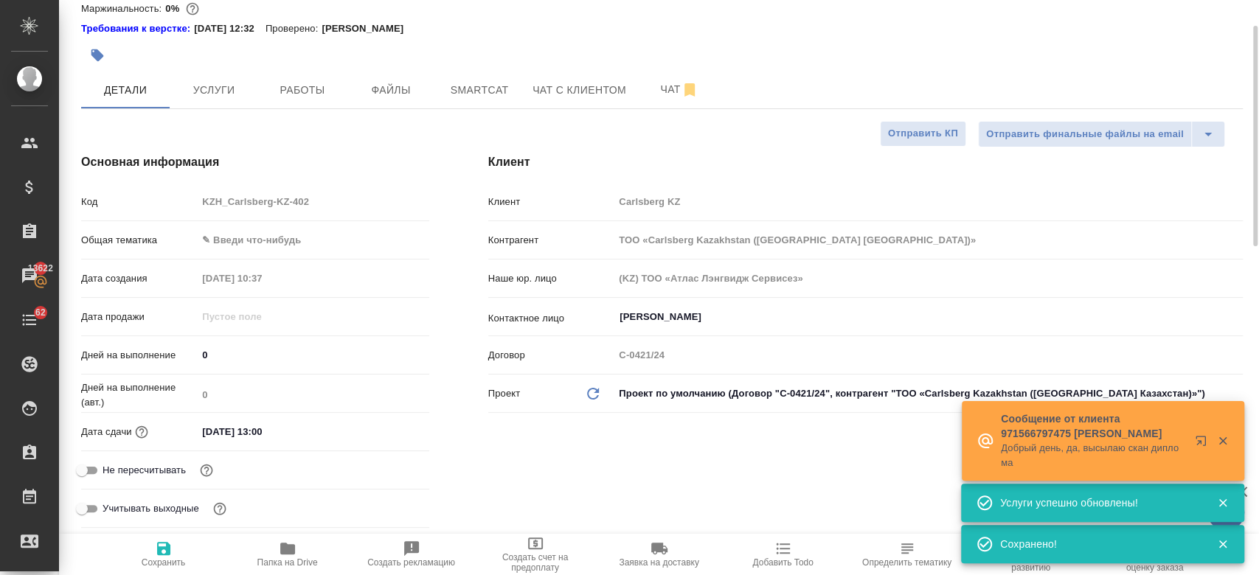
type textarea "x"
click at [222, 99] on button "Услуги" at bounding box center [214, 90] width 88 height 37
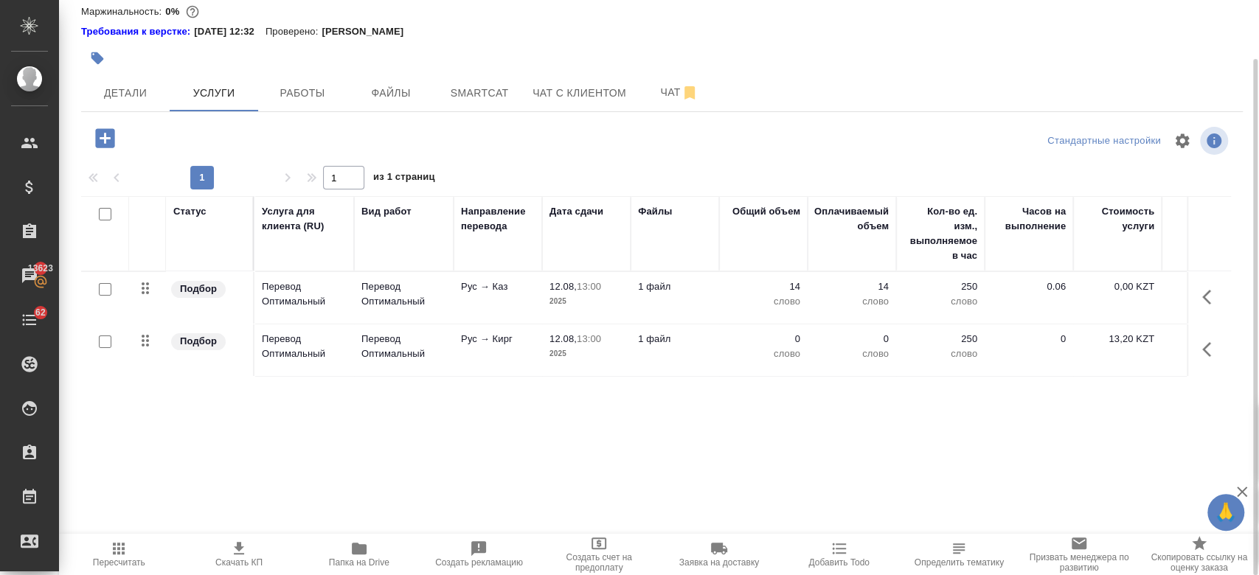
scroll to position [65, 0]
click at [316, 295] on p "Перевод Оптимальный" at bounding box center [304, 293] width 85 height 29
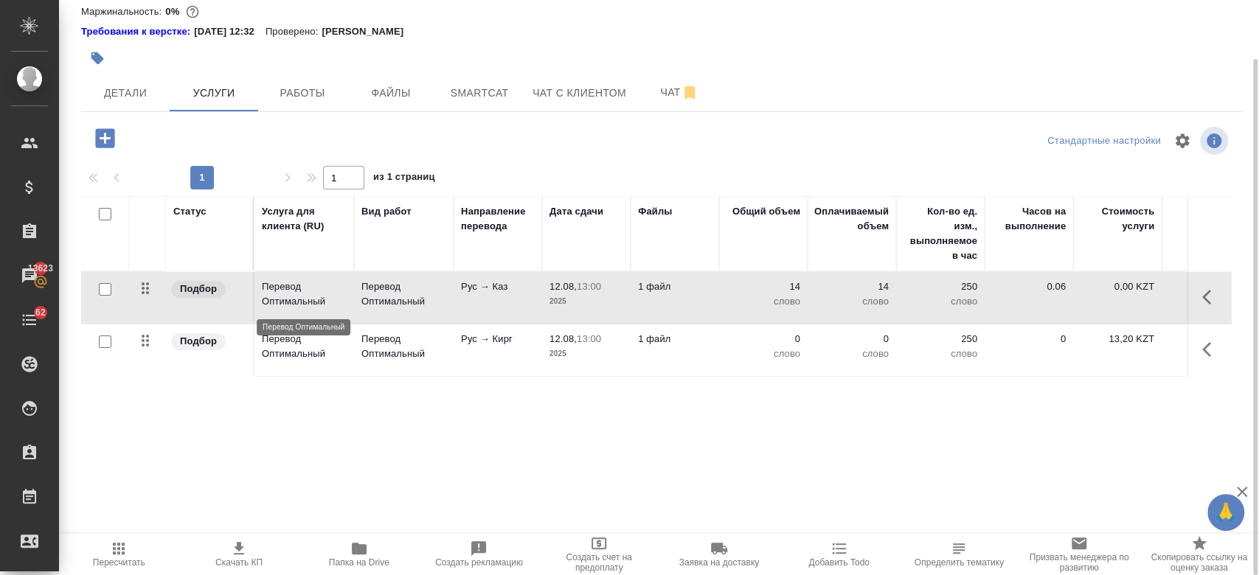
click at [316, 295] on p "Перевод Оптимальный" at bounding box center [304, 293] width 85 height 29
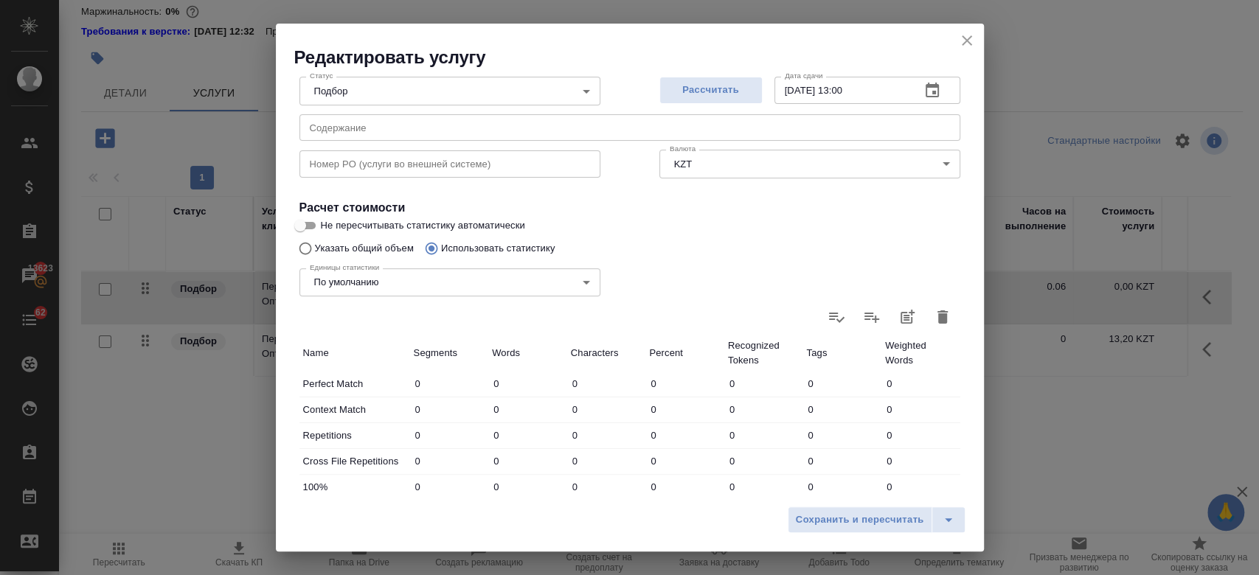
scroll to position [161, 0]
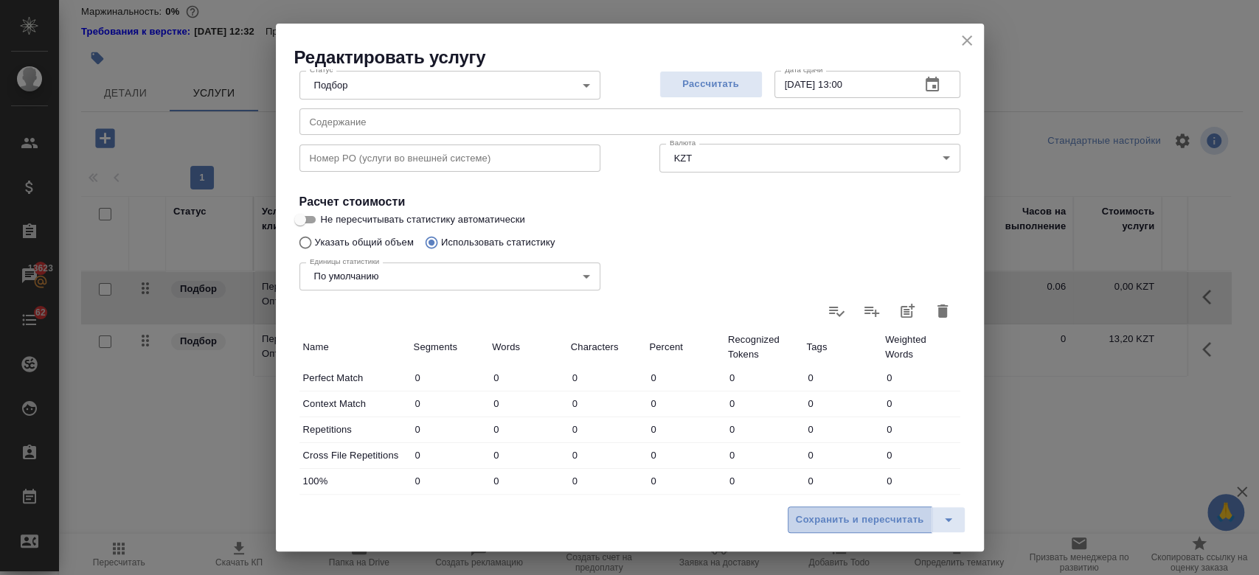
click at [845, 518] on span "Сохранить и пересчитать" at bounding box center [860, 520] width 128 height 17
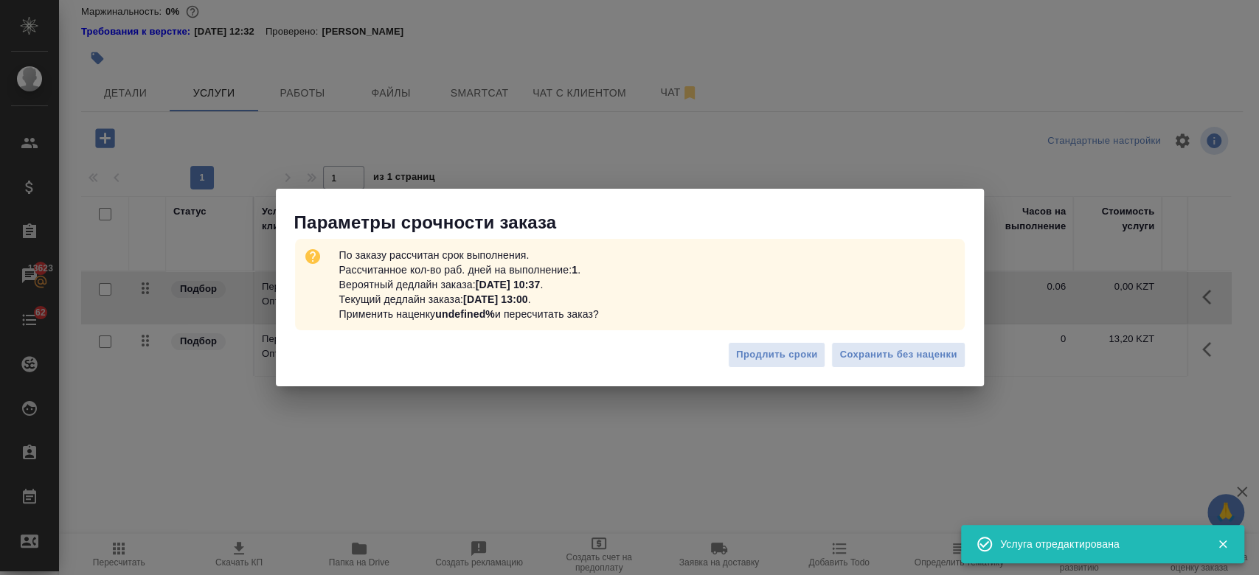
click at [973, 352] on div "Продлить сроки Сохранить без наценки" at bounding box center [630, 361] width 708 height 52
click at [926, 357] on span "Сохранить без наценки" at bounding box center [897, 355] width 117 height 17
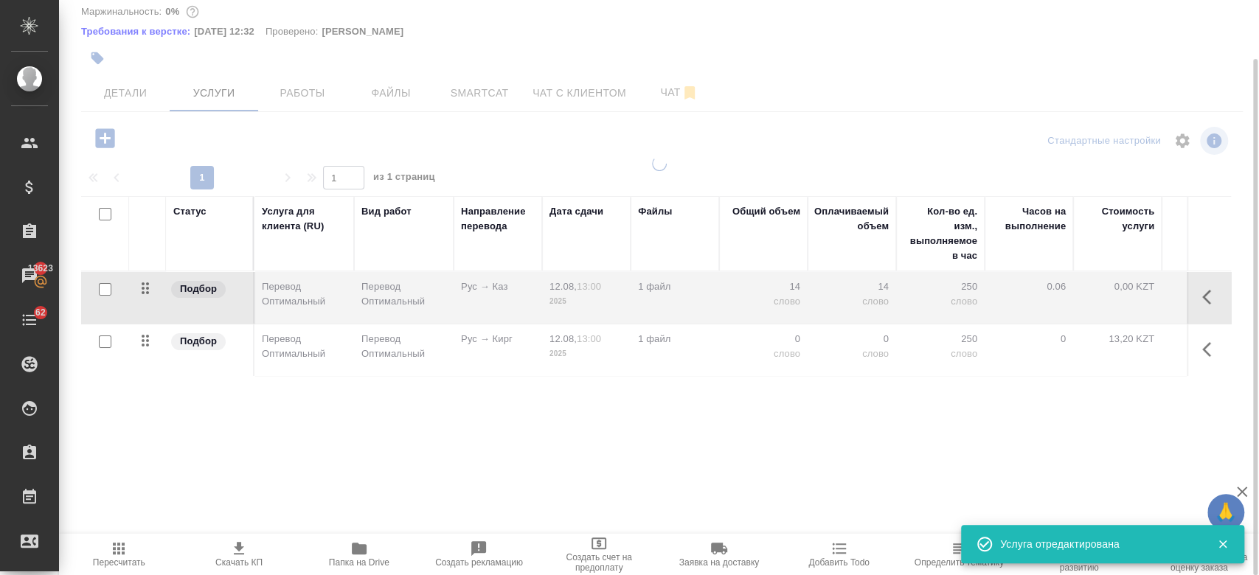
click at [981, 324] on td "250 слово" at bounding box center [940, 298] width 88 height 52
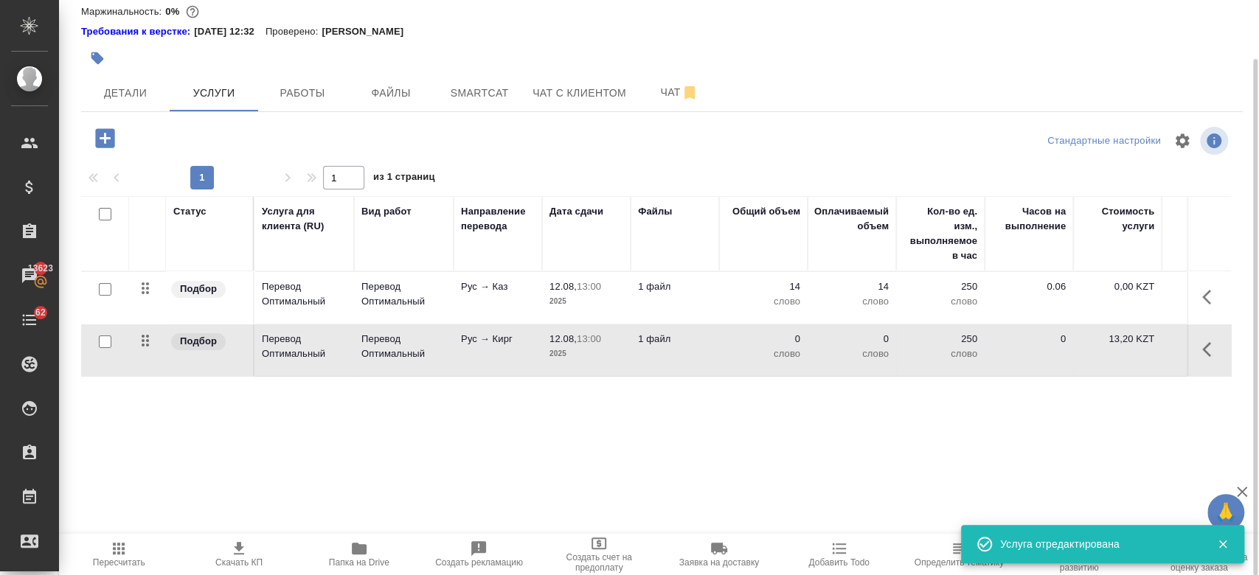
click at [981, 324] on td "250 слово" at bounding box center [940, 298] width 88 height 52
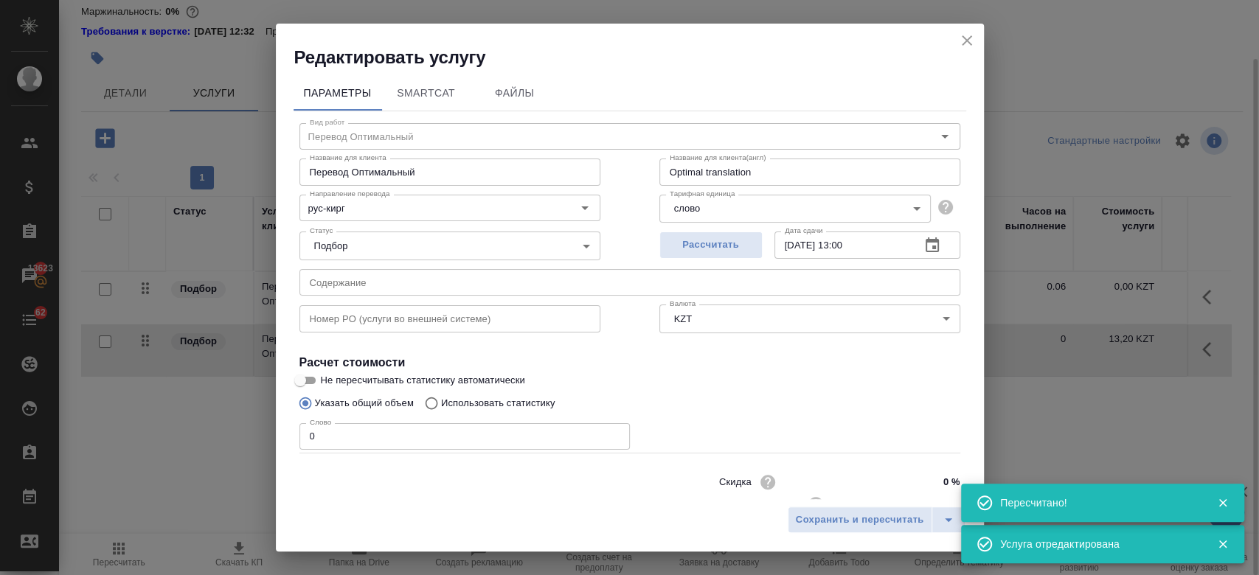
type input "urgent"
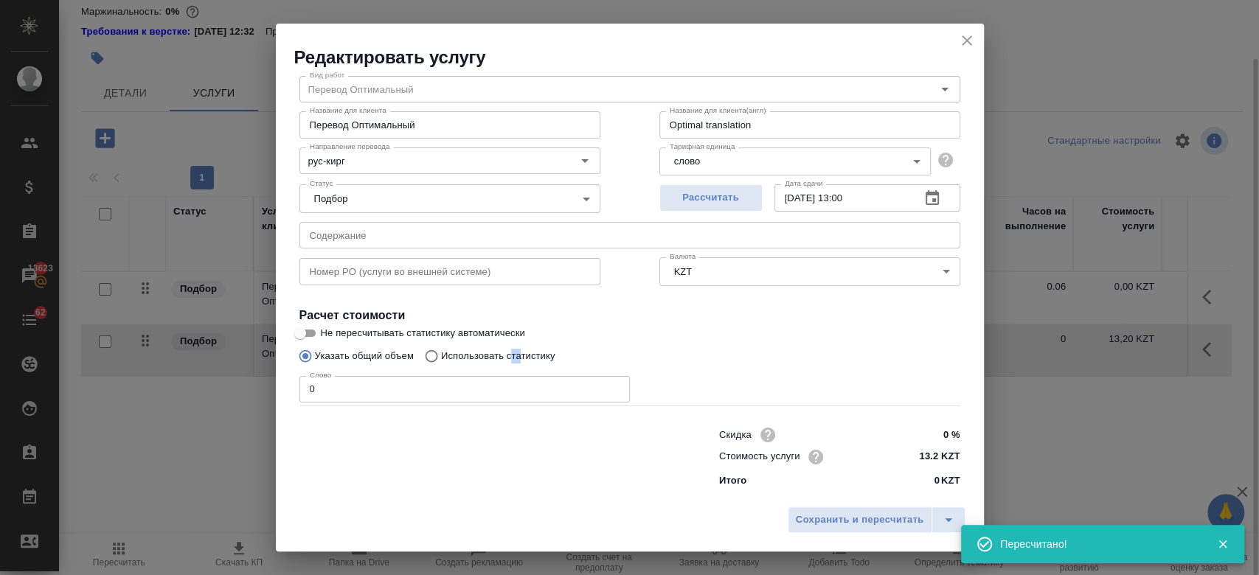
drag, startPoint x: 521, startPoint y: 363, endPoint x: 509, endPoint y: 355, distance: 14.9
click at [509, 355] on label "Использовать статистику" at bounding box center [486, 356] width 138 height 28
click at [509, 355] on p "Использовать статистику" at bounding box center [498, 356] width 114 height 15
click at [441, 355] on input "Использовать статистику" at bounding box center [429, 356] width 24 height 28
radio input "true"
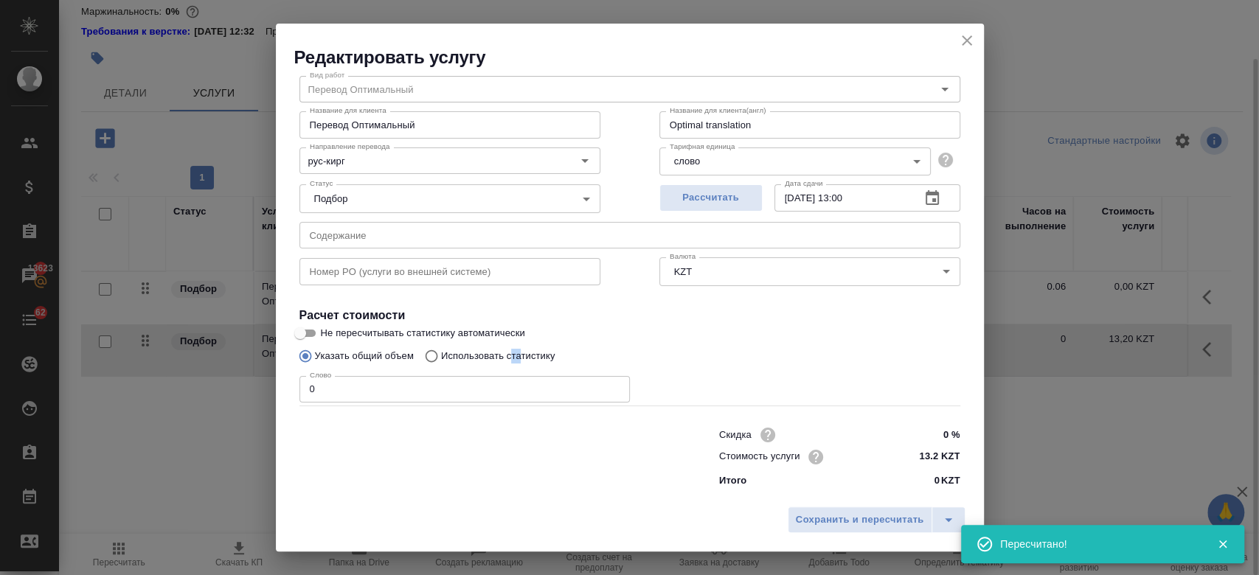
radio input "false"
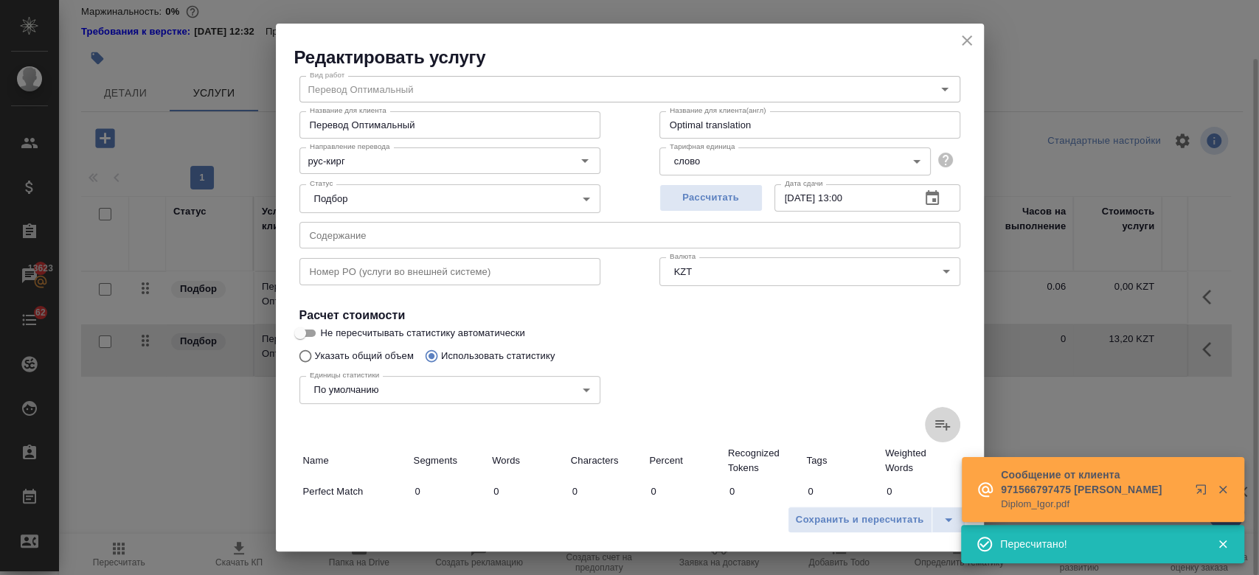
click at [933, 425] on icon at bounding box center [942, 425] width 18 height 18
click at [0, 0] on input "file" at bounding box center [0, 0] width 0 height 0
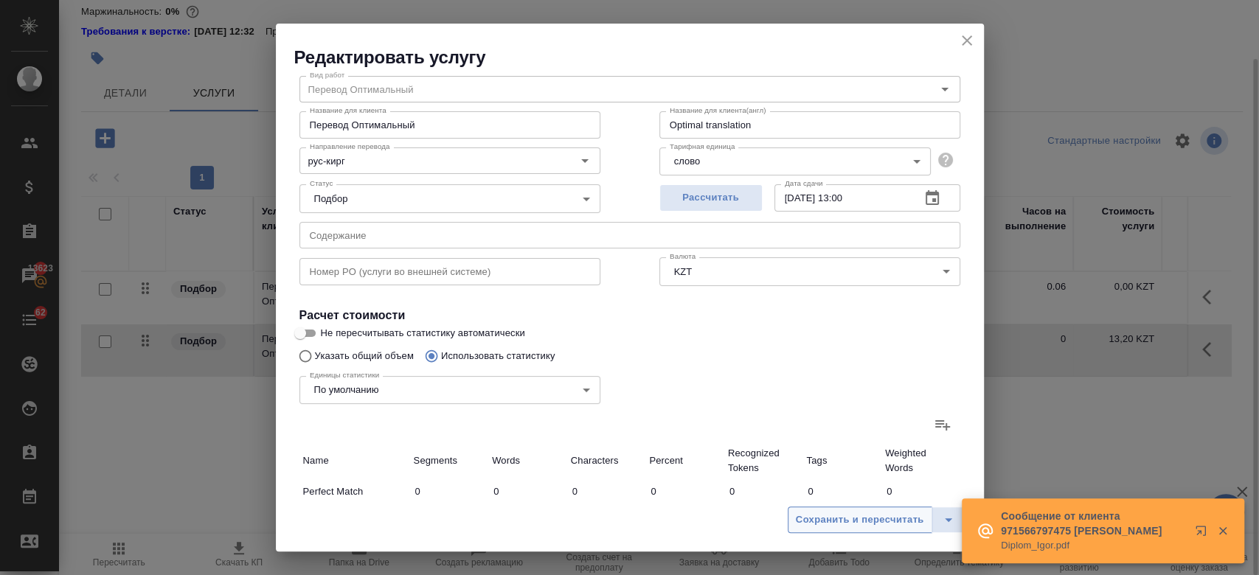
click at [800, 514] on span "Сохранить и пересчитать" at bounding box center [860, 520] width 128 height 17
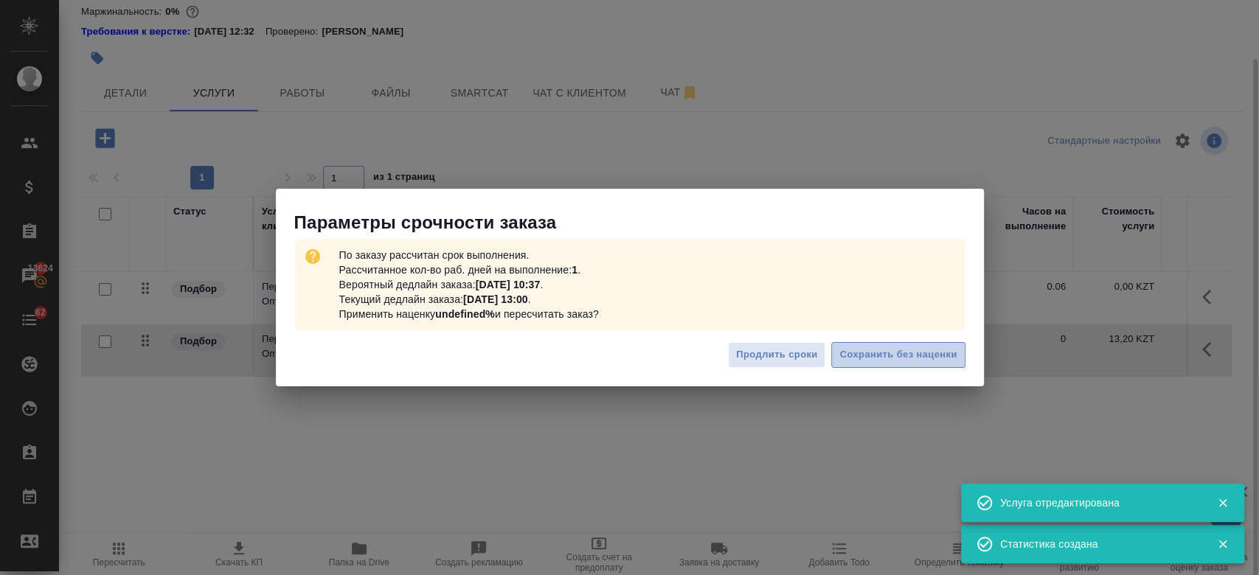
click at [894, 353] on span "Сохранить без наценки" at bounding box center [897, 355] width 117 height 17
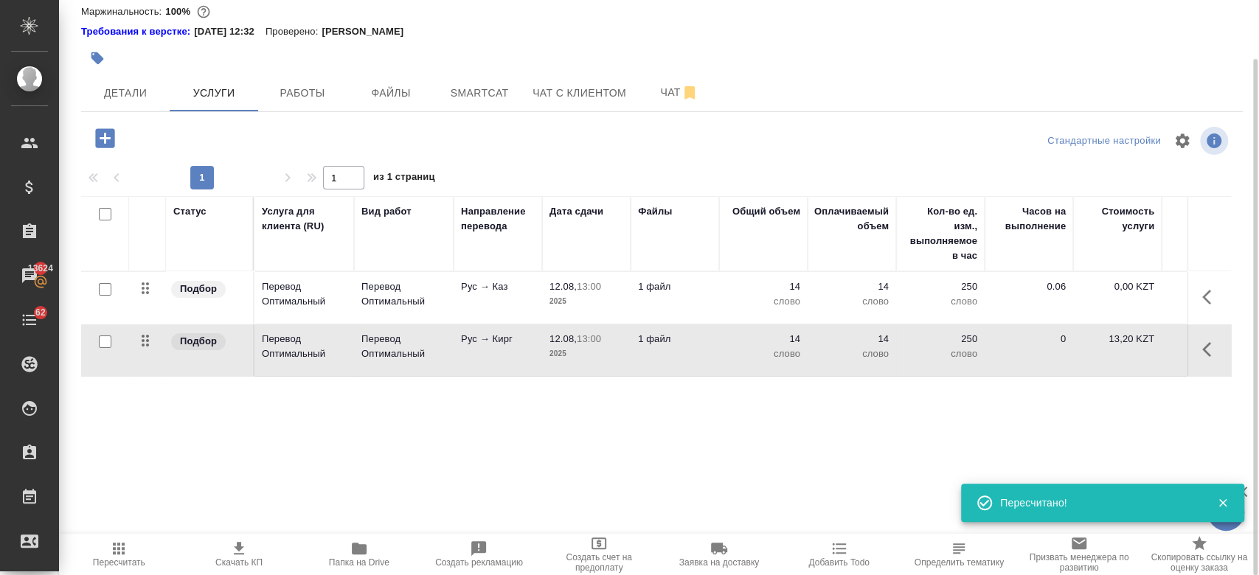
click at [896, 294] on td "250 слово" at bounding box center [940, 298] width 88 height 52
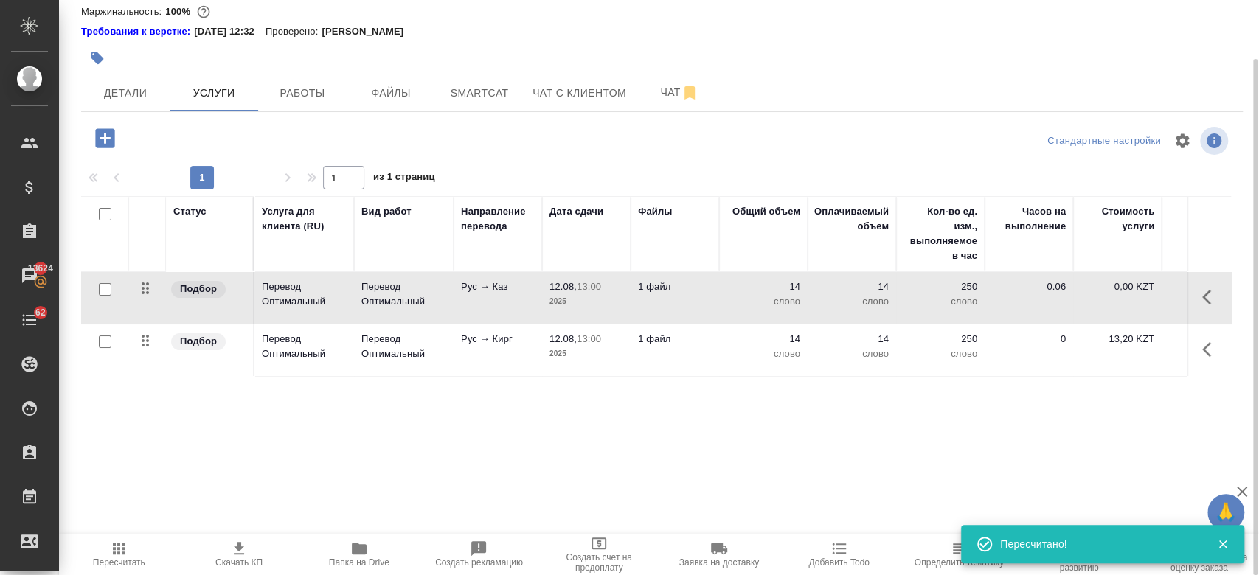
click at [896, 294] on td "250 слово" at bounding box center [940, 298] width 88 height 52
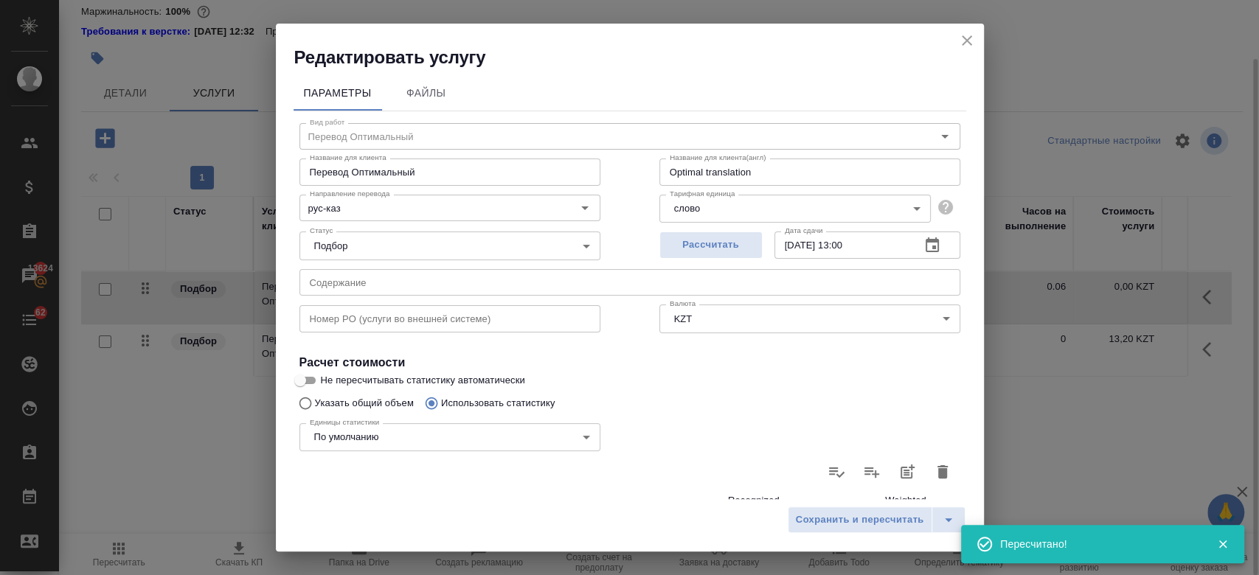
scroll to position [428, 0]
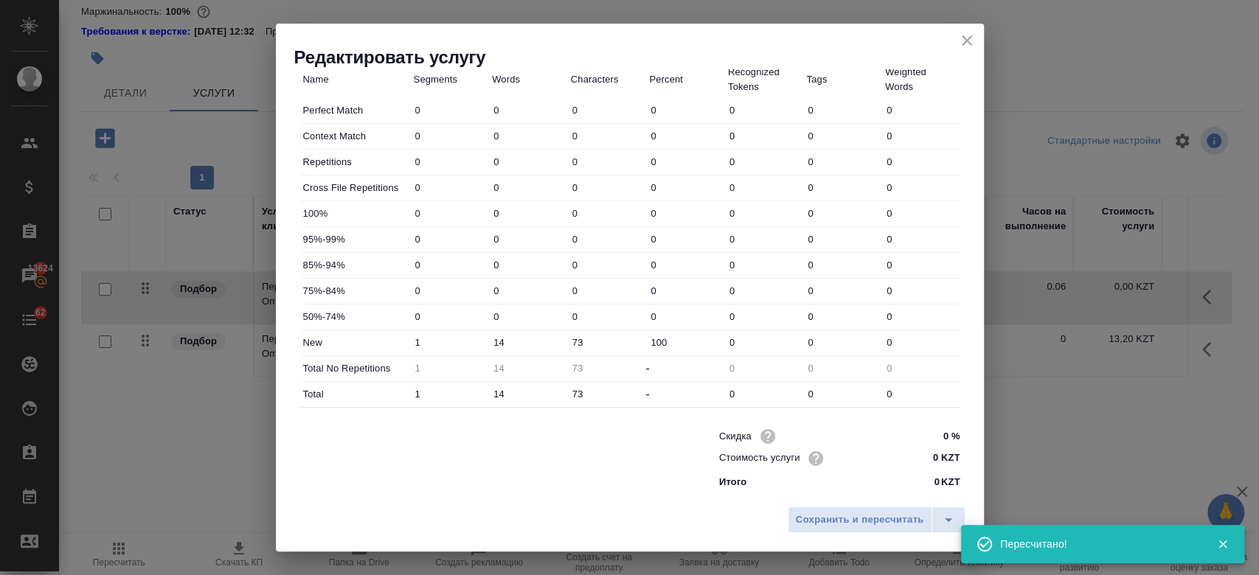
click at [930, 456] on input "0 KZT" at bounding box center [931, 458] width 55 height 21
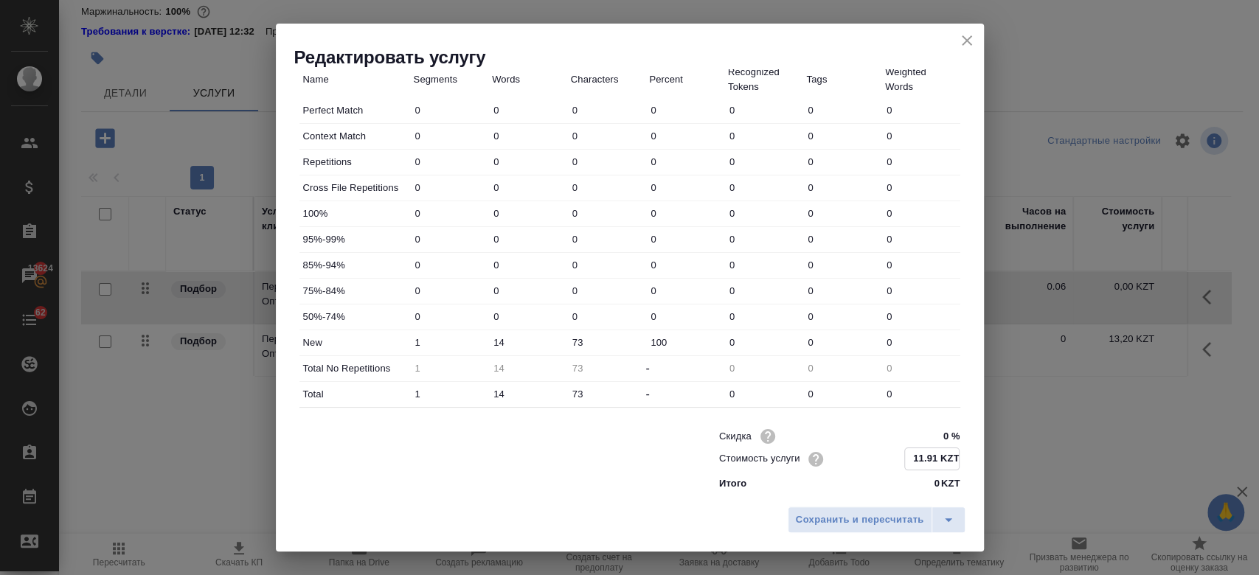
type input "11.91 KZT"
click at [700, 531] on div "Сохранить и пересчитать" at bounding box center [630, 525] width 708 height 52
click at [825, 515] on span "Сохранить и пересчитать" at bounding box center [860, 520] width 128 height 17
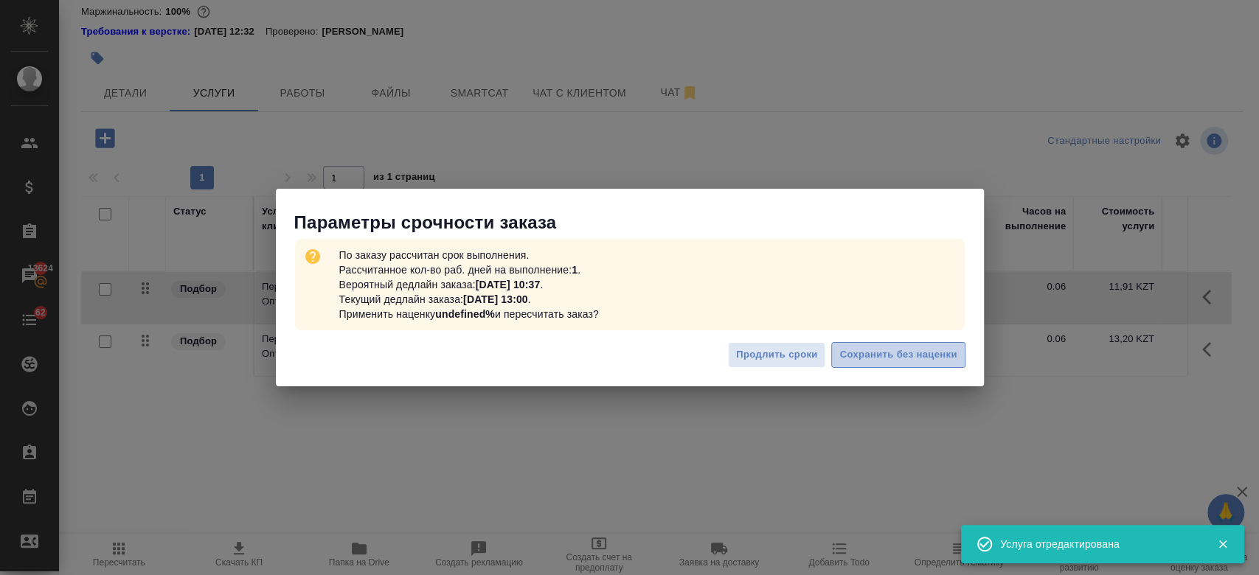
click at [882, 364] on button "Сохранить без наценки" at bounding box center [897, 355] width 133 height 26
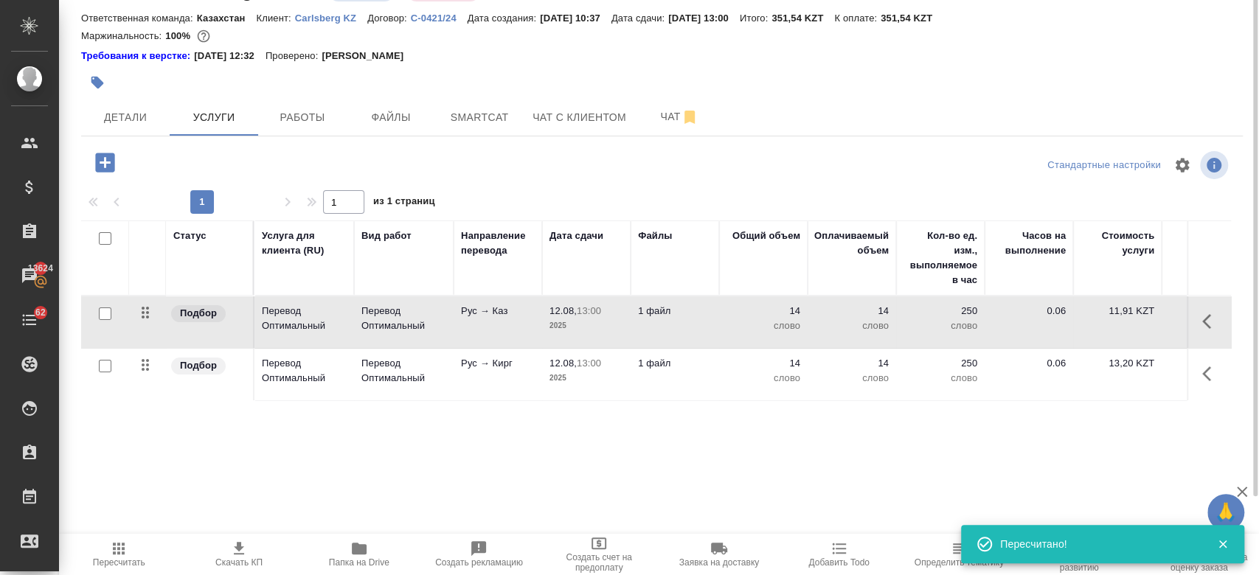
scroll to position [0, 0]
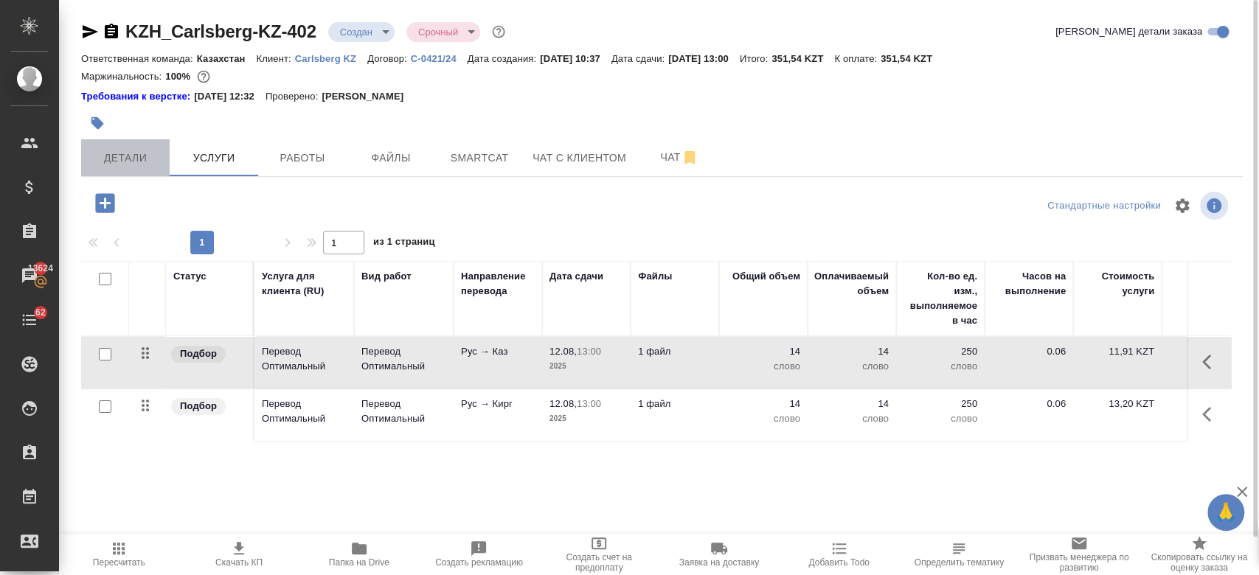
click at [122, 160] on span "Детали" at bounding box center [125, 158] width 71 height 18
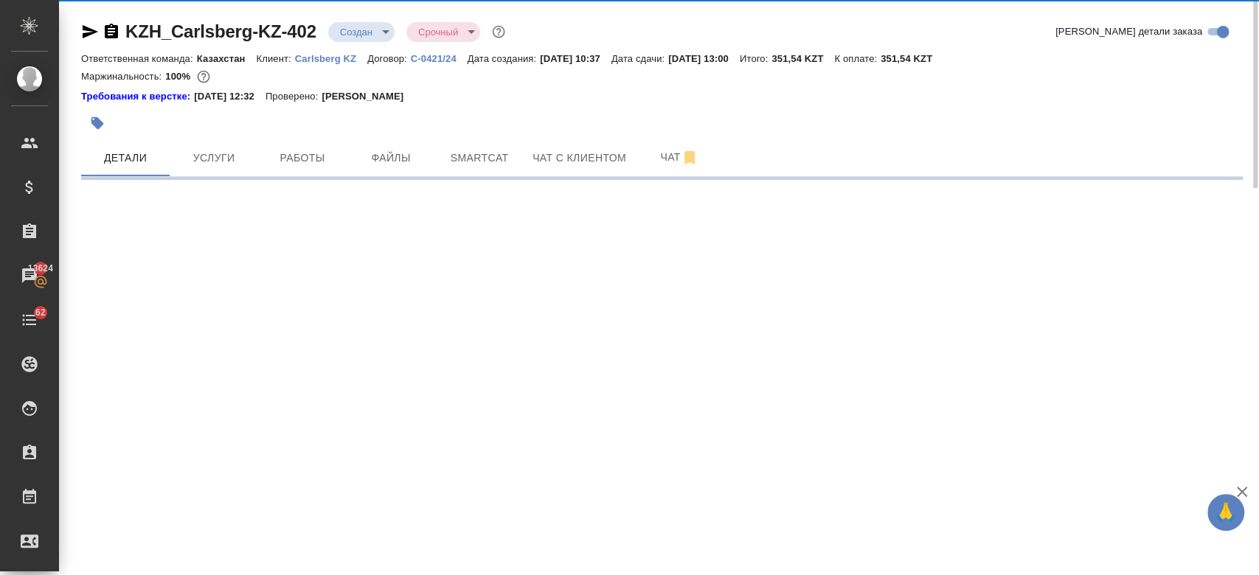
select select "RU"
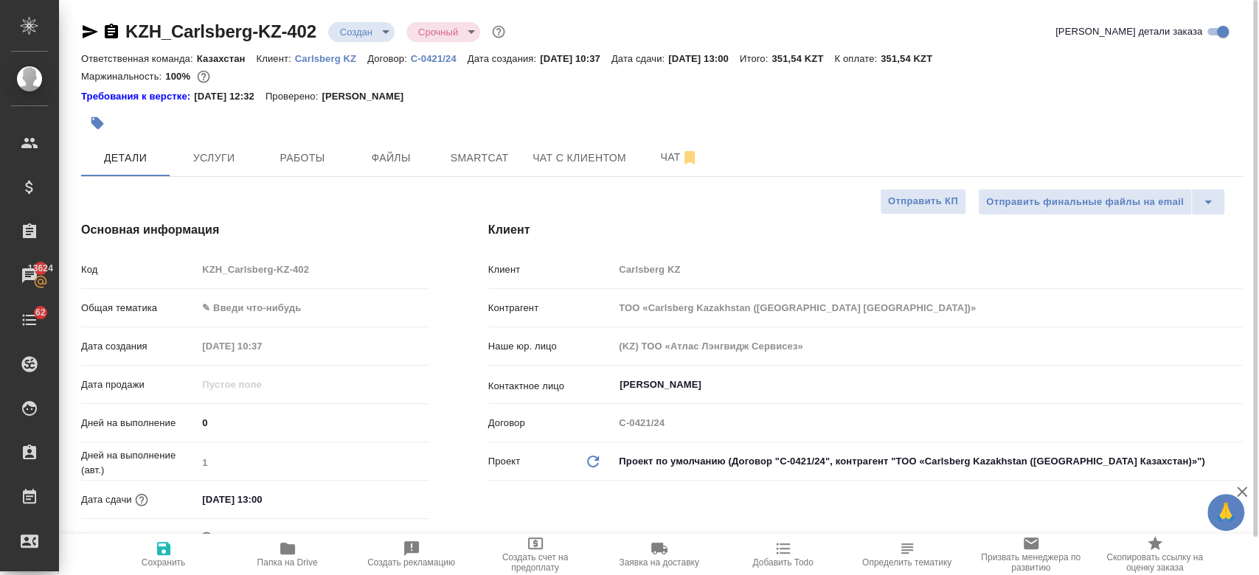
type textarea "x"
click at [205, 162] on span "Услуги" at bounding box center [213, 158] width 71 height 18
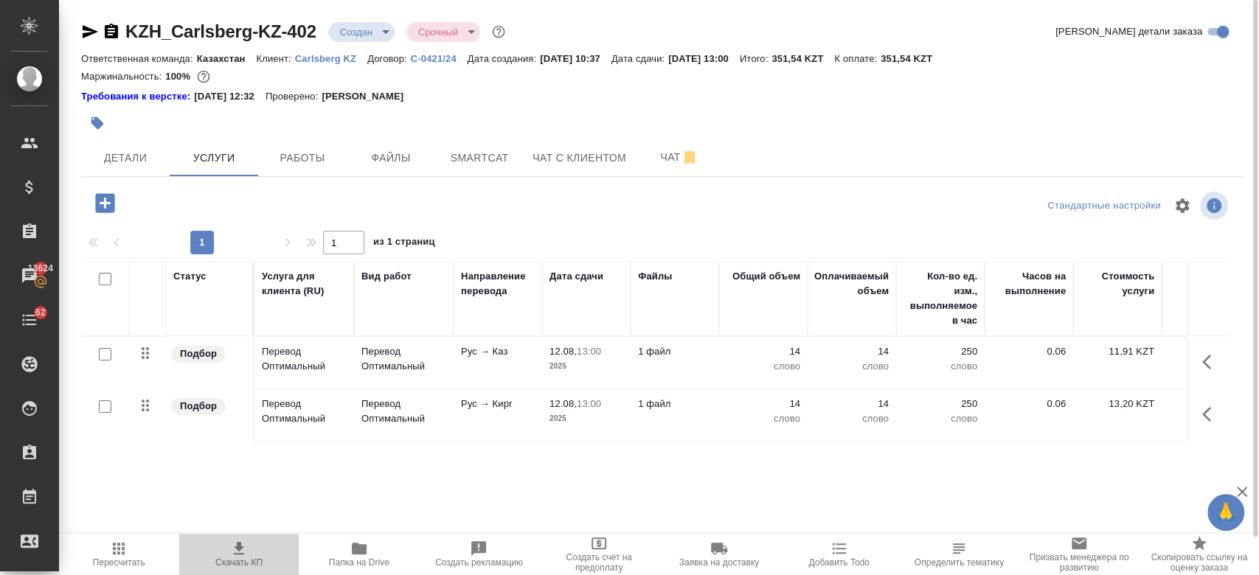
click at [234, 540] on icon "button" at bounding box center [239, 549] width 18 height 18
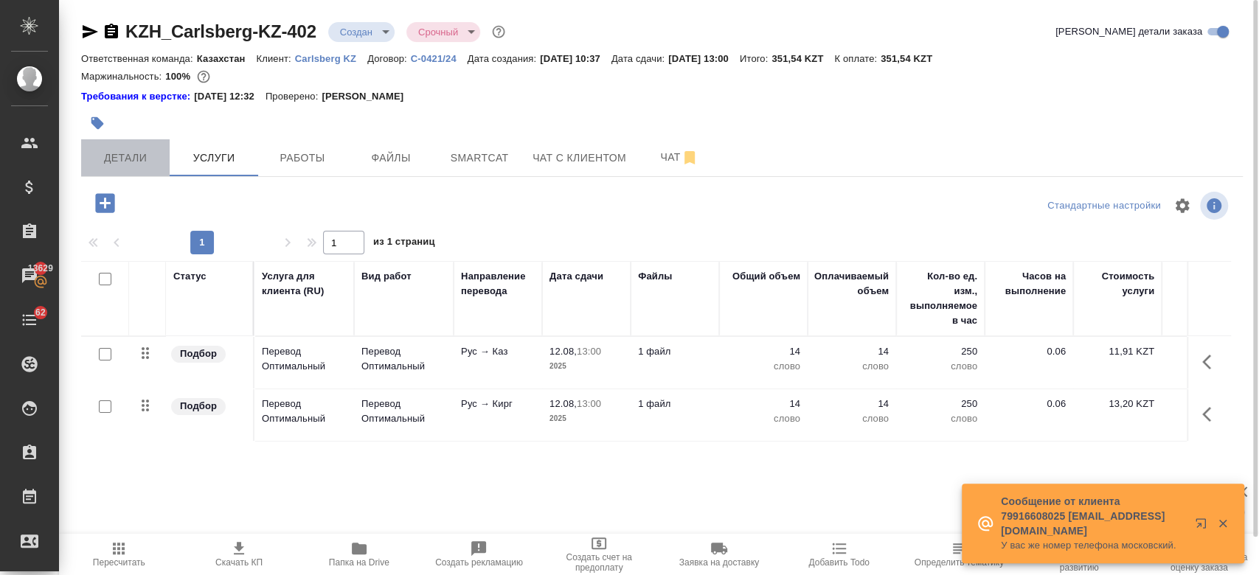
click at [131, 160] on span "Детали" at bounding box center [125, 158] width 71 height 18
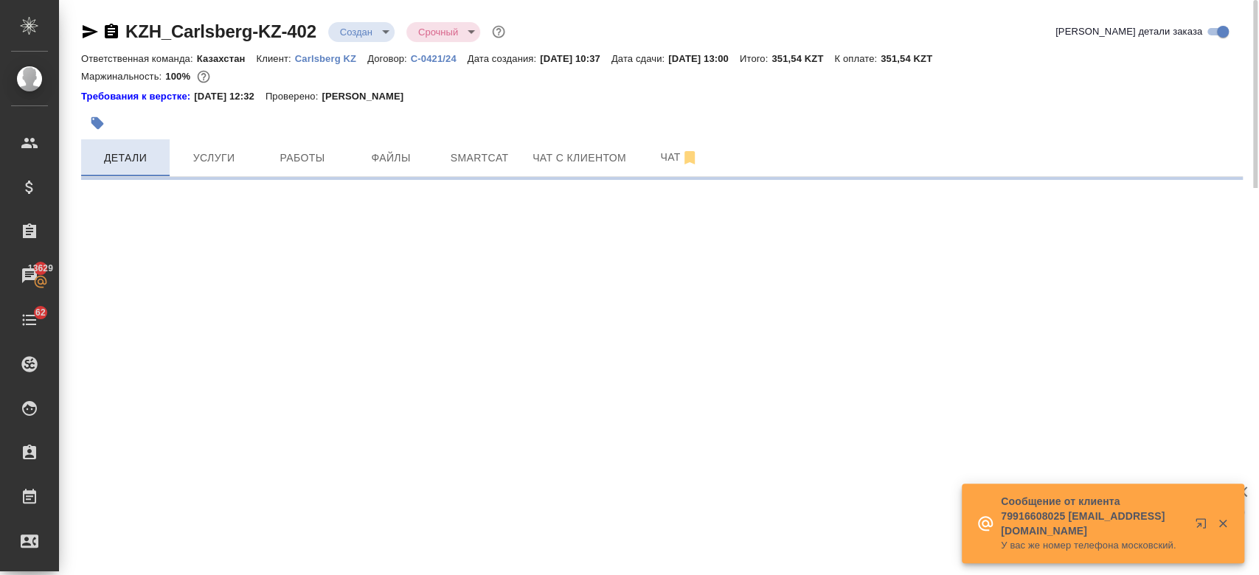
select select "RU"
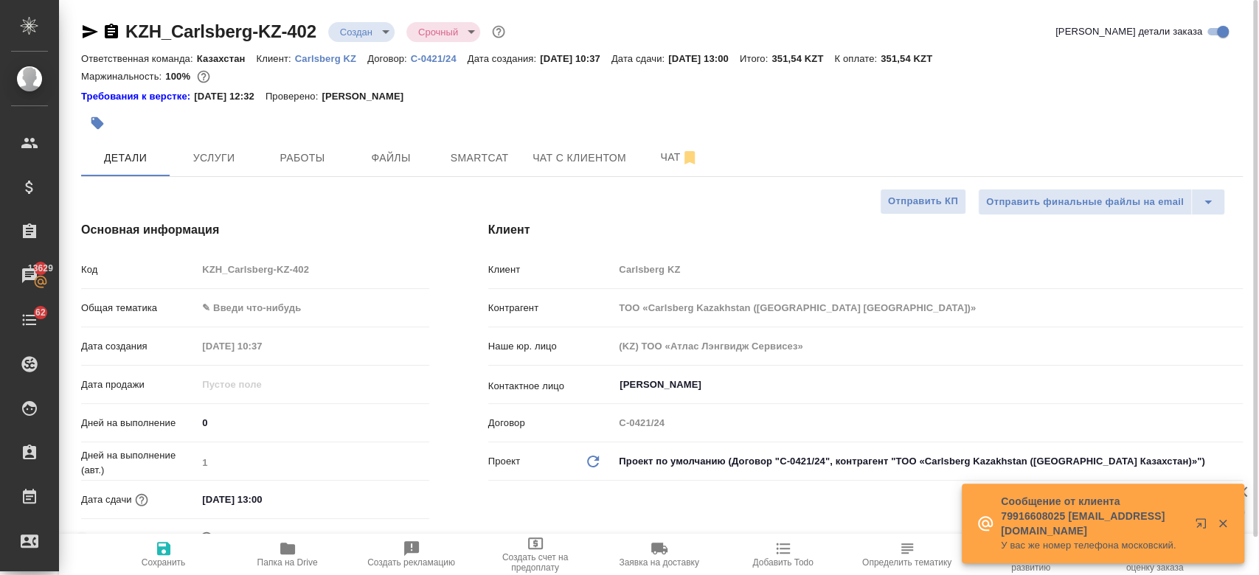
type textarea "x"
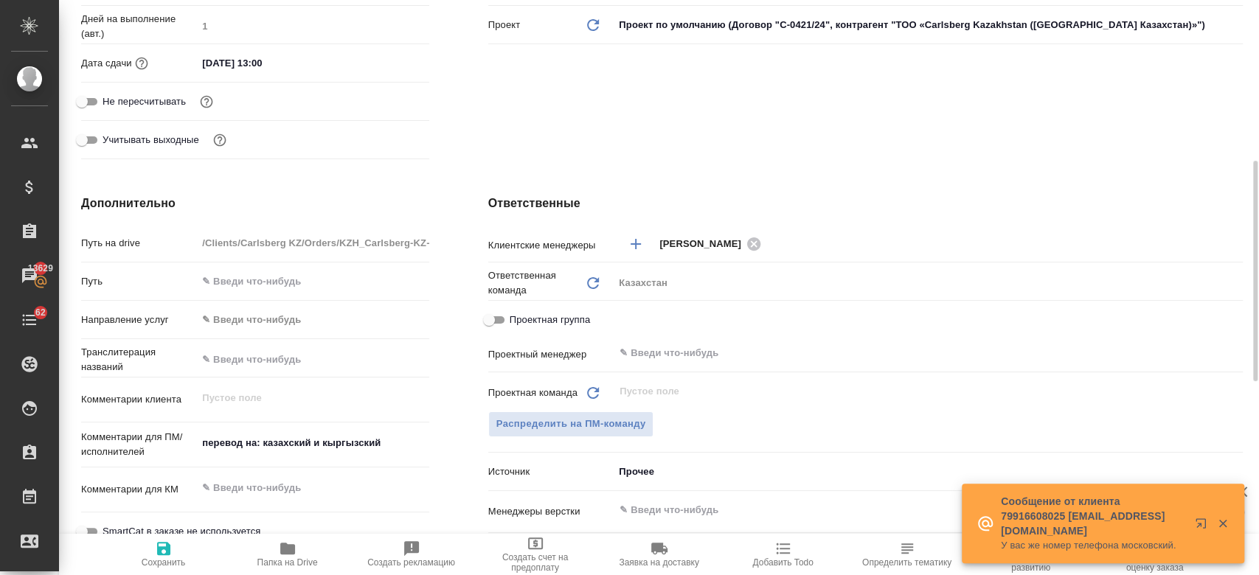
scroll to position [438, 0]
click at [581, 422] on span "Распределить на ПМ-команду" at bounding box center [571, 422] width 150 height 17
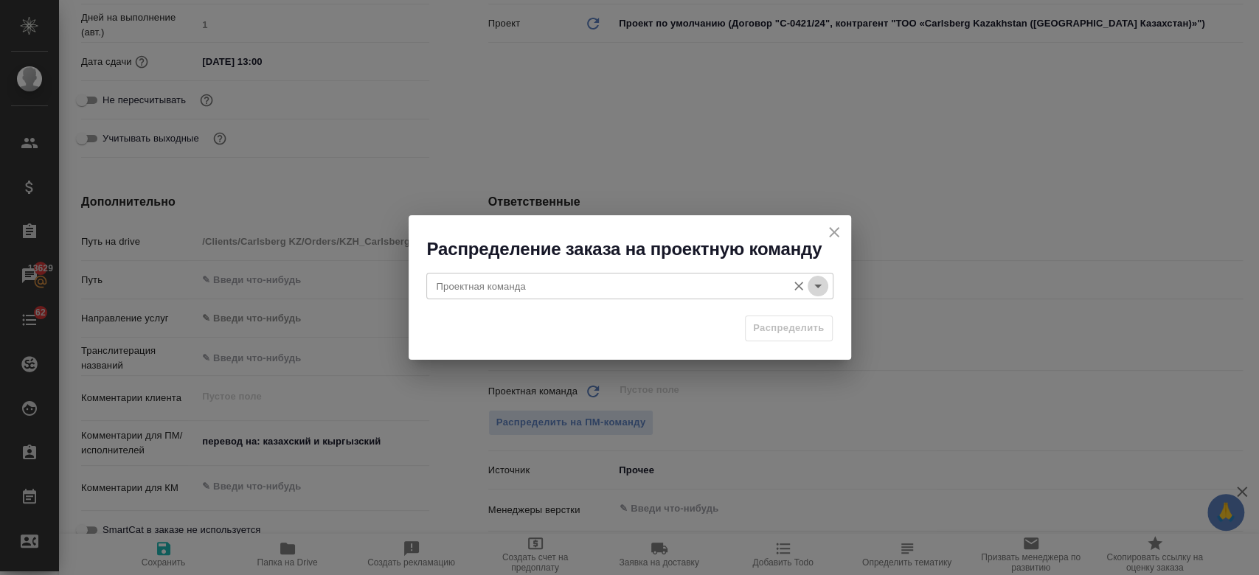
click at [818, 285] on icon "Open" at bounding box center [818, 286] width 18 height 18
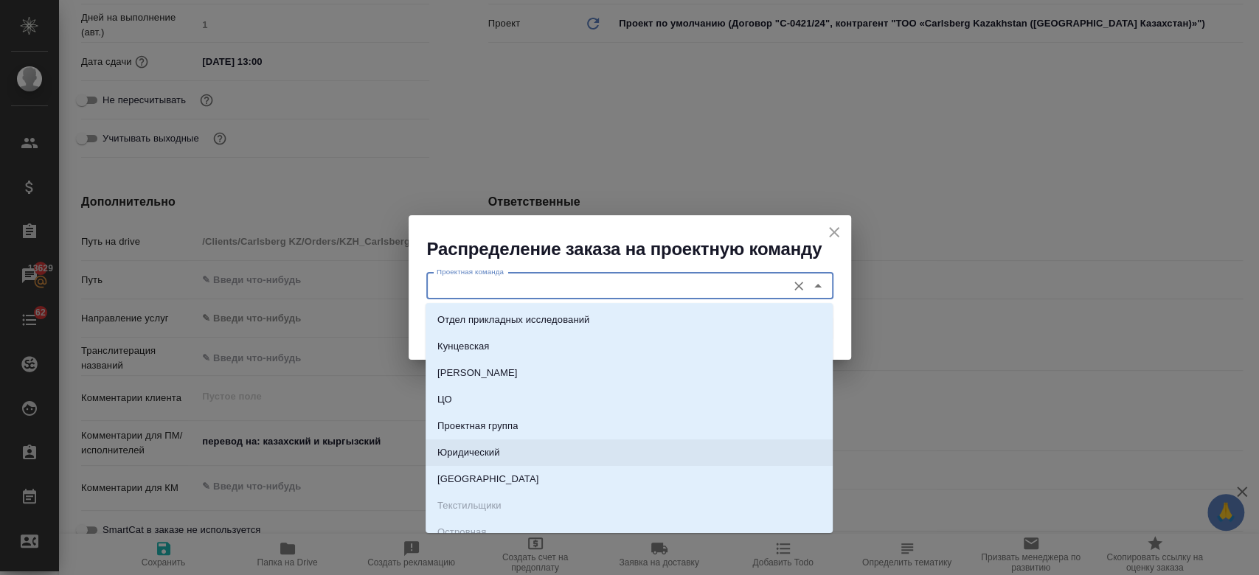
click at [596, 458] on li "Юридический" at bounding box center [628, 452] width 407 height 27
type input "Юридический"
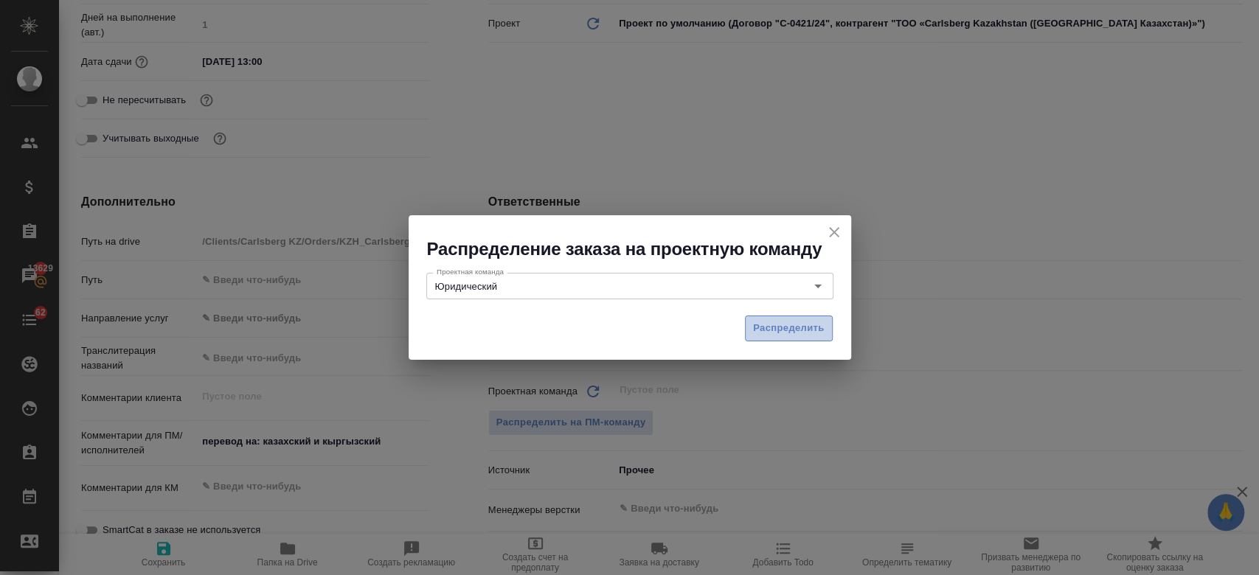
click at [783, 327] on span "Распределить" at bounding box center [789, 328] width 72 height 17
type textarea "x"
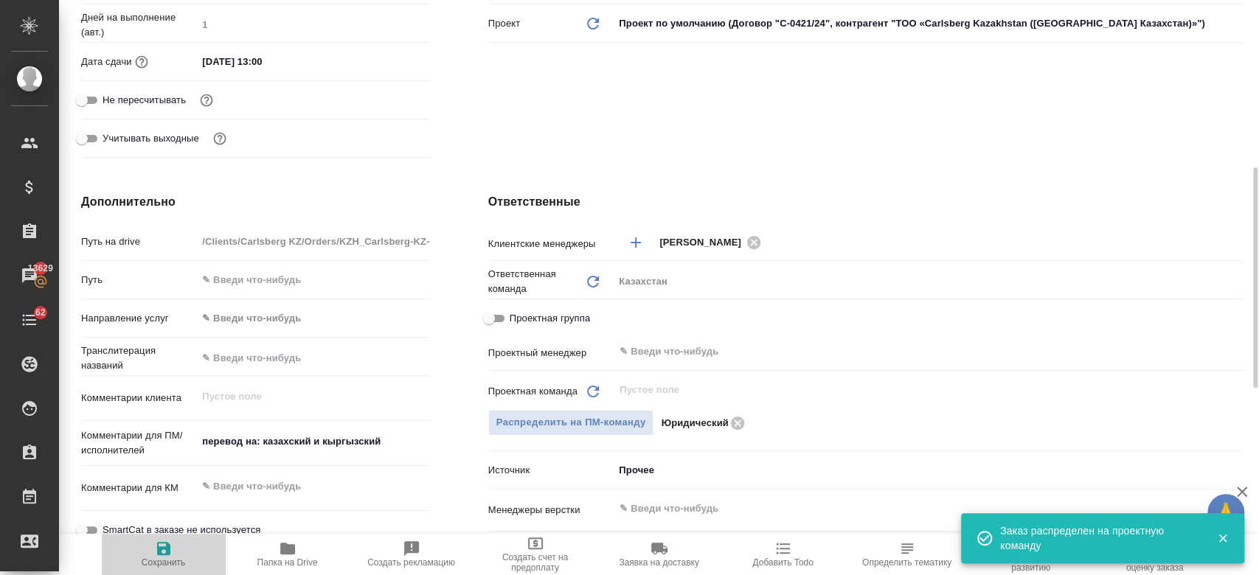
click at [148, 549] on span "Сохранить" at bounding box center [164, 554] width 106 height 28
type textarea "x"
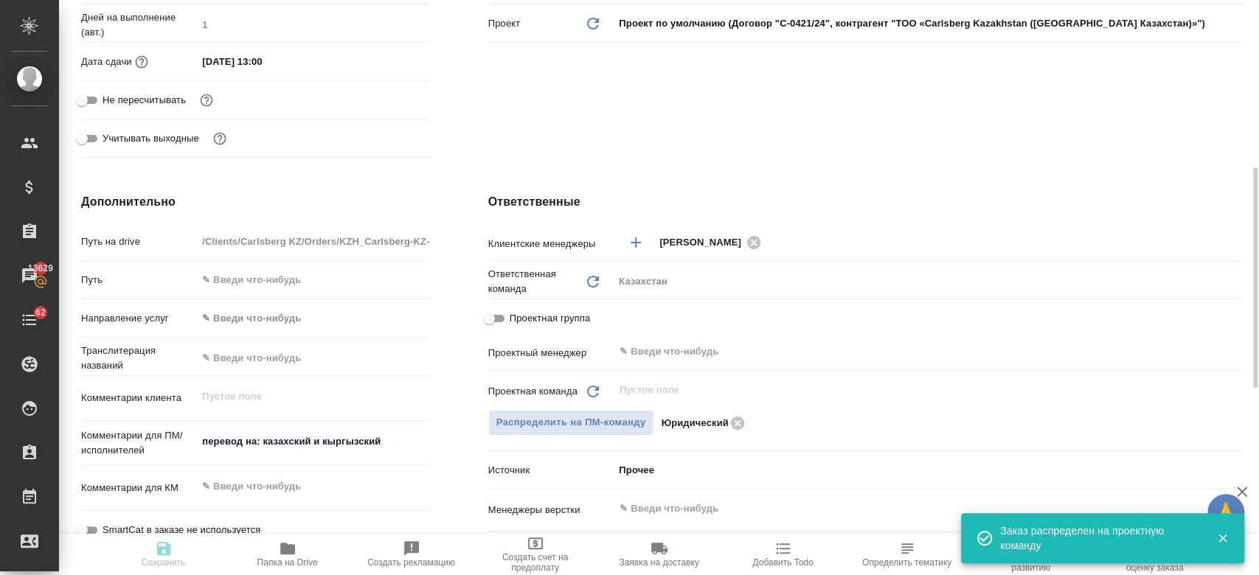
type textarea "x"
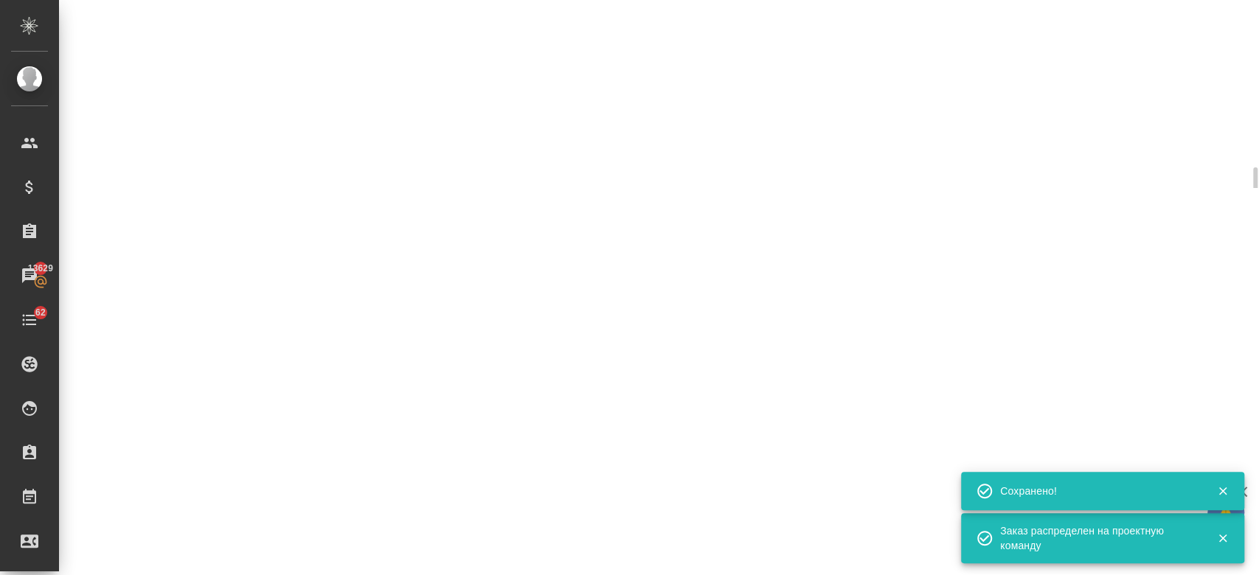
select select "RU"
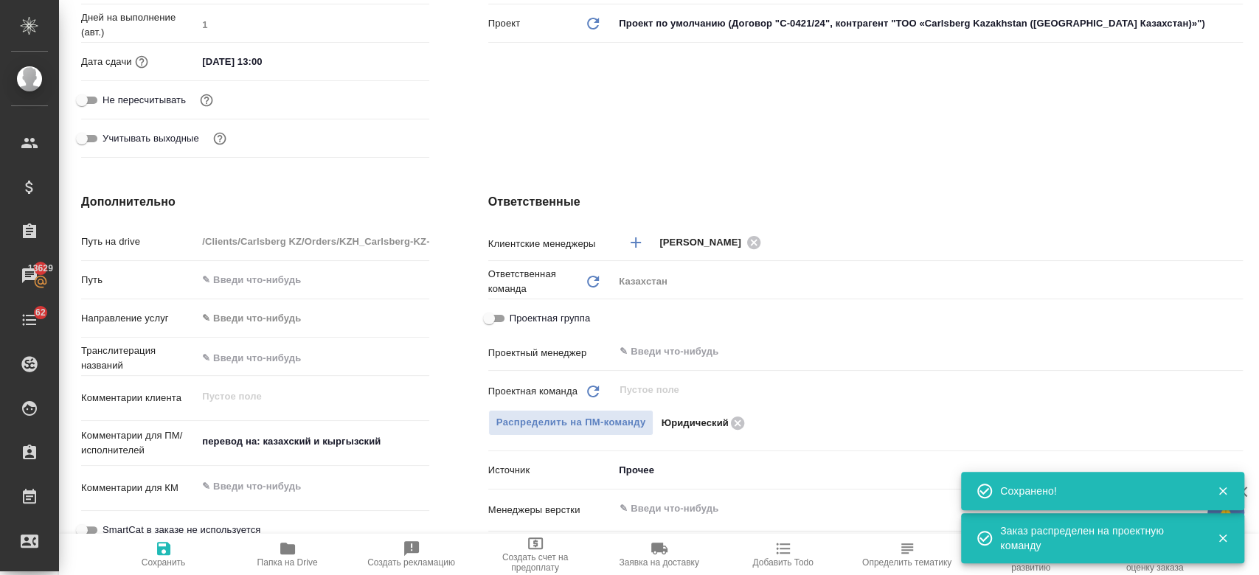
type textarea "x"
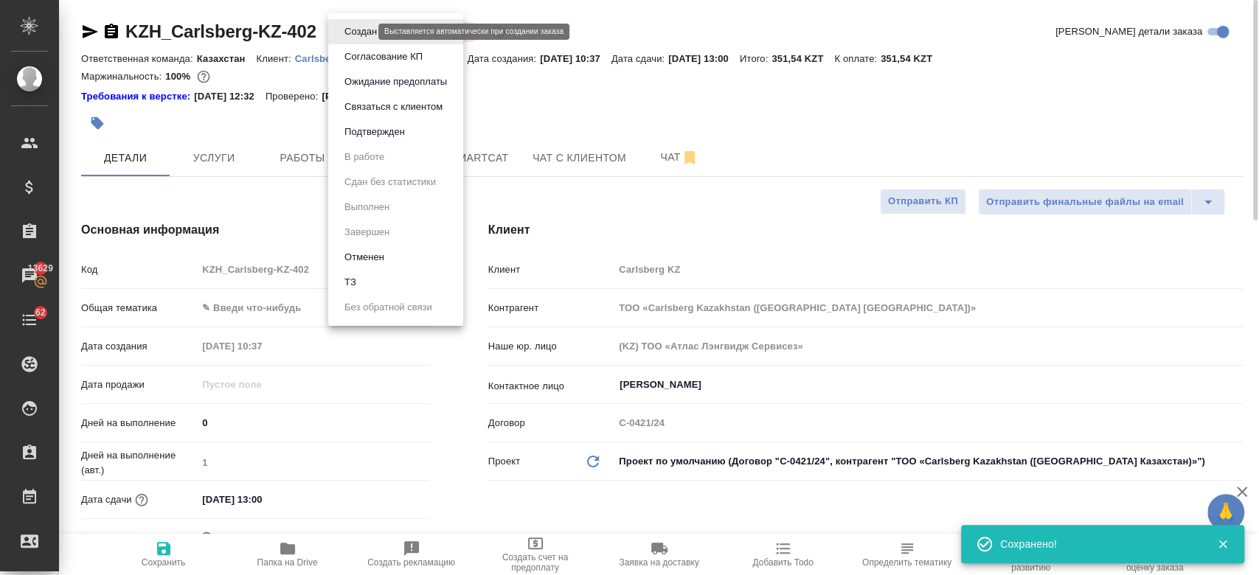
click at [358, 34] on body "🙏 .cls-1 fill:#fff; AWATERA Kosherbayeva Nazerke Клиенты Спецификации Заказы 13…" at bounding box center [629, 287] width 1259 height 575
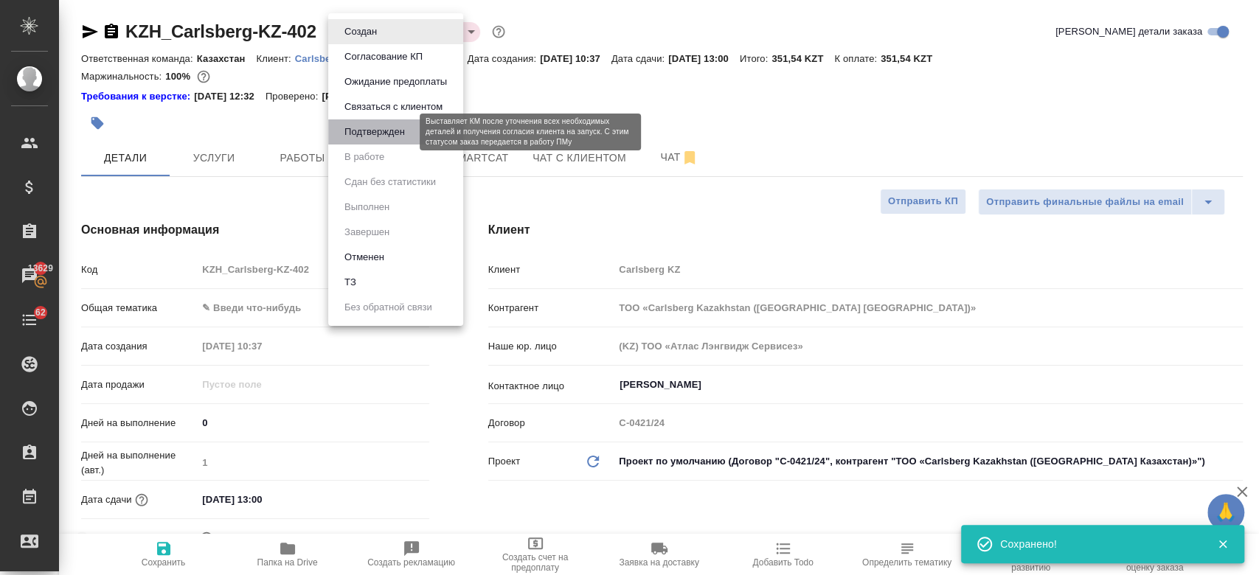
click at [356, 133] on button "Подтвержден" at bounding box center [374, 132] width 69 height 16
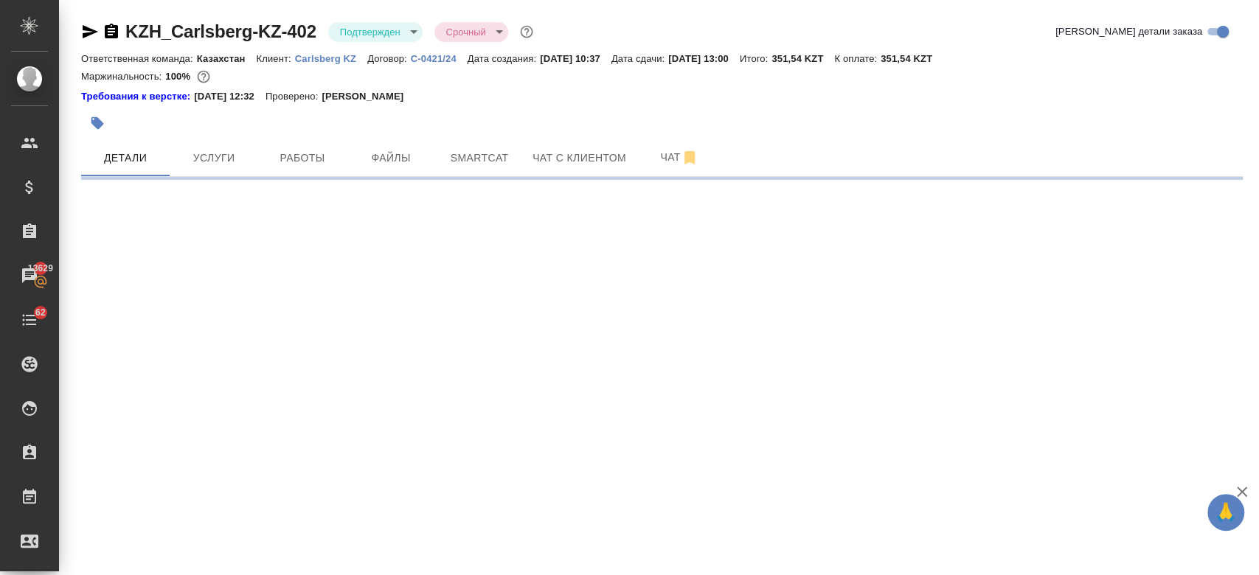
select select "RU"
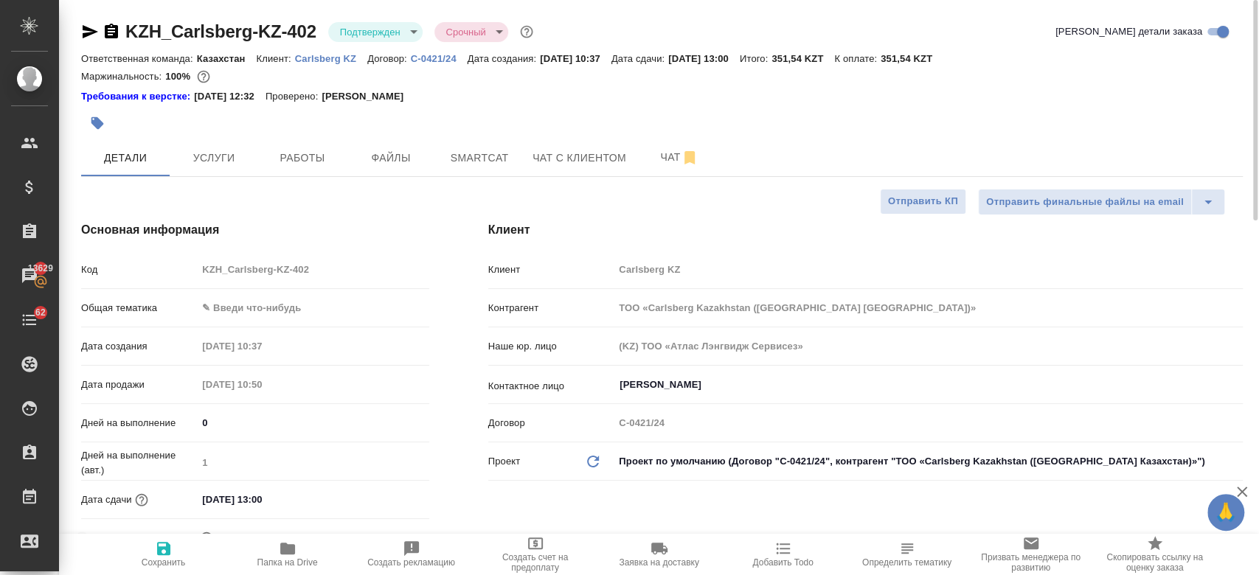
type textarea "x"
click at [94, 32] on icon "button" at bounding box center [90, 31] width 15 height 13
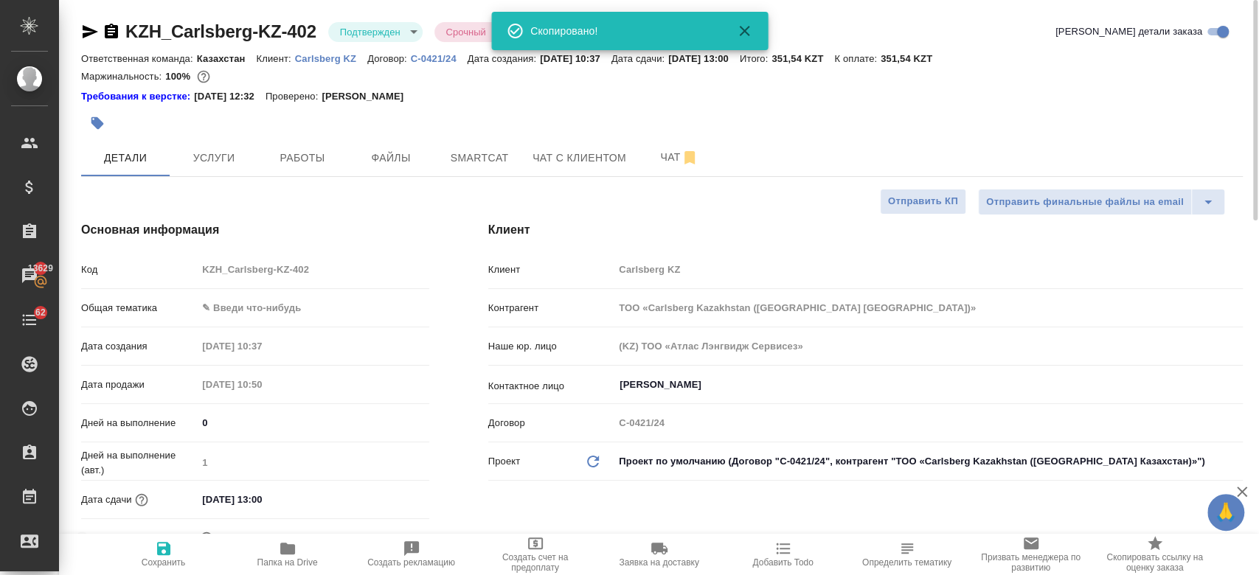
type textarea "x"
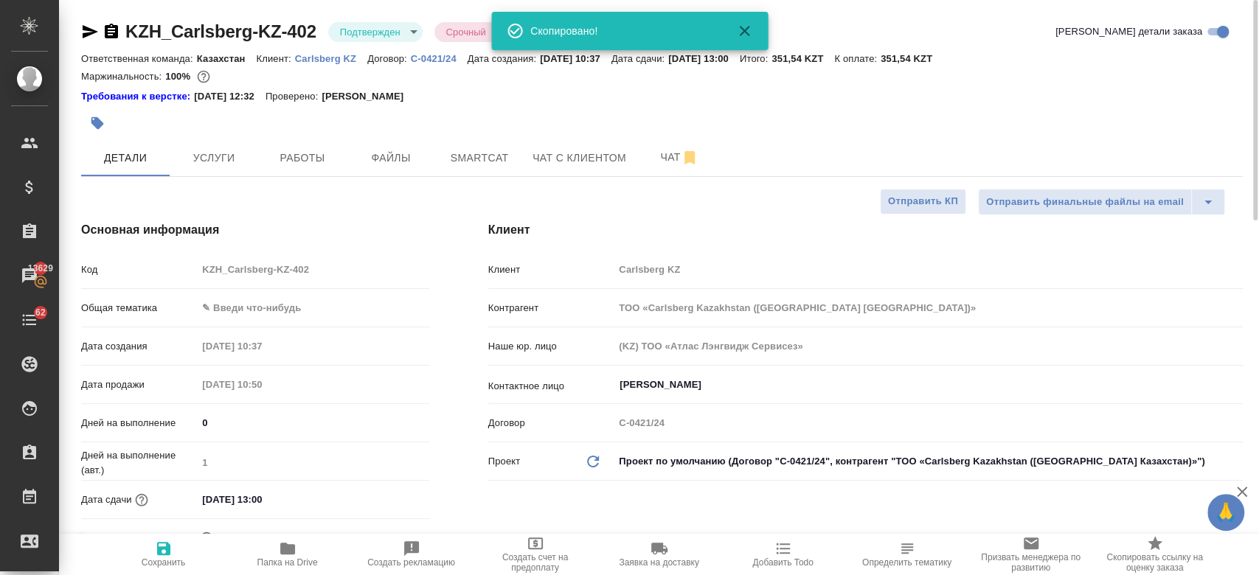
type textarea "x"
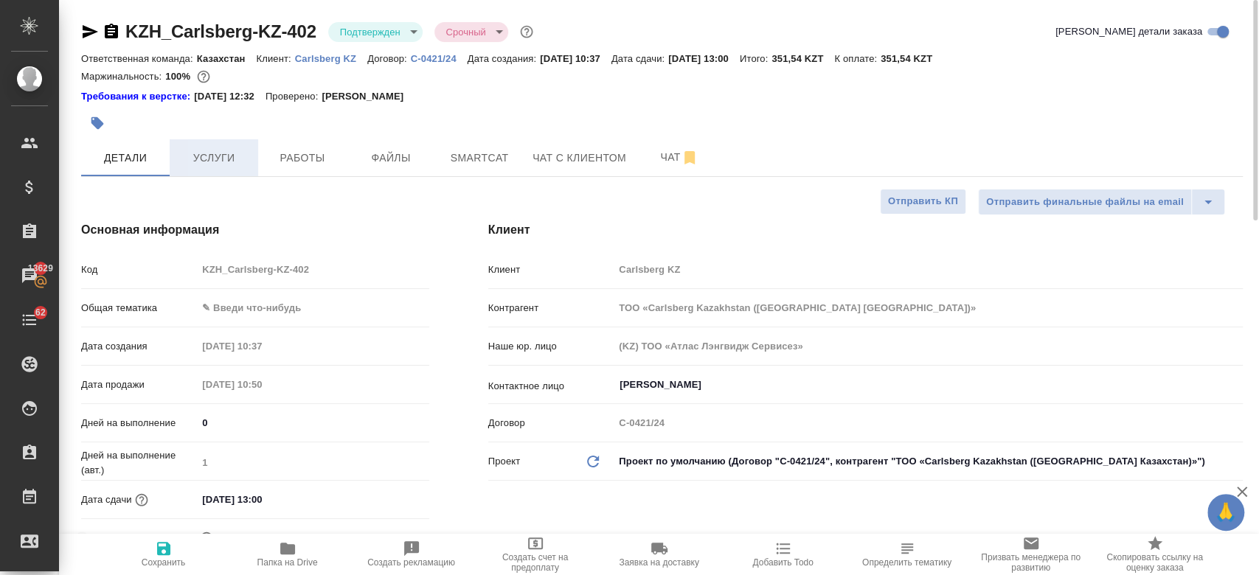
click at [204, 154] on span "Услуги" at bounding box center [213, 158] width 71 height 18
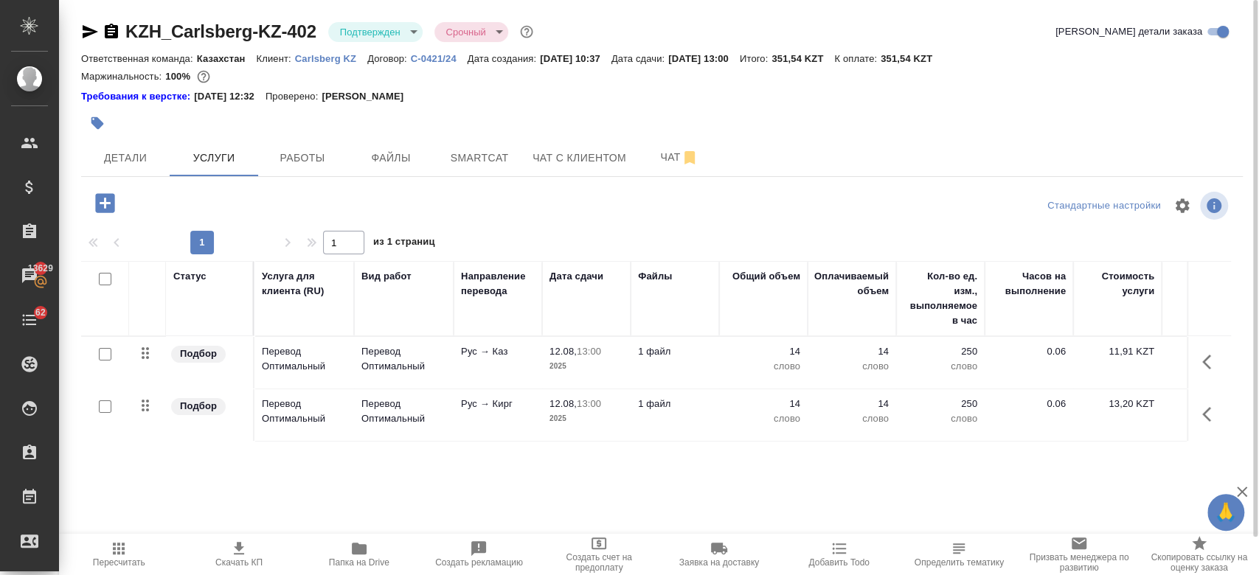
click at [591, 86] on div "Требования к верстке: 01.04.2025 12:32 Проверено: Петрова Валерия" at bounding box center [661, 95] width 1161 height 18
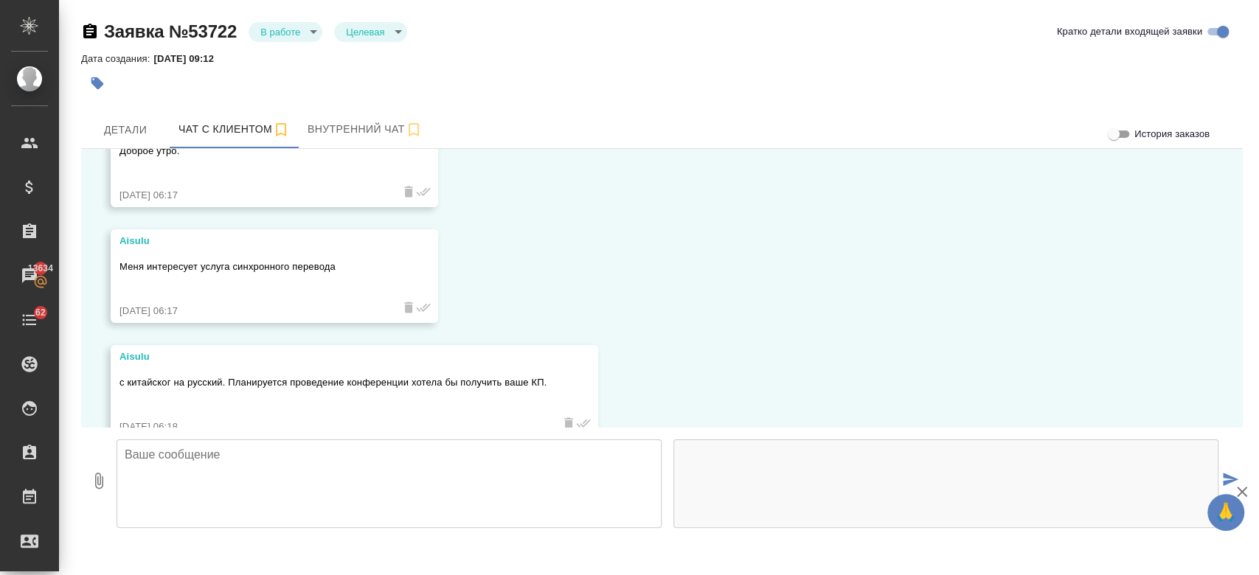
scroll to position [100, 0]
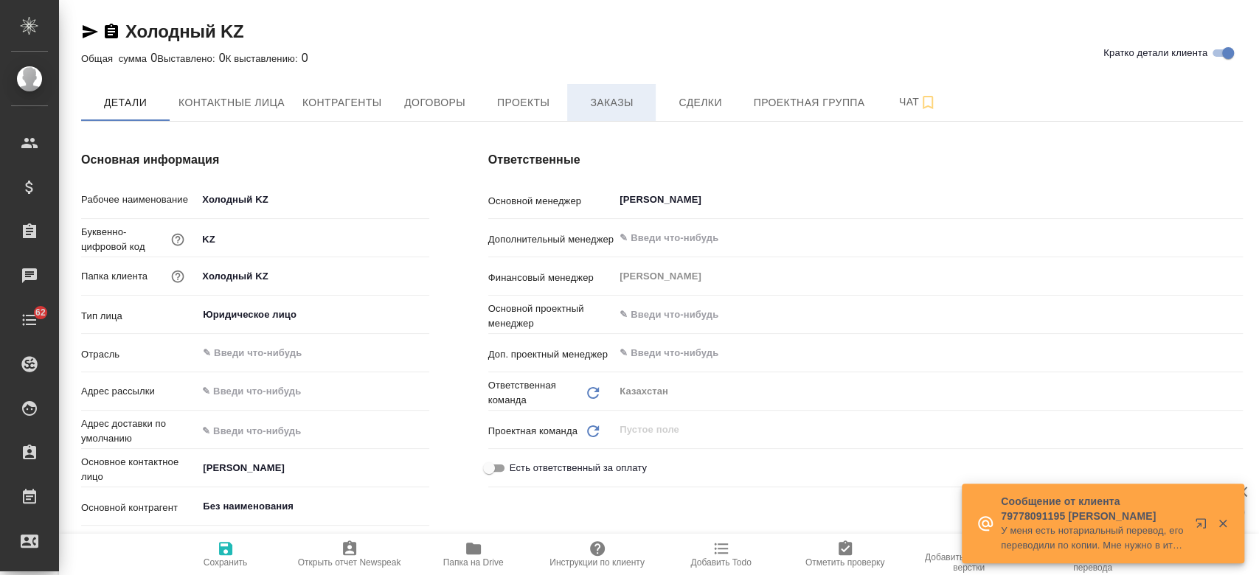
type textarea "x"
click at [590, 98] on span "Заказы" at bounding box center [611, 103] width 71 height 18
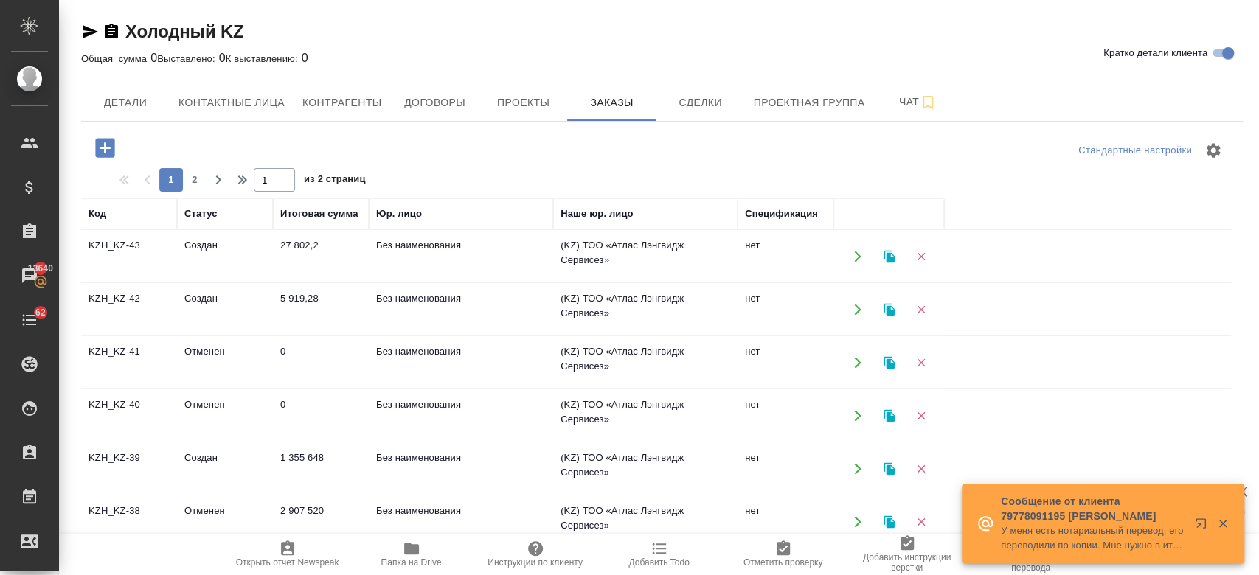
click at [107, 150] on icon "button" at bounding box center [104, 147] width 19 height 19
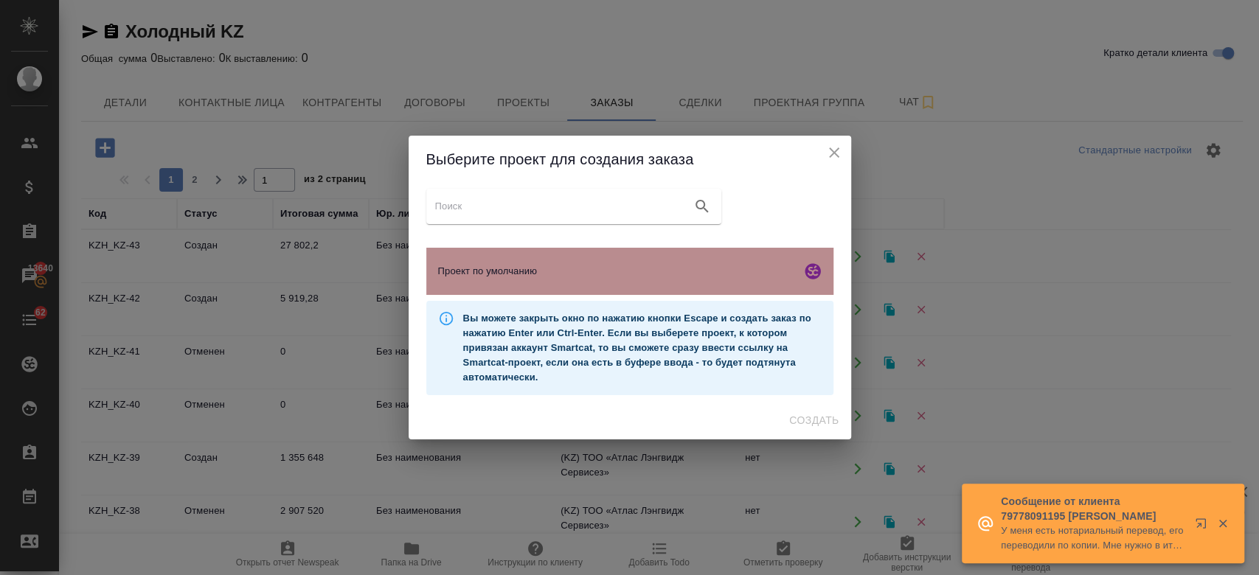
click at [524, 291] on div "Проект по умолчанию" at bounding box center [629, 271] width 407 height 47
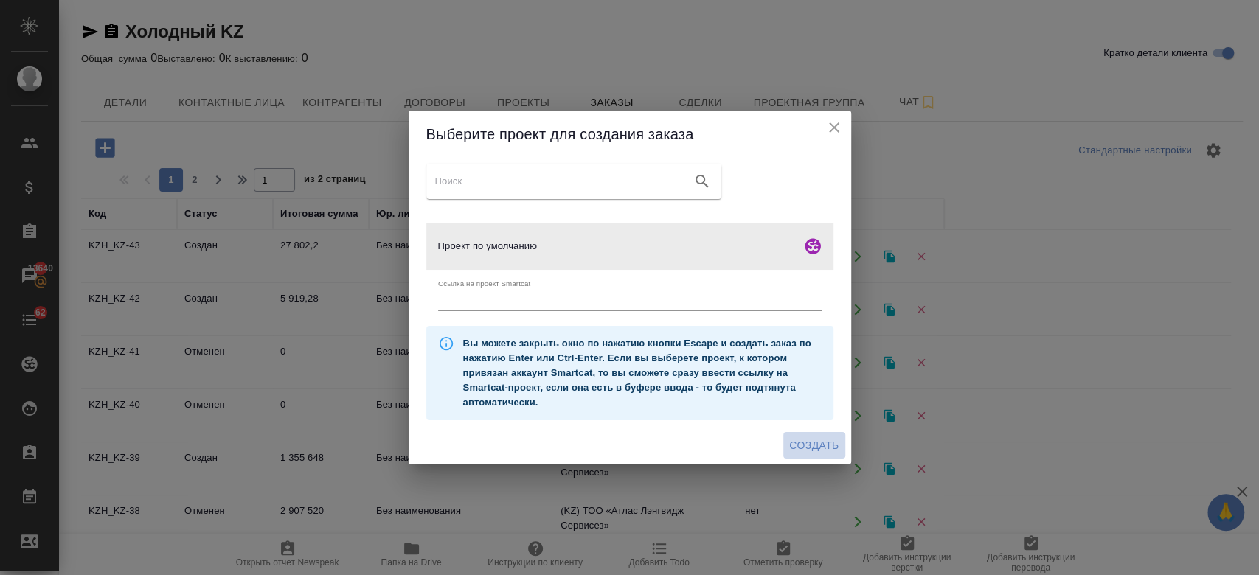
click at [793, 442] on span "Создать" at bounding box center [813, 445] width 49 height 18
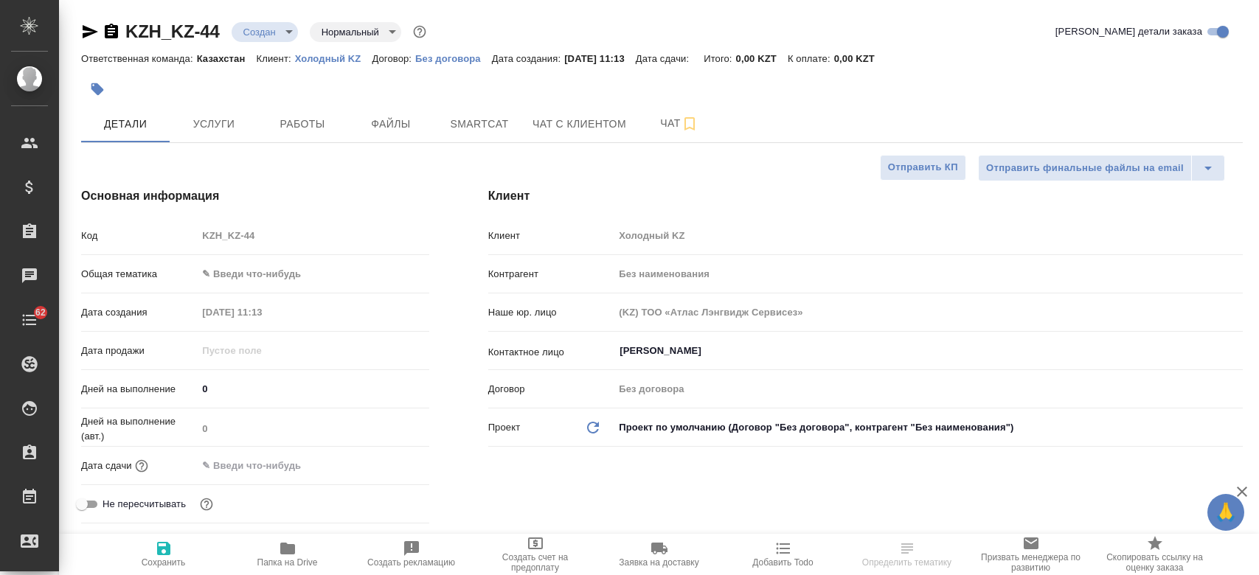
select select "RU"
click at [649, 126] on span "Чат" at bounding box center [679, 123] width 71 height 18
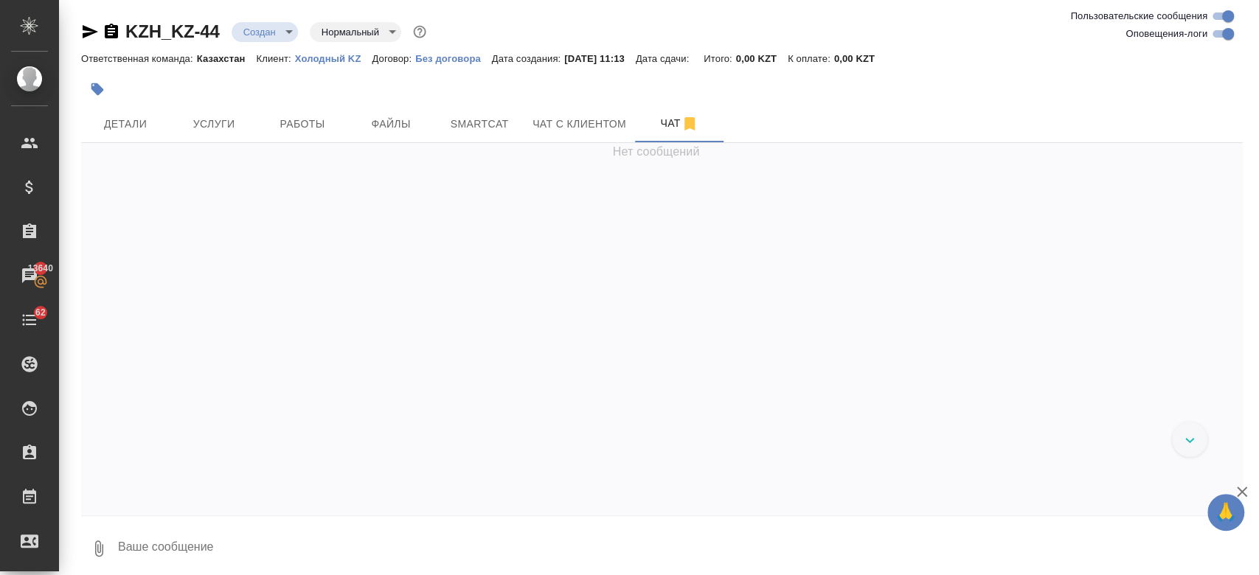
click at [229, 541] on textarea at bounding box center [679, 548] width 1126 height 50
type textarea "Привет!"
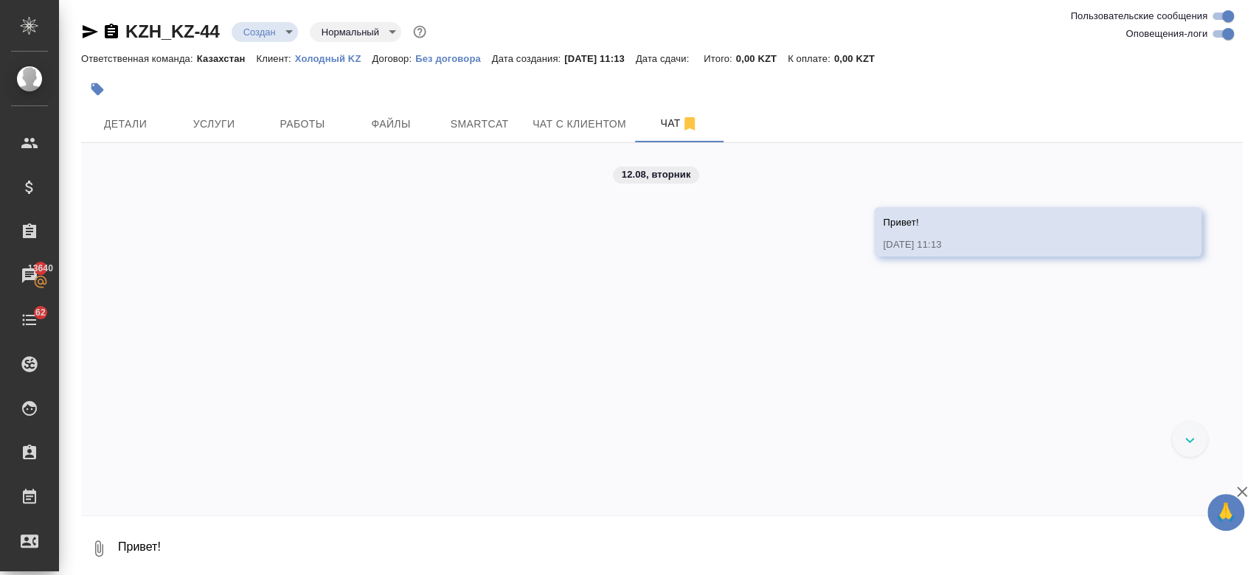
click at [263, 545] on textarea "Привет!" at bounding box center [679, 548] width 1126 height 50
paste textarea "интересует услуга синхронного перевода"
click at [122, 544] on textarea "интересует услуга синхронного перевода" at bounding box center [667, 548] width 1102 height 50
click at [372, 530] on textarea "Интересует услуга синхронного перевода" at bounding box center [667, 548] width 1102 height 50
paste textarea "с китайског на русский. Планируется проведение конференции"
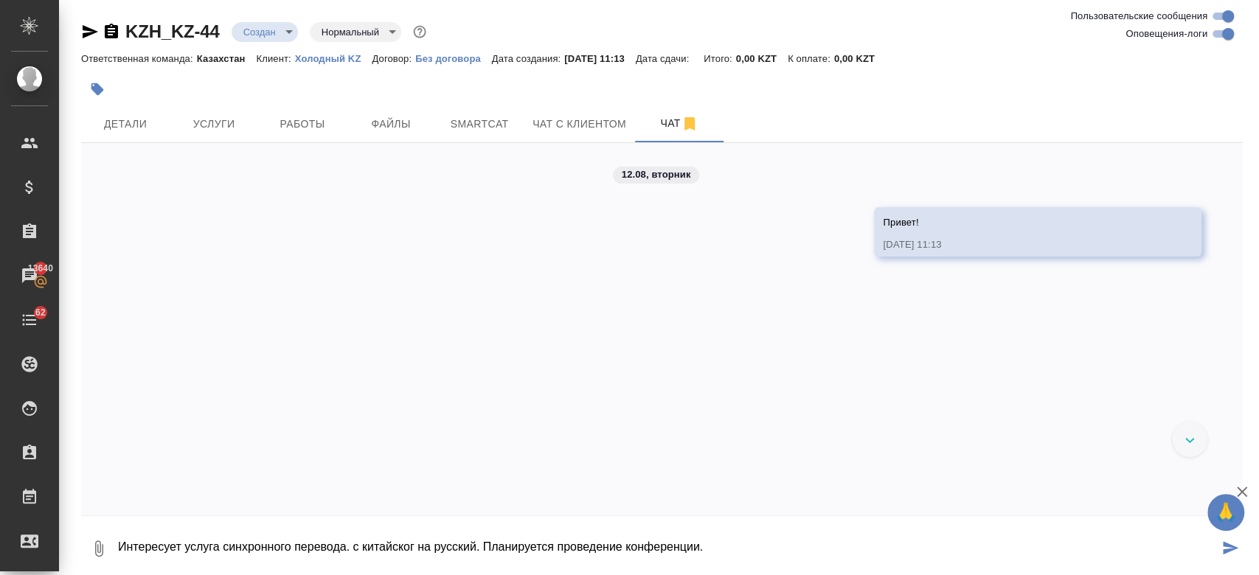
paste textarea "Необходимо 2 синхронных переводчика и 1 устный переводчик."
paste textarea "150 чел Астана ритц [PERSON_NAME] По времени точно не могу сказать программы ещ…"
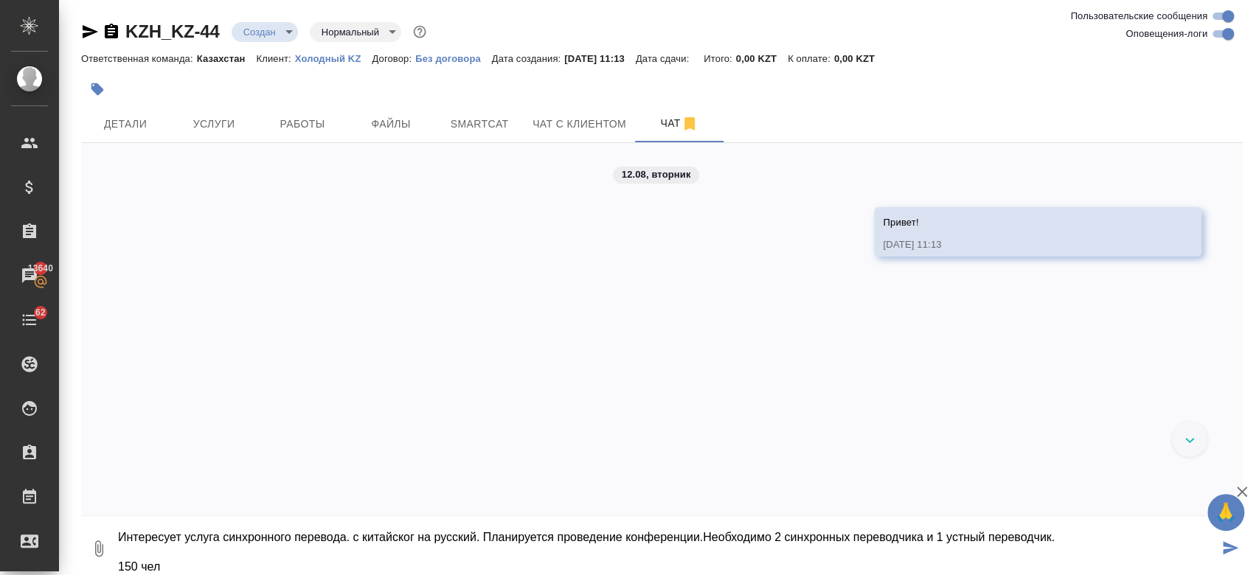
scroll to position [113, 0]
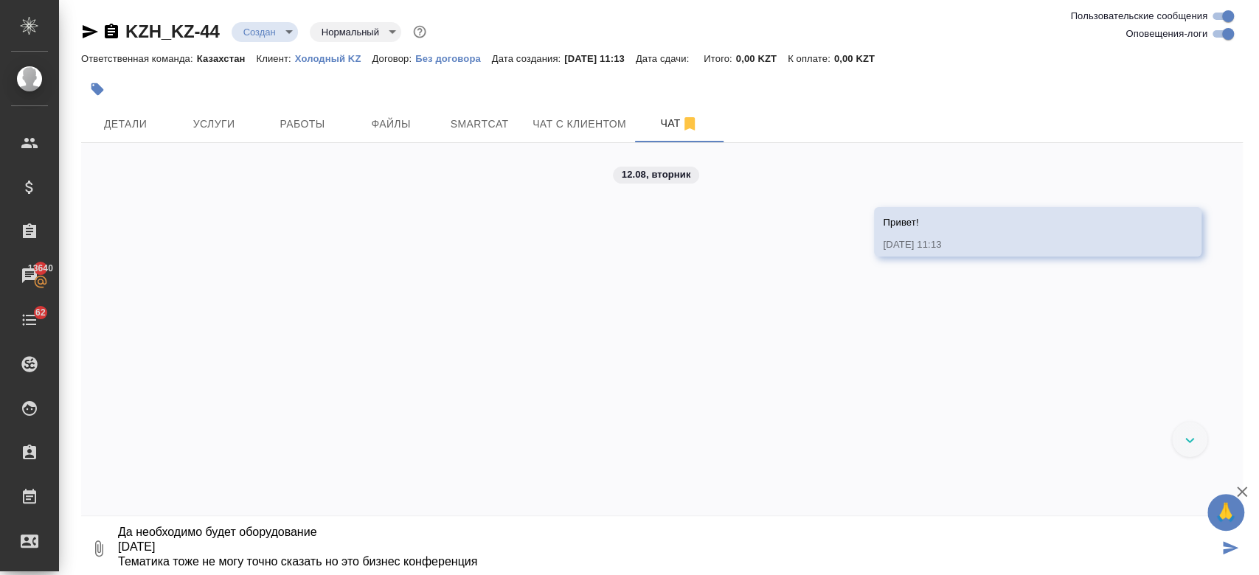
type textarea "Интересует услуга синхронного перевода. с китайског на русский. Планируется про…"
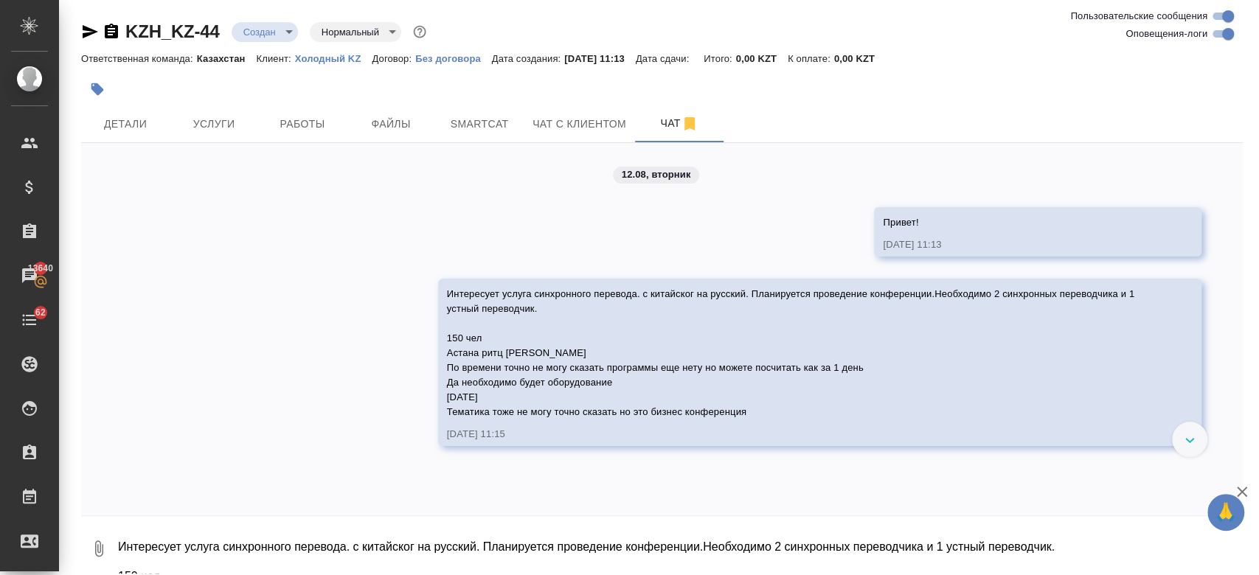
click at [320, 540] on textarea "Интересует услуга синхронного перевода. с китайског на русский. Планируется про…" at bounding box center [679, 548] width 1126 height 50
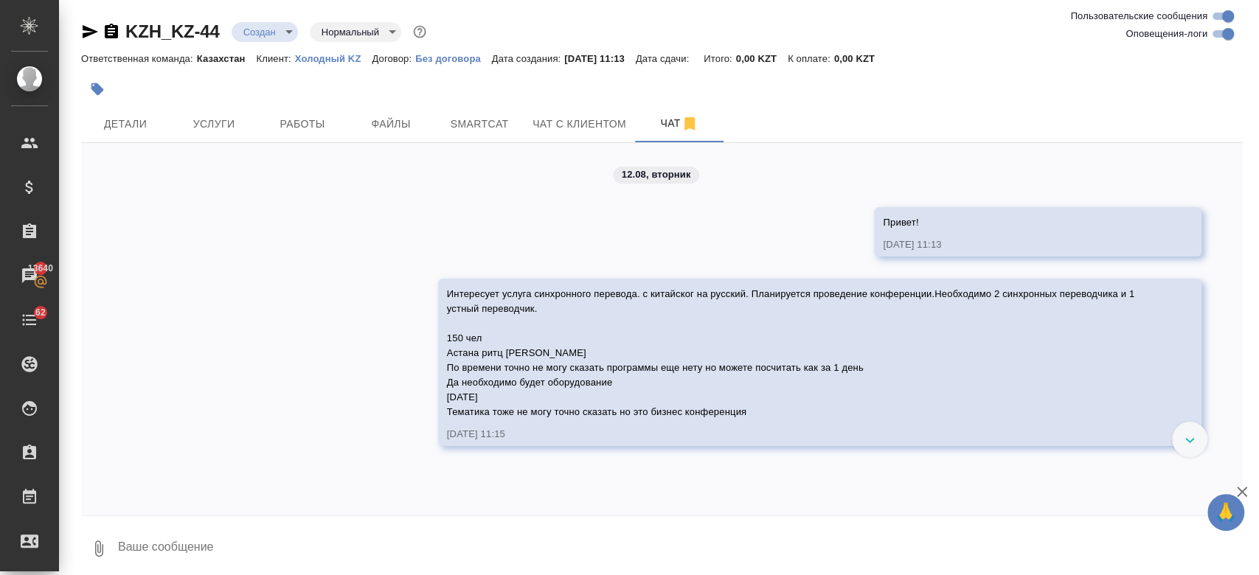
type textarea """
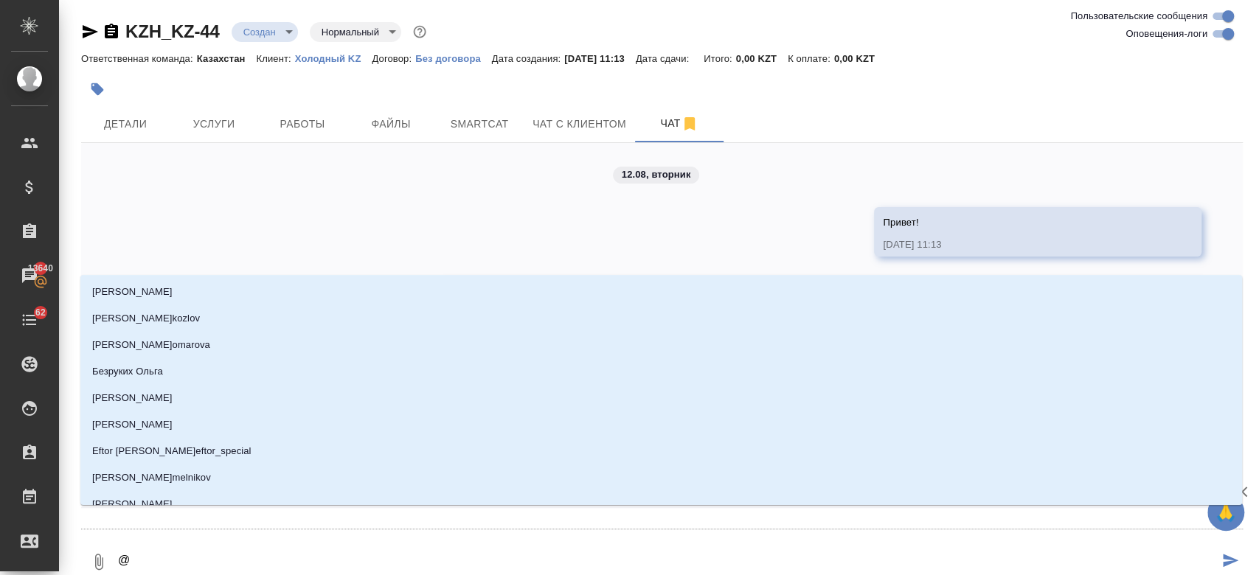
type textarea "@И"
type input "[PERSON_NAME]"
type textarea "@ИР"
type input "ИР"
type textarea "@ИРИ"
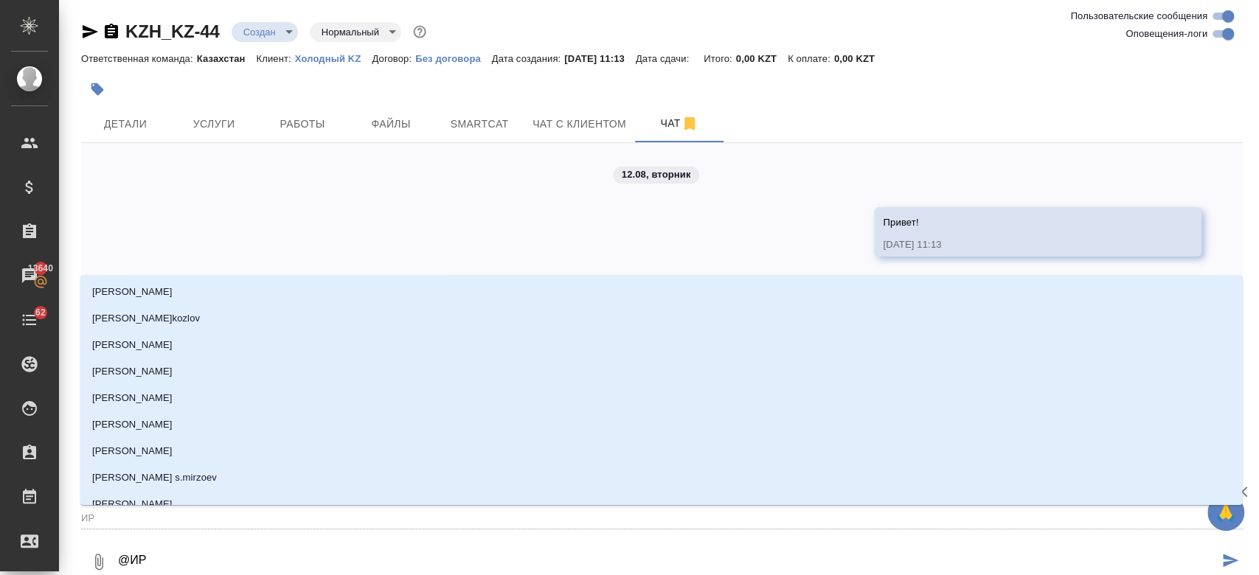
type input "ИРИ"
type textarea "@ИРИн"
type input "[PERSON_NAME]"
type textarea "@[PERSON_NAME]"
type input "[PERSON_NAME]"
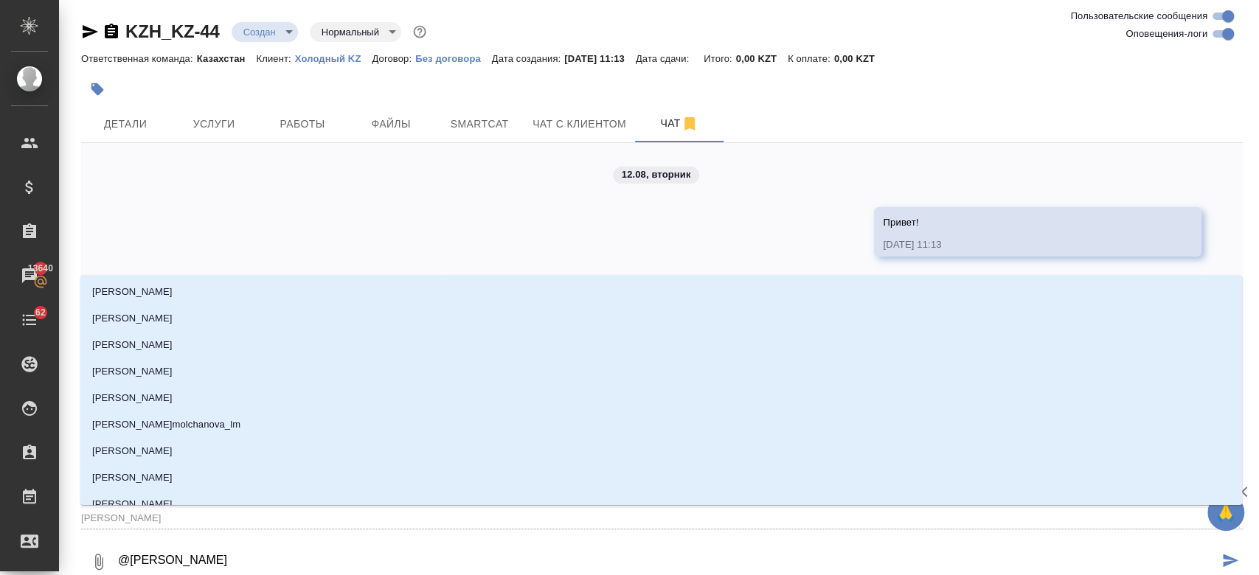
type textarea "@[PERSON_NAME]"
type input "[PERSON_NAME]"
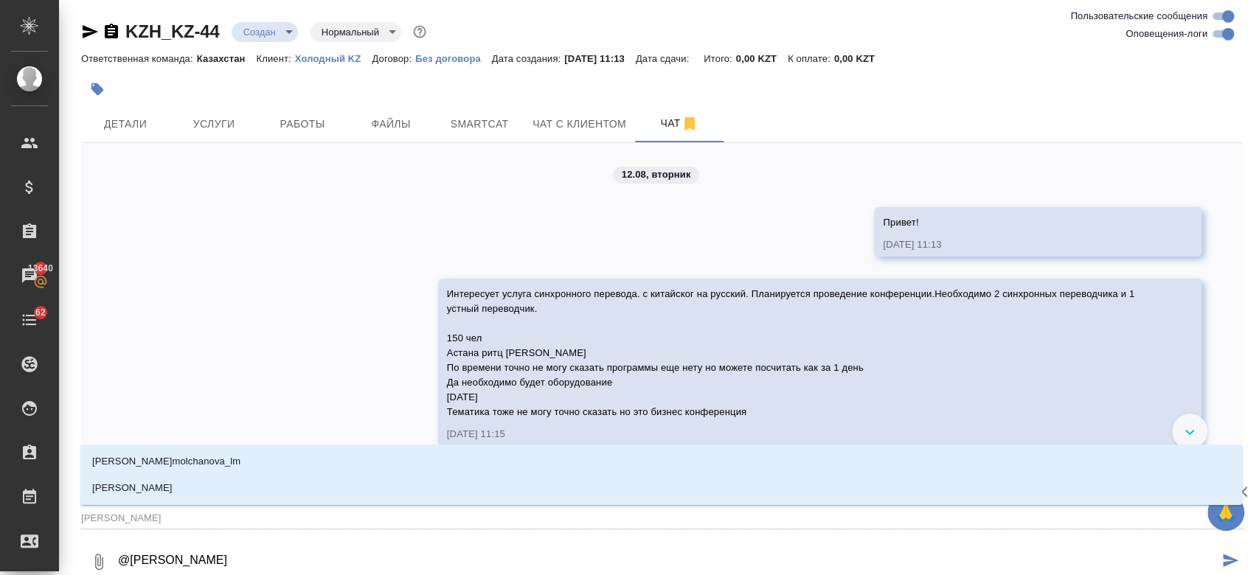
type textarea "@[PERSON_NAME]"
type input "[PERSON_NAME]"
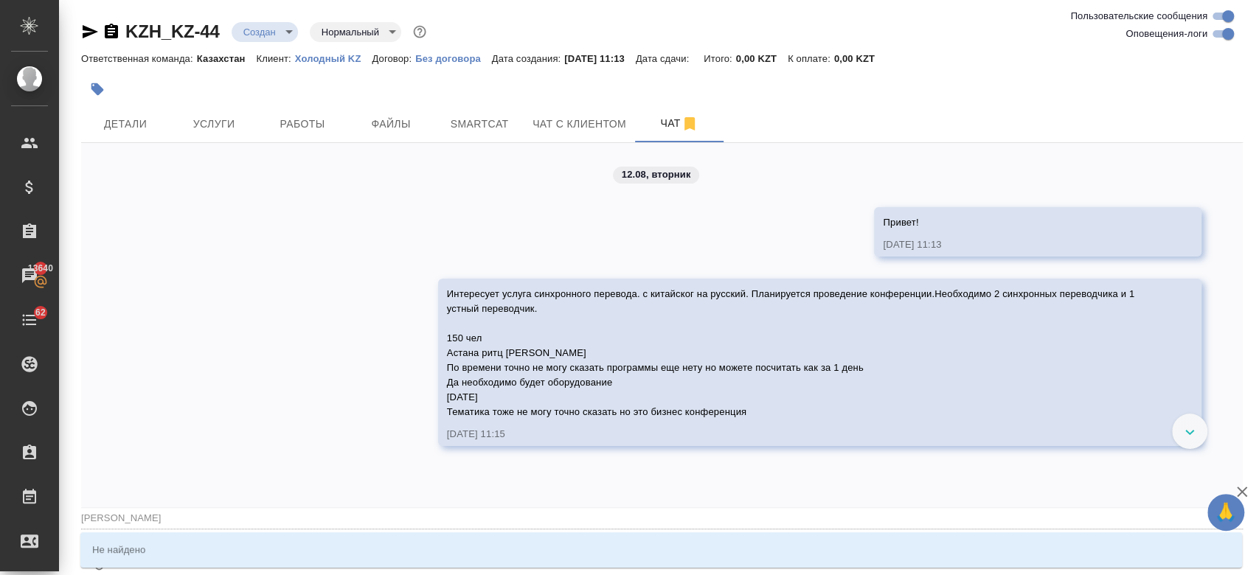
type textarea "@[PERSON_NAME] фе"
type input "[PERSON_NAME]"
type textarea "@[PERSON_NAME]"
type input "ИРИна ф"
type textarea "@ИРИна"
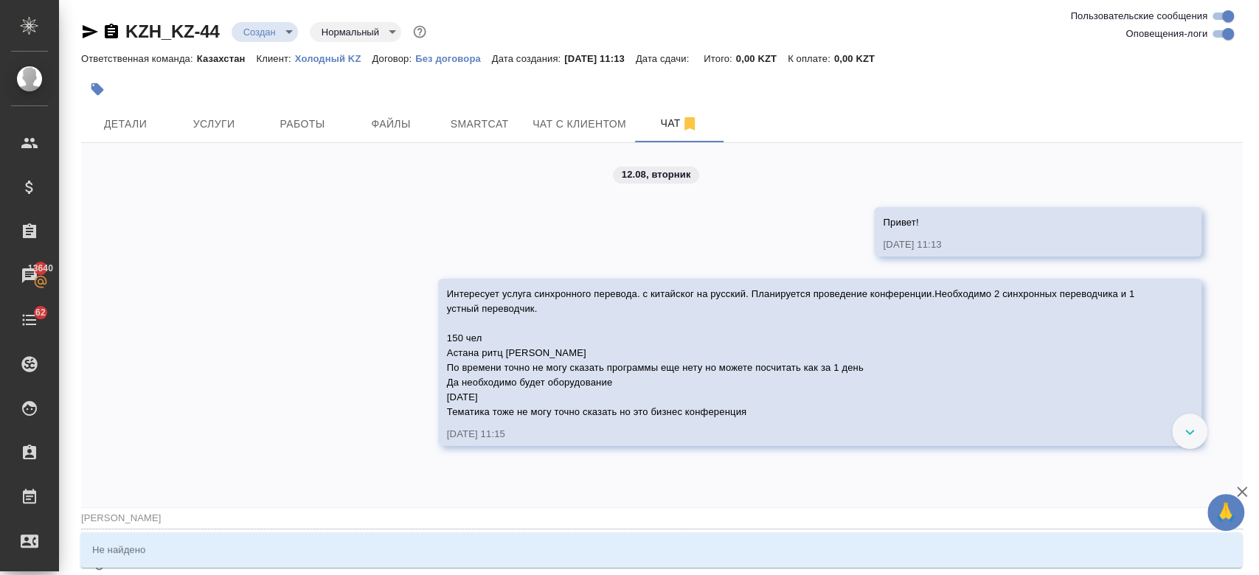
type input "ИРИна"
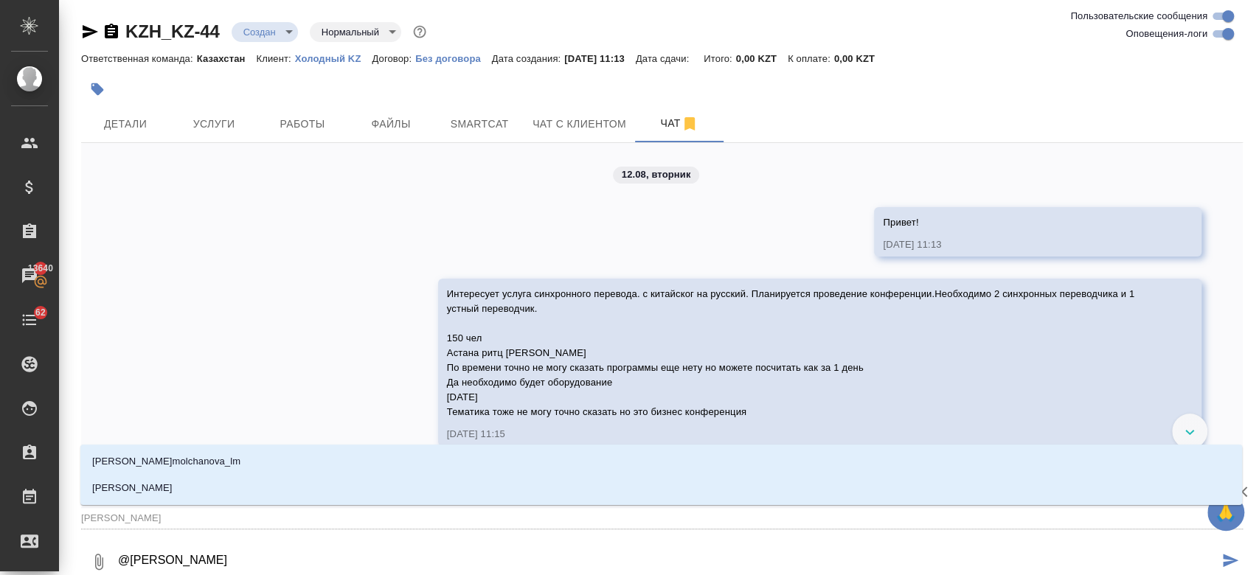
type textarea "@ИРИна"
type input "ИРИна"
type textarea "@ИРИн"
type input "ИРИн"
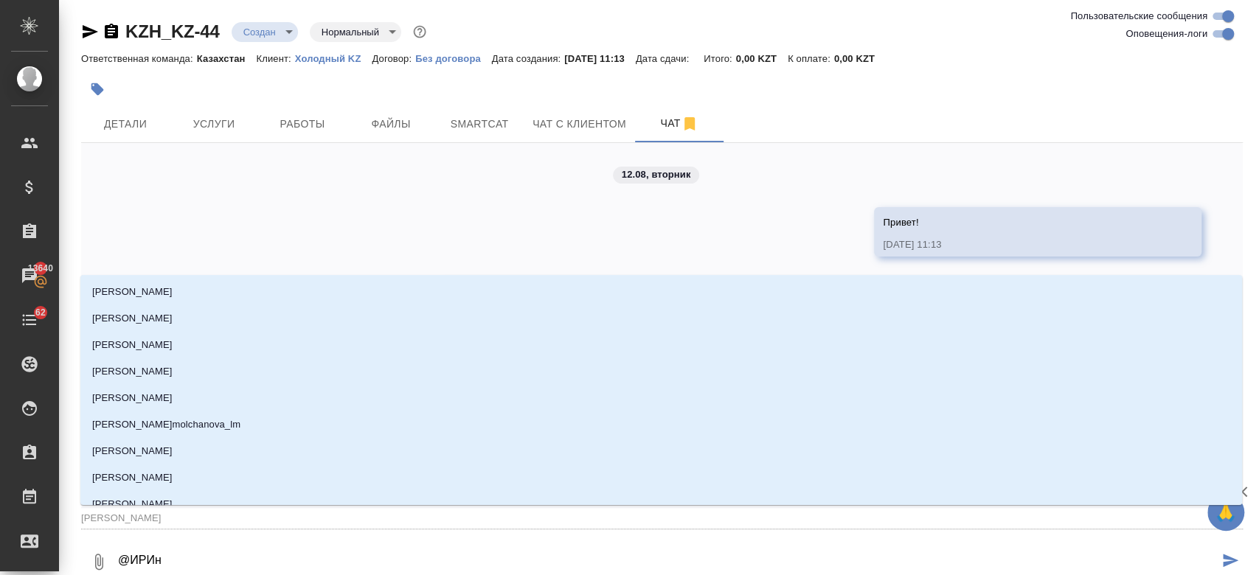
type textarea "@ИРИ"
type input "ИРИ"
type textarea "@ИР"
type input "ИР"
type textarea "@И"
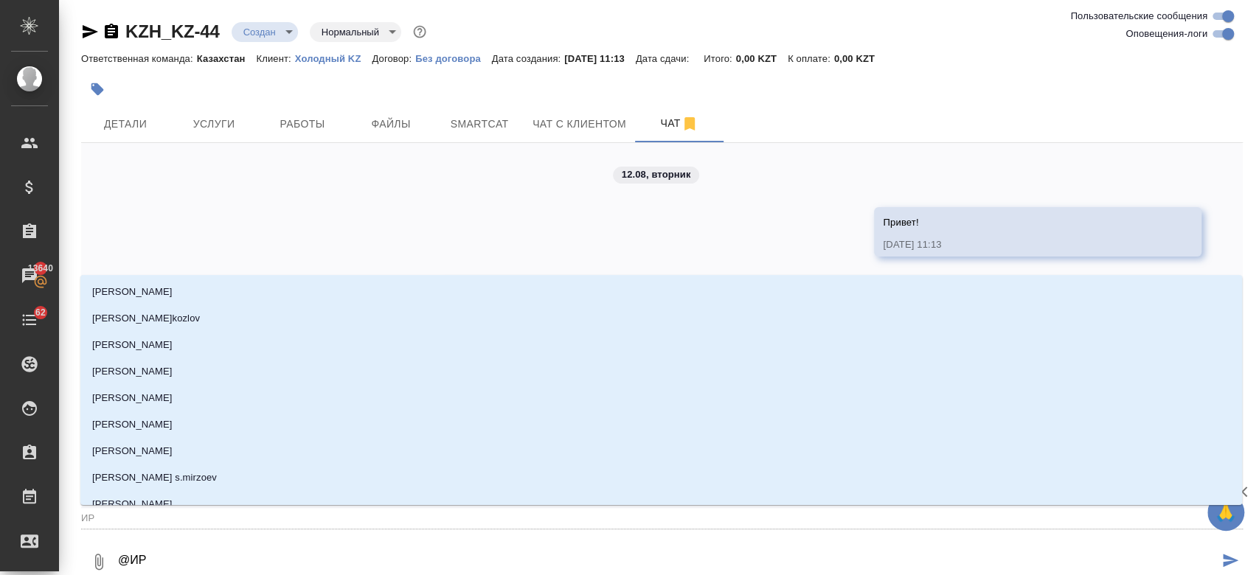
type input "И"
type textarea "@"
type textarea "@ф"
type input "ф"
type textarea "@фе"
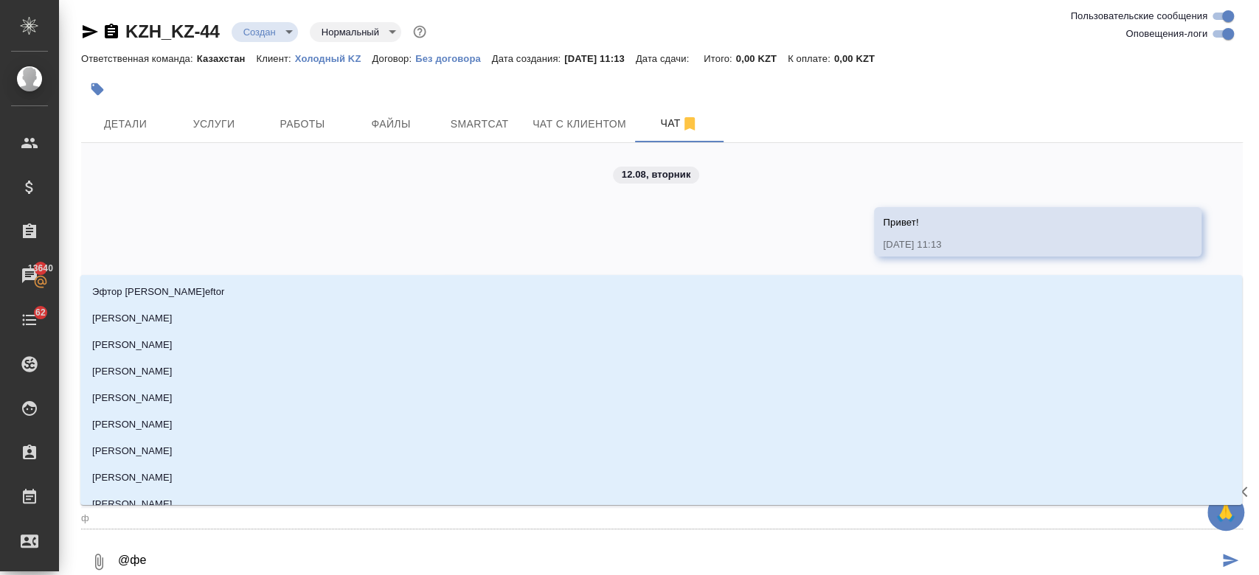
type input "фе"
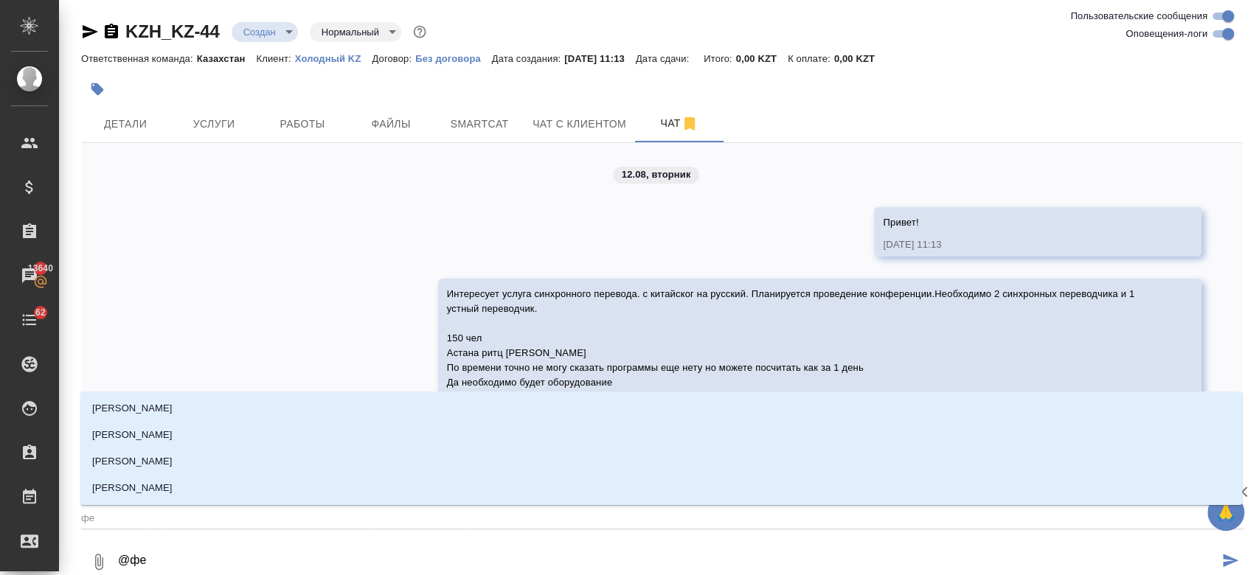
type textarea "@фед"
type input "фед"
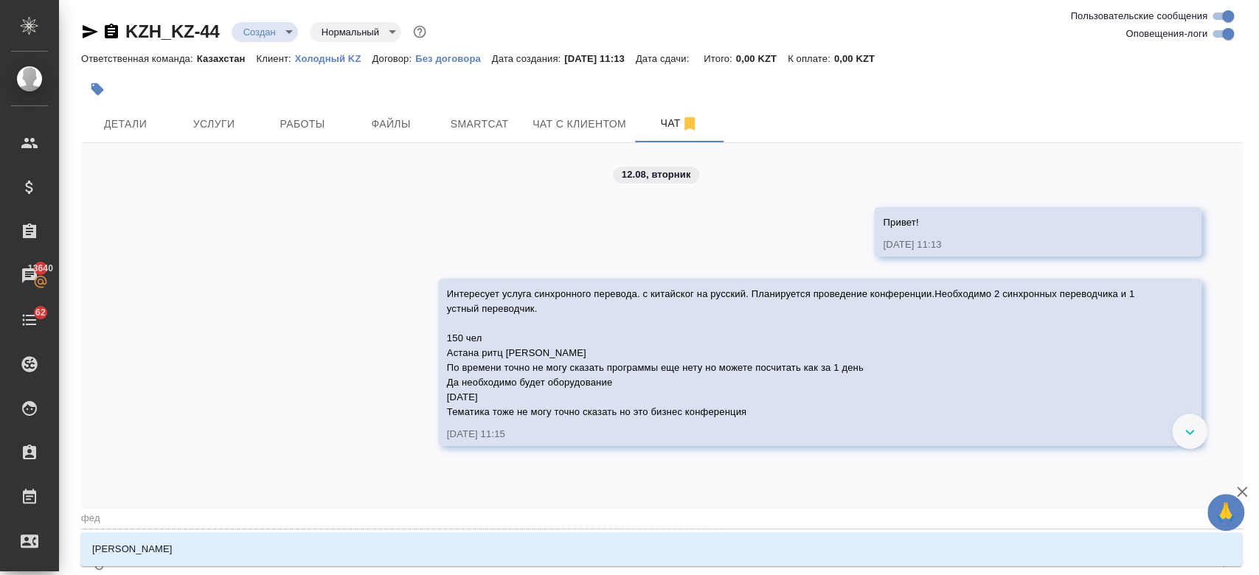
type textarea "@федо"
type input "федо"
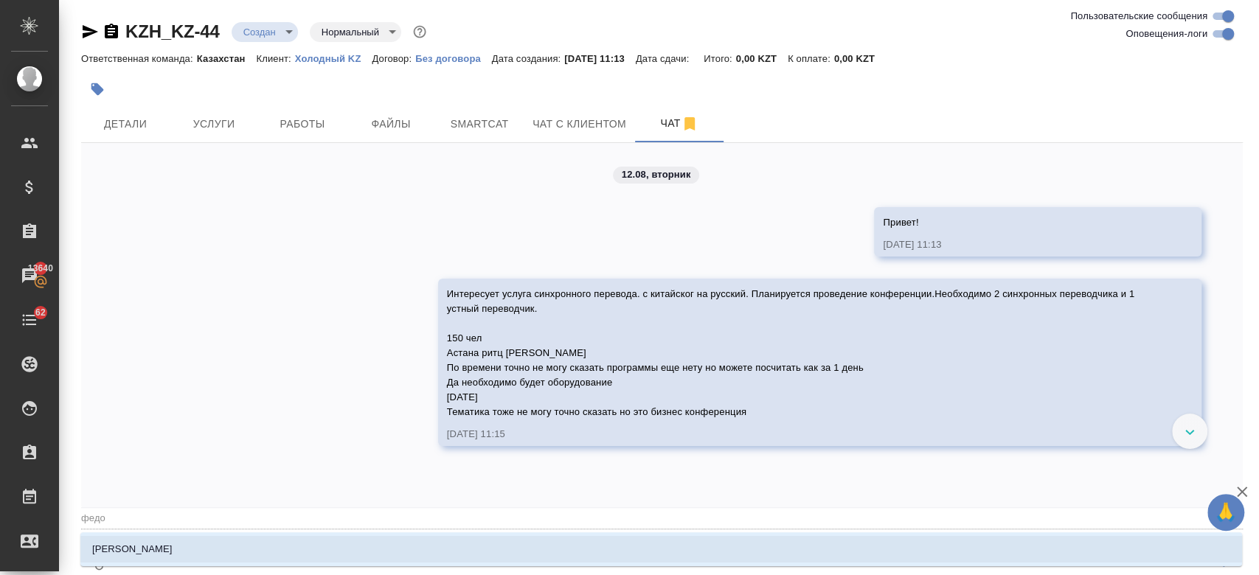
click at [233, 547] on li "Федотова Ирина" at bounding box center [660, 549] width 1161 height 27
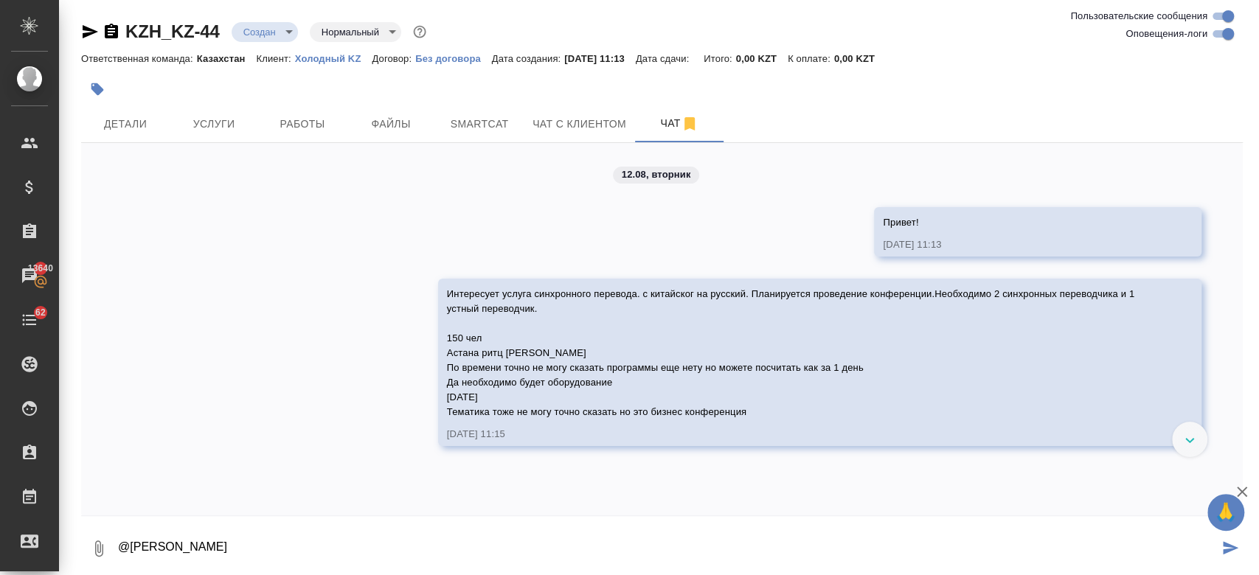
type textarea "@Федотова Ирина"
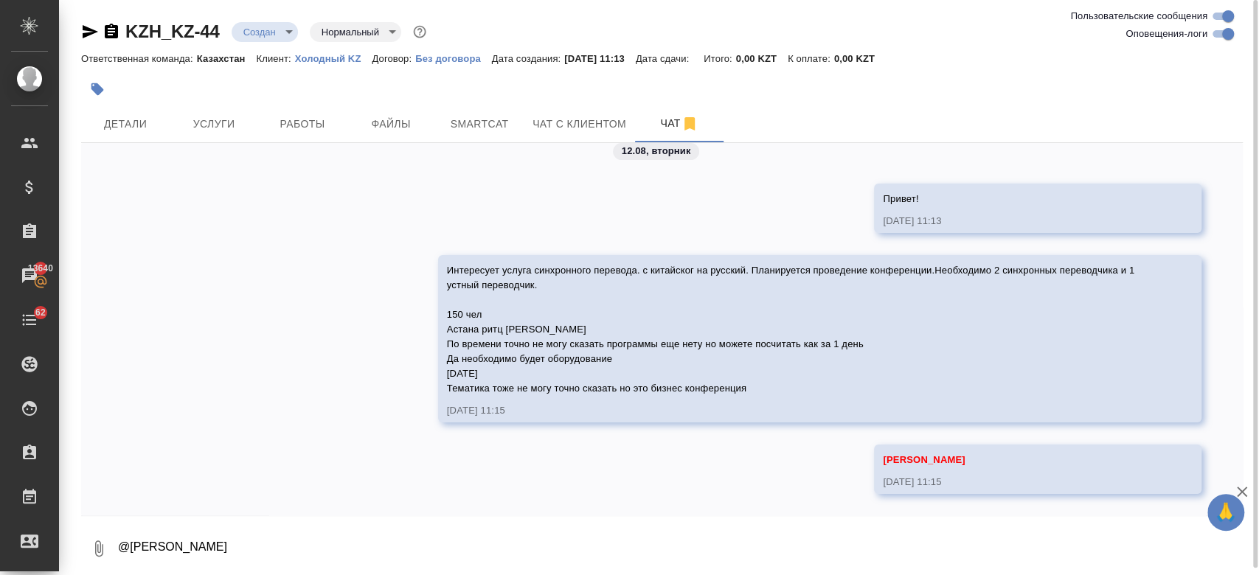
click at [344, 287] on div "12.08, вторник Привет! 12.08.25, 11:13 Интересует услуга синхронного перевода. …" at bounding box center [661, 329] width 1161 height 372
click at [256, 98] on div at bounding box center [468, 89] width 774 height 32
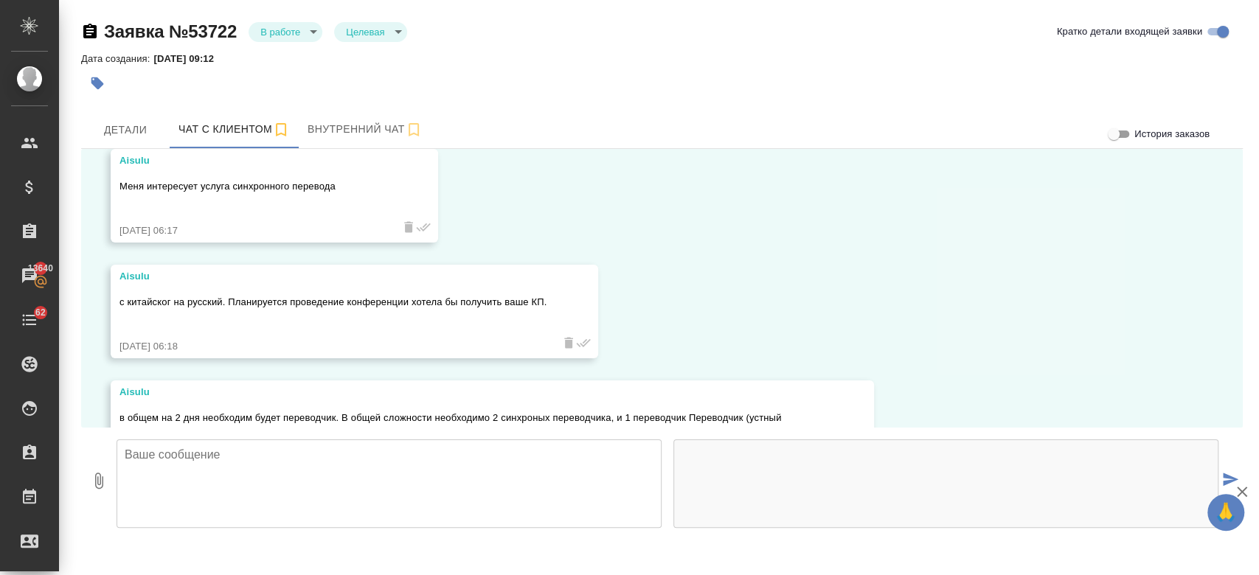
scroll to position [200, 0]
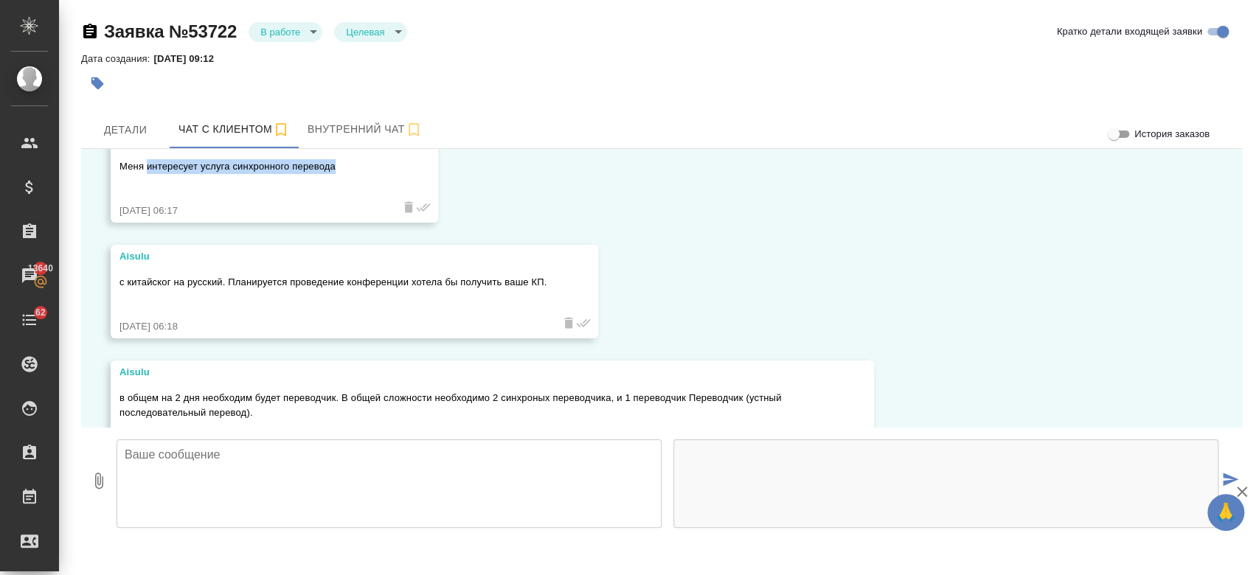
drag, startPoint x: 145, startPoint y: 164, endPoint x: 372, endPoint y: 164, distance: 227.1
click at [372, 164] on p "Меня интересует услуга синхронного перевода" at bounding box center [252, 166] width 267 height 15
copy p "интересует услуга синхронного перевода"
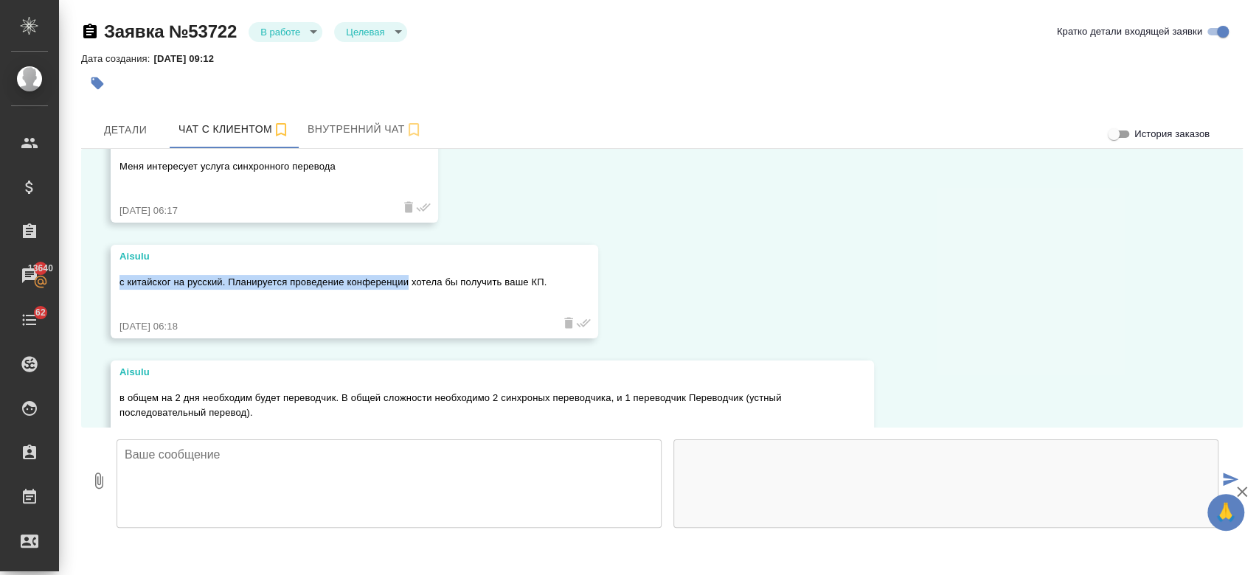
drag, startPoint x: 118, startPoint y: 282, endPoint x: 408, endPoint y: 287, distance: 289.8
click at [408, 287] on div "Aisulu с китайског на русский. Планируется проведение конференции хотела бы пол…" at bounding box center [354, 292] width 487 height 94
copy p "с китайског на русский. Планируется проведение конференции"
drag, startPoint x: 311, startPoint y: 358, endPoint x: 266, endPoint y: 392, distance: 56.3
click at [266, 392] on p "в общем на 2 дня необходим будет переводчик. В общей сложности необходимо 2 син…" at bounding box center [470, 405] width 703 height 29
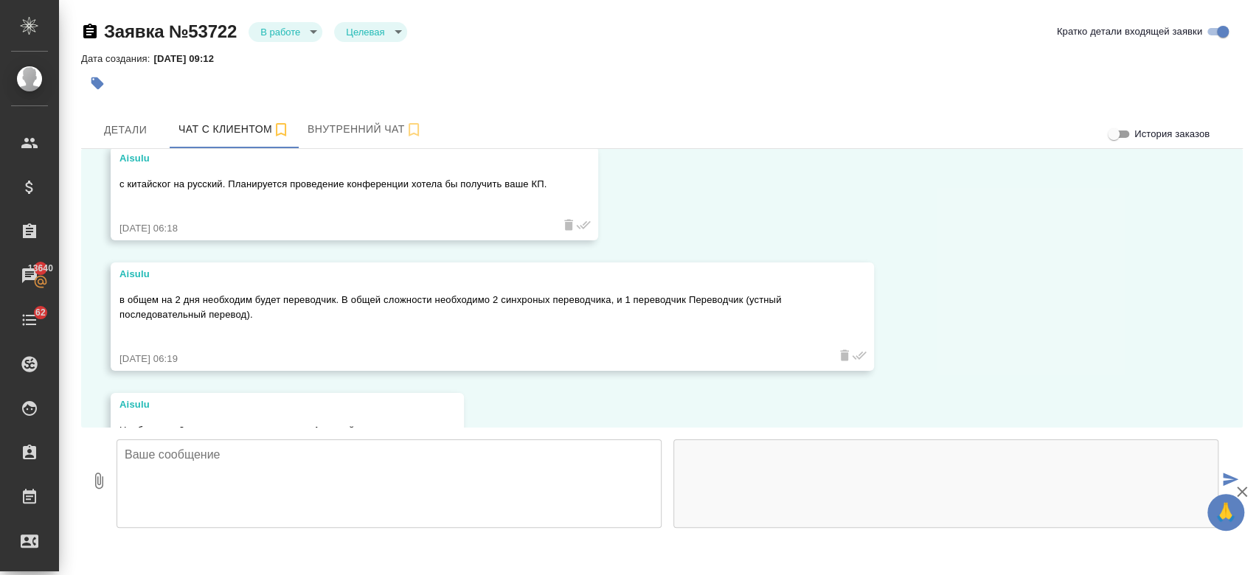
scroll to position [302, 0]
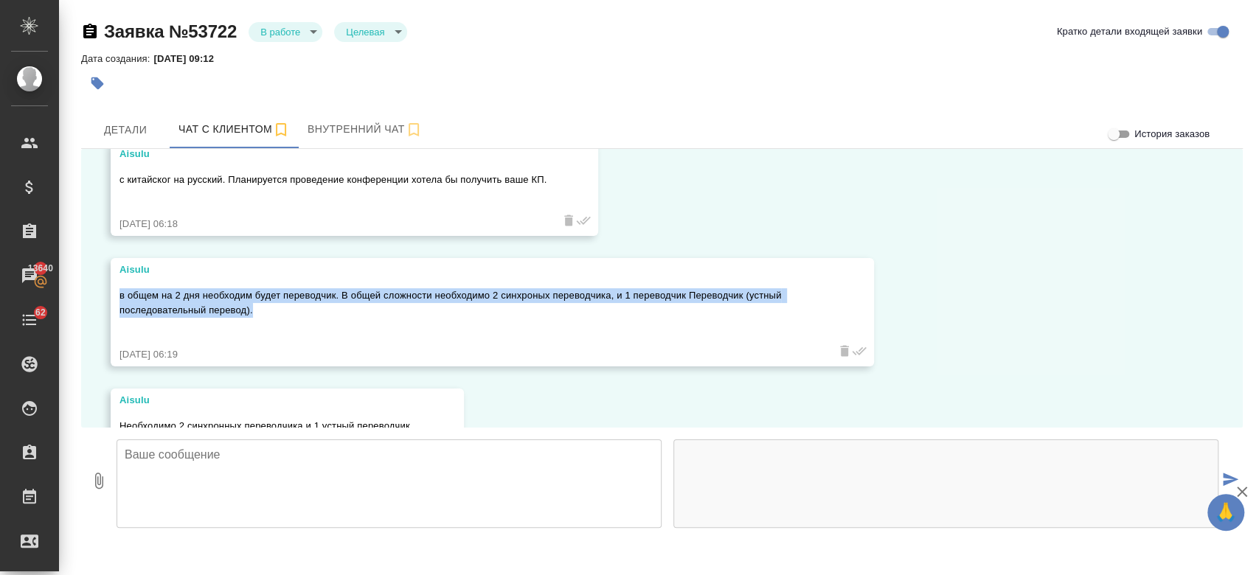
drag, startPoint x: 117, startPoint y: 292, endPoint x: 275, endPoint y: 315, distance: 159.4
click at [275, 315] on div "[PERSON_NAME] в общем на 2 дня необходим будет переводчик. В общей сложности не…" at bounding box center [492, 312] width 763 height 108
copy p "в общем на 2 дня необходим будет переводчик. В общей сложности необходимо 2 син…"
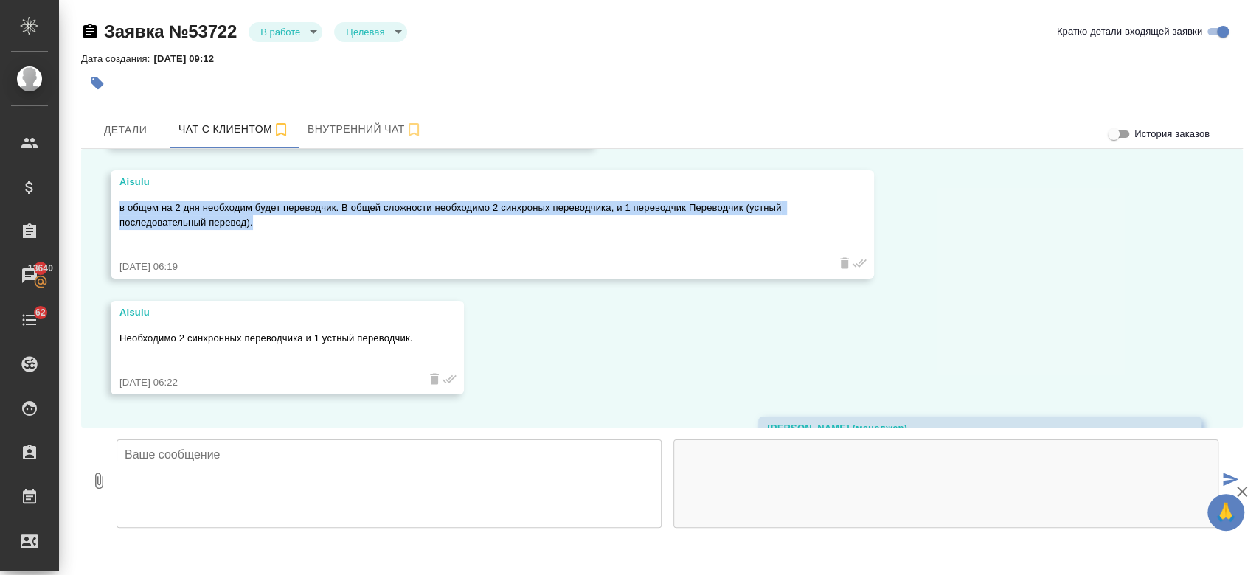
scroll to position [392, 0]
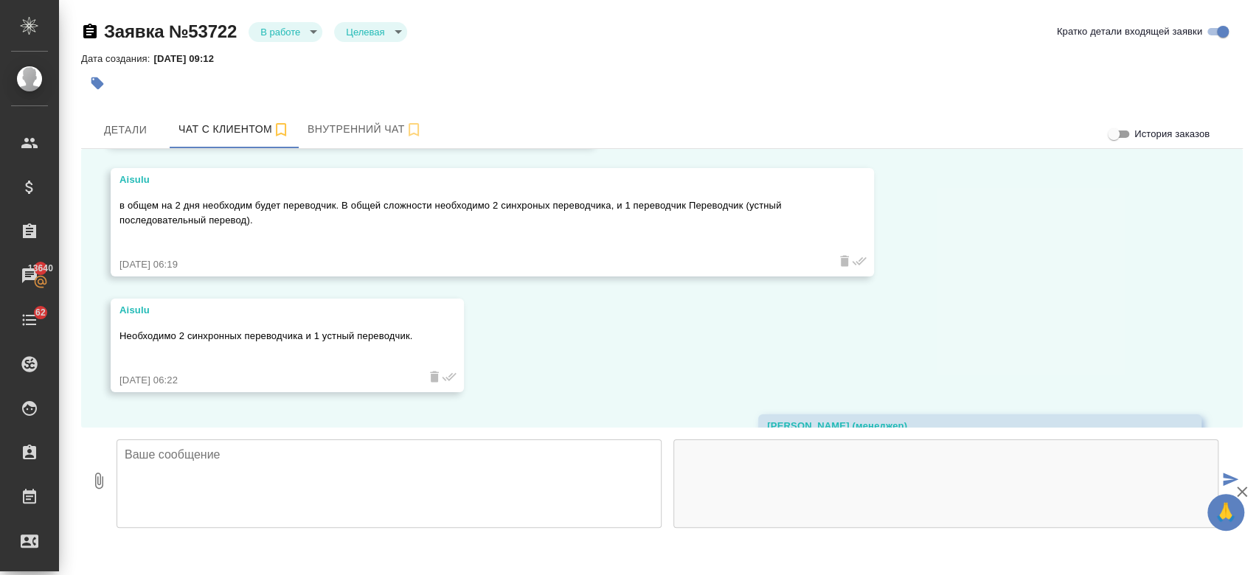
click at [293, 358] on div "Необходимо 2 синхронных переводчика и 1 устный переводчик." at bounding box center [265, 345] width 293 height 41
click at [420, 332] on div "Aisulu Необходимо 2 синхронных переводчика и 1 устный переводчик. [DATE] 06:22" at bounding box center [287, 346] width 353 height 94
drag, startPoint x: 420, startPoint y: 332, endPoint x: 140, endPoint y: 338, distance: 279.5
click at [140, 338] on div "Aisulu Необходимо 2 синхронных переводчика и 1 устный переводчик. [DATE] 06:22" at bounding box center [287, 346] width 353 height 94
copy p "Необходимо 2 синхронных переводчика и 1 устный переводчик."
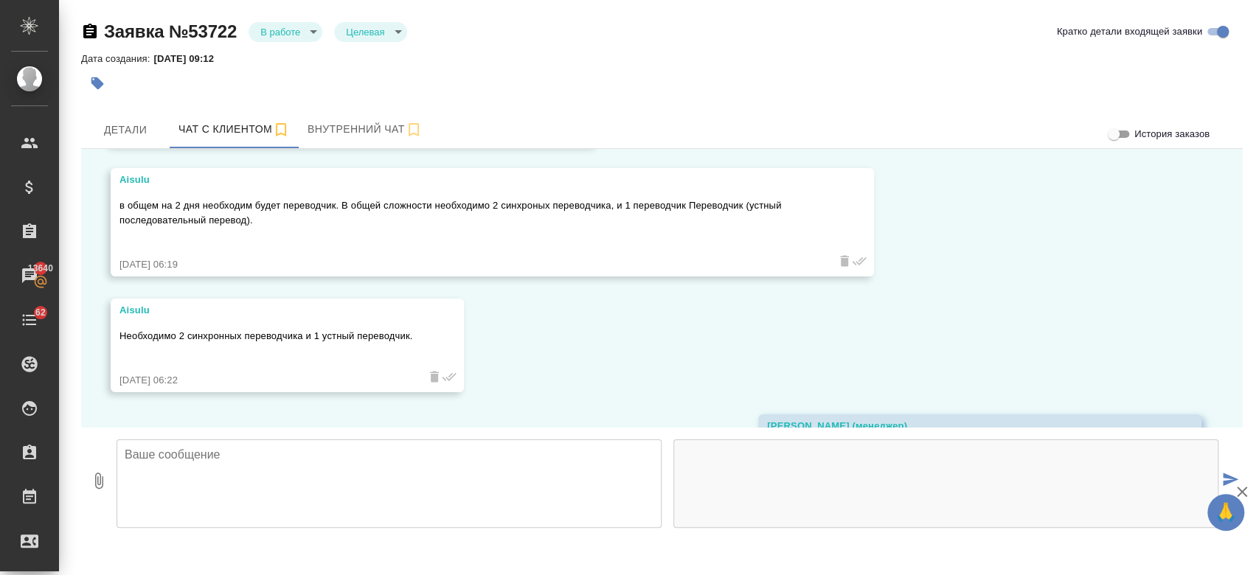
click at [278, 386] on div "[DATE] 06:22" at bounding box center [265, 380] width 293 height 15
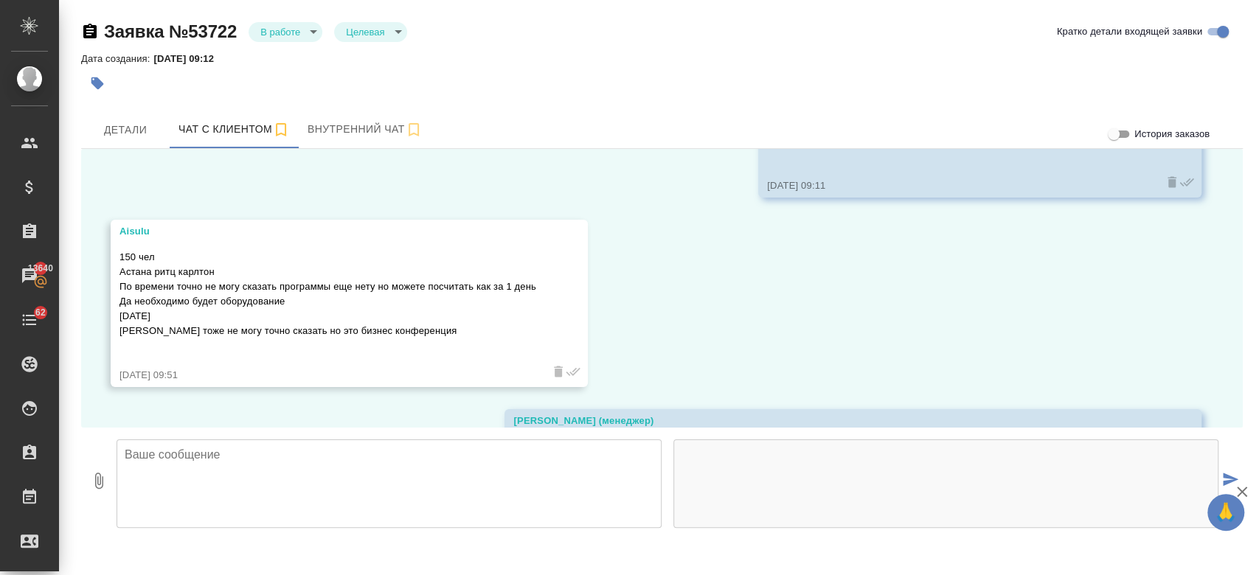
scroll to position [1225, 0]
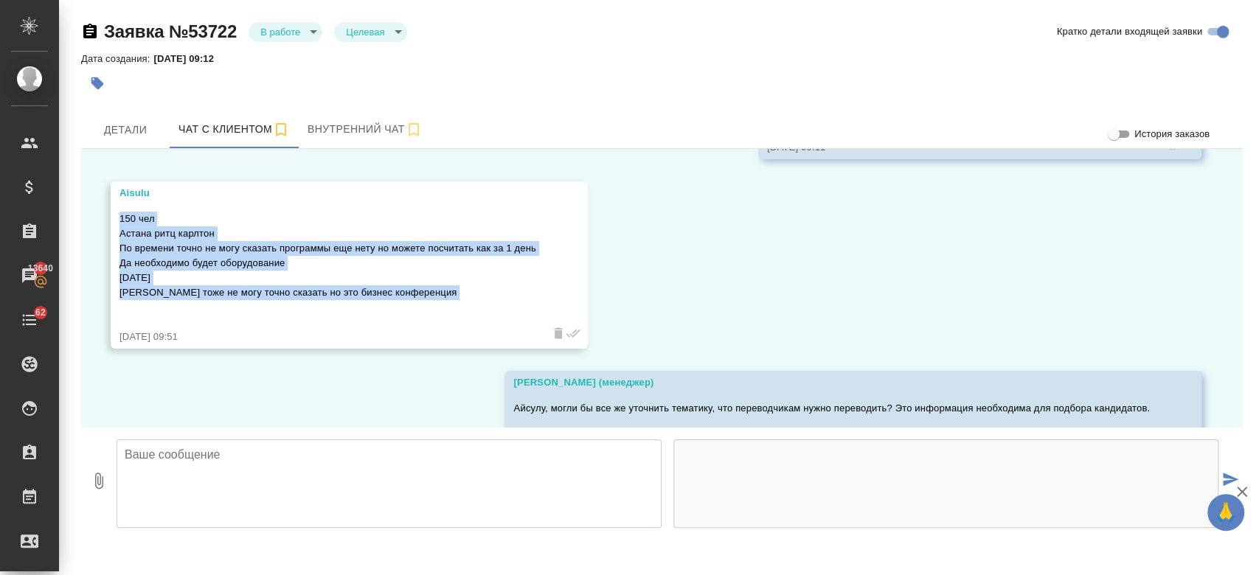
drag, startPoint x: 120, startPoint y: 220, endPoint x: 456, endPoint y: 300, distance: 344.8
click at [456, 300] on div "150 чел Астана ритц [PERSON_NAME] По времени точно не могу сказать программы ещ…" at bounding box center [327, 265] width 417 height 114
copy p "150 чел Астана ритц [PERSON_NAME] По времени точно не могу сказать программы ещ…"
click at [252, 310] on div "150 чел Астана ритц [PERSON_NAME] По времени точно не могу сказать программы ещ…" at bounding box center [327, 265] width 417 height 114
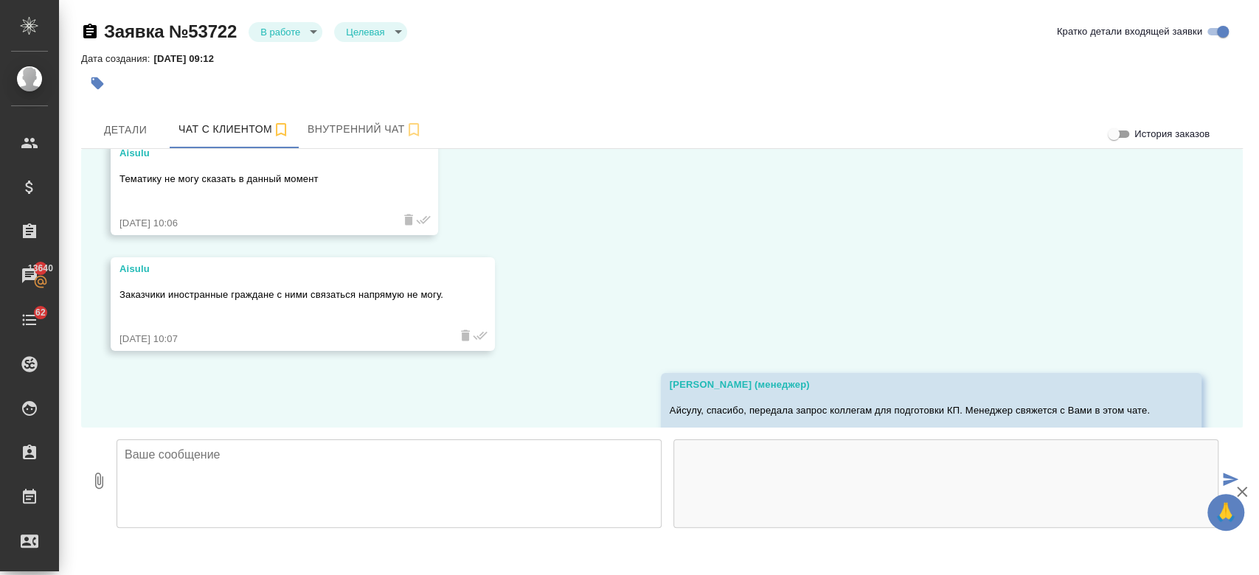
scroll to position [1901, 0]
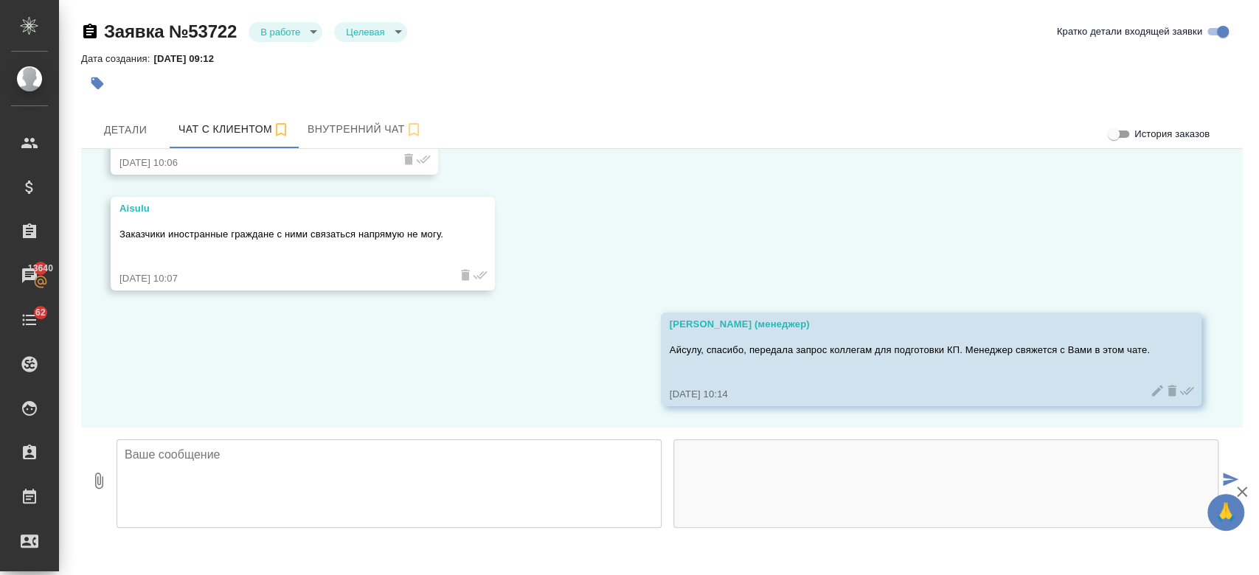
click at [433, 32] on div "Заявка №53722 В работе inProcess Целевая target Кратко детали входящей заявки" at bounding box center [661, 32] width 1161 height 24
